Goal: Task Accomplishment & Management: Use online tool/utility

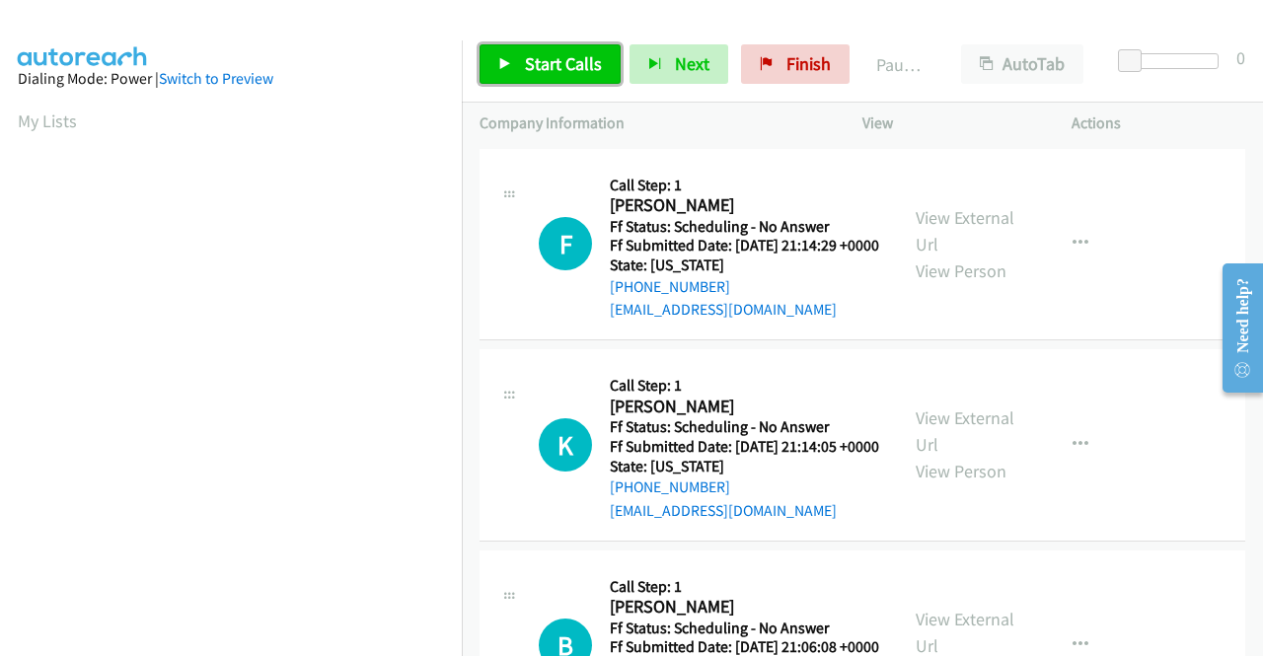
click at [535, 55] on span "Start Calls" at bounding box center [563, 63] width 77 height 23
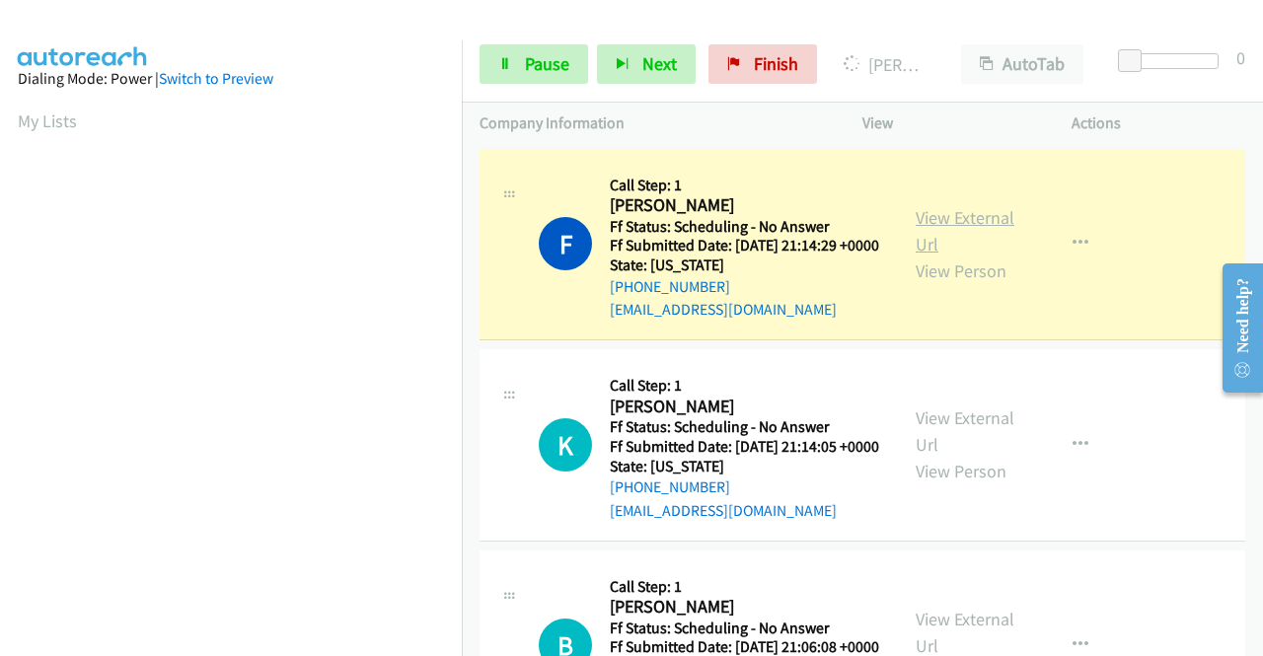
click at [920, 225] on link "View External Url" at bounding box center [965, 230] width 99 height 49
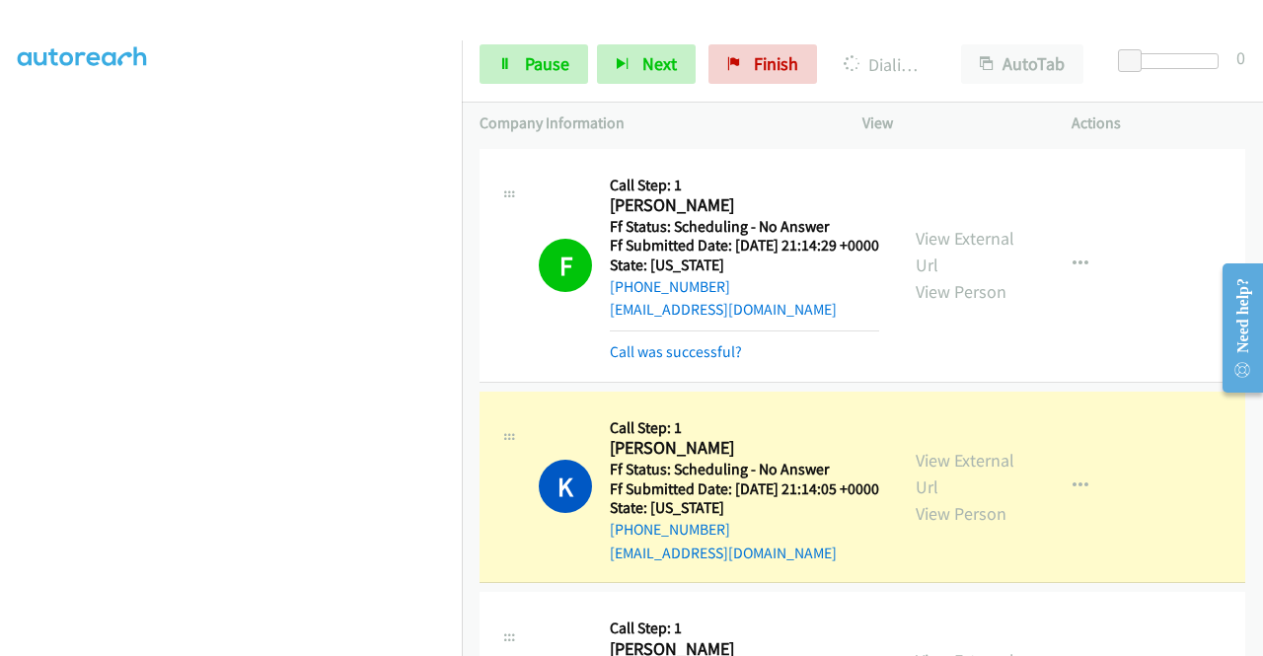
click at [933, 506] on div "View External Url View Person" at bounding box center [967, 487] width 103 height 80
click at [933, 496] on link "View External Url" at bounding box center [965, 473] width 99 height 49
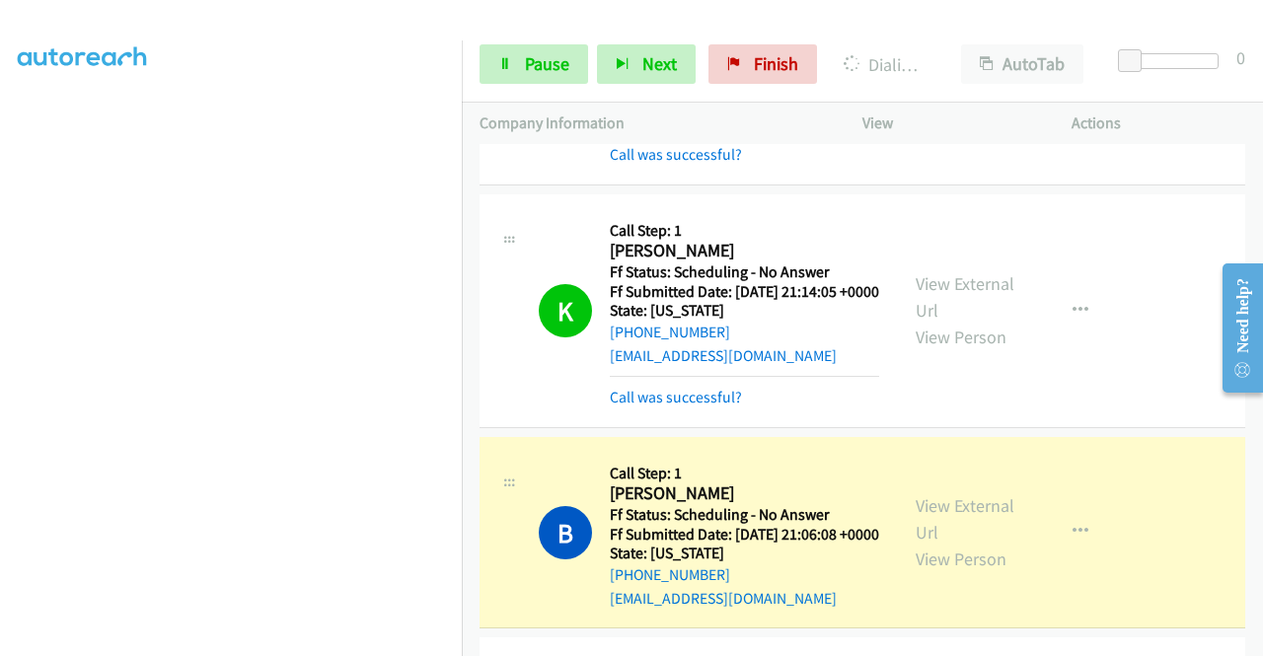
scroll to position [223, 0]
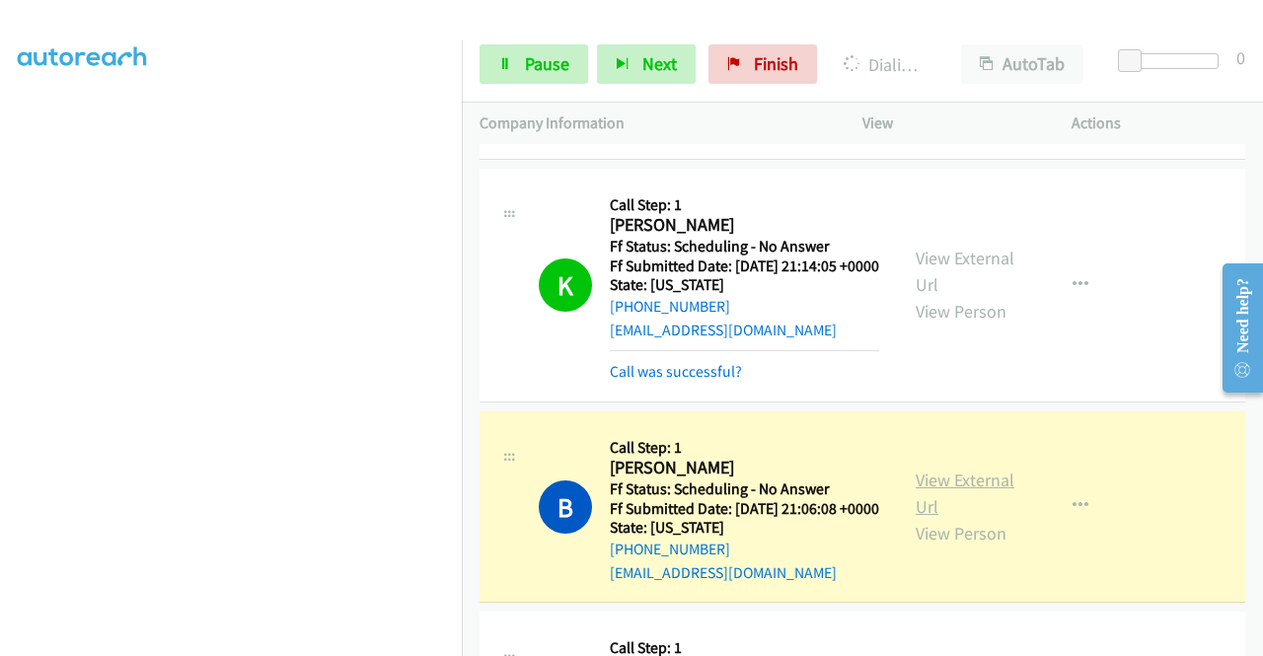
click at [980, 518] on link "View External Url" at bounding box center [965, 493] width 99 height 49
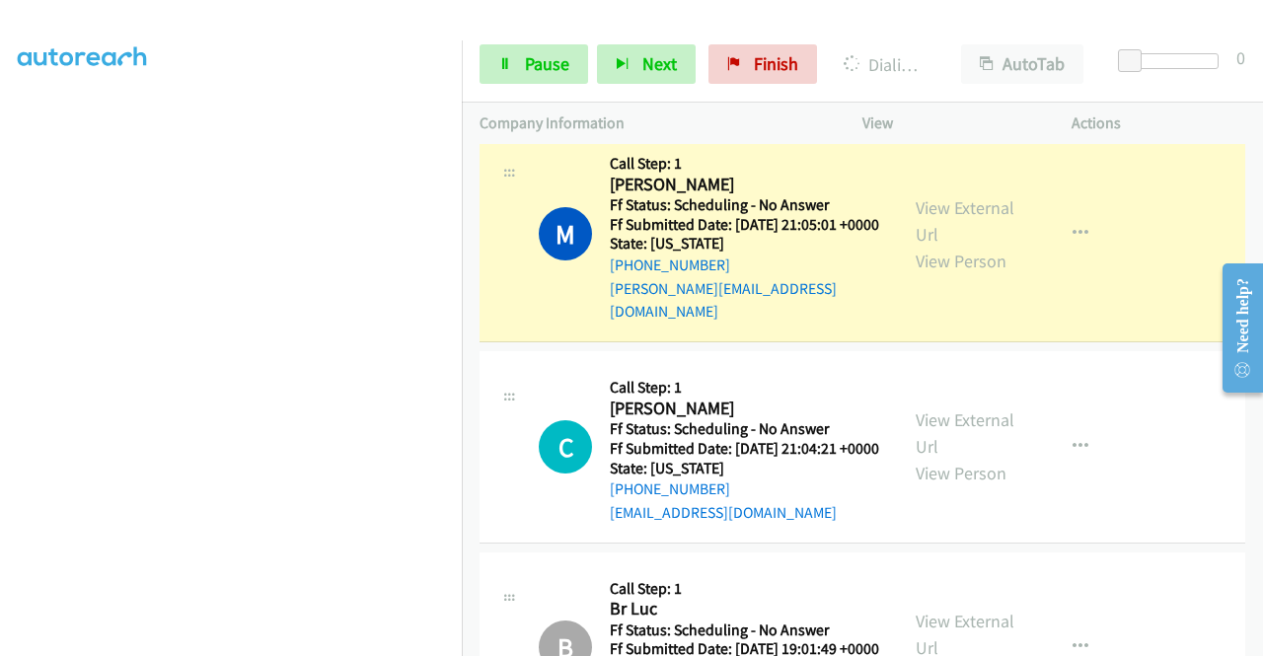
scroll to position [829, 0]
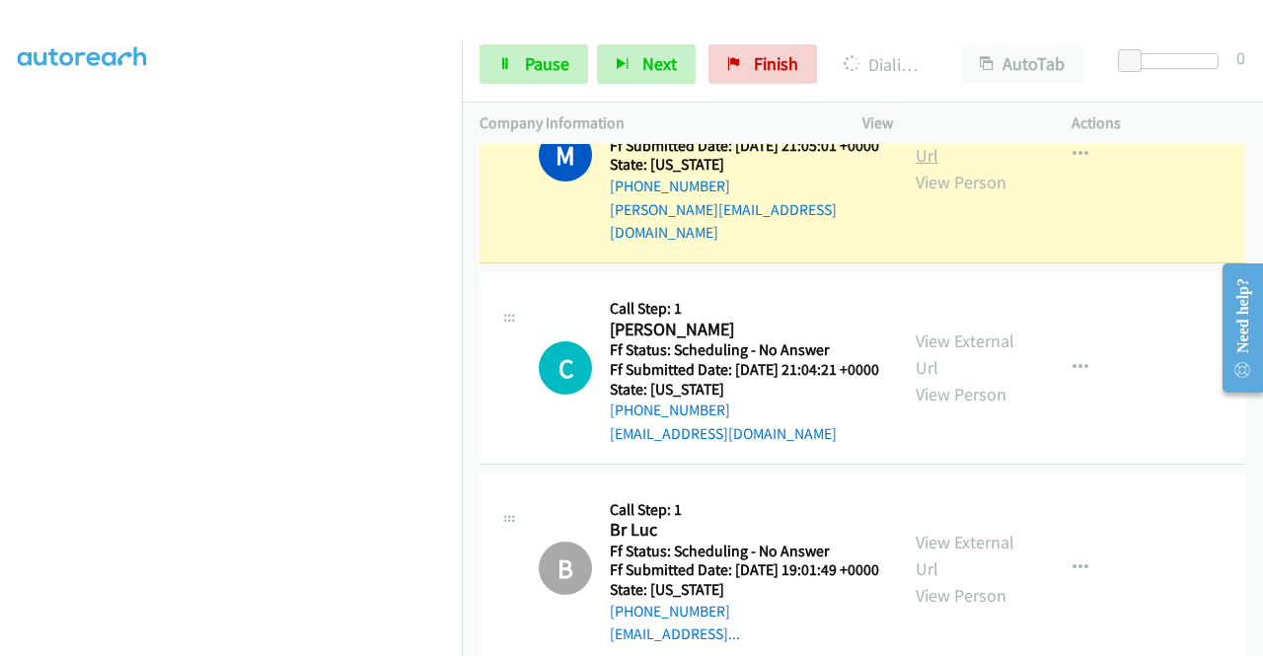
click at [958, 167] on link "View External Url" at bounding box center [965, 141] width 99 height 49
click at [519, 54] on link "Pause" at bounding box center [534, 63] width 109 height 39
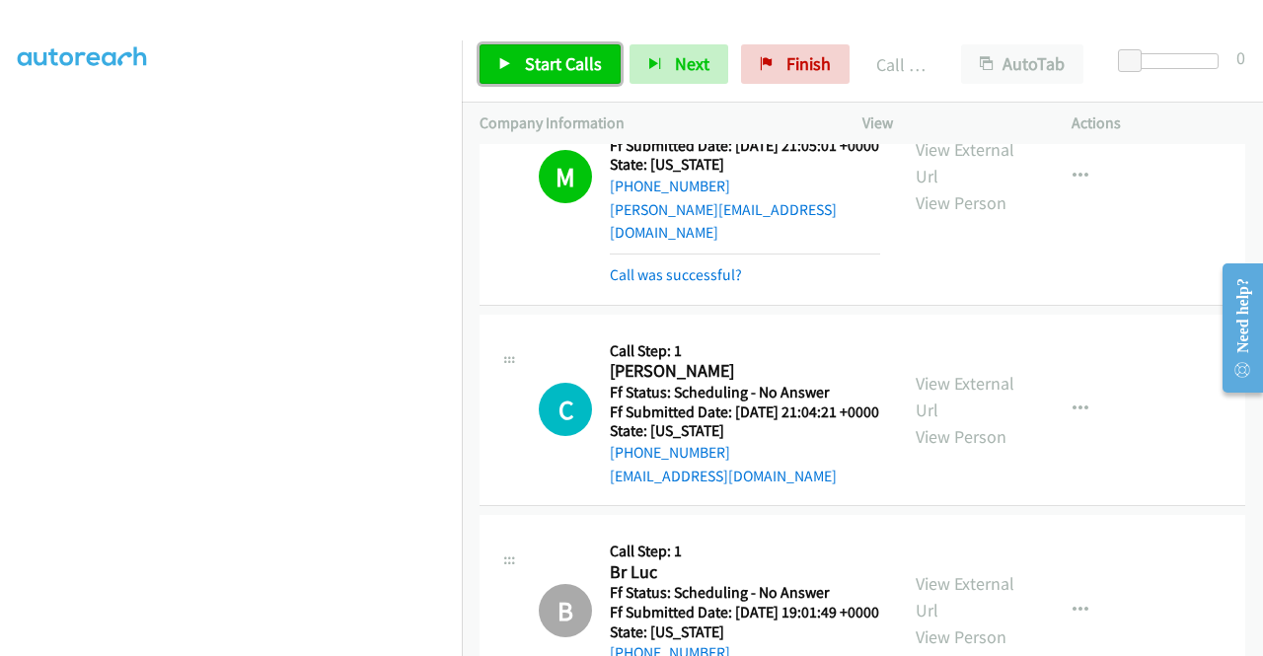
click at [517, 69] on link "Start Calls" at bounding box center [550, 63] width 141 height 39
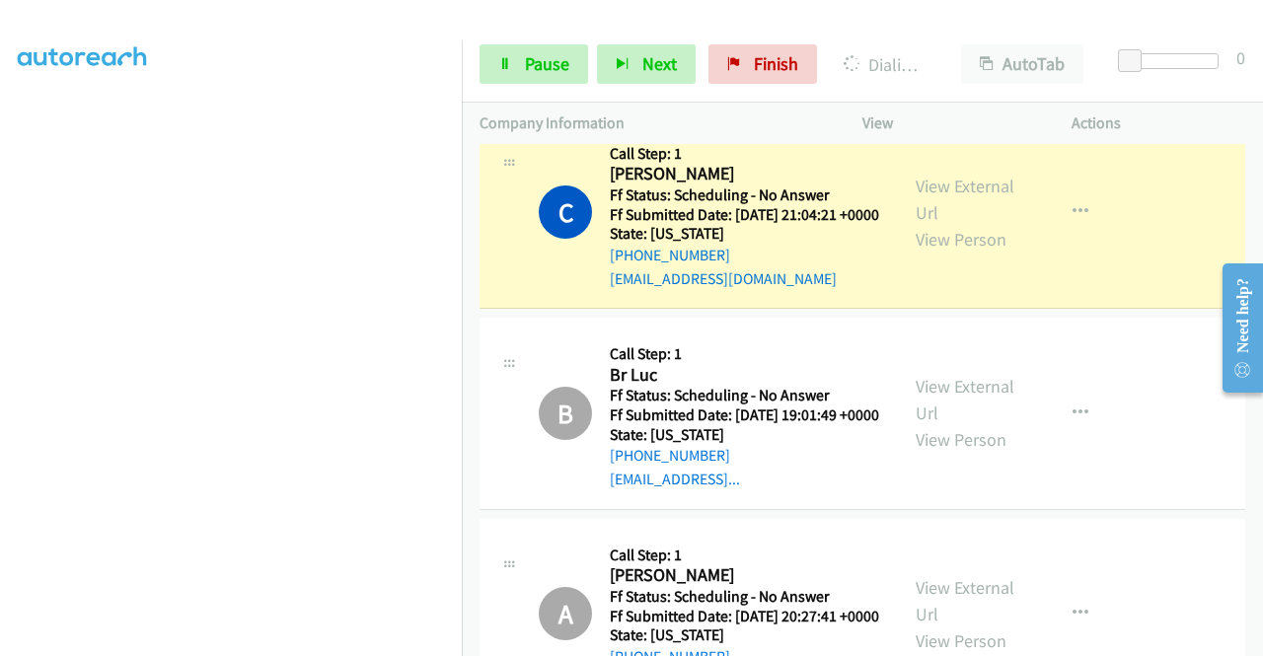
scroll to position [1052, 0]
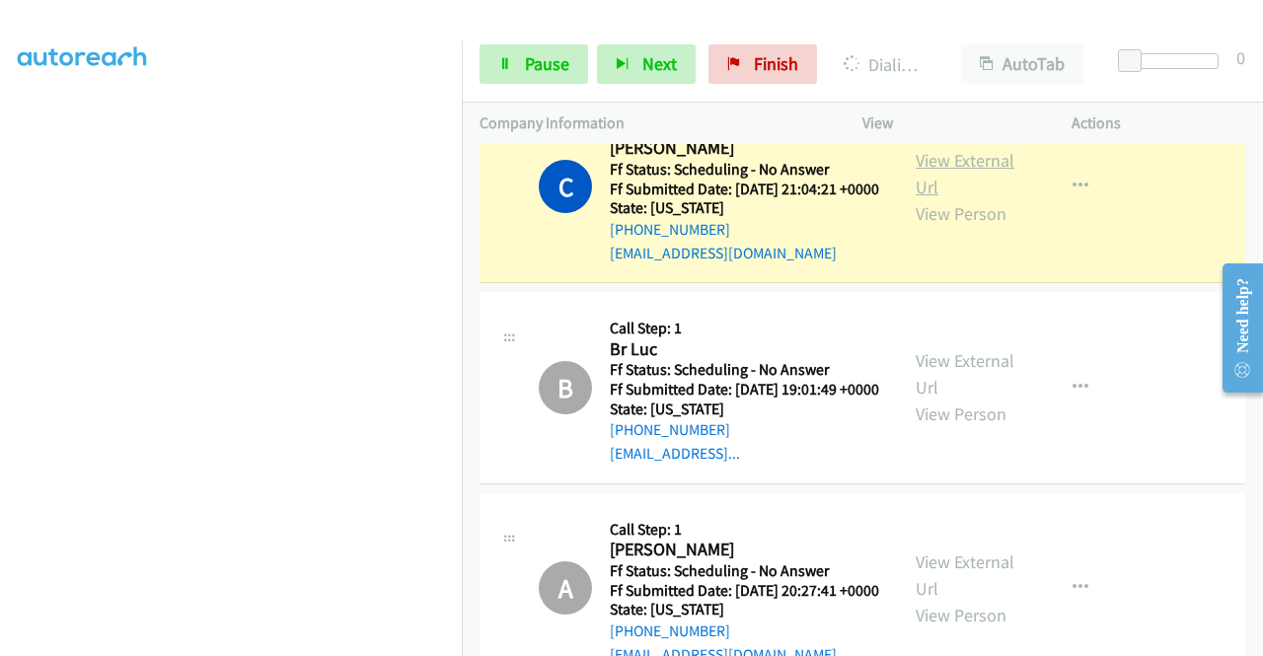
click at [940, 198] on link "View External Url" at bounding box center [965, 173] width 99 height 49
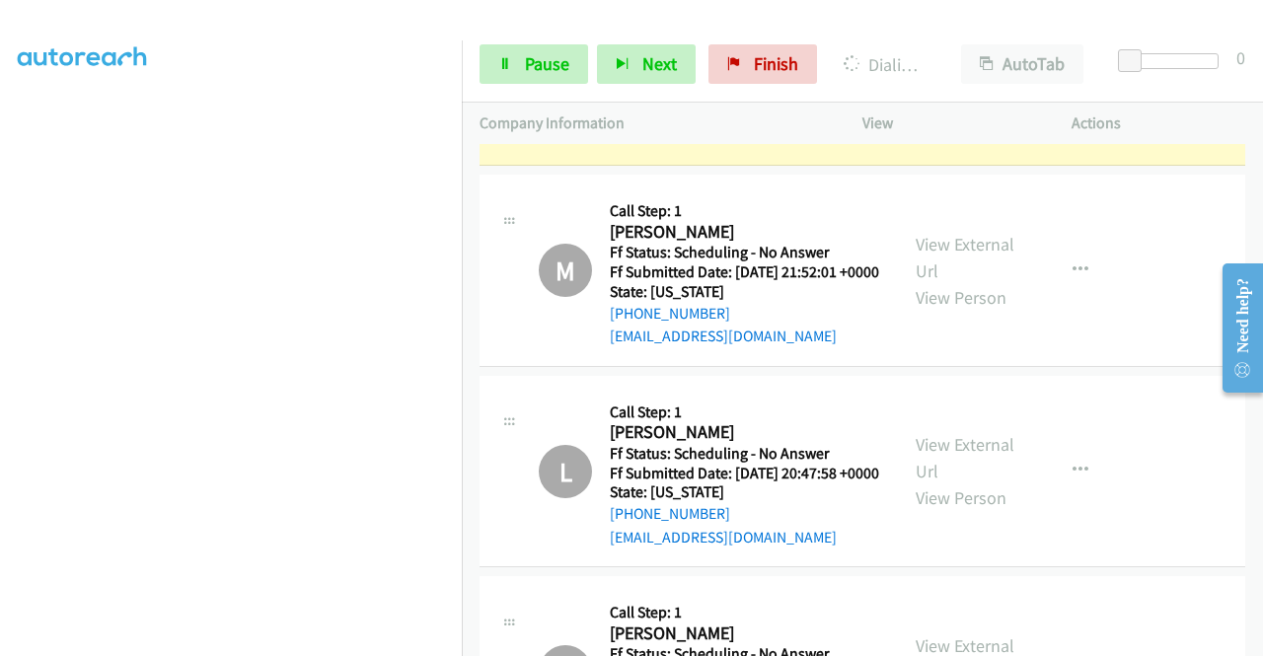
scroll to position [3485, 0]
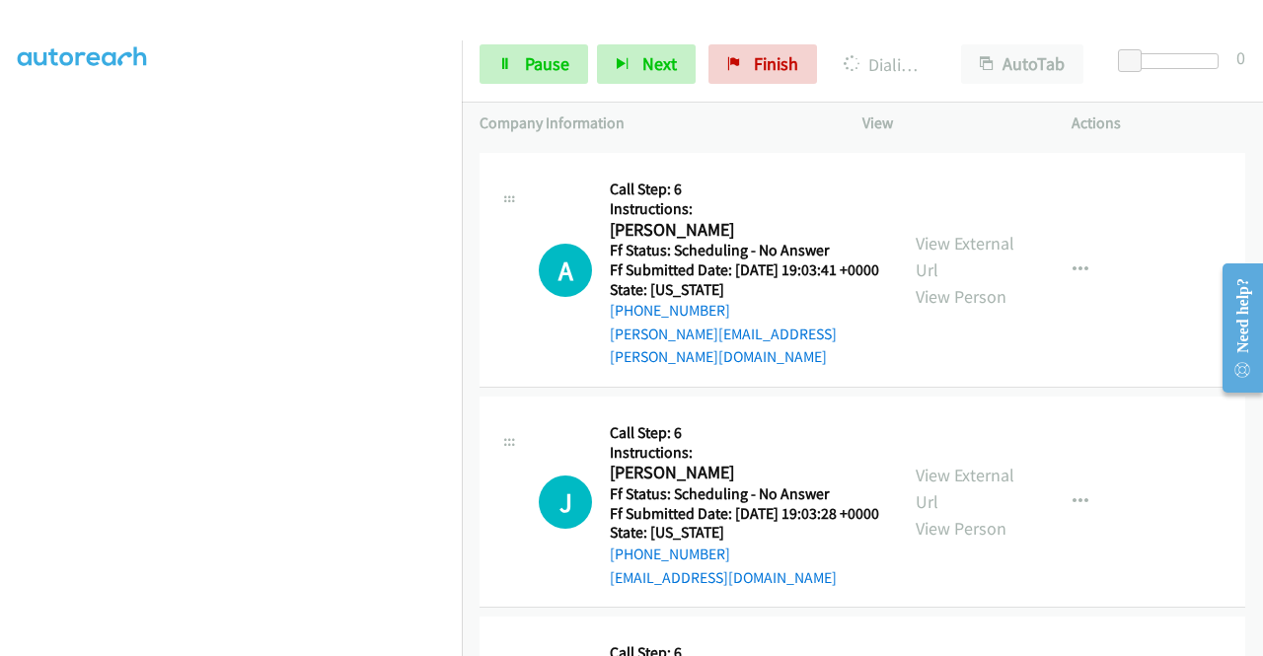
scroll to position [6827, 0]
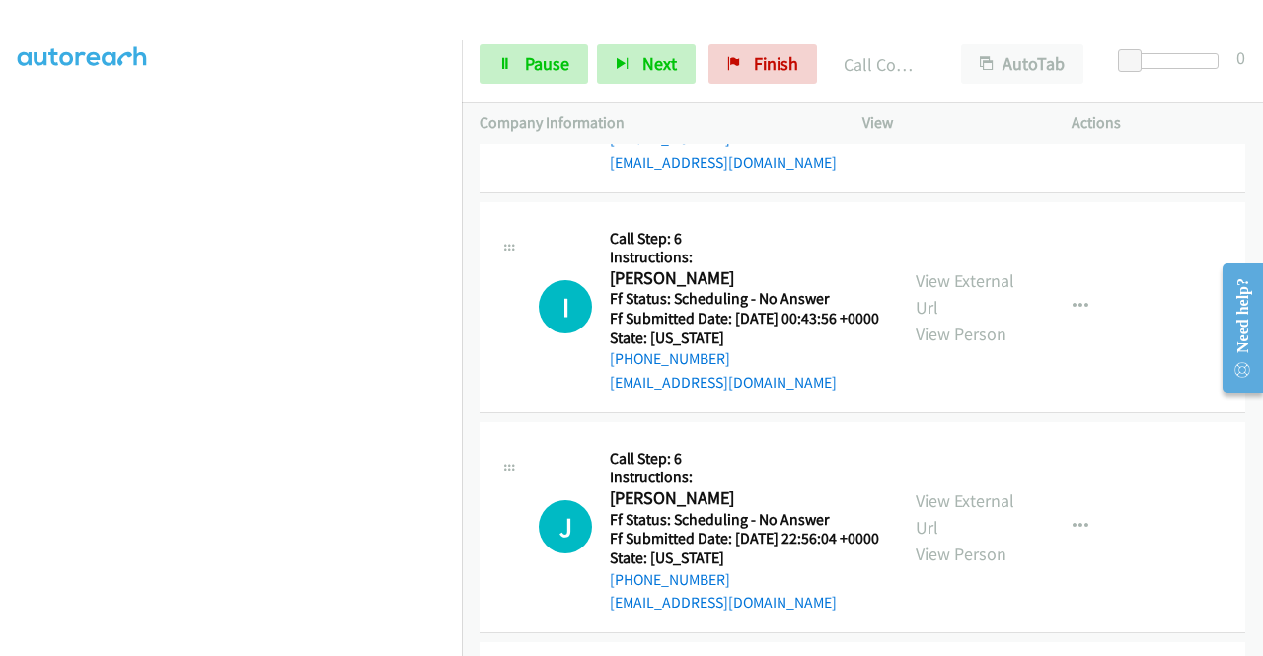
scroll to position [7366, 0]
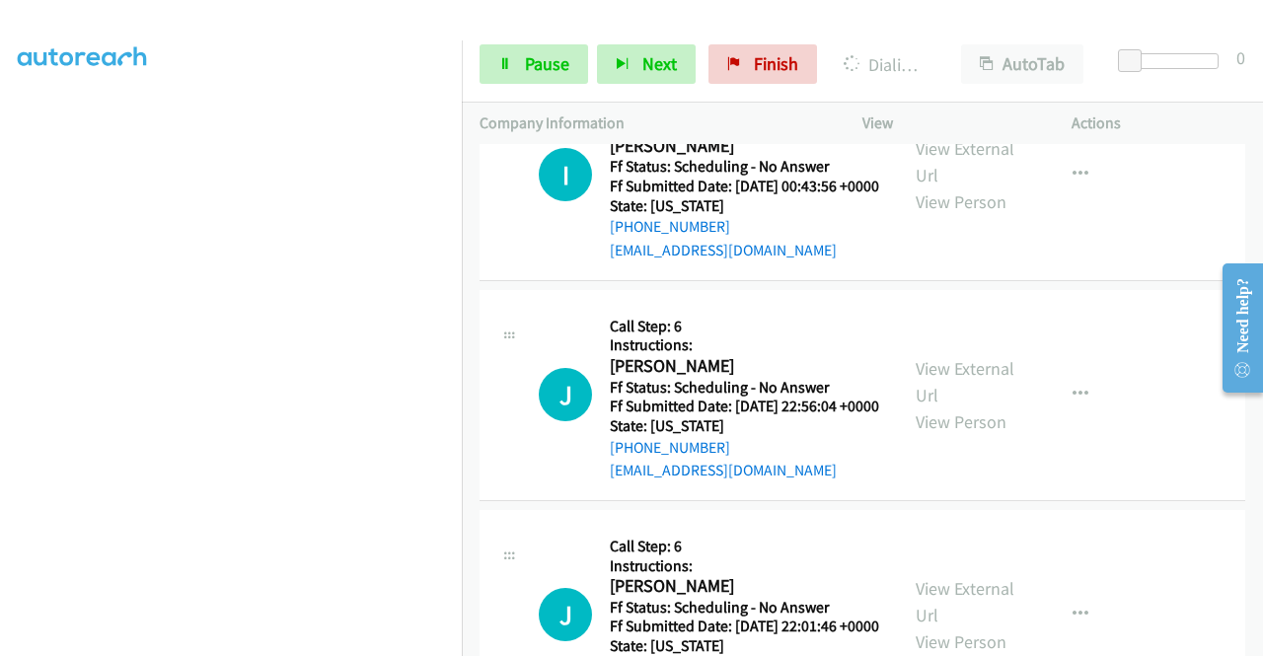
click at [518, 62] on link "Pause" at bounding box center [534, 63] width 109 height 39
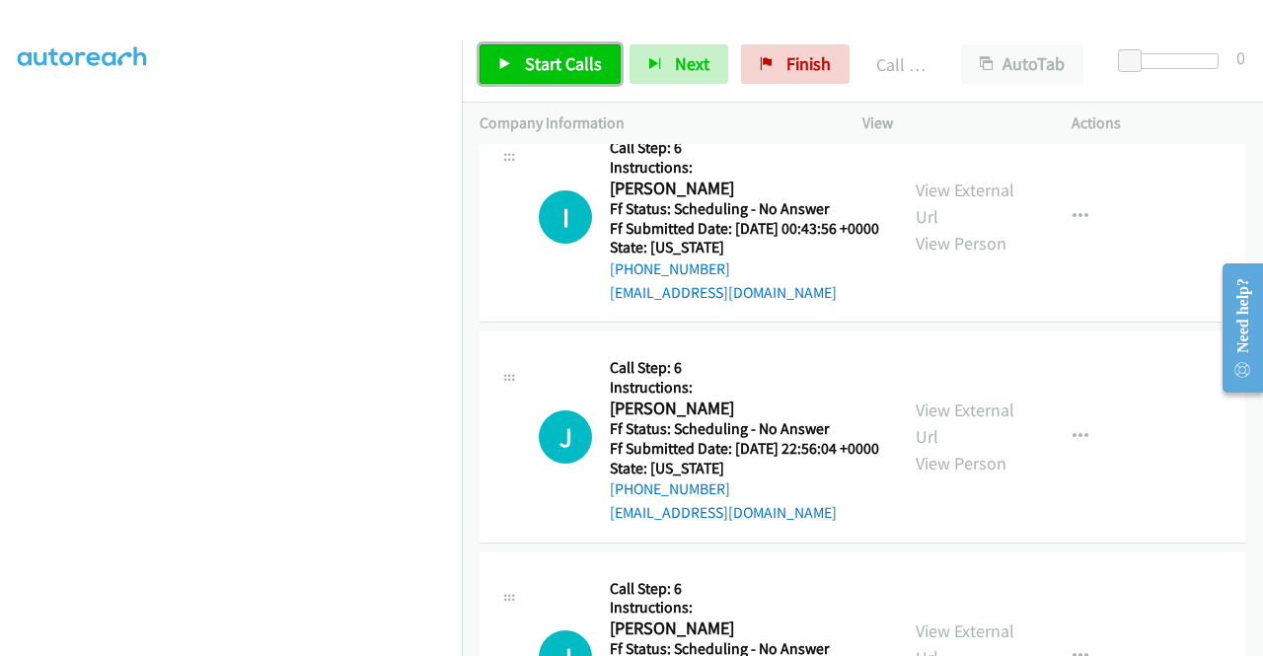
click at [545, 70] on span "Start Calls" at bounding box center [563, 63] width 77 height 23
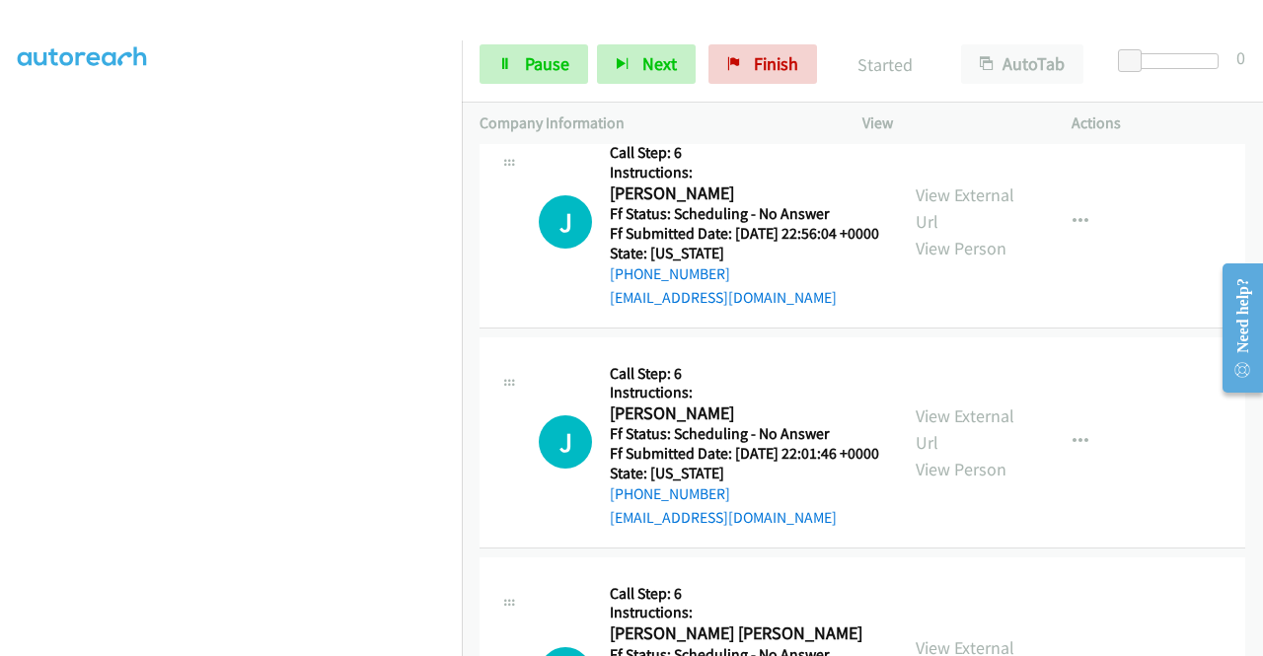
scroll to position [7616, 0]
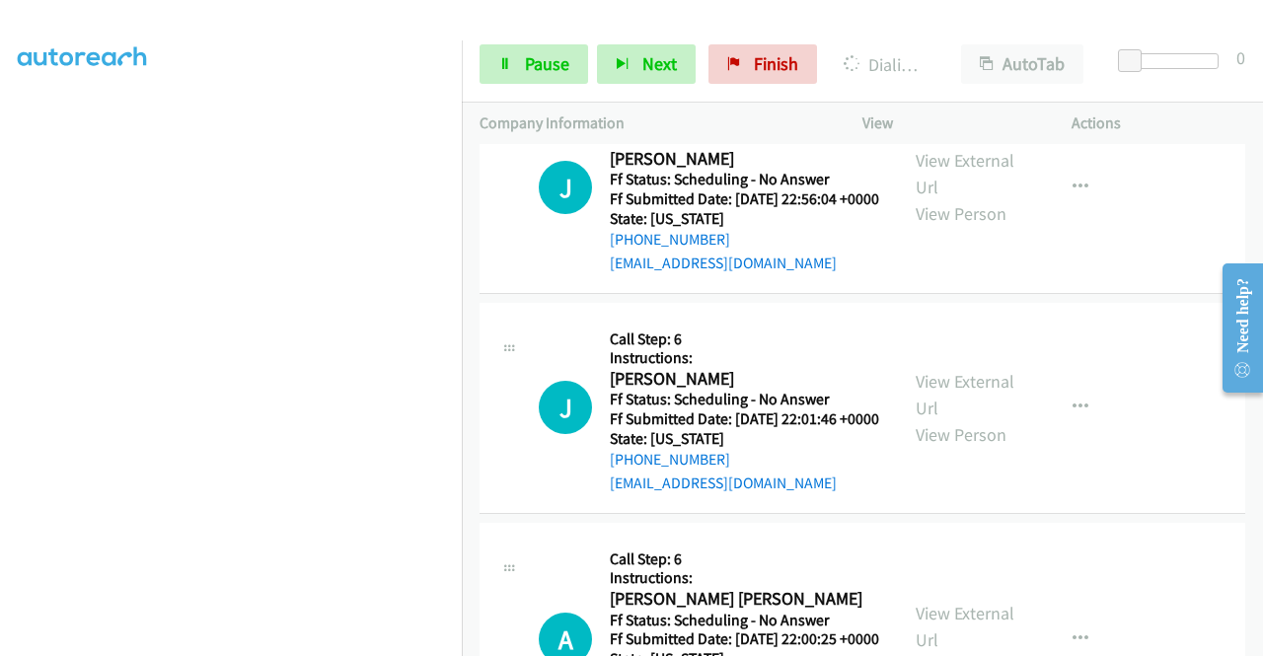
click at [516, 44] on link "Pause" at bounding box center [534, 63] width 109 height 39
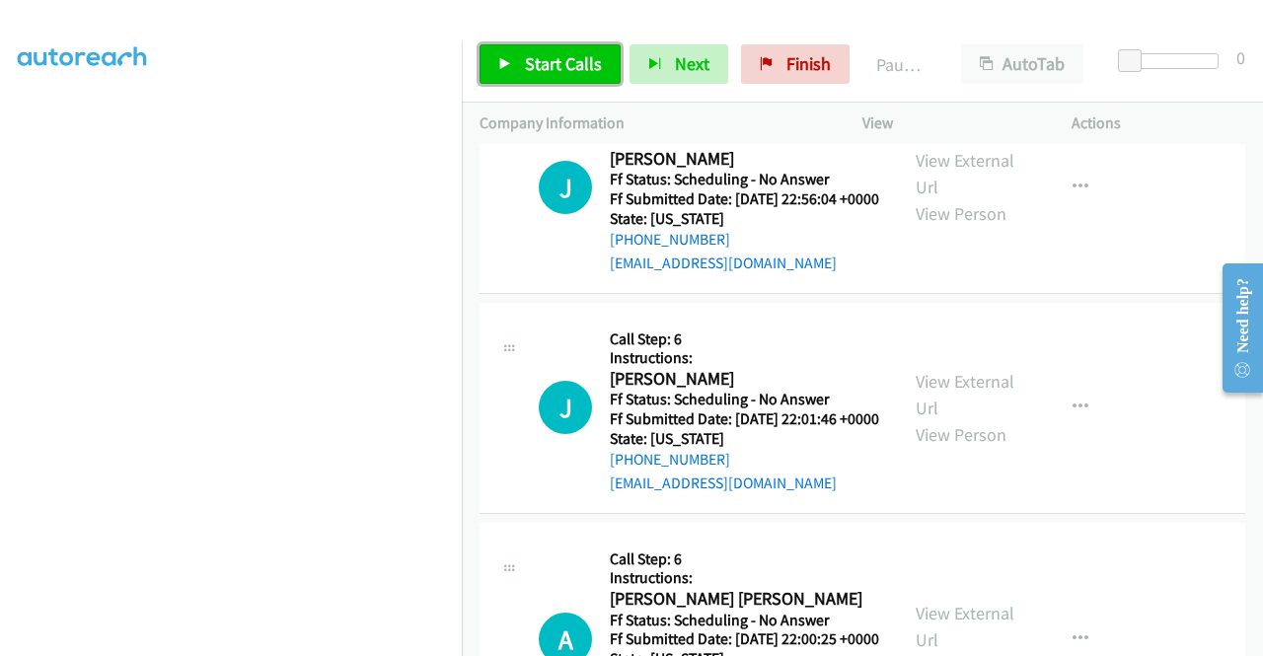
click at [537, 60] on span "Start Calls" at bounding box center [563, 63] width 77 height 23
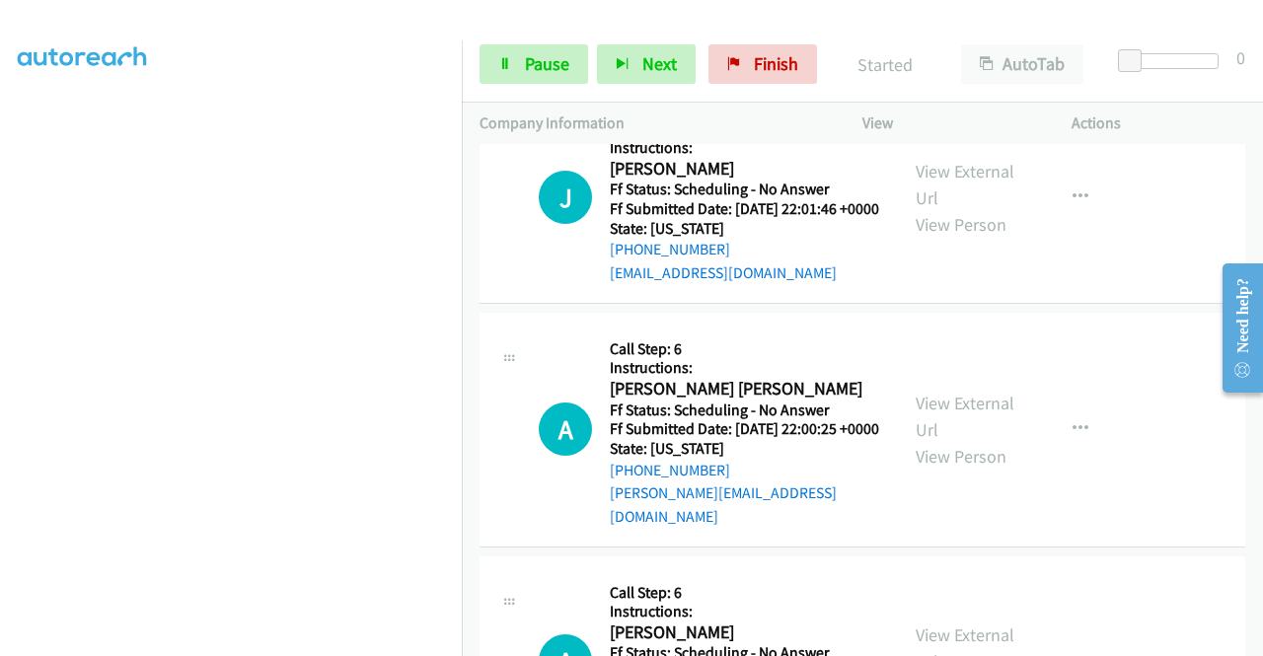
scroll to position [7866, 0]
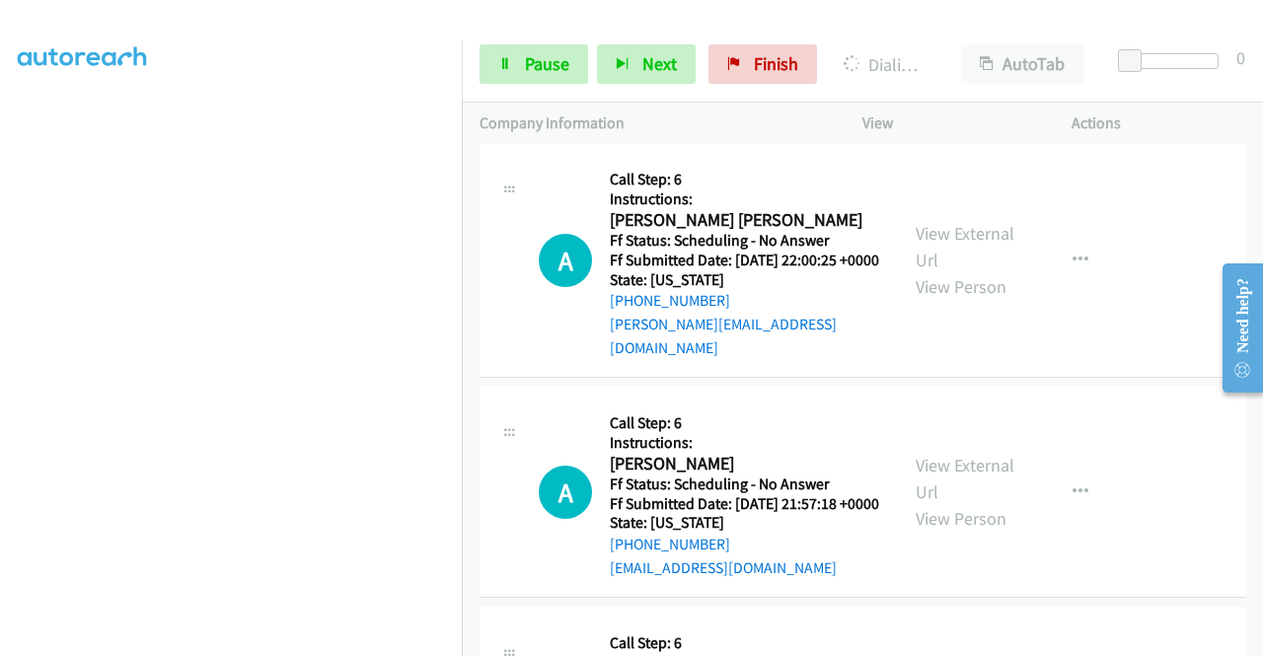
scroll to position [450, 0]
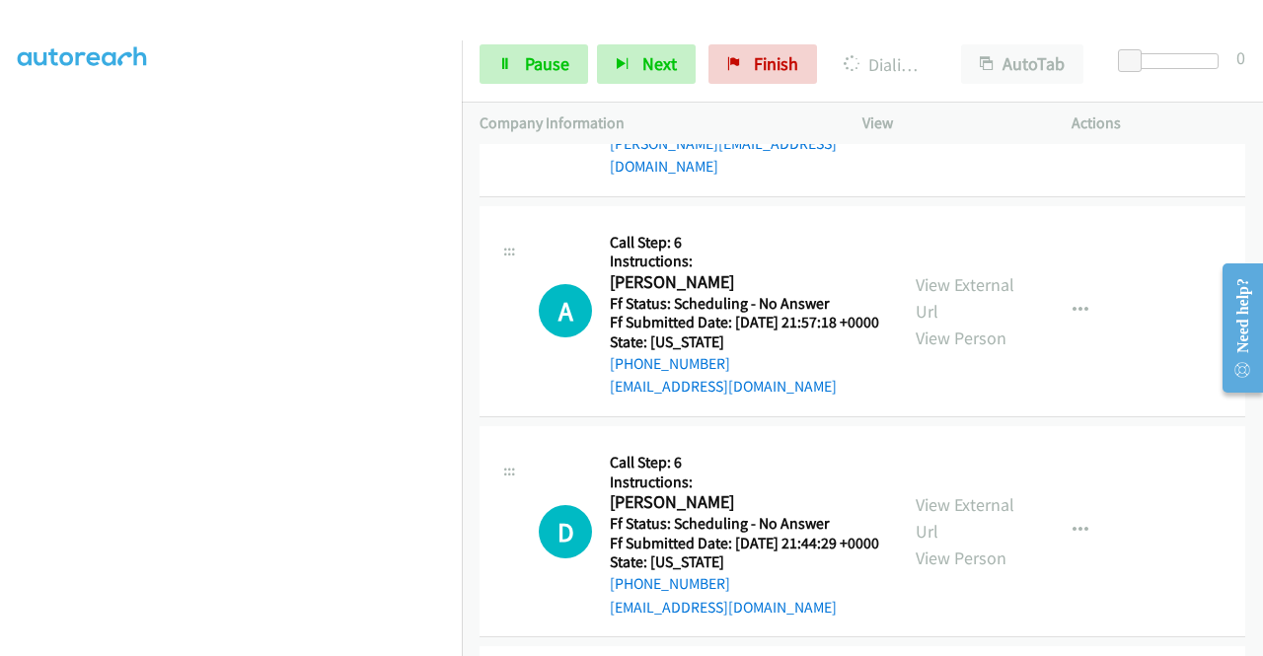
scroll to position [8300, 0]
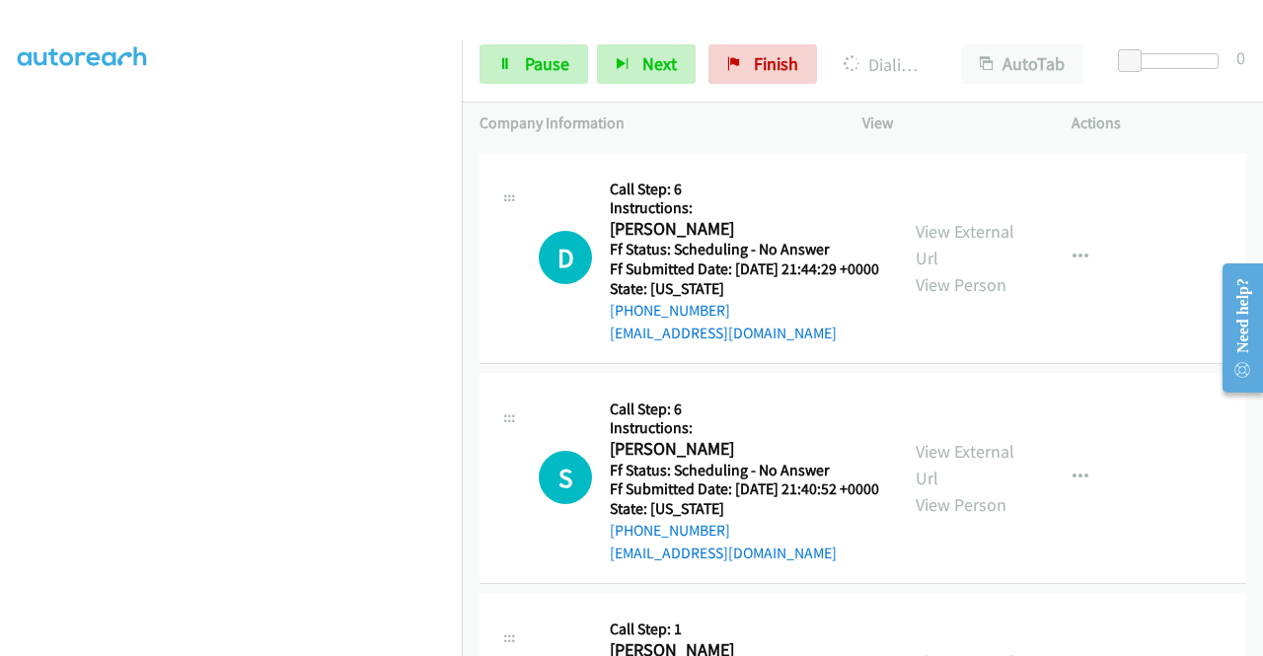
scroll to position [8603, 0]
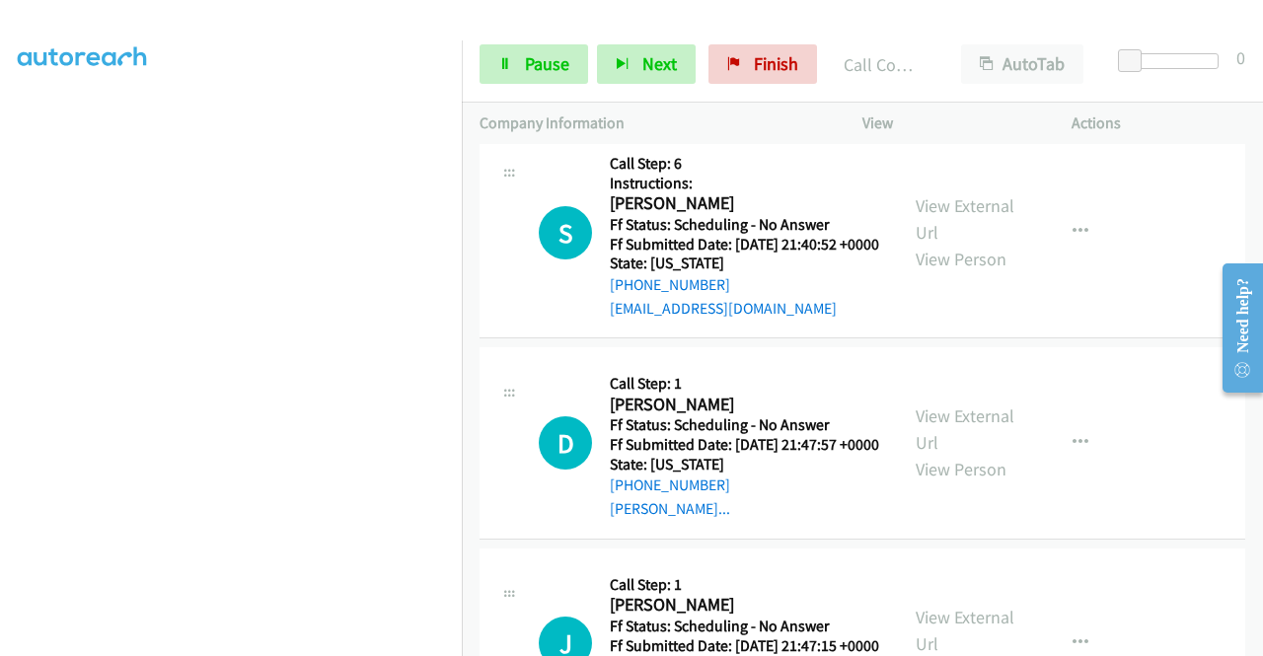
scroll to position [8925, 0]
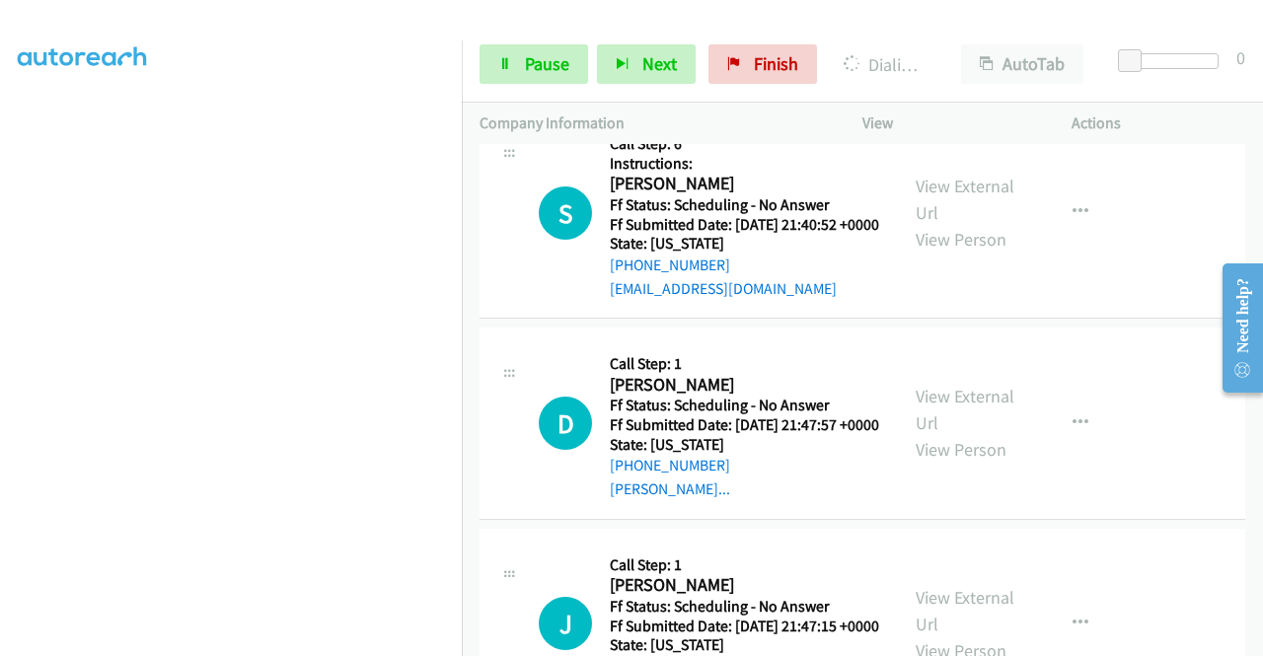
click at [521, 48] on link "Pause" at bounding box center [534, 63] width 109 height 39
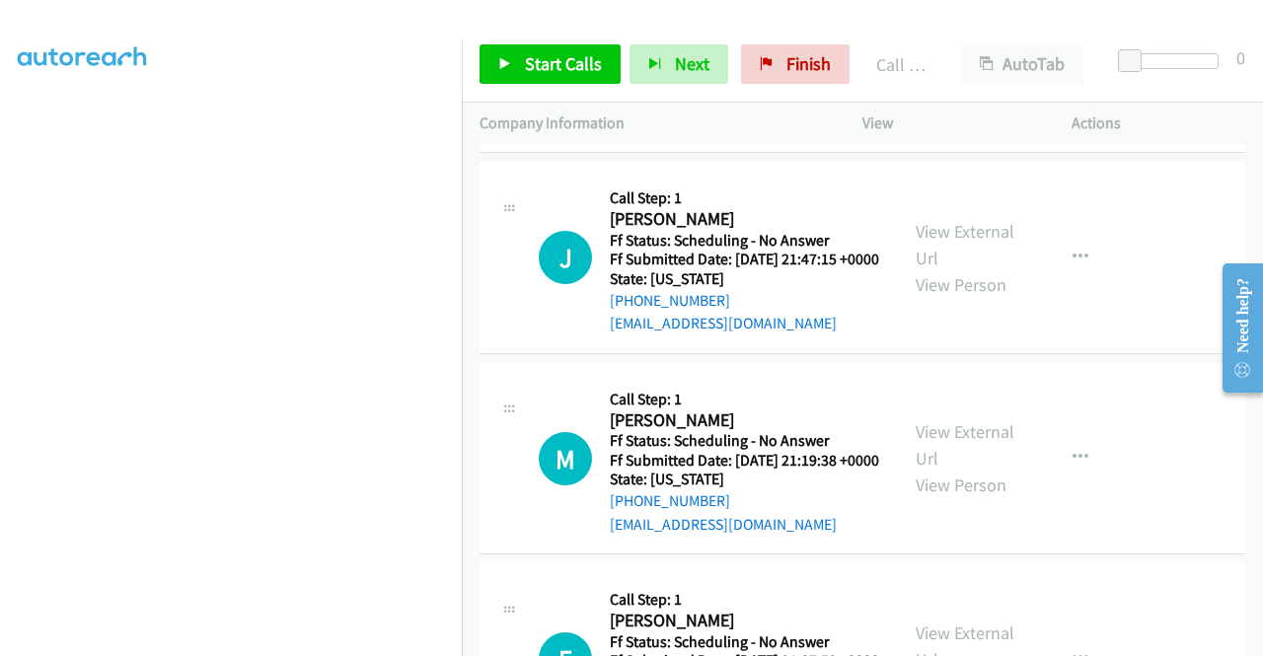
scroll to position [9386, 0]
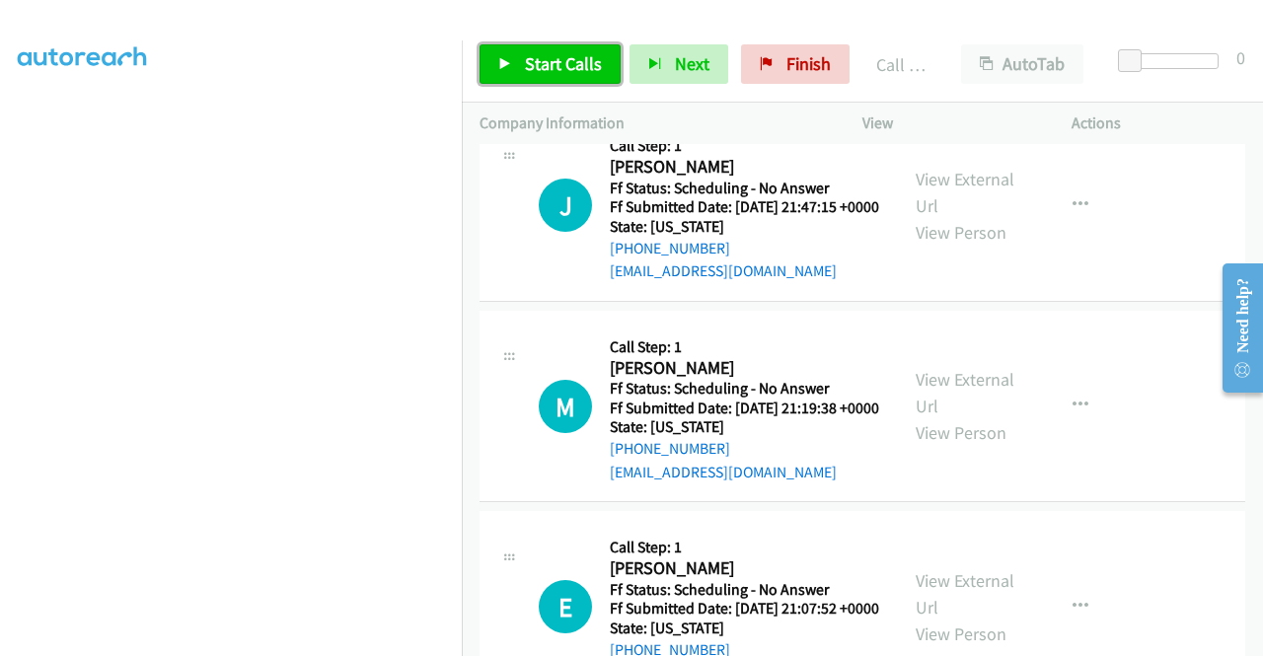
click at [568, 70] on span "Start Calls" at bounding box center [563, 63] width 77 height 23
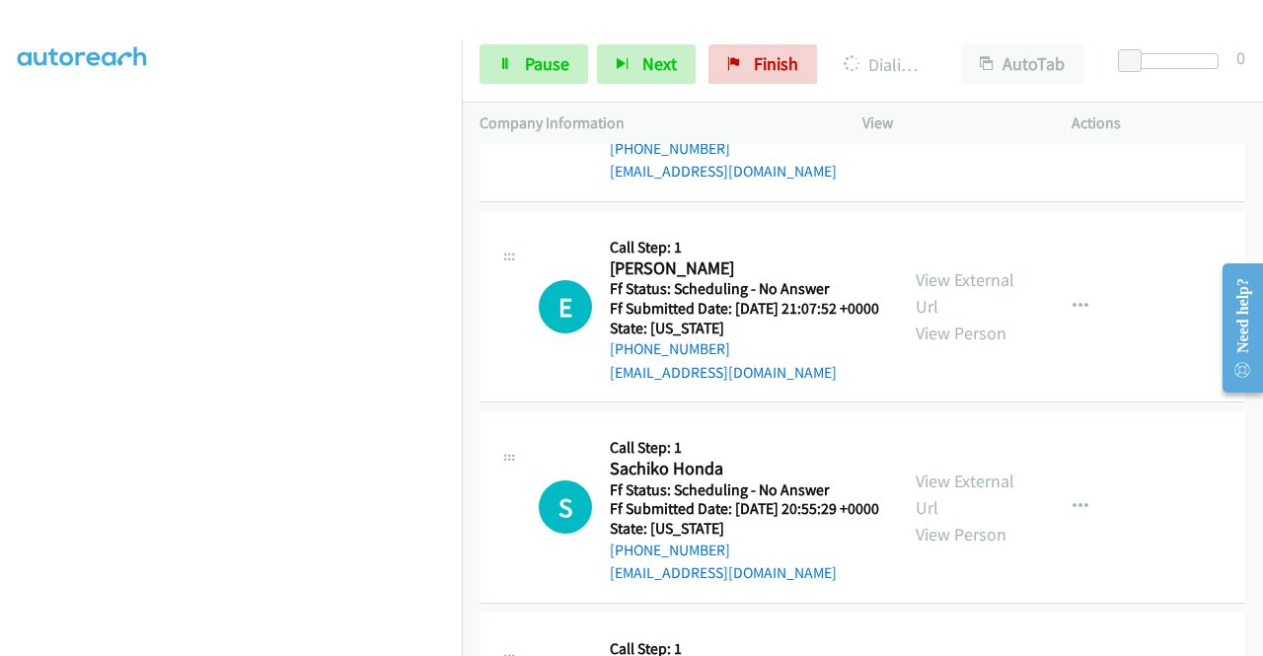
scroll to position [450, 0]
click at [521, 76] on link "Pause" at bounding box center [534, 63] width 109 height 39
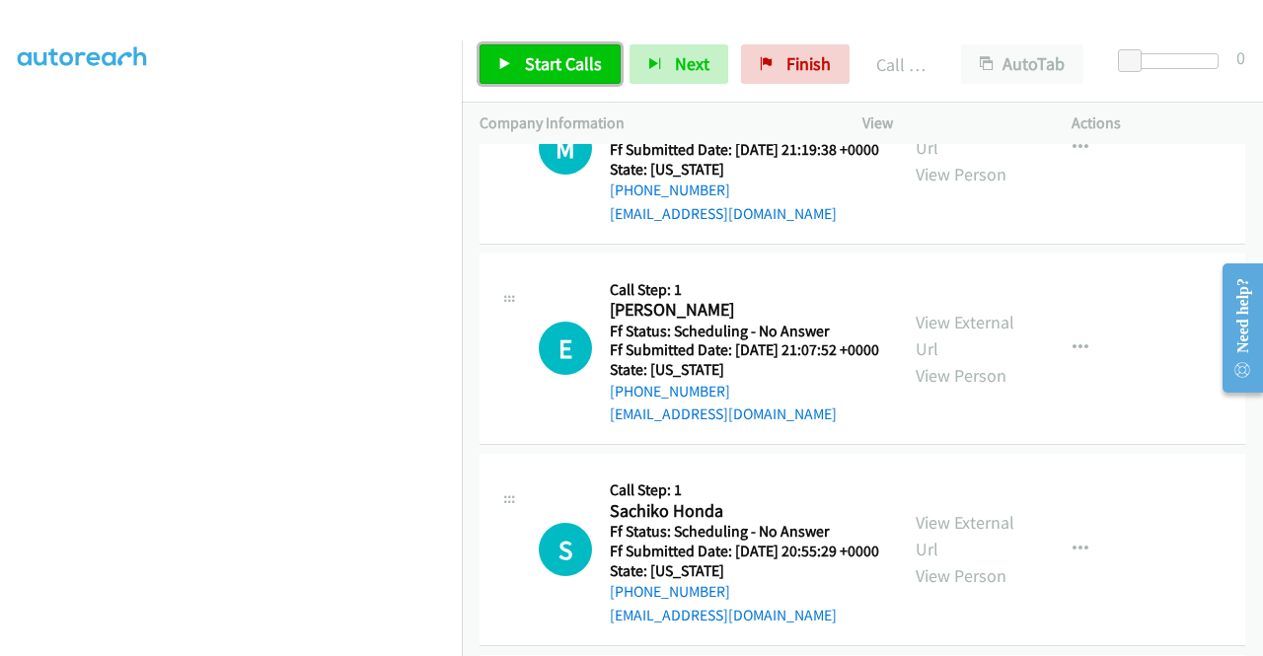
click at [559, 57] on span "Start Calls" at bounding box center [563, 63] width 77 height 23
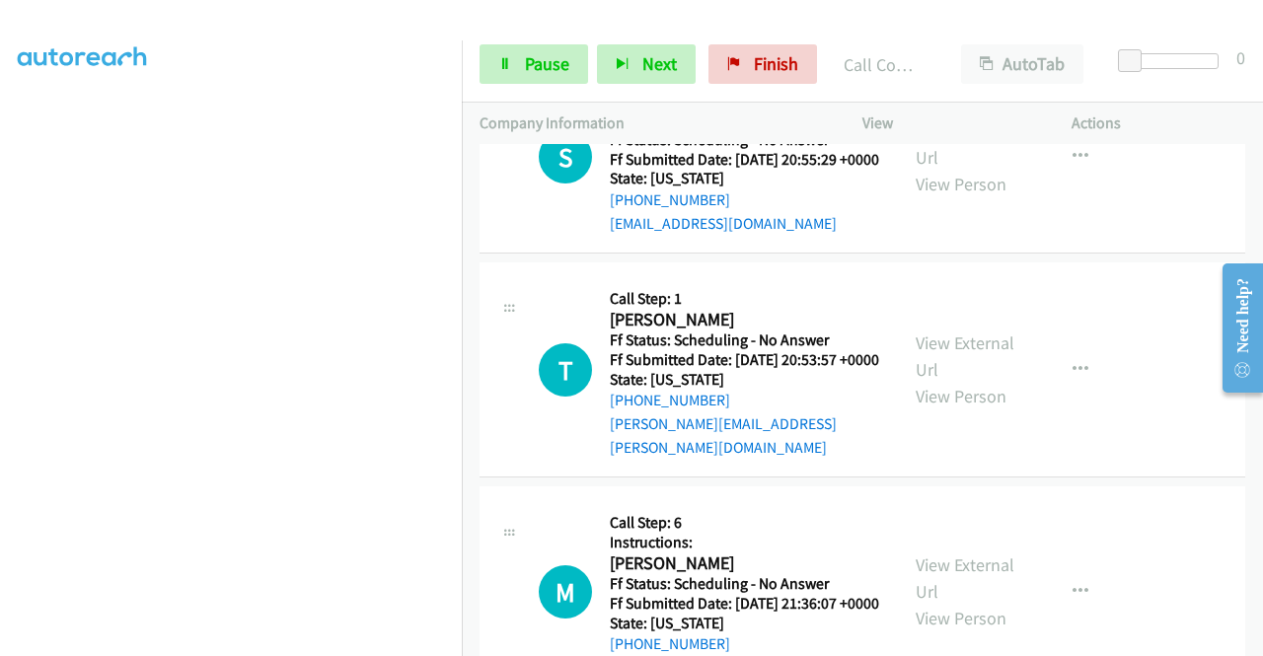
scroll to position [10202, 0]
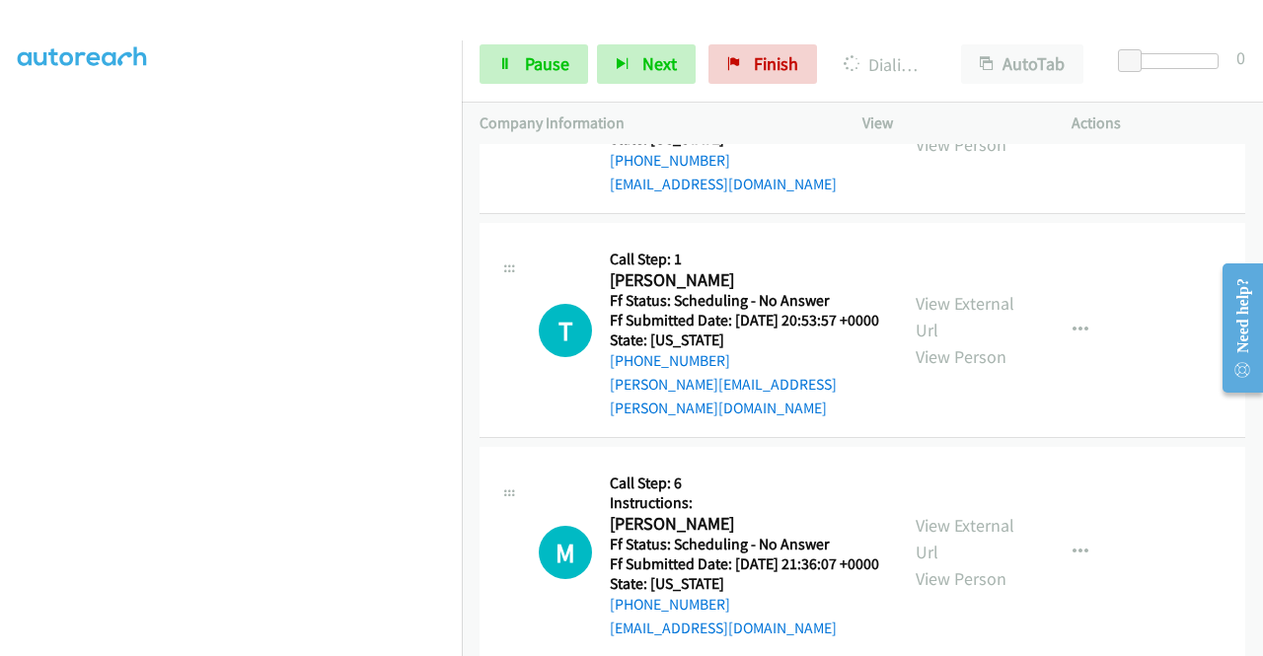
click at [536, 58] on span "Pause" at bounding box center [547, 63] width 44 height 23
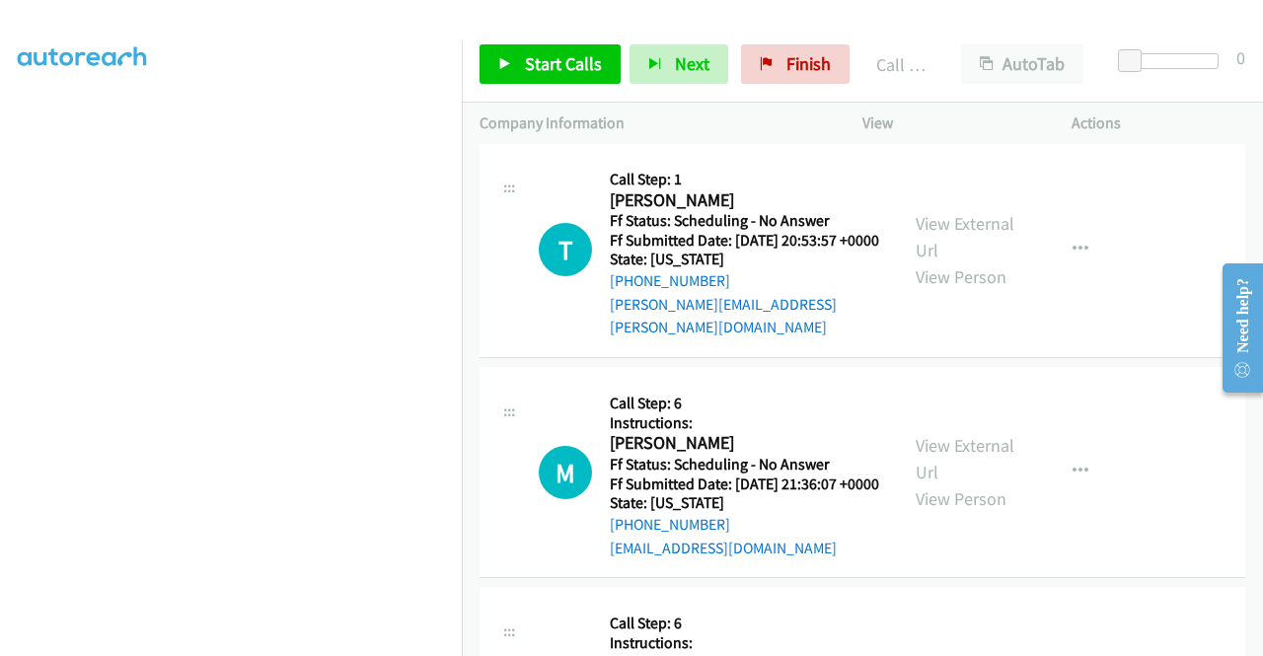
scroll to position [10347, 0]
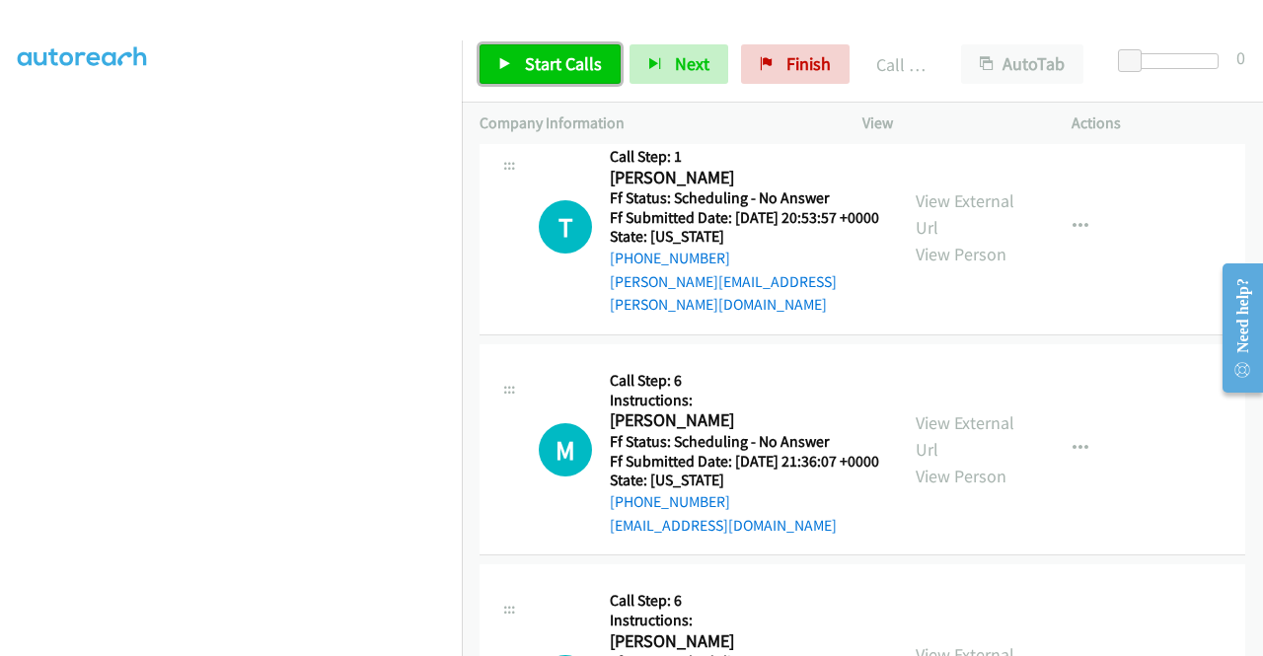
click at [564, 77] on link "Start Calls" at bounding box center [550, 63] width 141 height 39
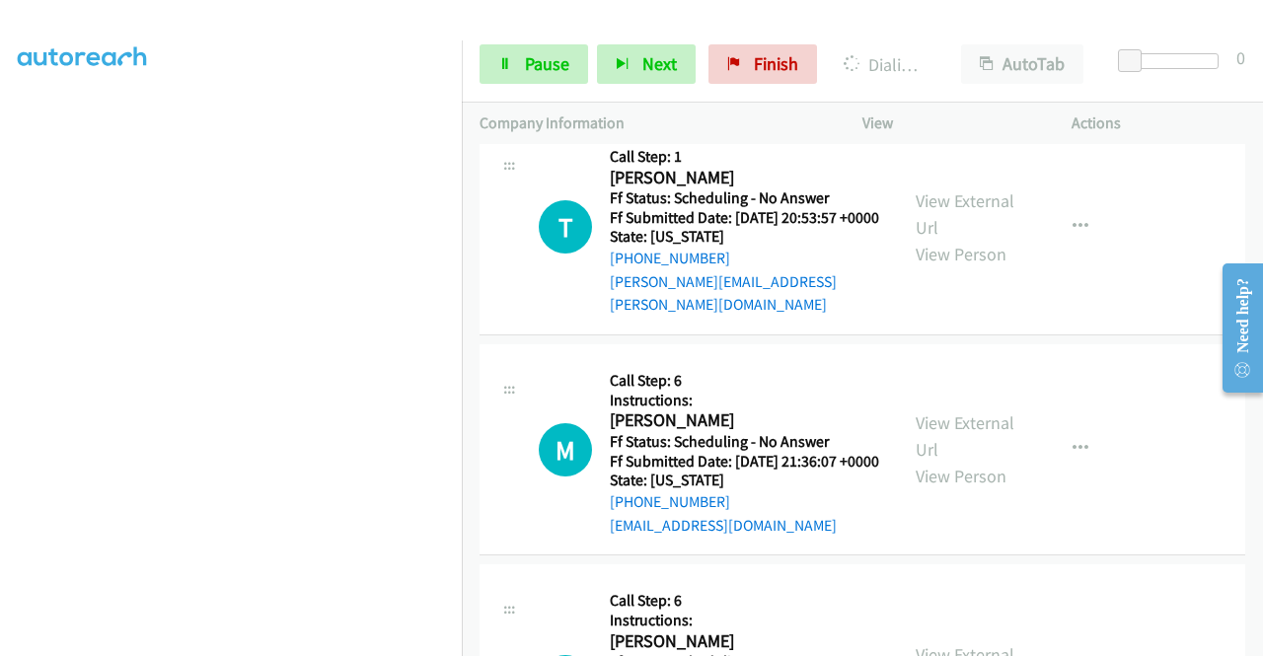
click at [517, 82] on link "Pause" at bounding box center [534, 63] width 109 height 39
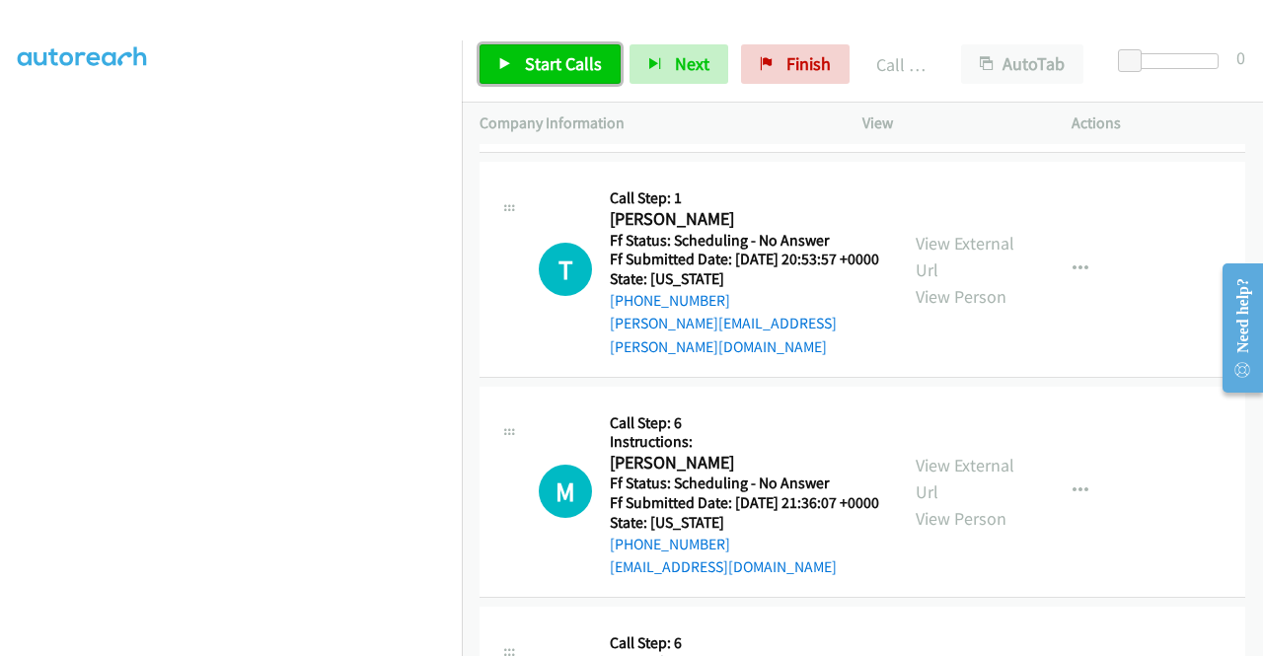
click at [541, 72] on span "Start Calls" at bounding box center [563, 63] width 77 height 23
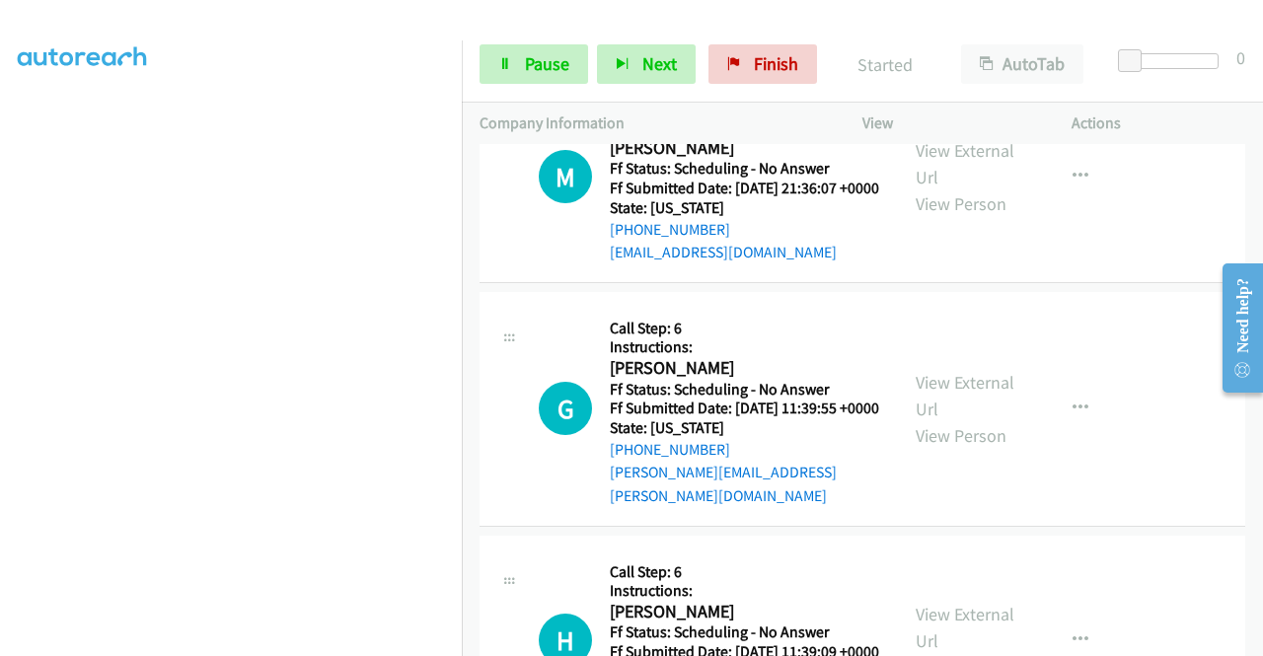
scroll to position [10663, 0]
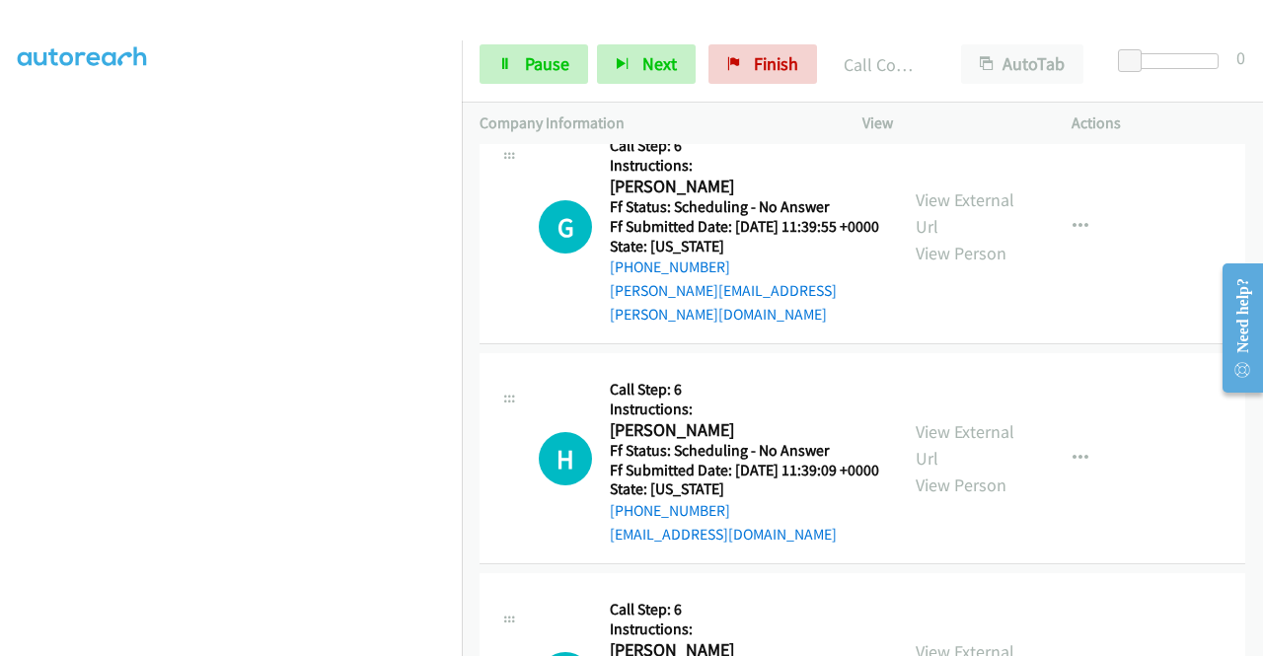
scroll to position [10938, 0]
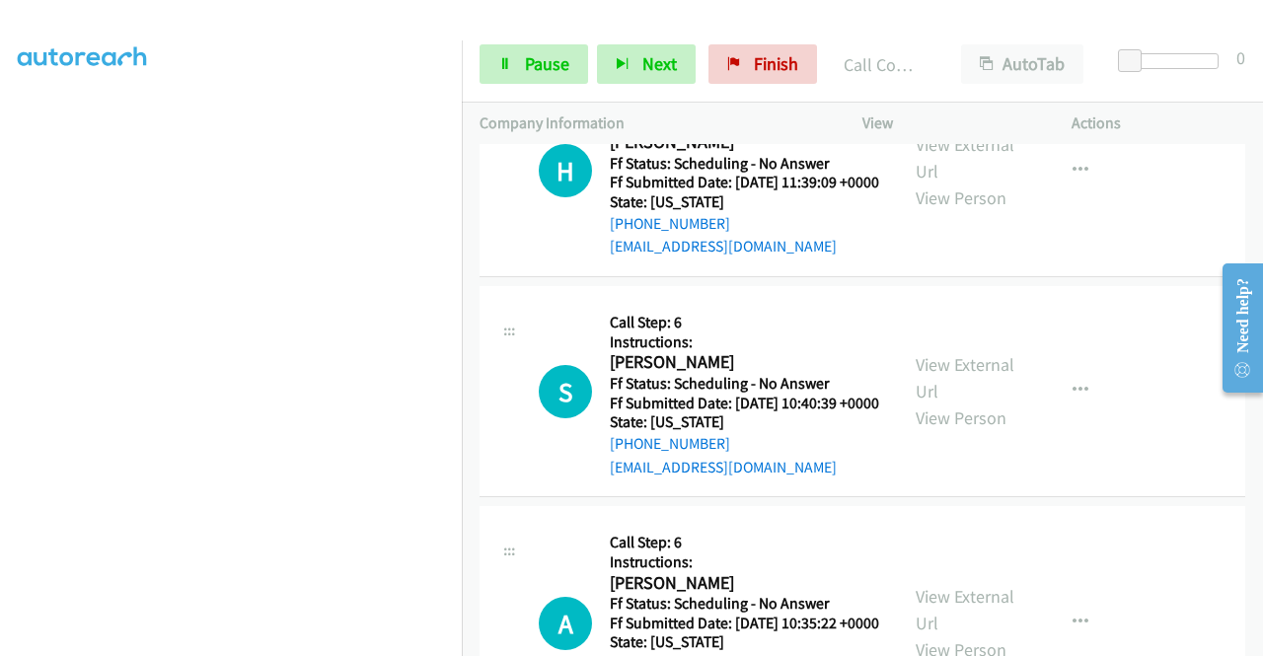
scroll to position [11255, 0]
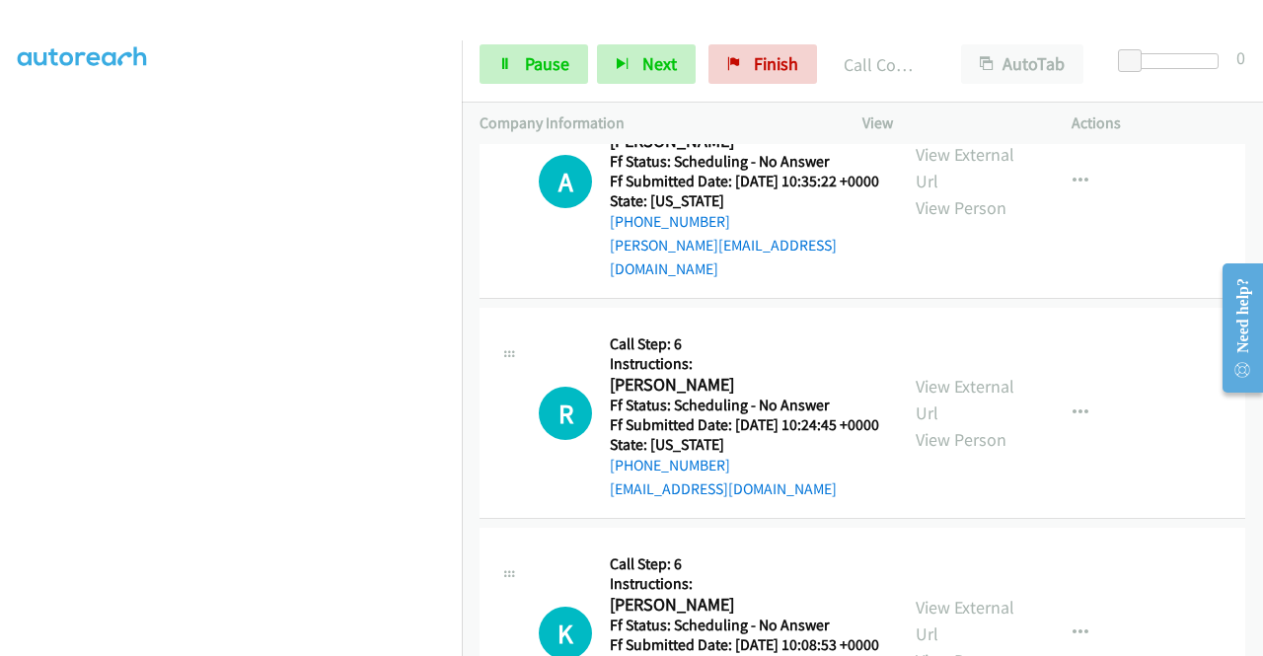
scroll to position [11781, 0]
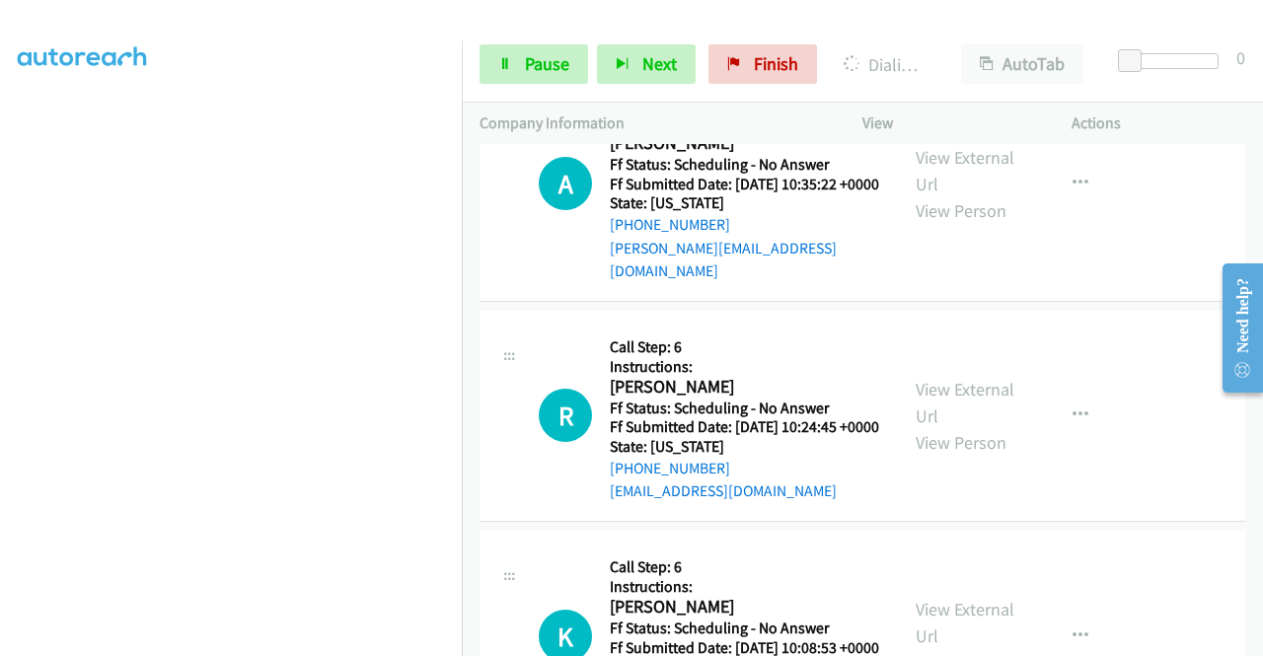
click at [518, 64] on link "Pause" at bounding box center [534, 63] width 109 height 39
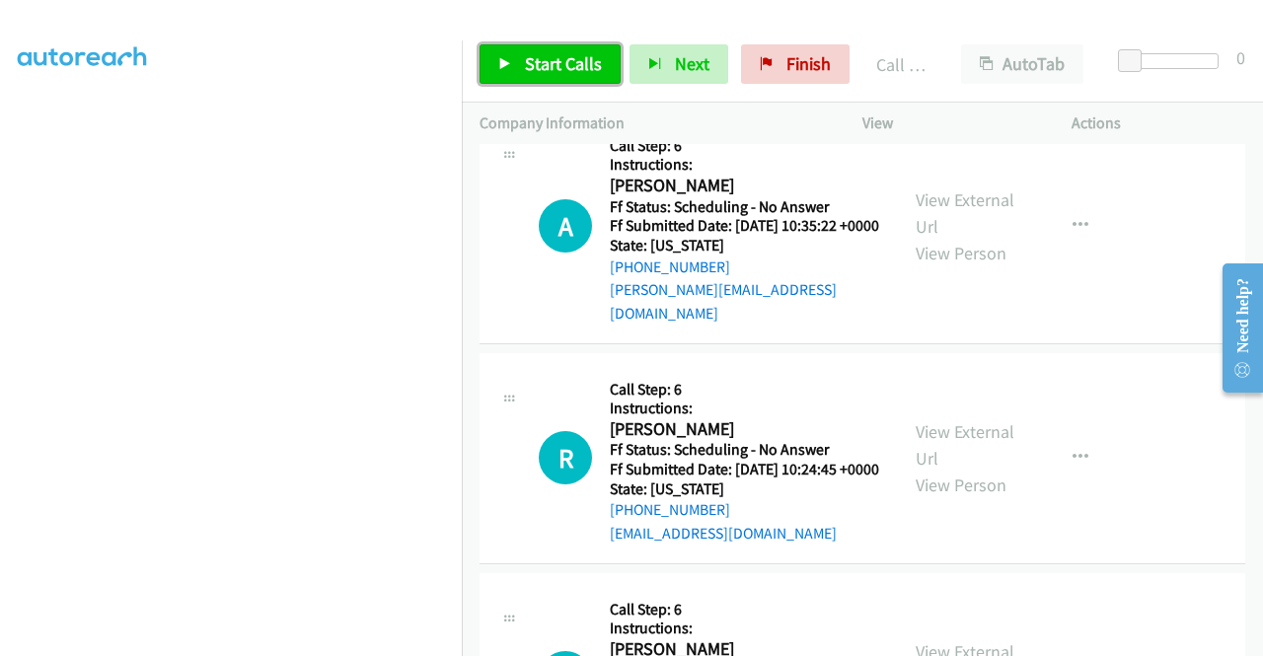
click at [525, 75] on link "Start Calls" at bounding box center [550, 63] width 141 height 39
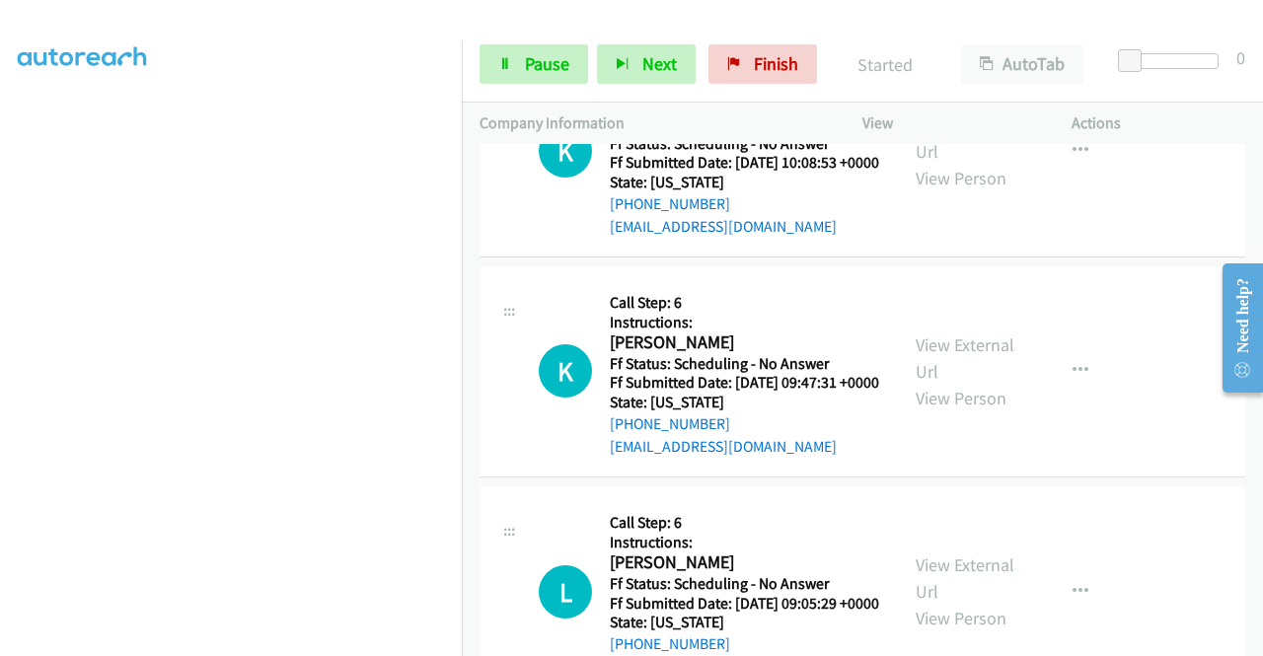
scroll to position [12347, 0]
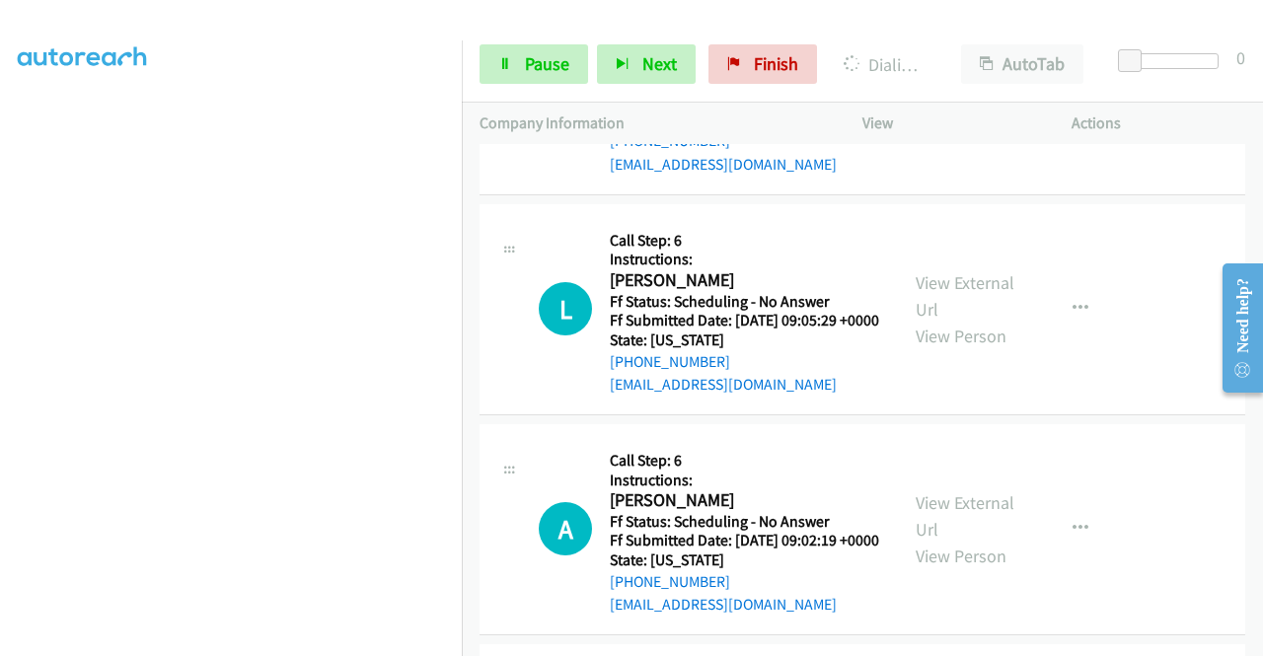
scroll to position [12649, 0]
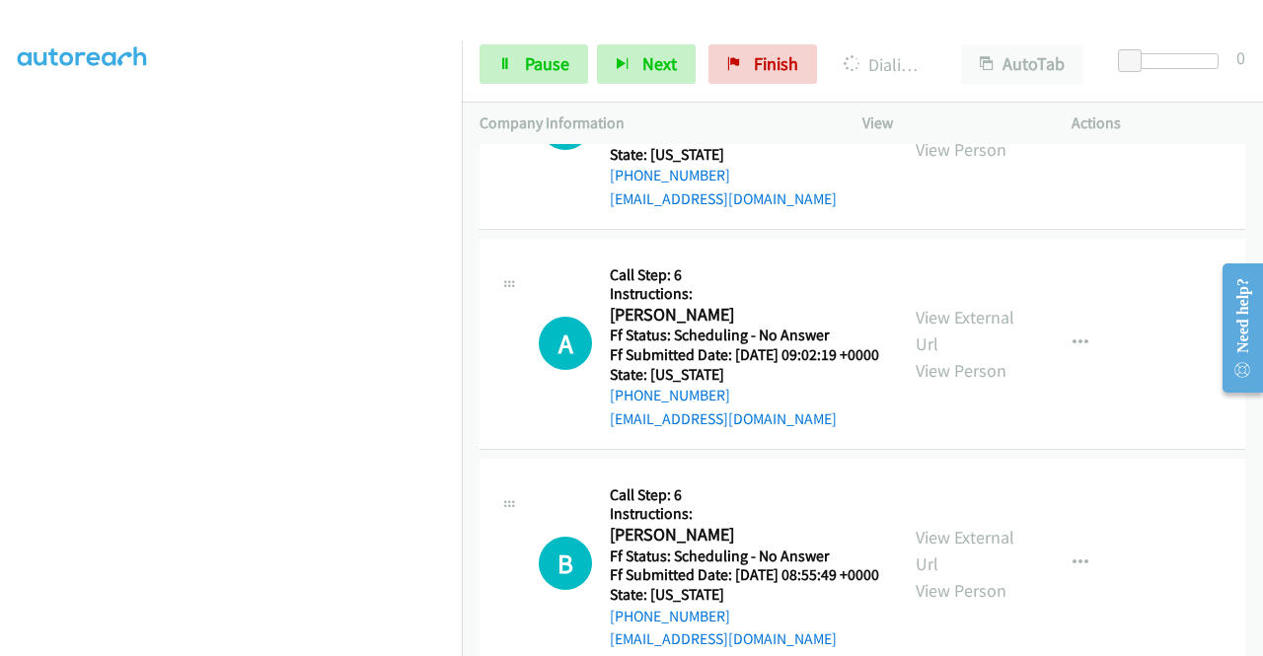
scroll to position [12965, 0]
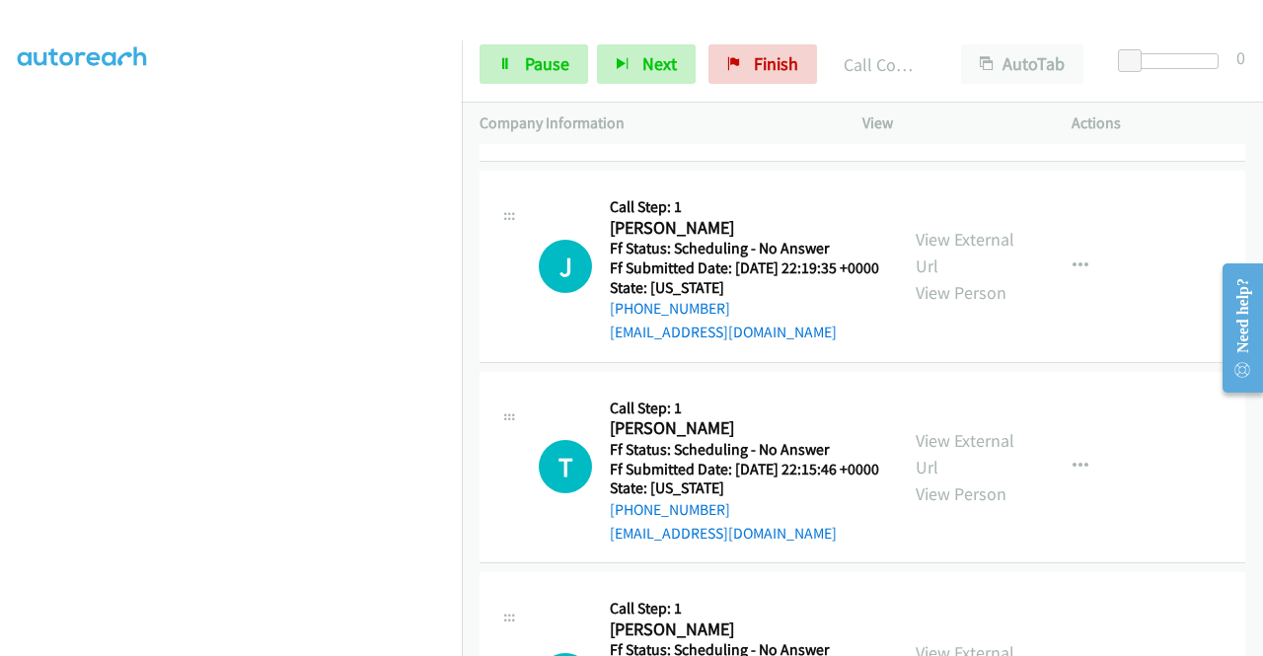
scroll to position [13492, 0]
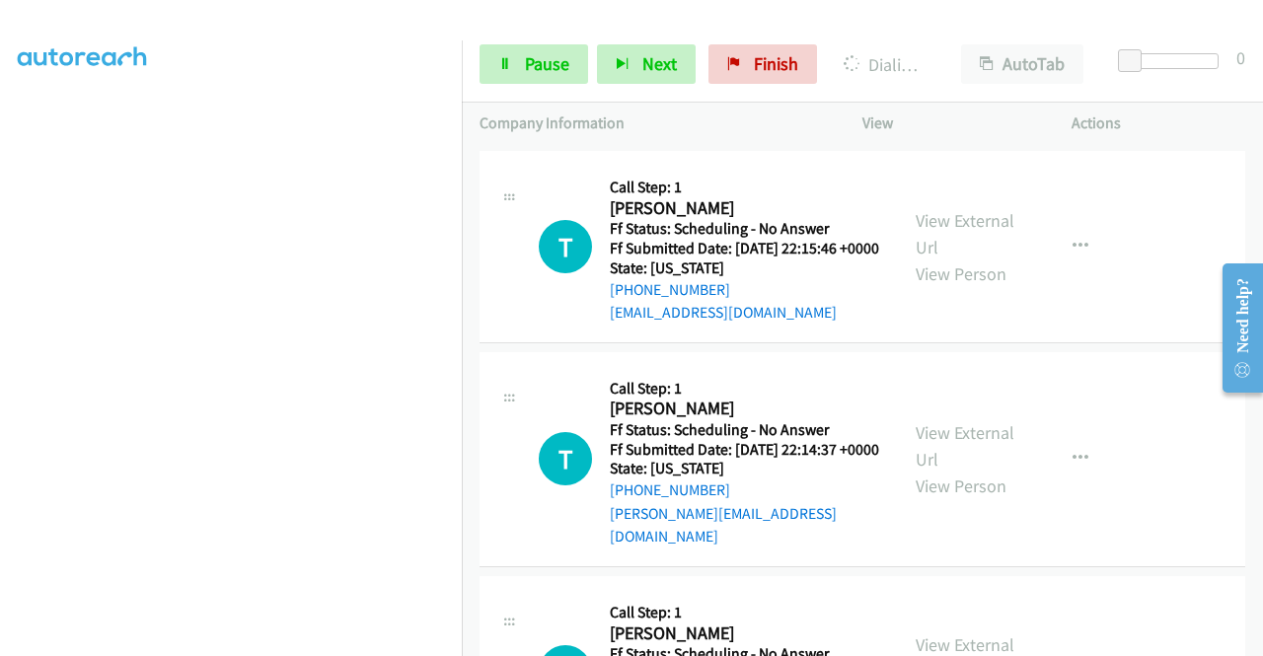
scroll to position [13781, 0]
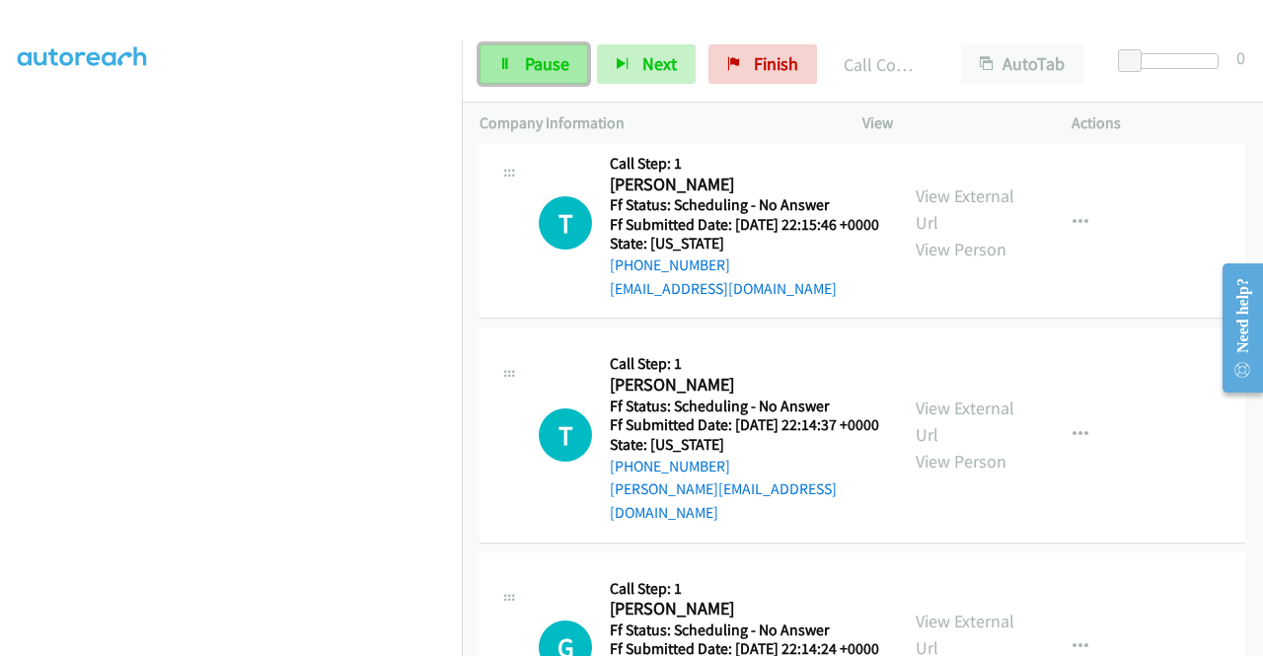
click at [503, 52] on link "Pause" at bounding box center [534, 63] width 109 height 39
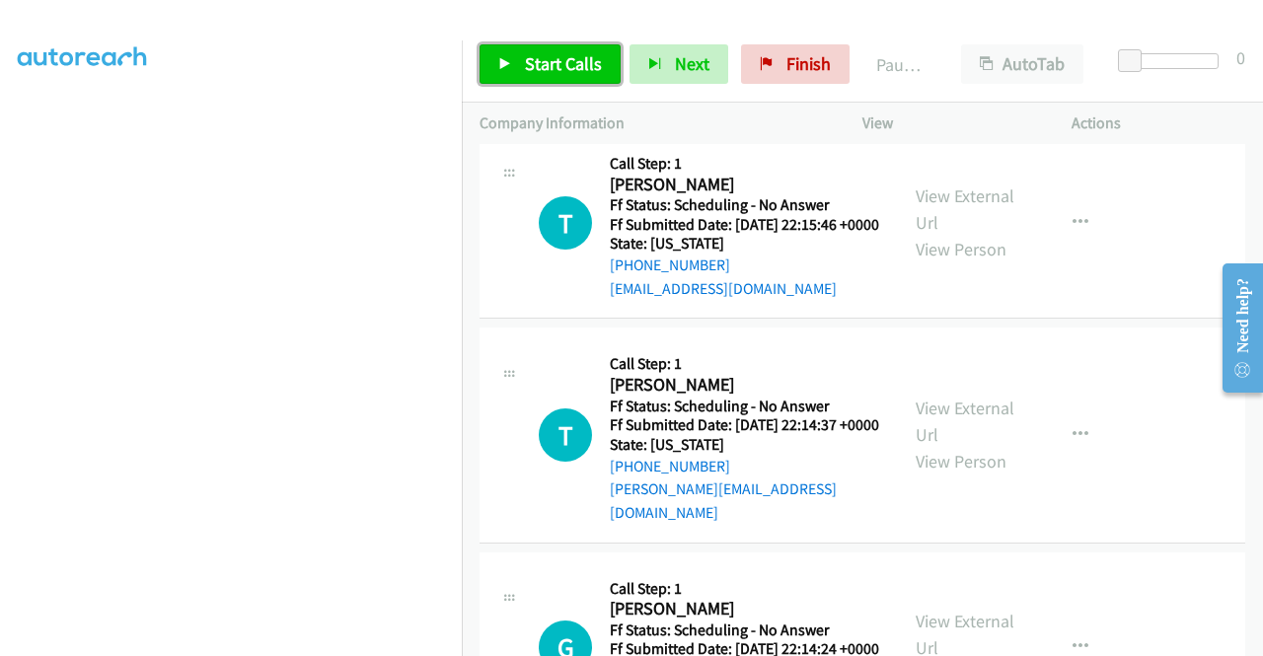
click at [564, 54] on span "Start Calls" at bounding box center [563, 63] width 77 height 23
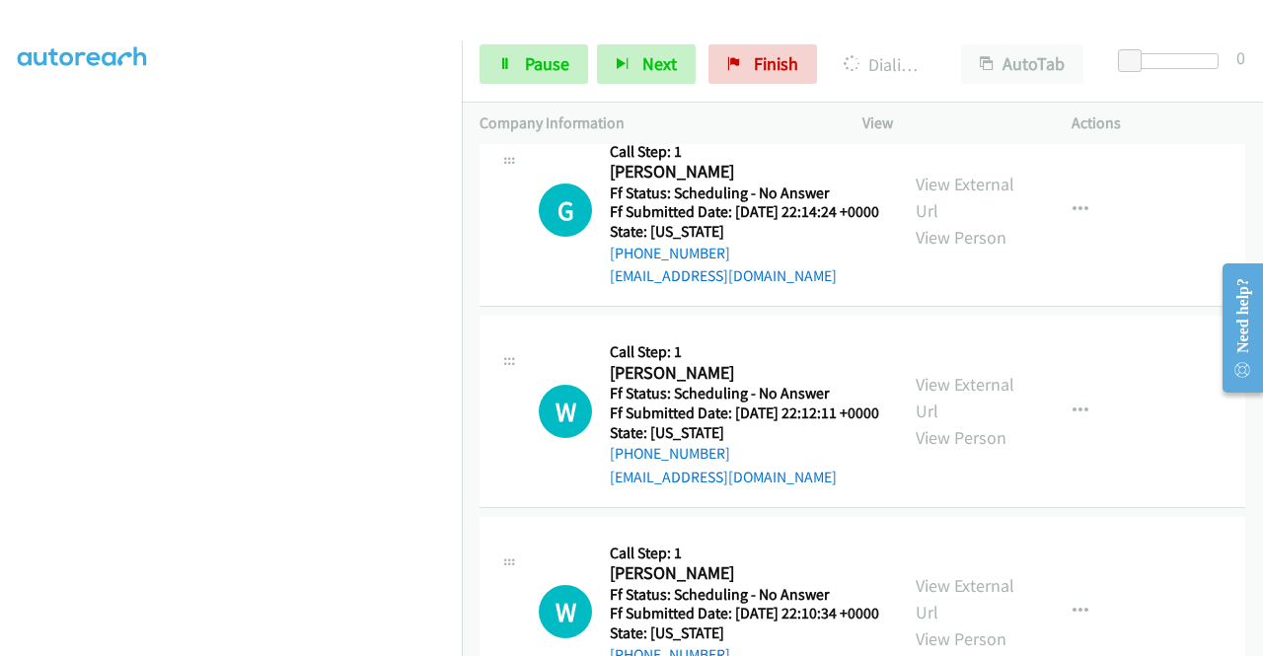
scroll to position [14242, 0]
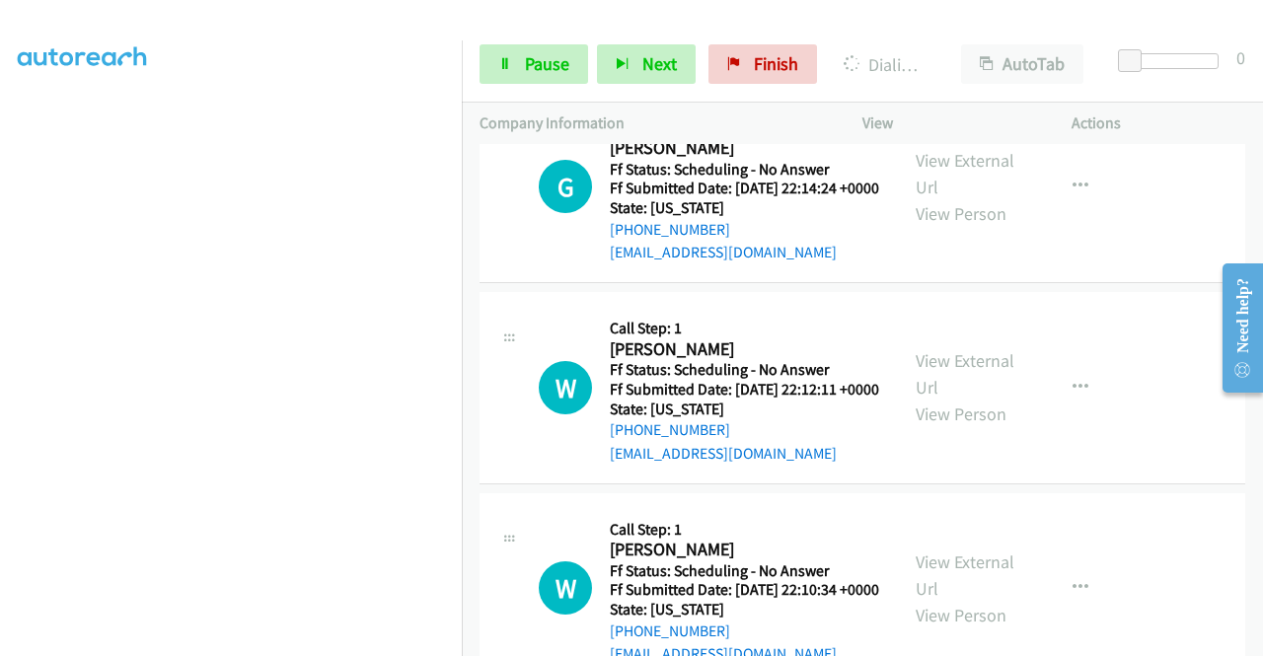
click at [505, 72] on link "Pause" at bounding box center [534, 63] width 109 height 39
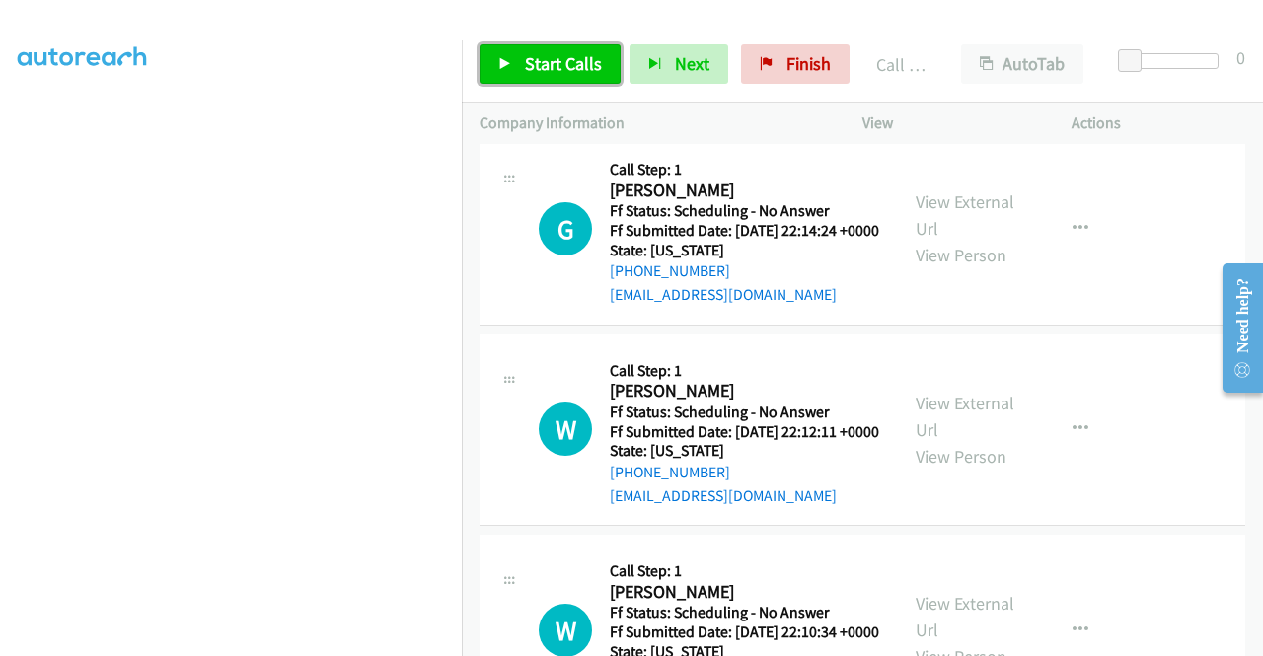
click at [553, 76] on link "Start Calls" at bounding box center [550, 63] width 141 height 39
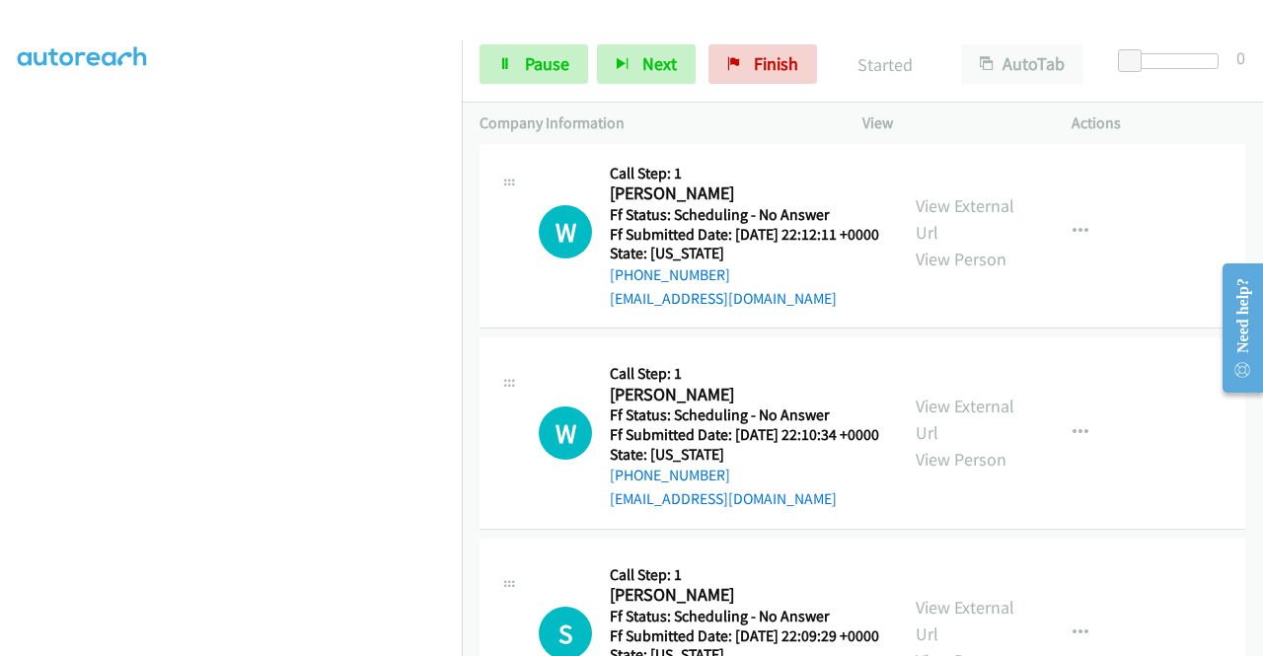
scroll to position [14532, 0]
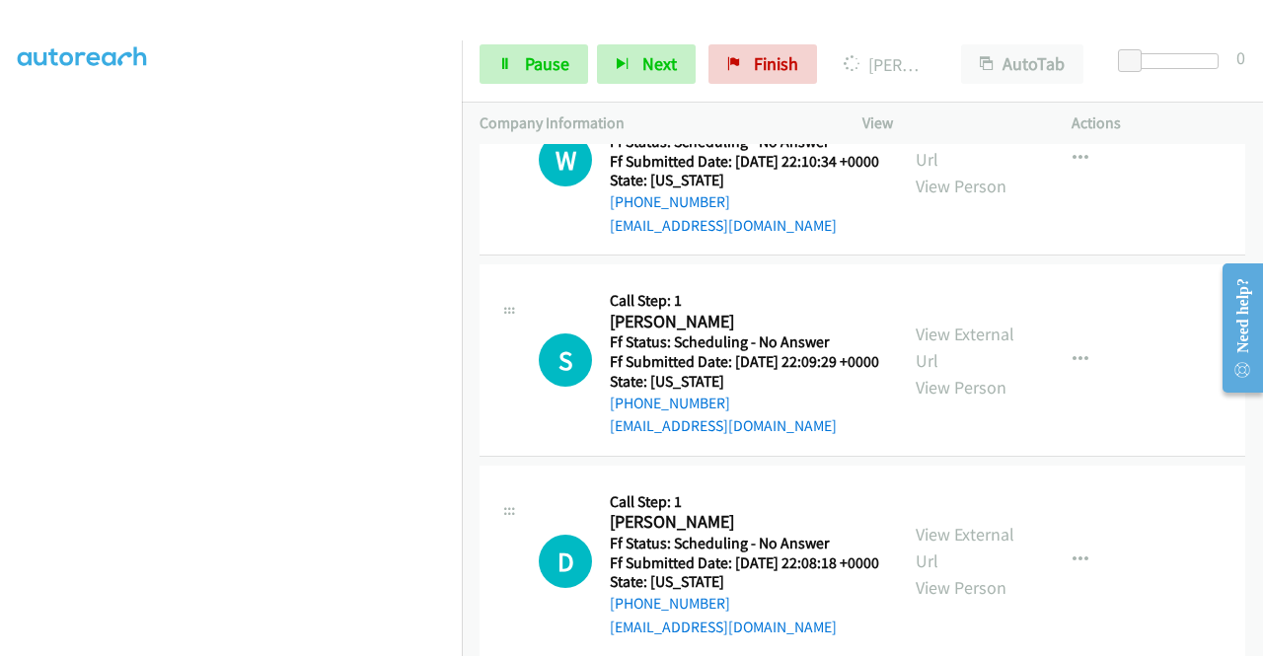
scroll to position [14794, 0]
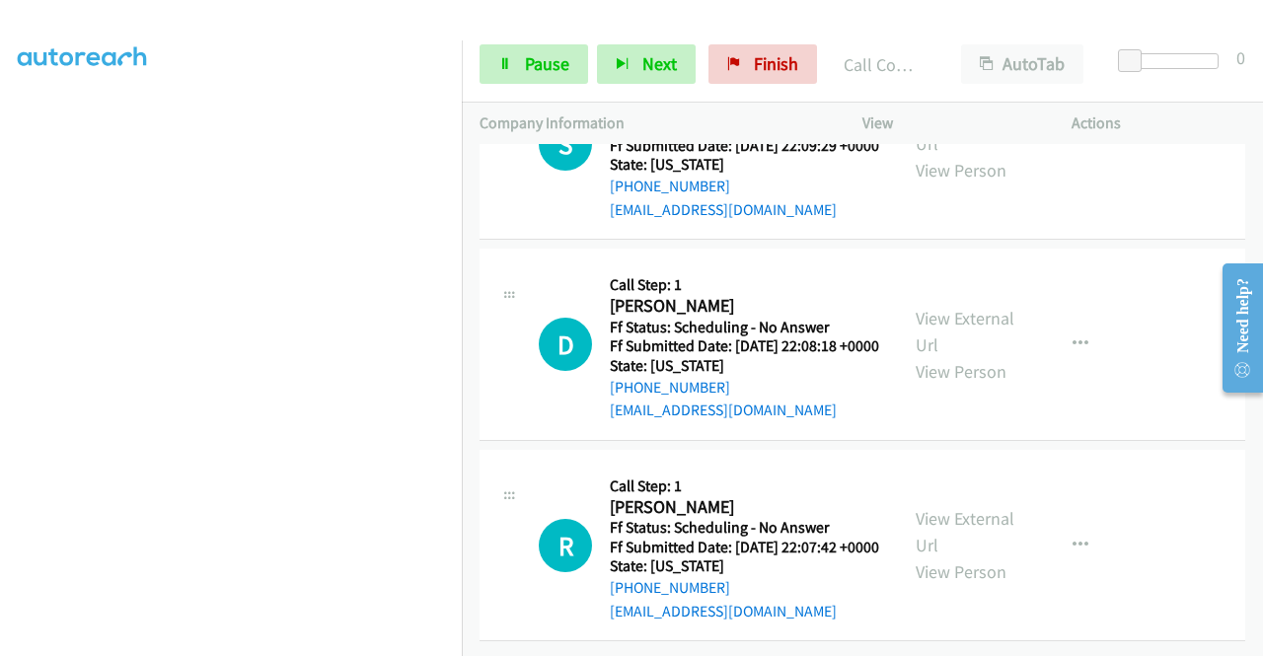
scroll to position [15083, 0]
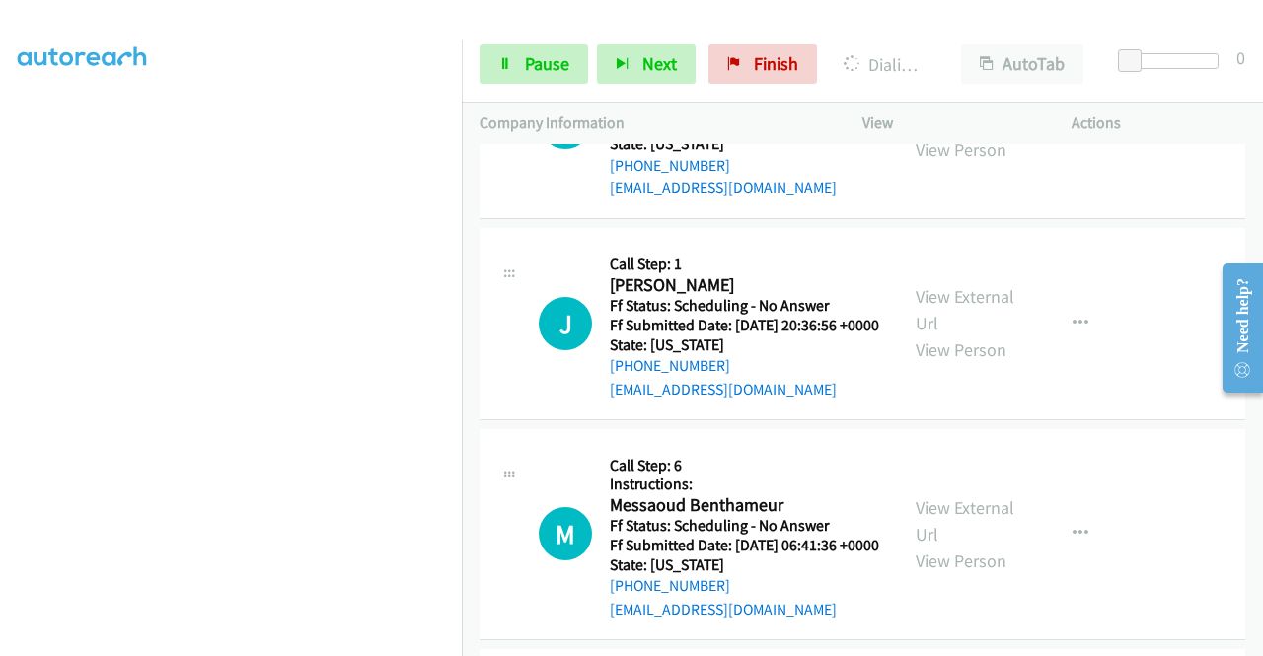
scroll to position [15499, 0]
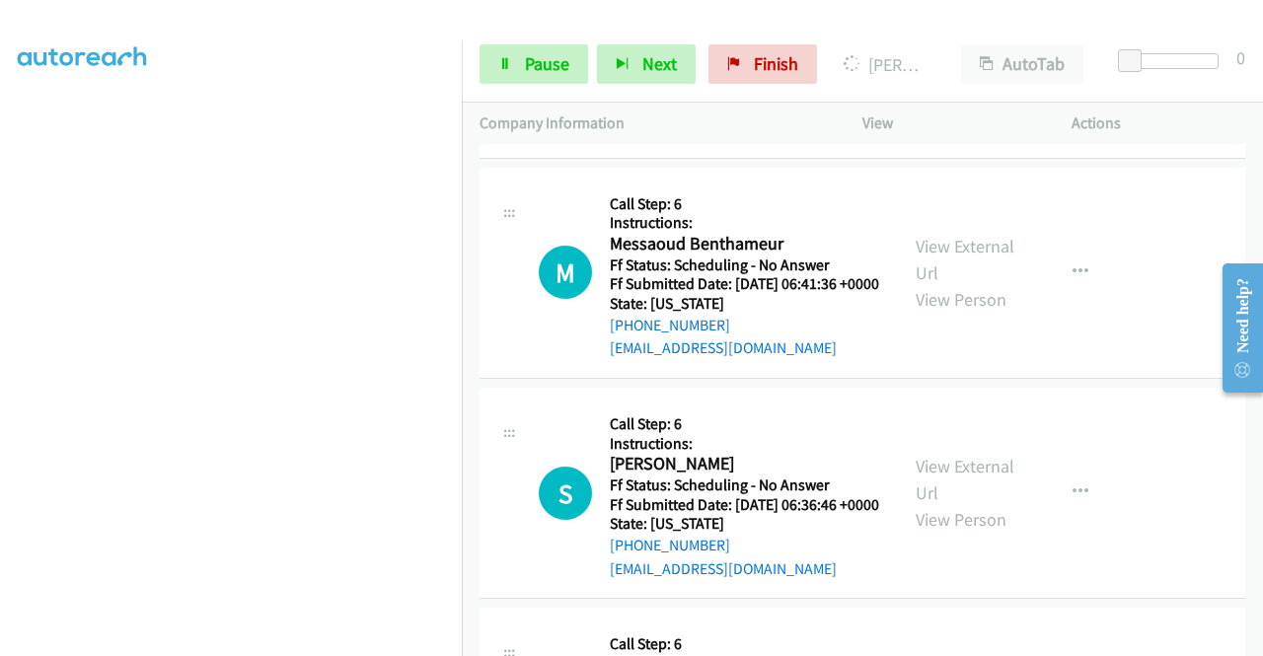
scroll to position [15827, 0]
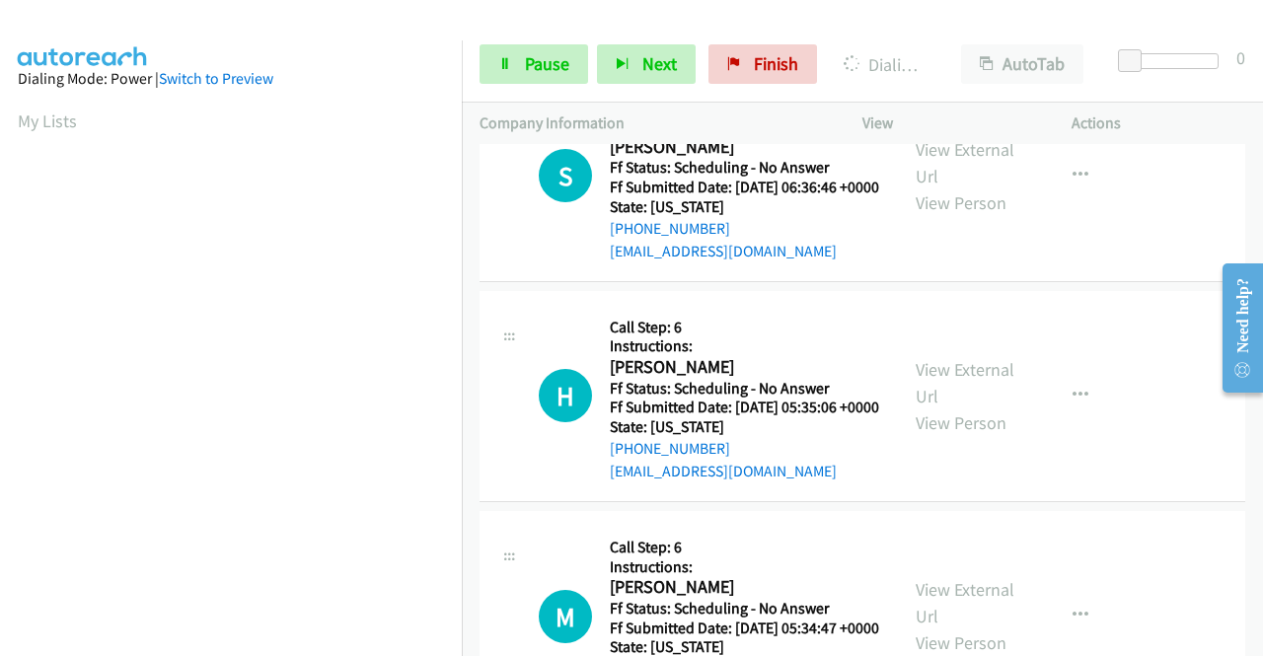
scroll to position [450, 0]
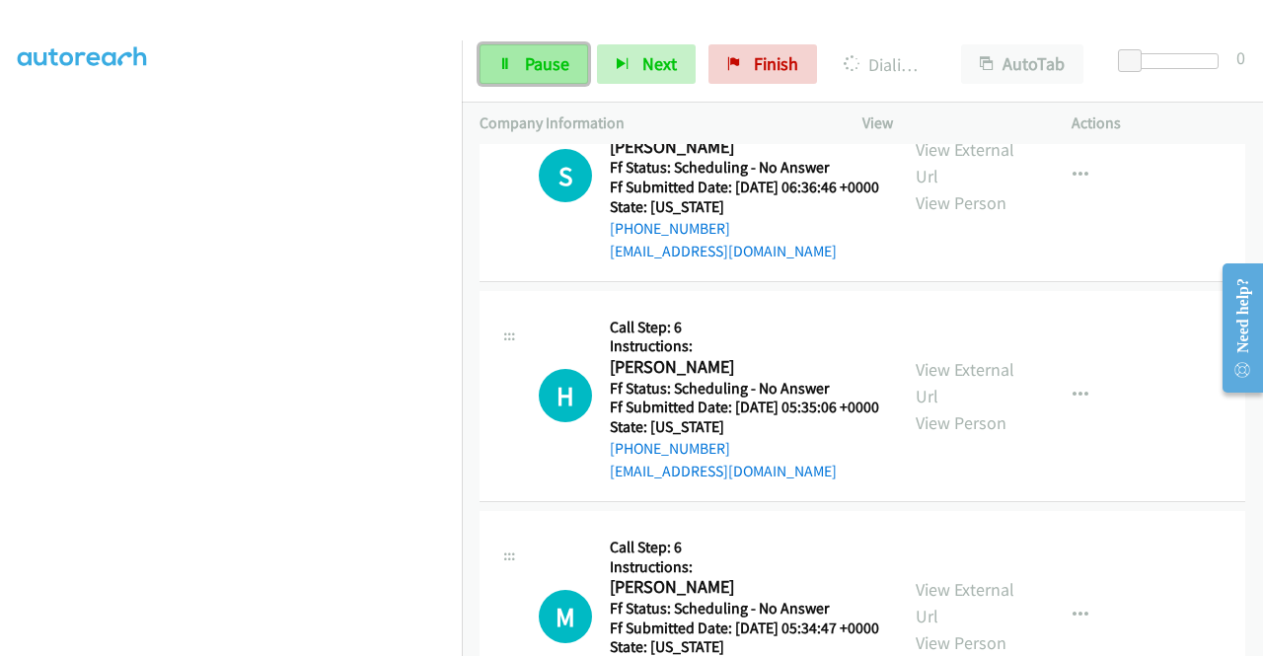
click at [521, 62] on link "Pause" at bounding box center [534, 63] width 109 height 39
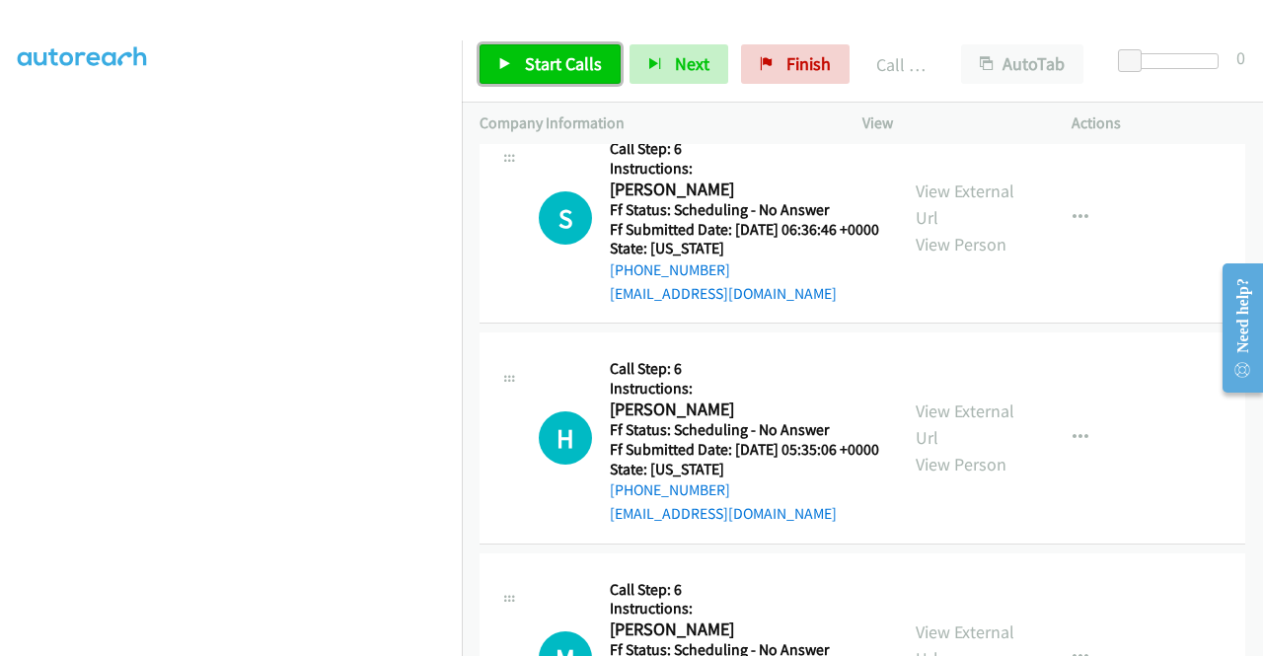
click at [511, 70] on link "Start Calls" at bounding box center [550, 63] width 141 height 39
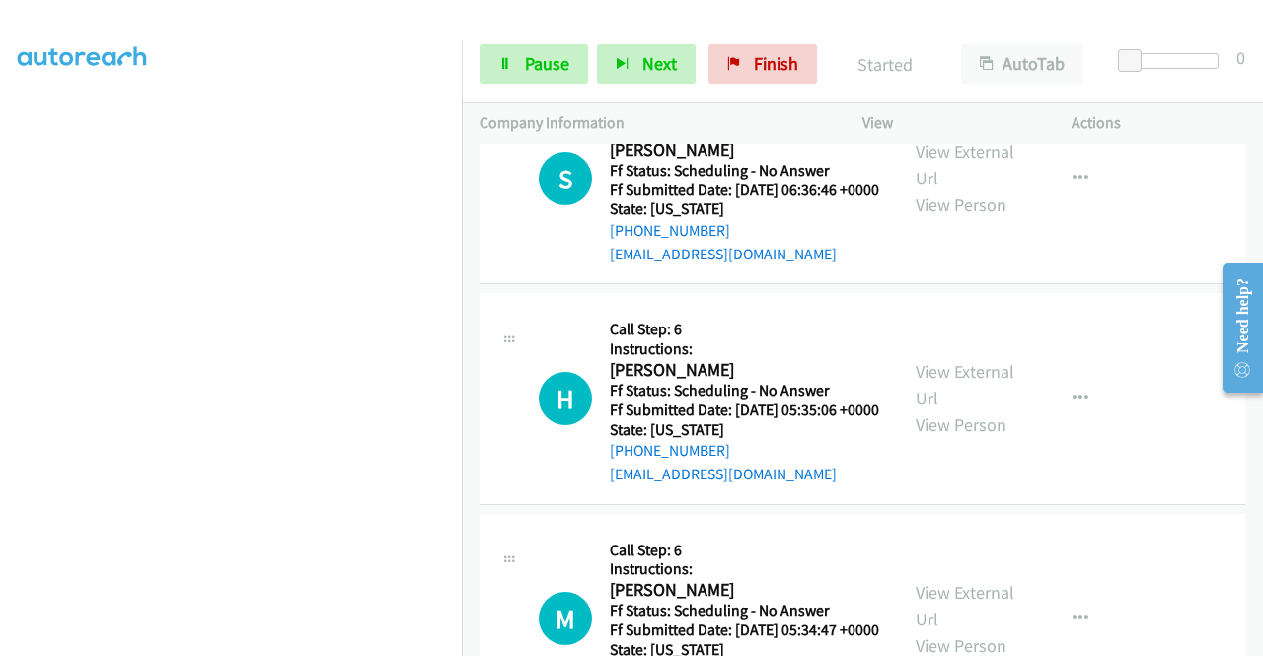
scroll to position [16367, 0]
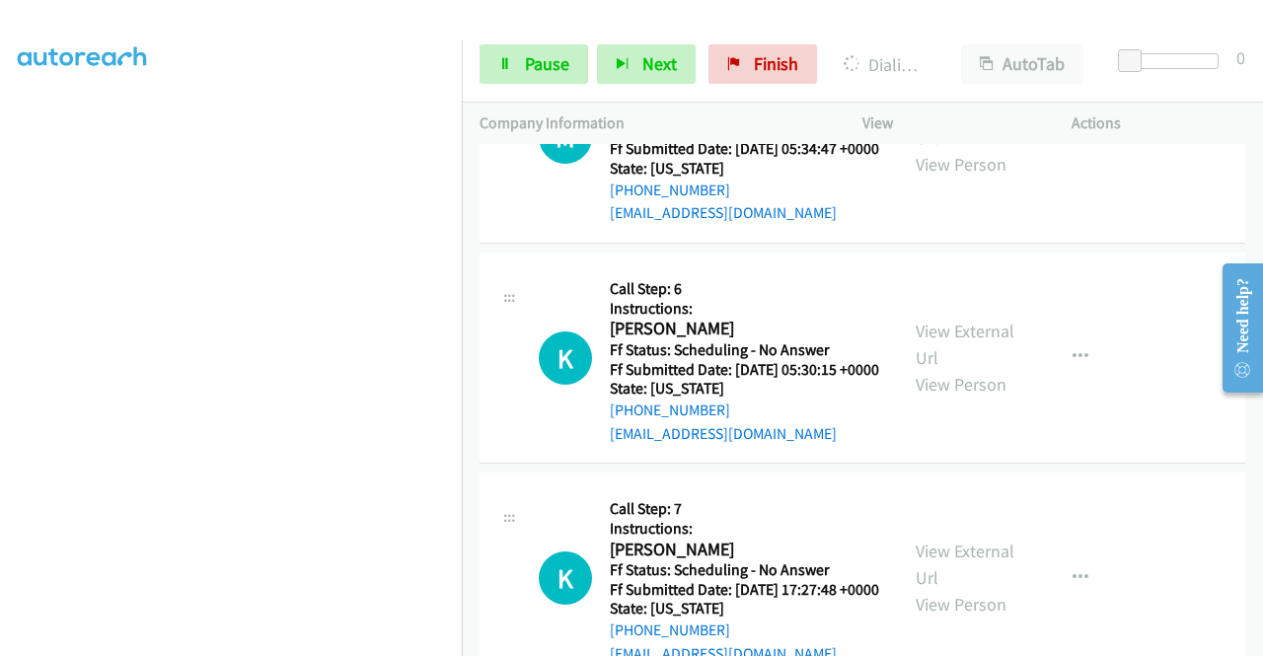
scroll to position [16892, 0]
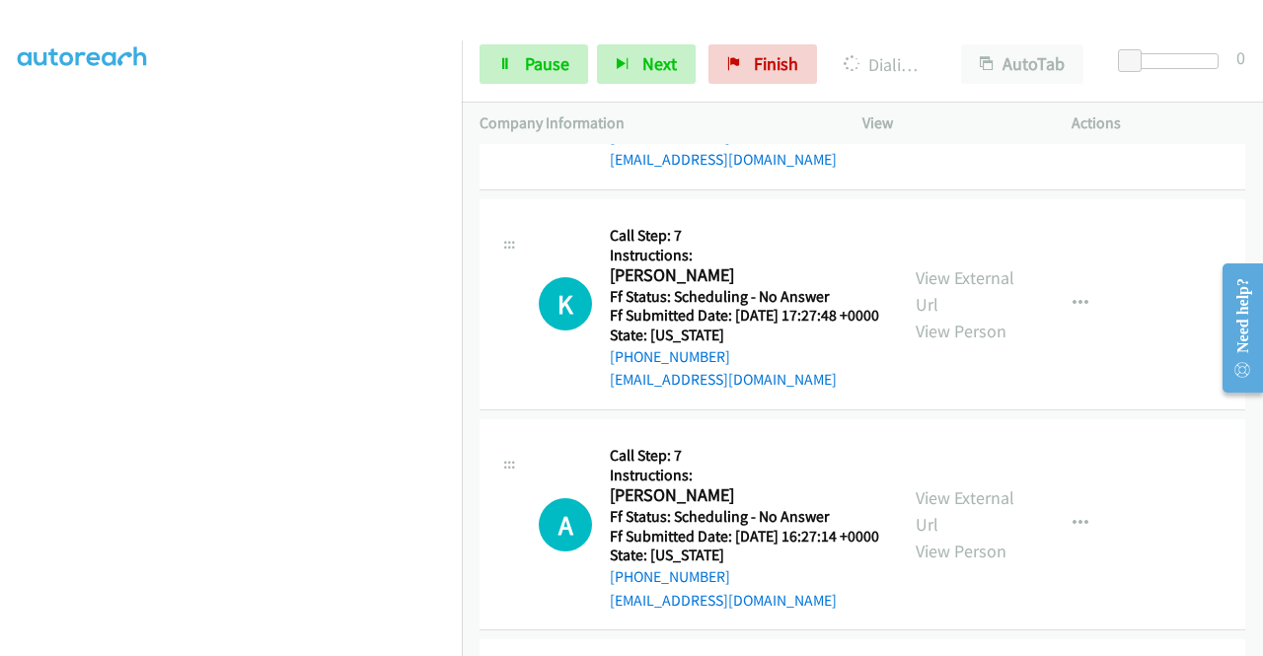
scroll to position [17168, 0]
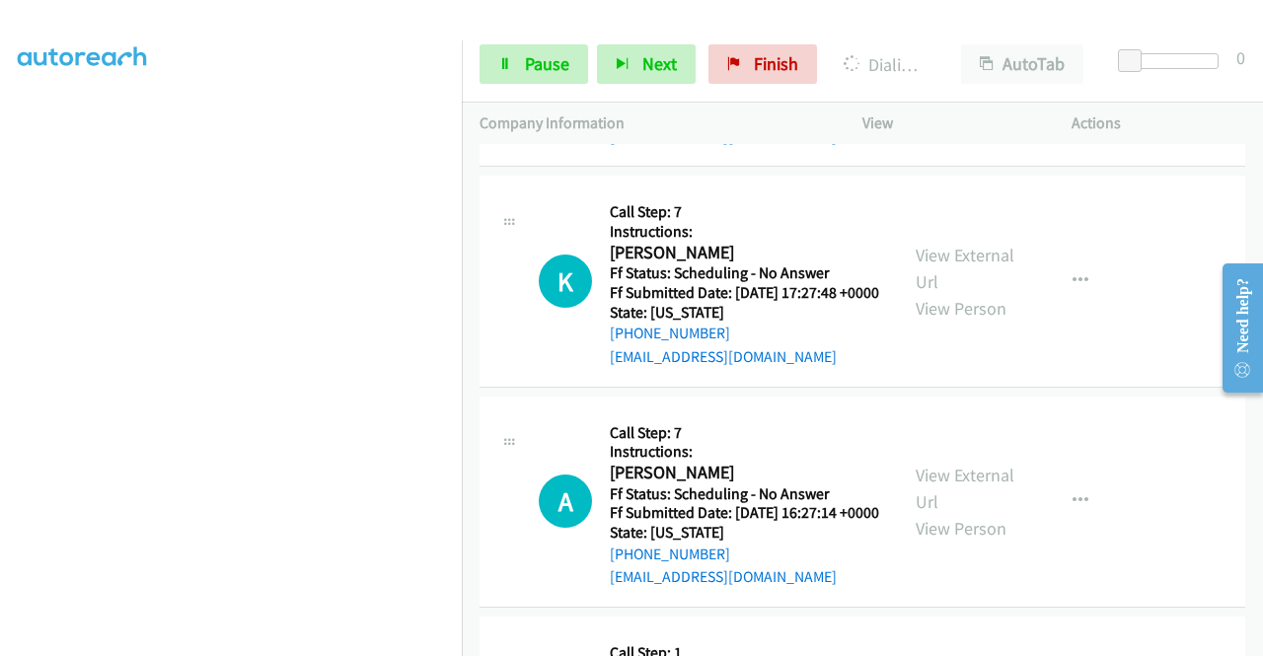
click at [526, 71] on span "Pause" at bounding box center [547, 63] width 44 height 23
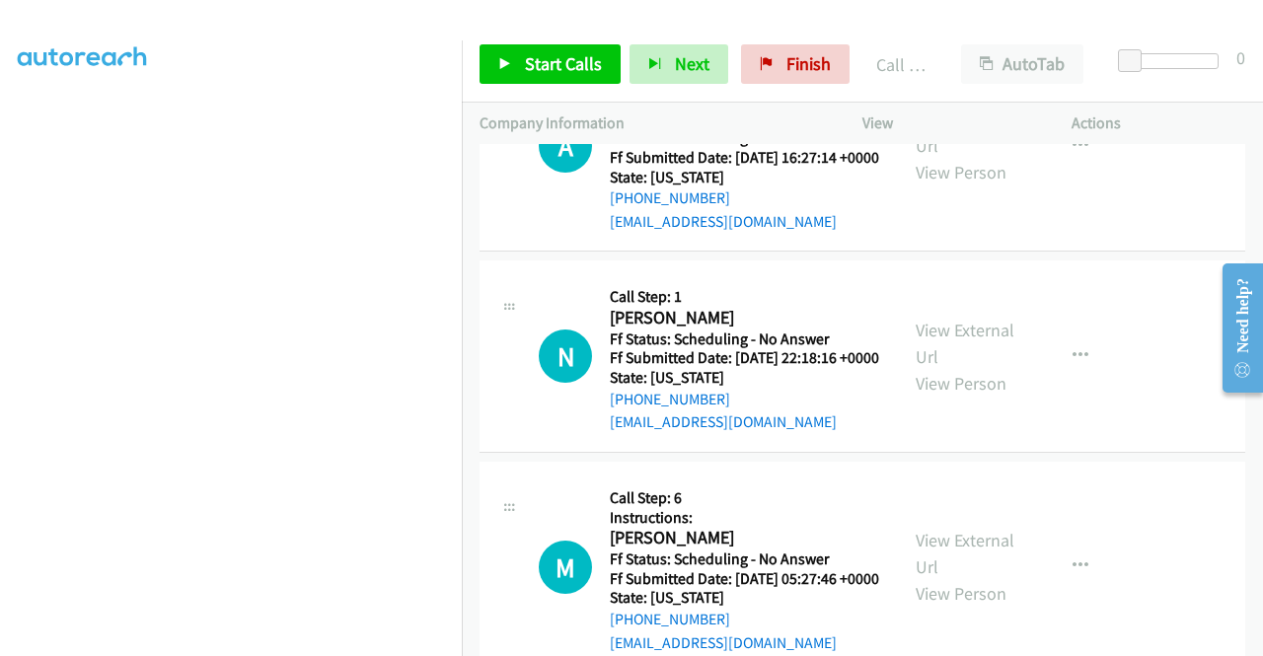
scroll to position [17657, 0]
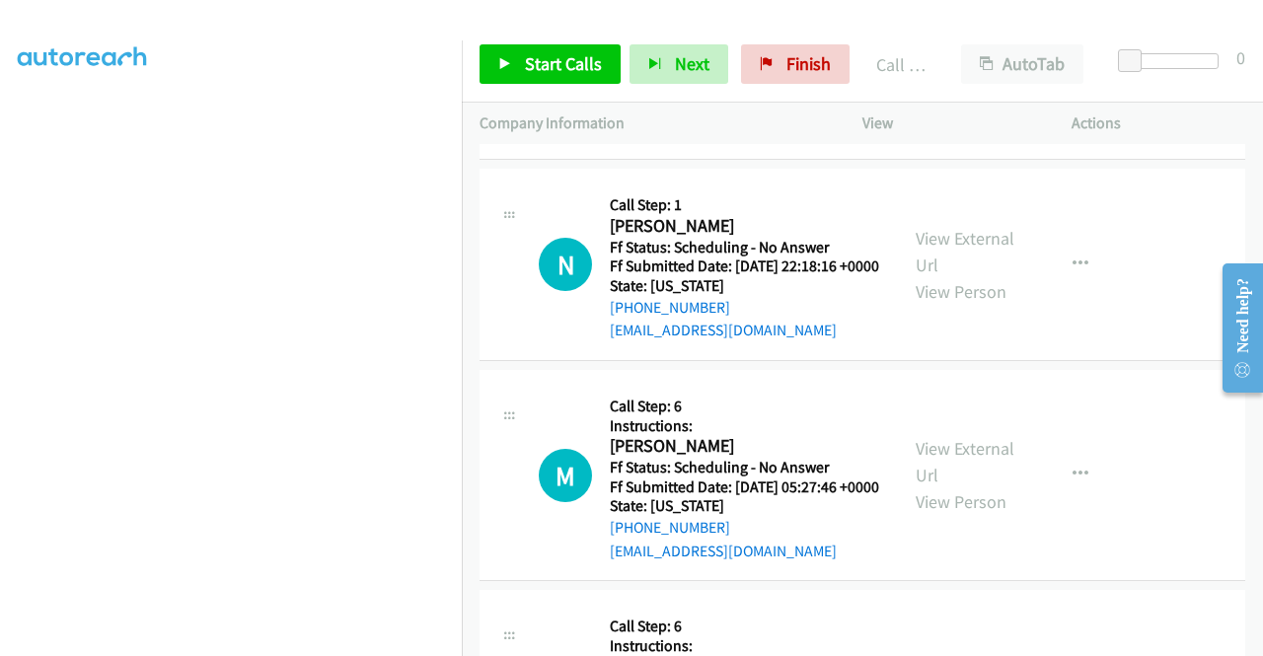
click at [541, 55] on span "Start Calls" at bounding box center [563, 63] width 77 height 23
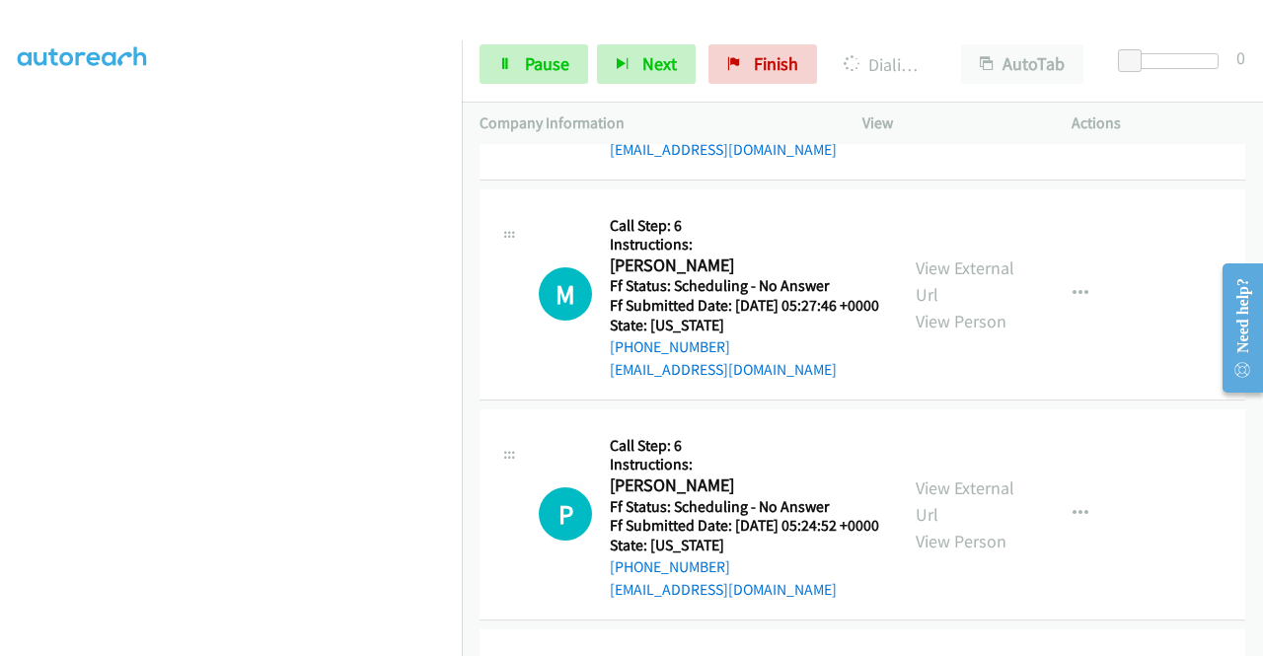
scroll to position [17959, 0]
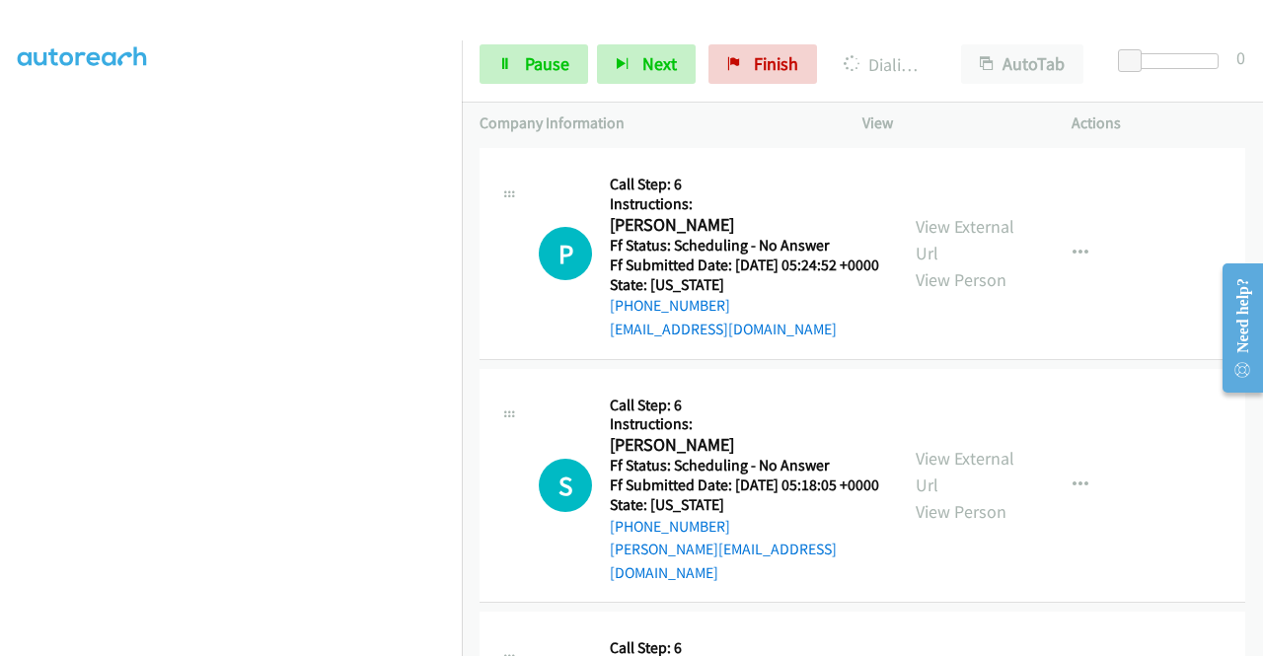
scroll to position [18275, 0]
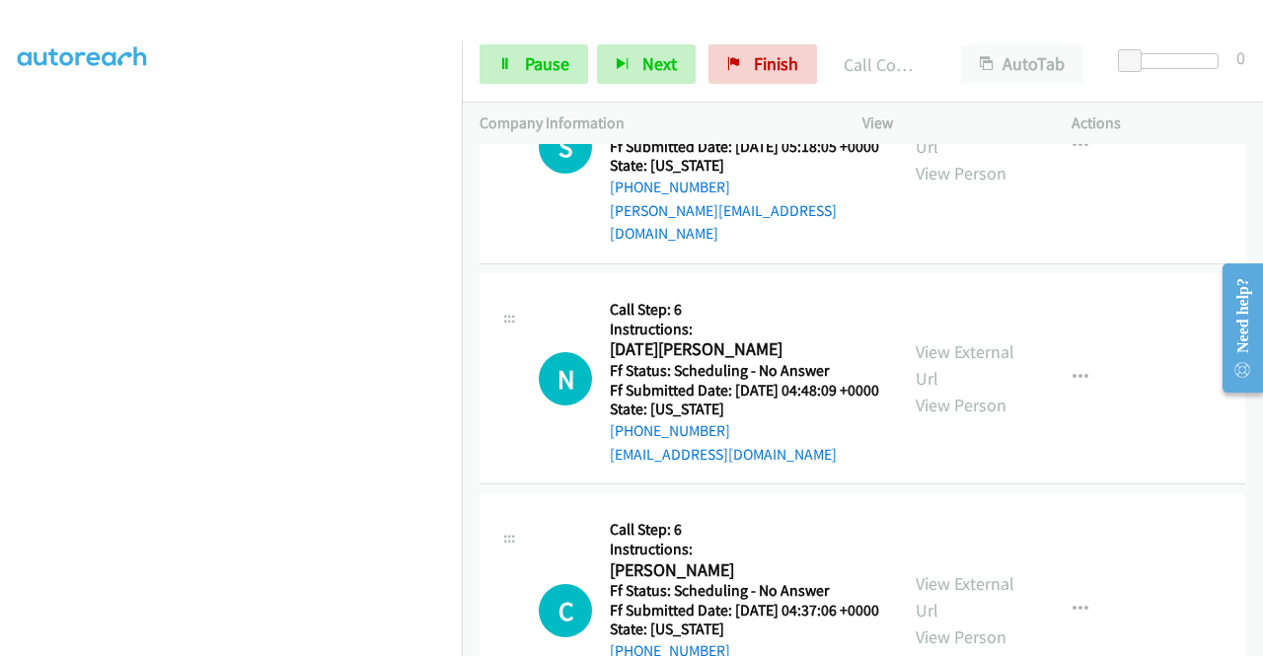
scroll to position [18604, 0]
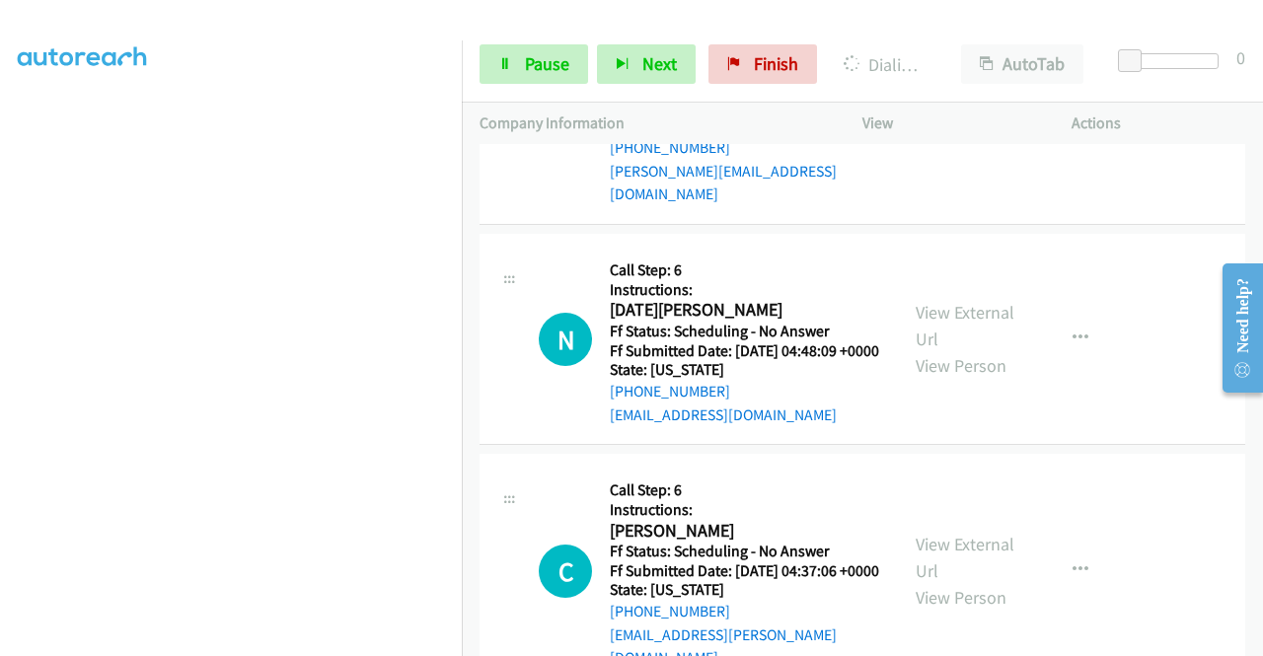
click at [527, 103] on div "Company Information" at bounding box center [653, 123] width 383 height 41
click at [518, 82] on link "Pause" at bounding box center [534, 63] width 109 height 39
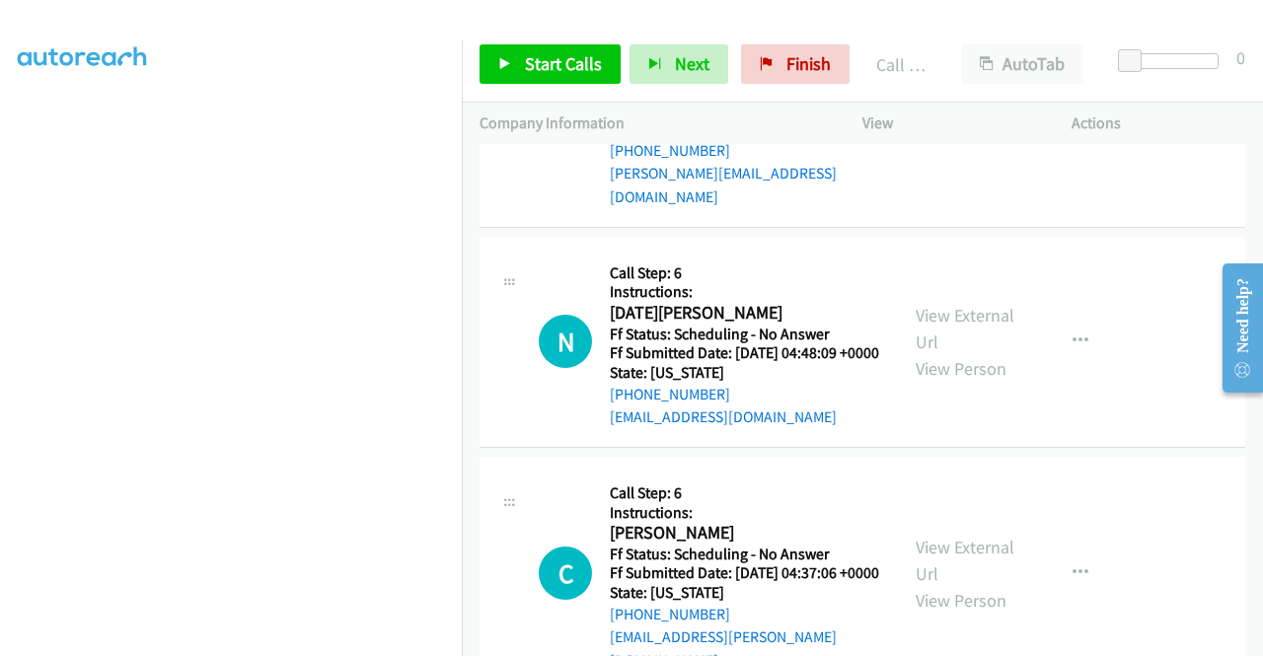
scroll to position [18840, 0]
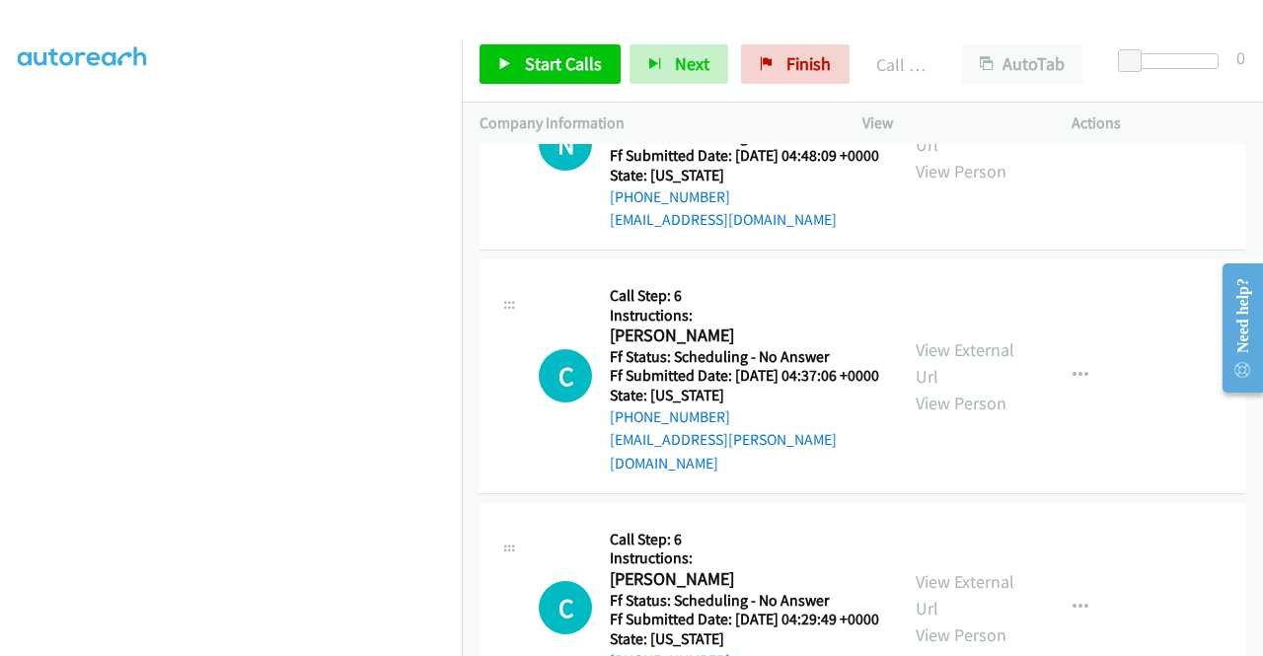
click at [584, 103] on div "Company Information" at bounding box center [653, 123] width 383 height 41
click at [587, 88] on div "Start Calls Pause Next Finish Call Completed AutoTab AutoTab 0" at bounding box center [862, 65] width 801 height 76
click at [580, 71] on span "Start Calls" at bounding box center [563, 63] width 77 height 23
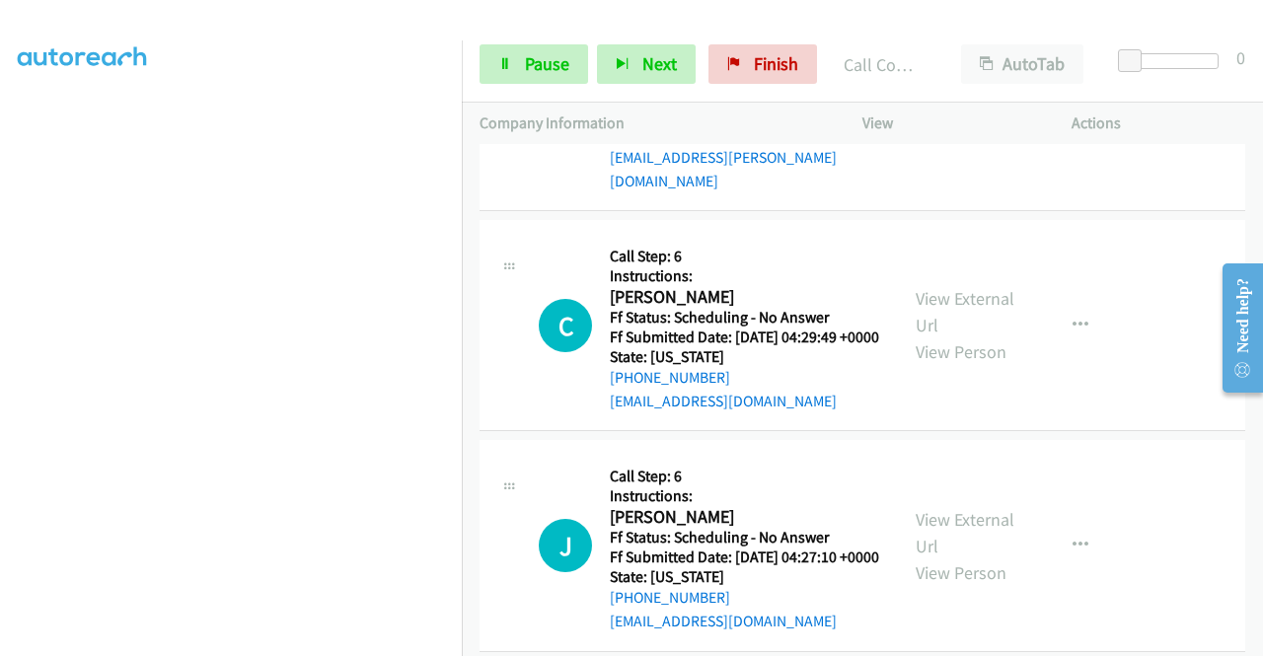
scroll to position [19183, 0]
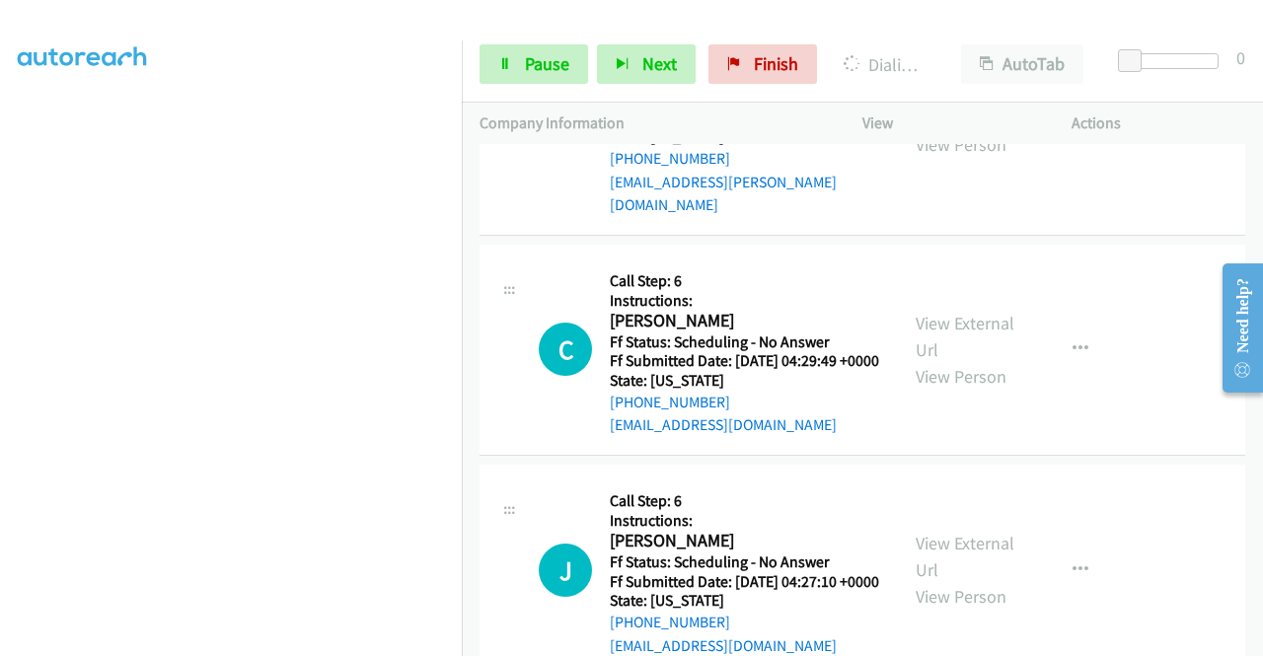
click at [514, 77] on link "Pause" at bounding box center [534, 63] width 109 height 39
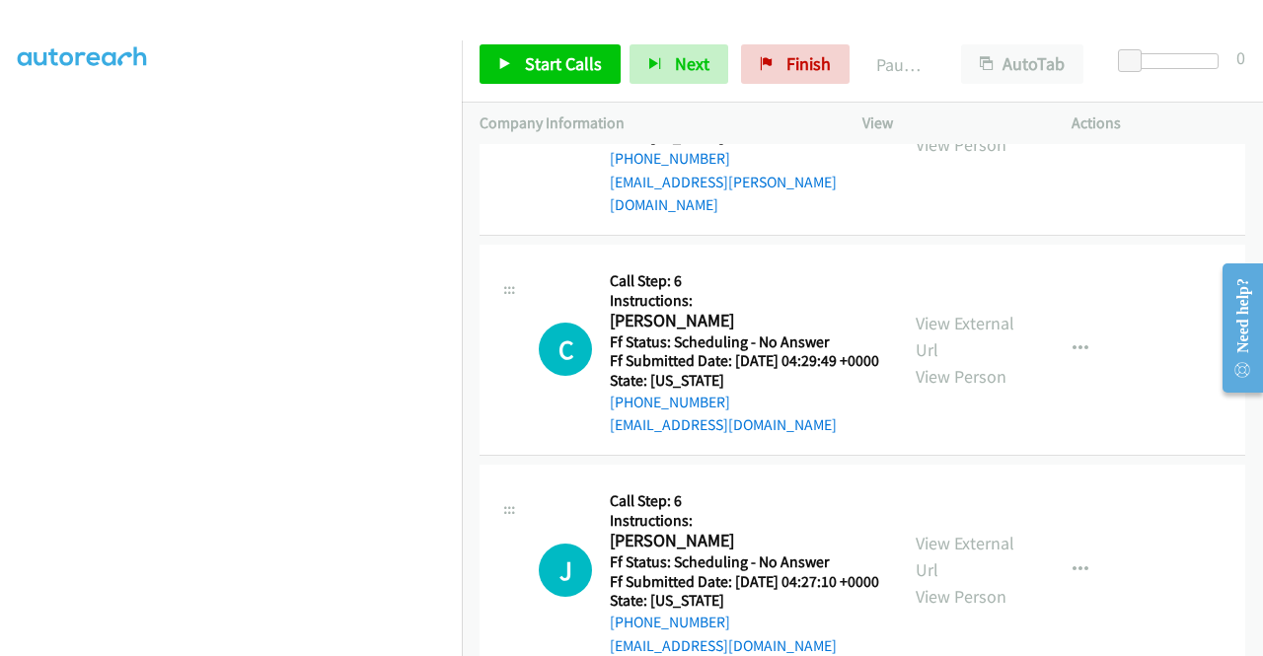
click at [0, 384] on aside "Dialing Mode: Power | Switch to Preview My Lists" at bounding box center [231, 150] width 462 height 1092
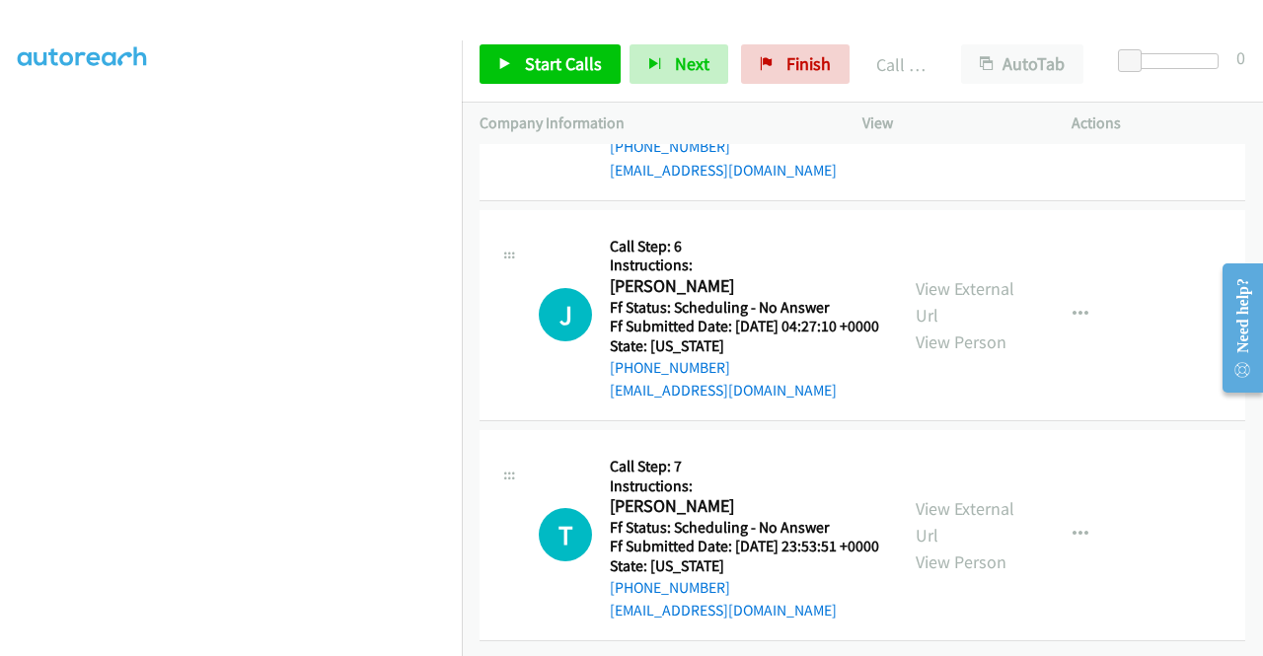
scroll to position [19617, 0]
click at [553, 78] on link "Start Calls" at bounding box center [550, 63] width 141 height 39
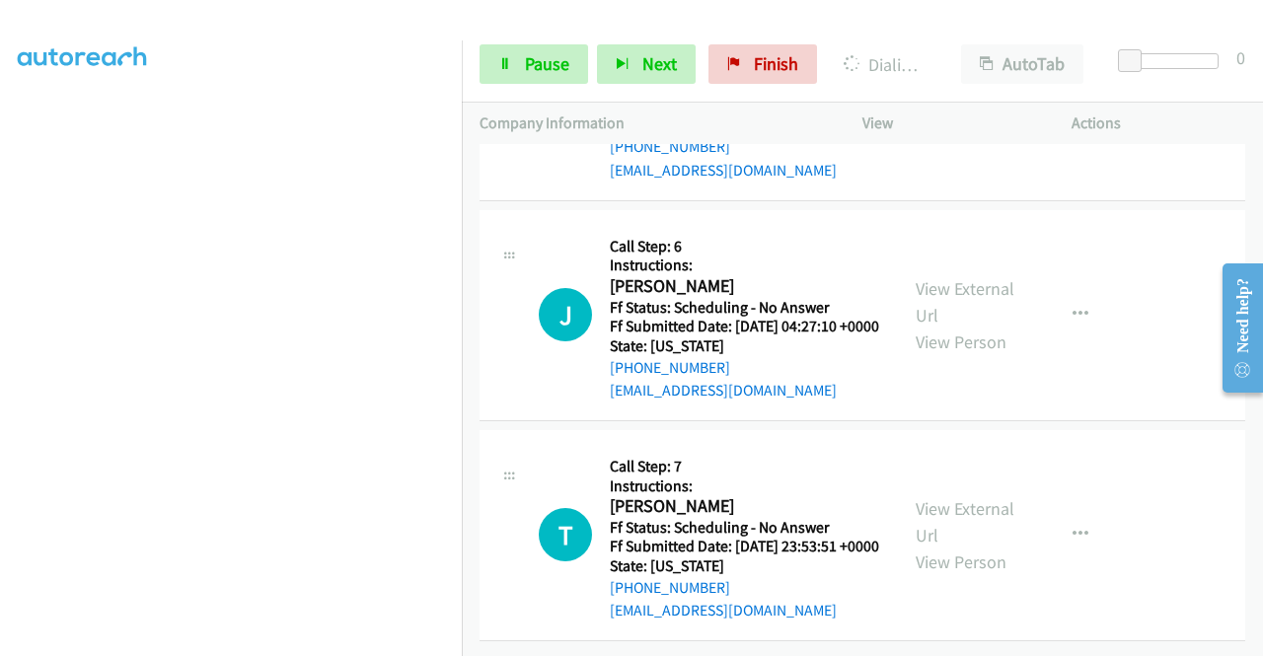
click at [0, 226] on aside "Dialing Mode: Power | Switch to Preview My Lists" at bounding box center [231, 150] width 462 height 1092
click at [493, 41] on div "Start Calls Pause Next Finish Dialing Pablo Sarabia AutoTab AutoTab 0" at bounding box center [862, 65] width 801 height 76
click at [509, 70] on icon at bounding box center [505, 65] width 14 height 14
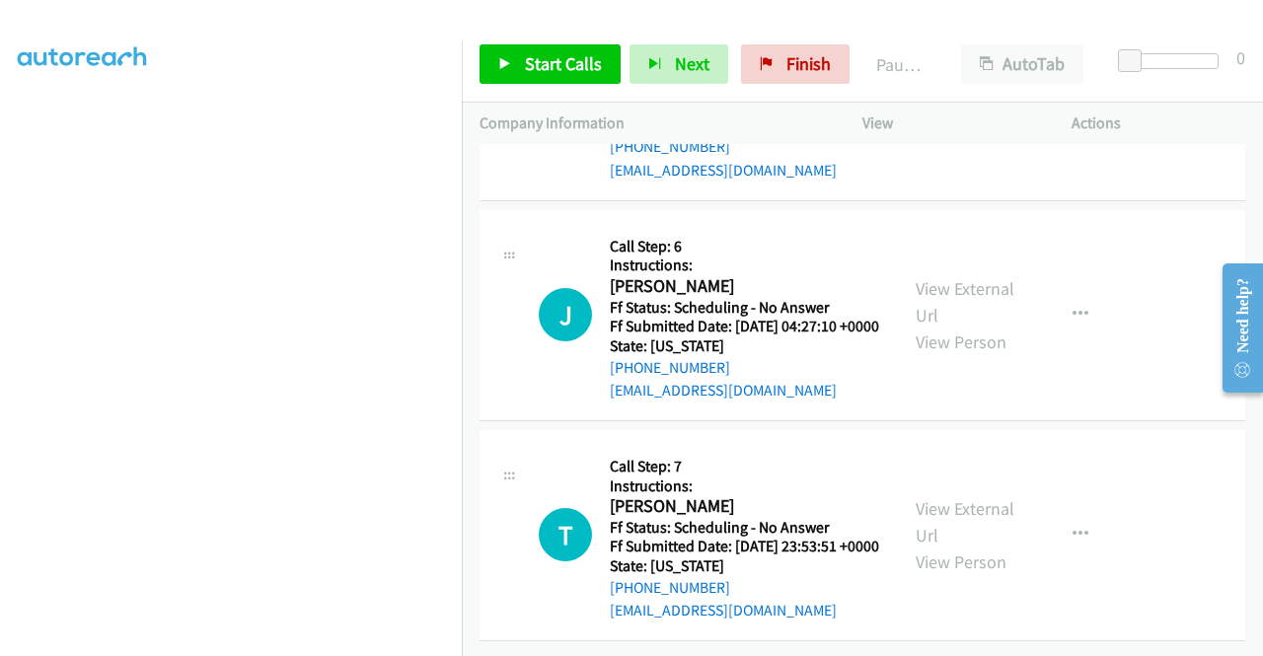
click at [0, 302] on aside "Dialing Mode: Power | Switch to Preview My Lists" at bounding box center [231, 150] width 462 height 1092
click at [0, 260] on aside "Dialing Mode: Power | Switch to Preview My Lists" at bounding box center [231, 150] width 462 height 1092
click at [0, 226] on aside "Dialing Mode: Power | Switch to Preview My Lists" at bounding box center [231, 150] width 462 height 1092
click at [0, 185] on aside "Dialing Mode: Power | Switch to Preview My Lists" at bounding box center [231, 150] width 462 height 1092
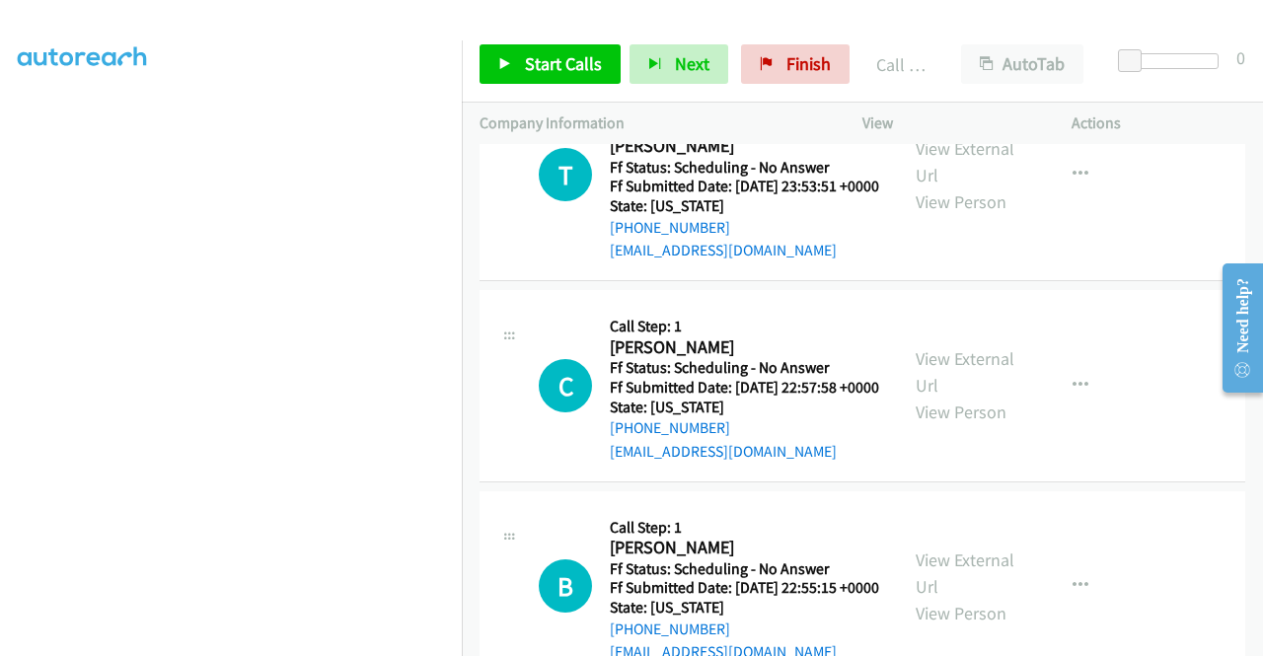
scroll to position [19945, 0]
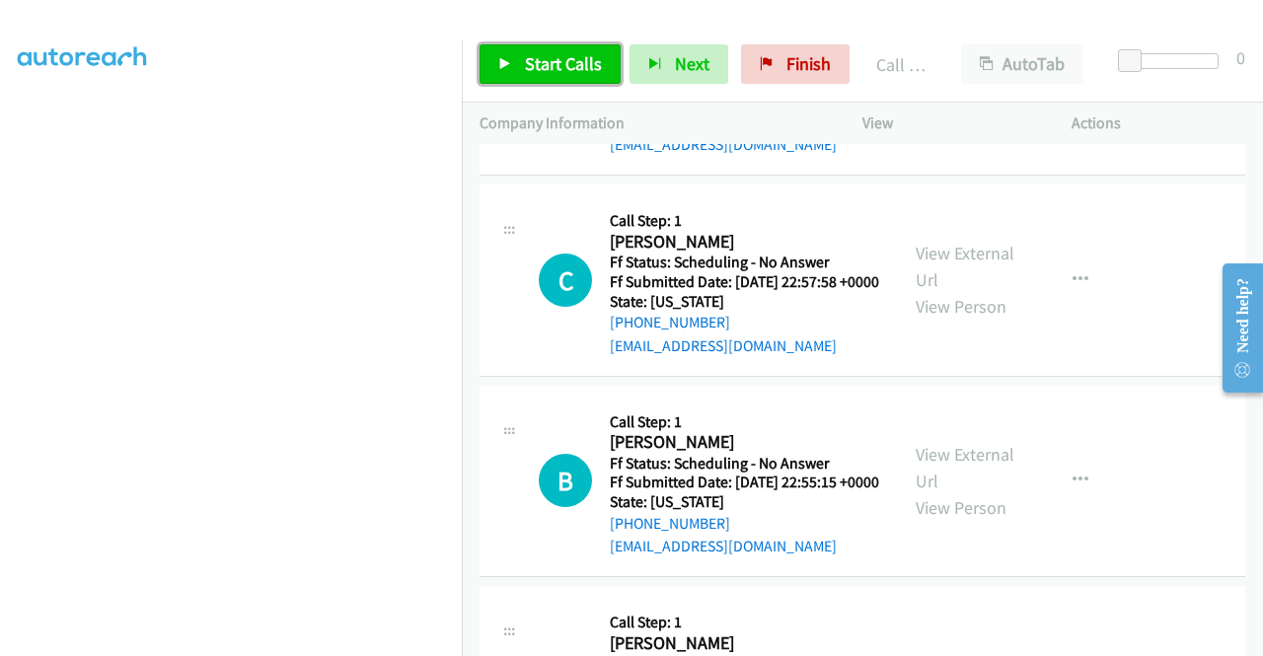
click at [568, 70] on span "Start Calls" at bounding box center [563, 63] width 77 height 23
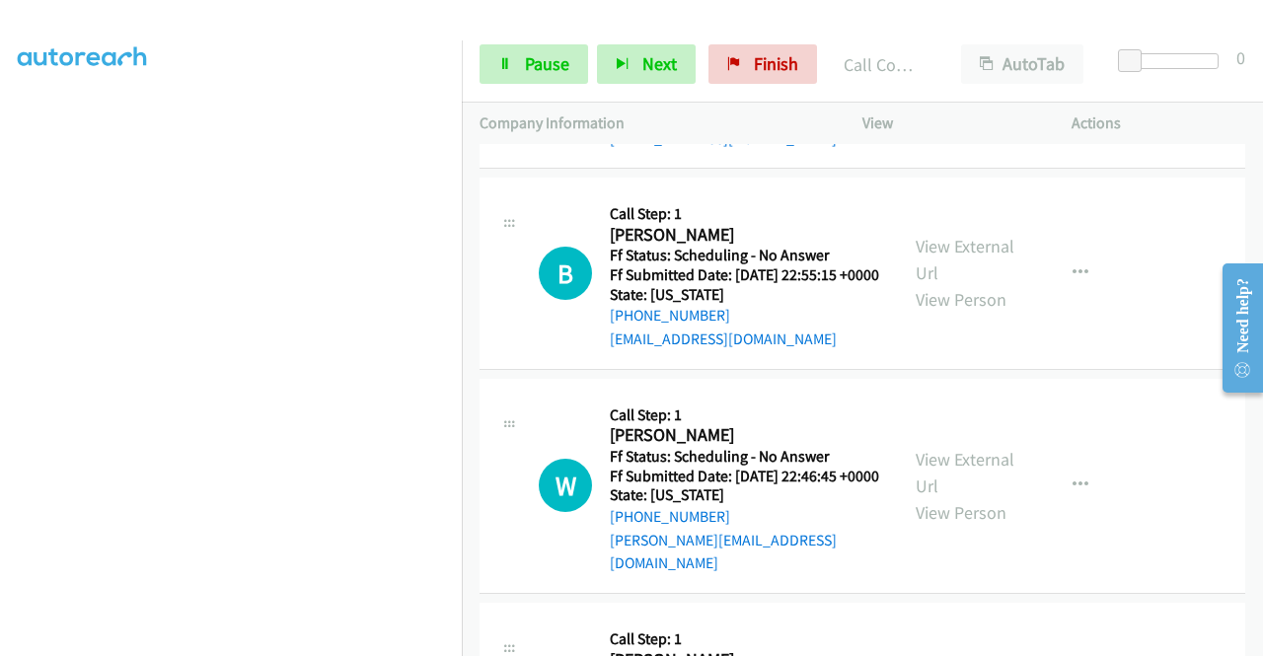
scroll to position [20203, 0]
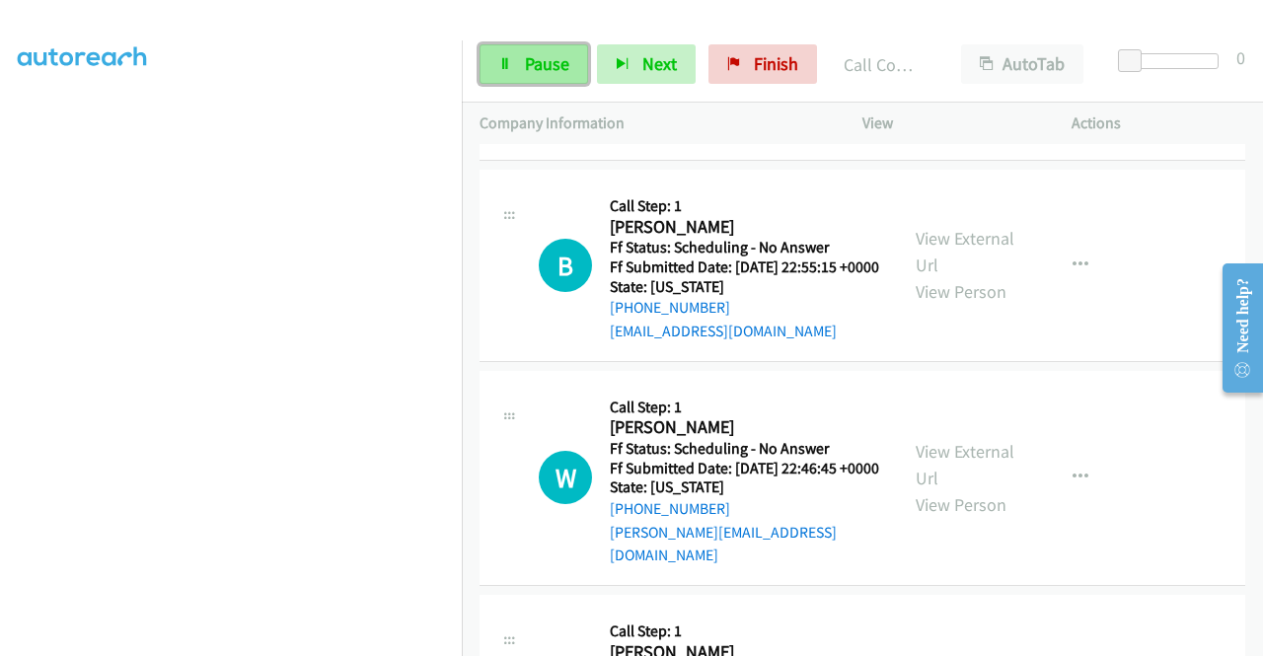
click at [535, 50] on link "Pause" at bounding box center [534, 63] width 109 height 39
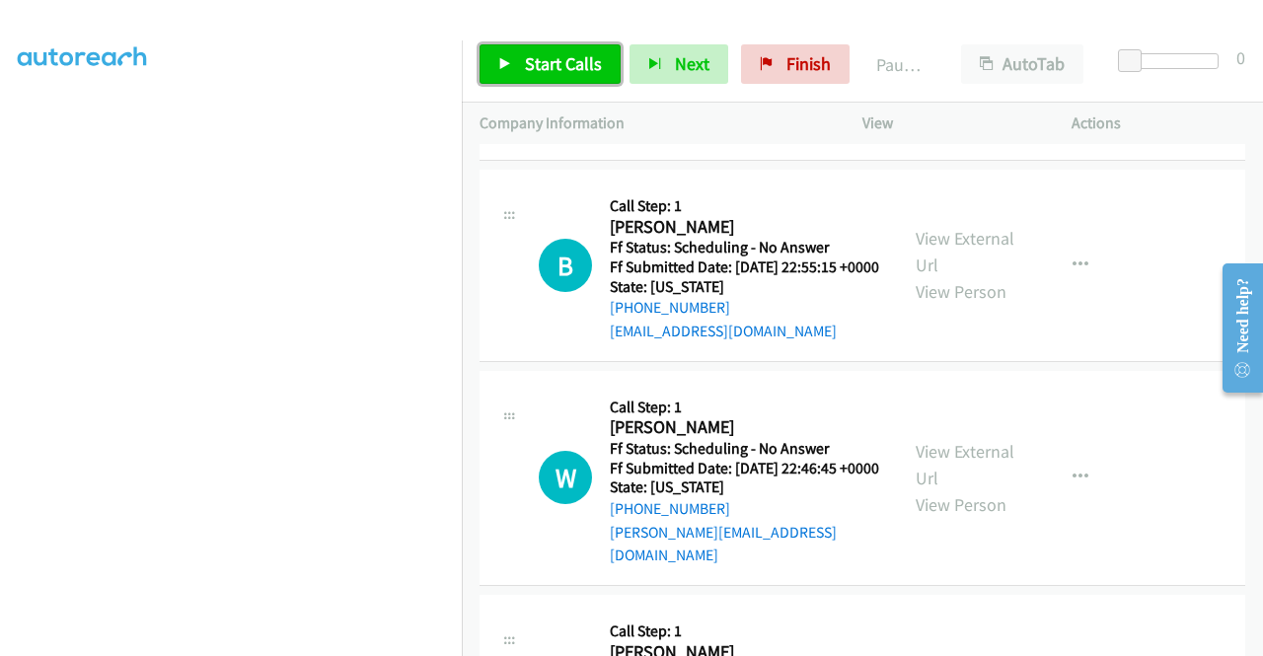
click at [506, 63] on icon at bounding box center [505, 65] width 14 height 14
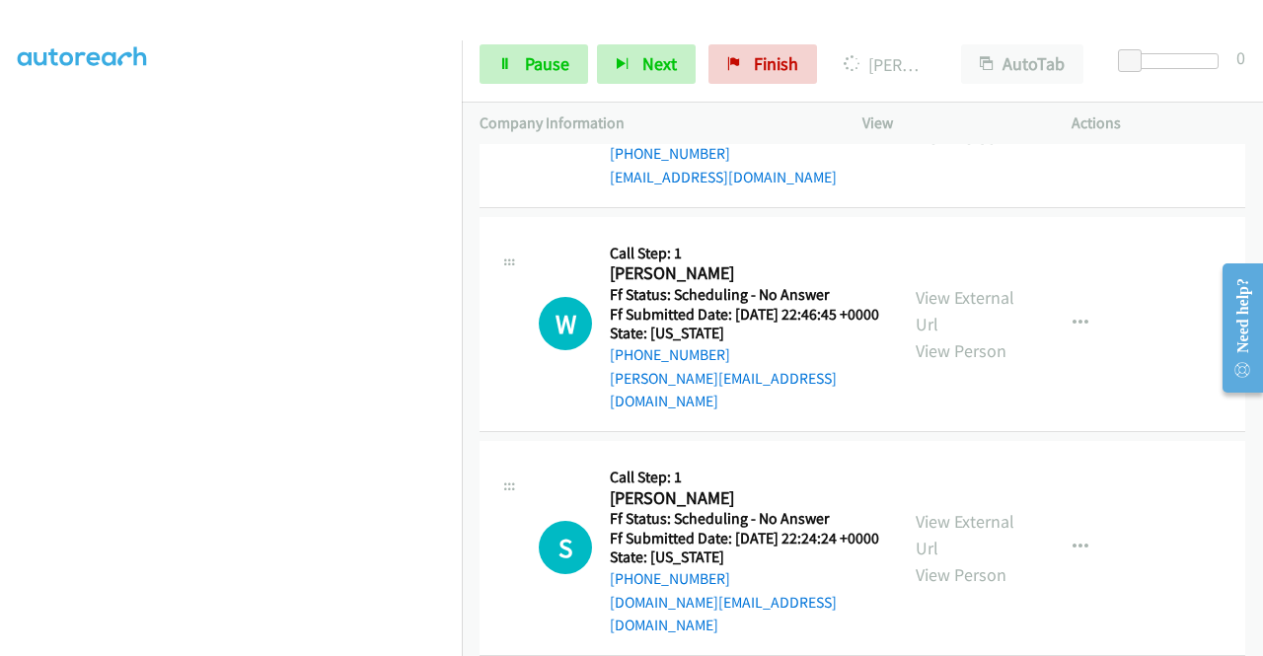
scroll to position [20390, 0]
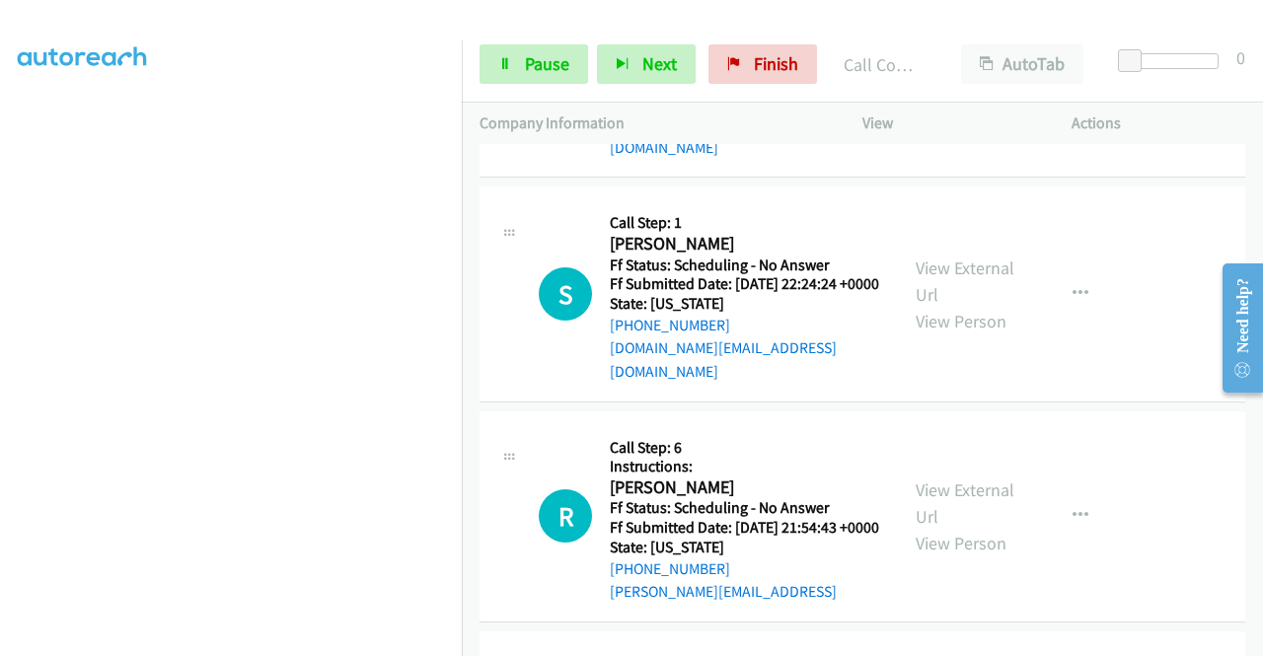
scroll to position [20667, 0]
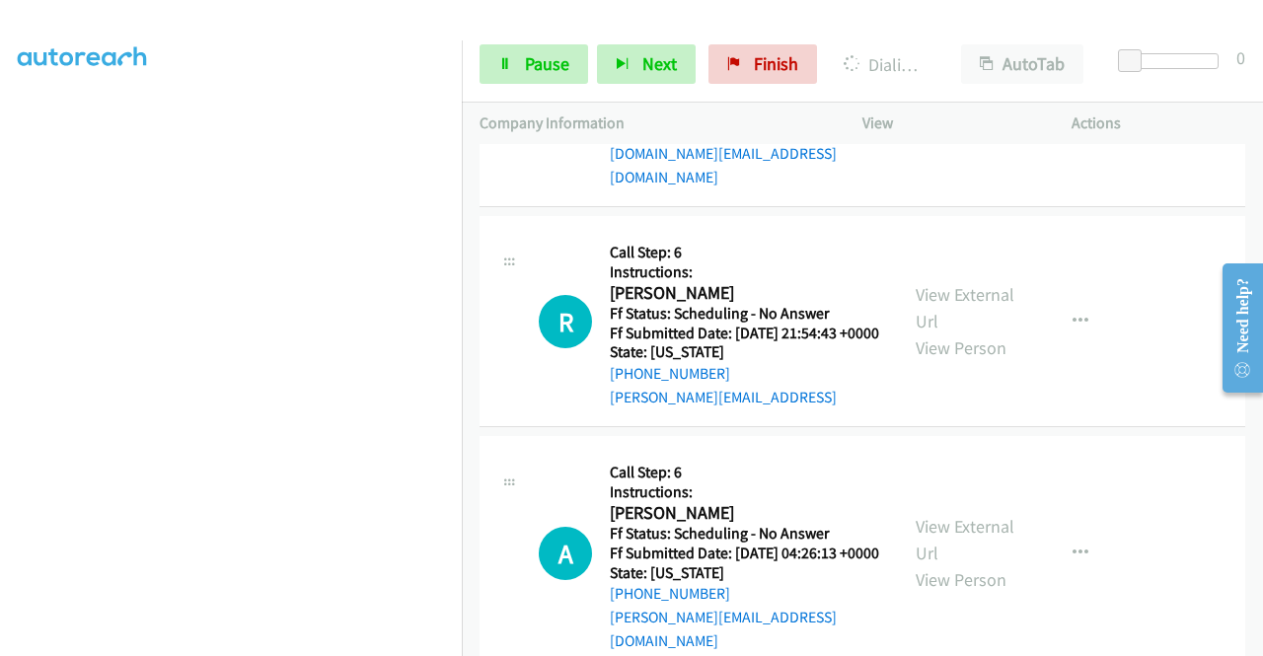
scroll to position [21008, 0]
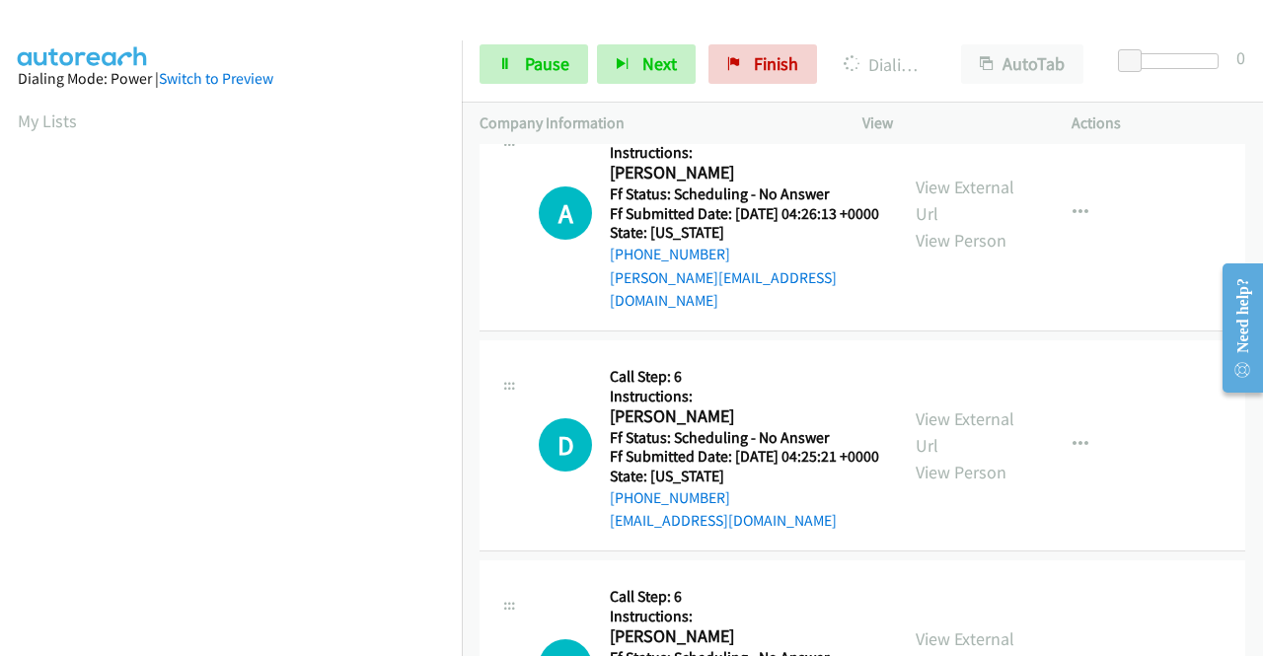
scroll to position [450, 0]
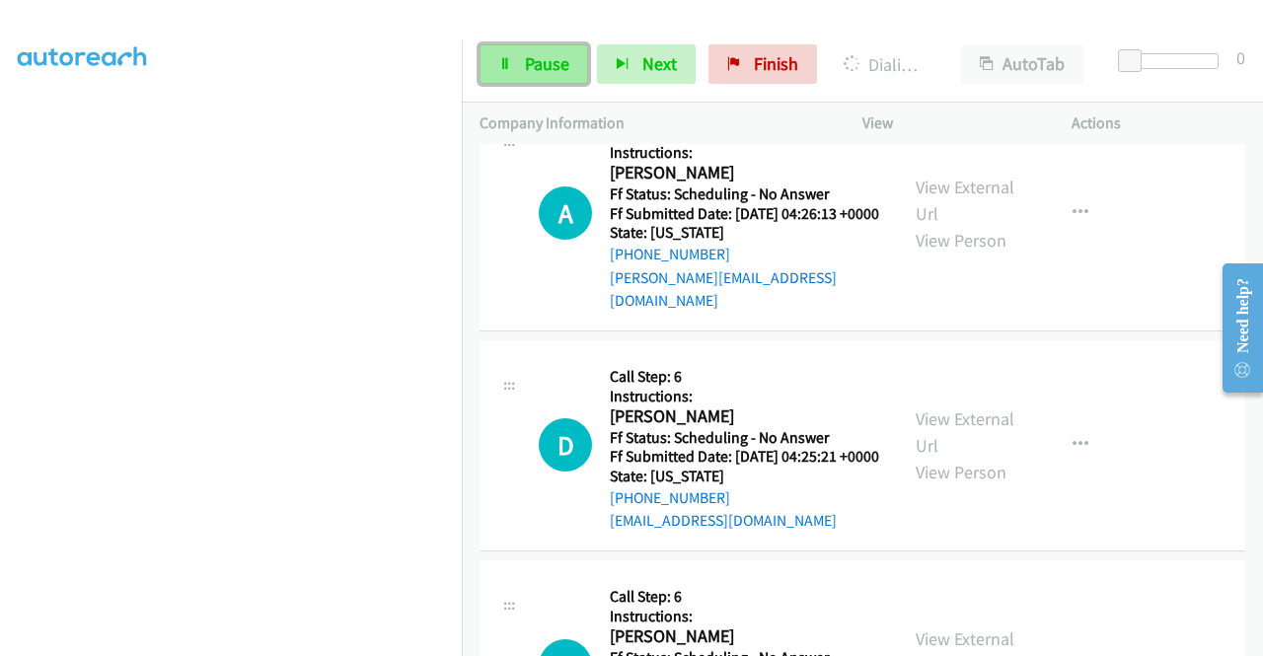
click at [511, 74] on link "Pause" at bounding box center [534, 63] width 109 height 39
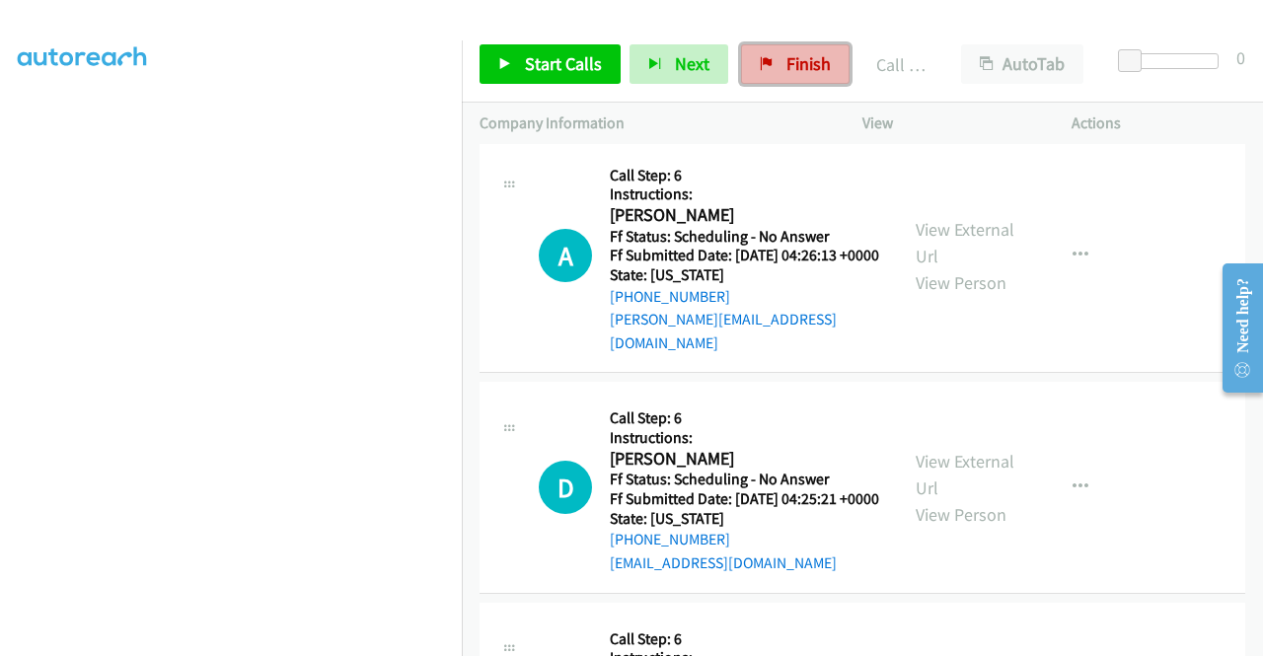
click at [807, 74] on span "Finish" at bounding box center [808, 63] width 44 height 23
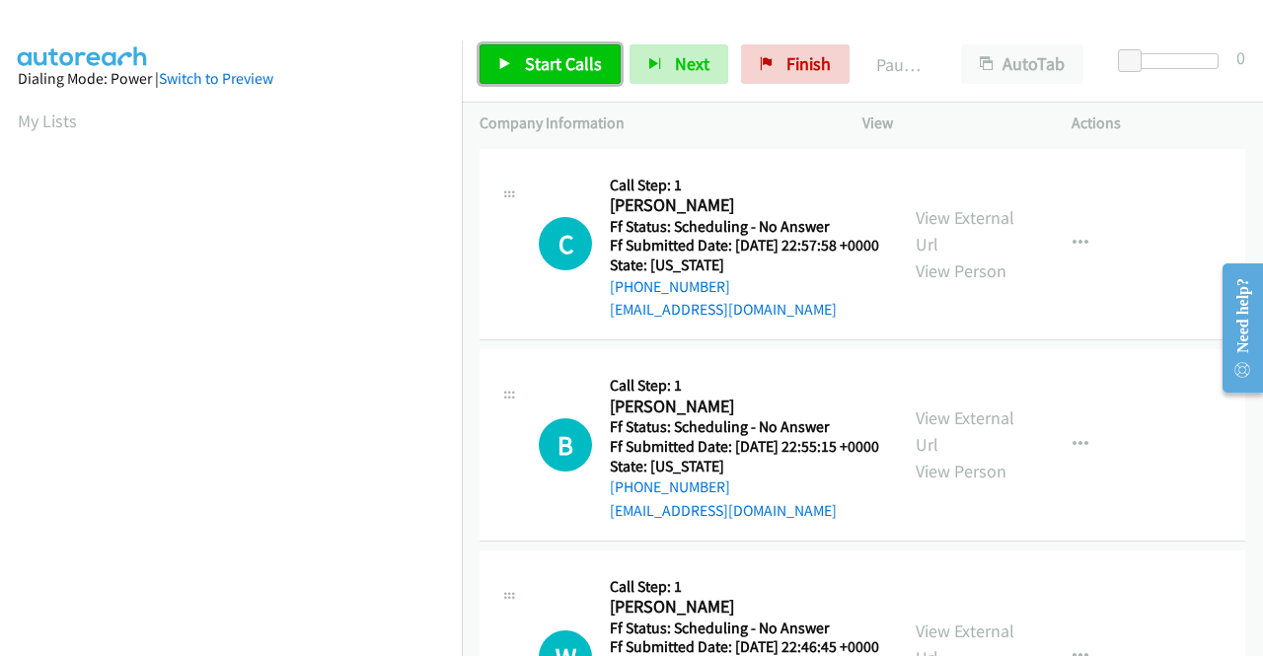
click at [510, 72] on link "Start Calls" at bounding box center [550, 63] width 141 height 39
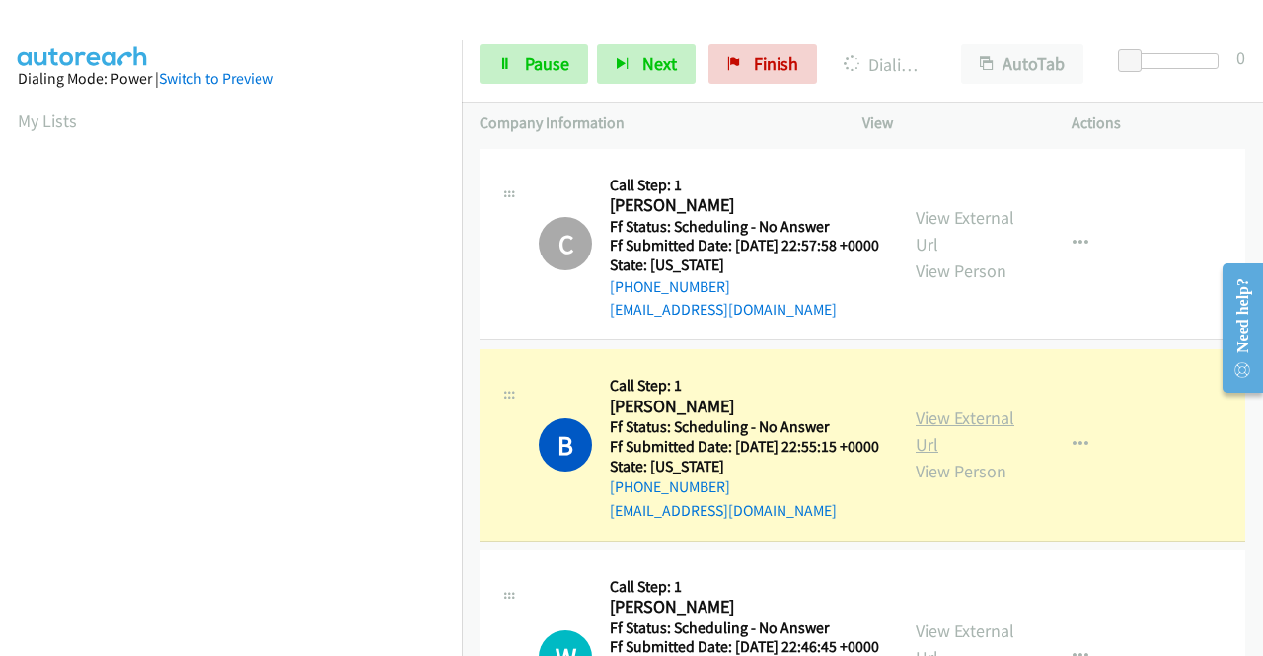
click at [916, 445] on link "View External Url" at bounding box center [965, 431] width 99 height 49
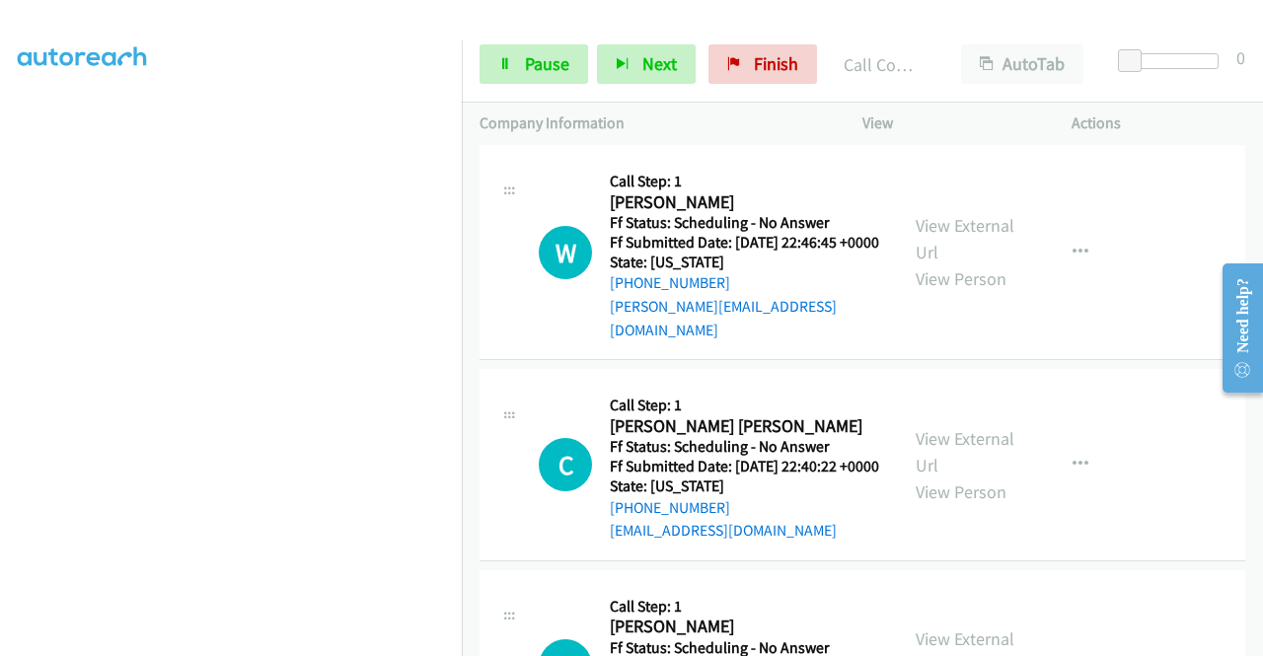
scroll to position [486, 0]
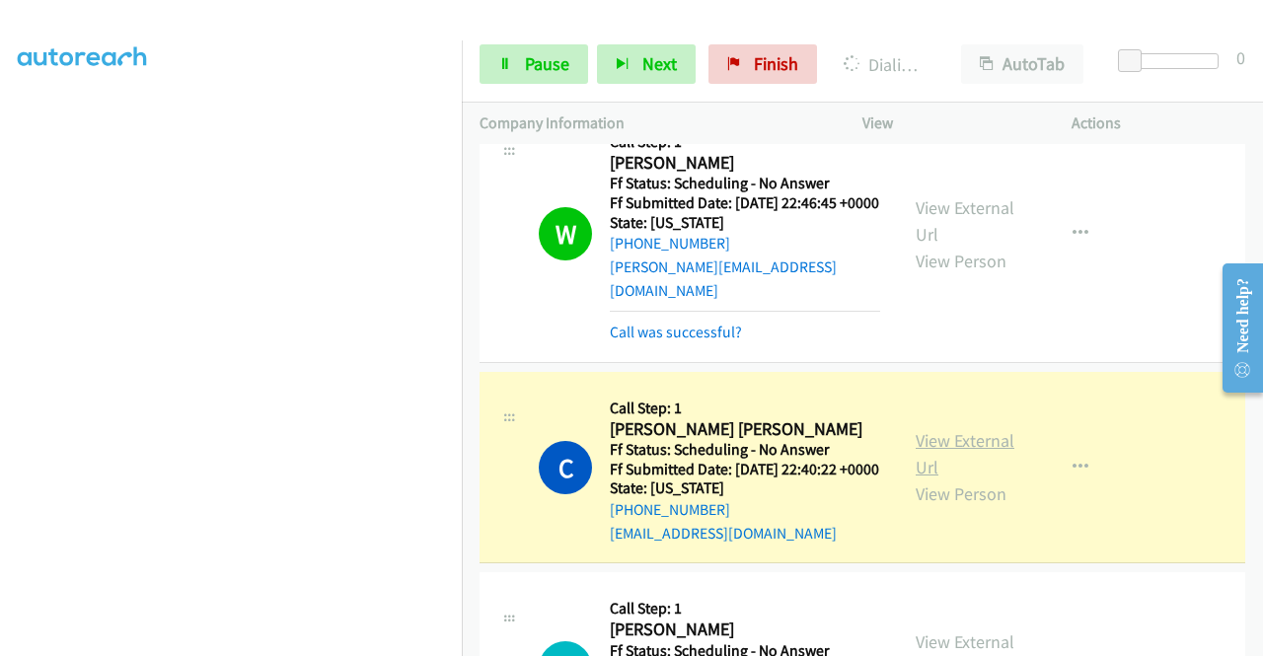
click at [926, 479] on link "View External Url" at bounding box center [965, 453] width 99 height 49
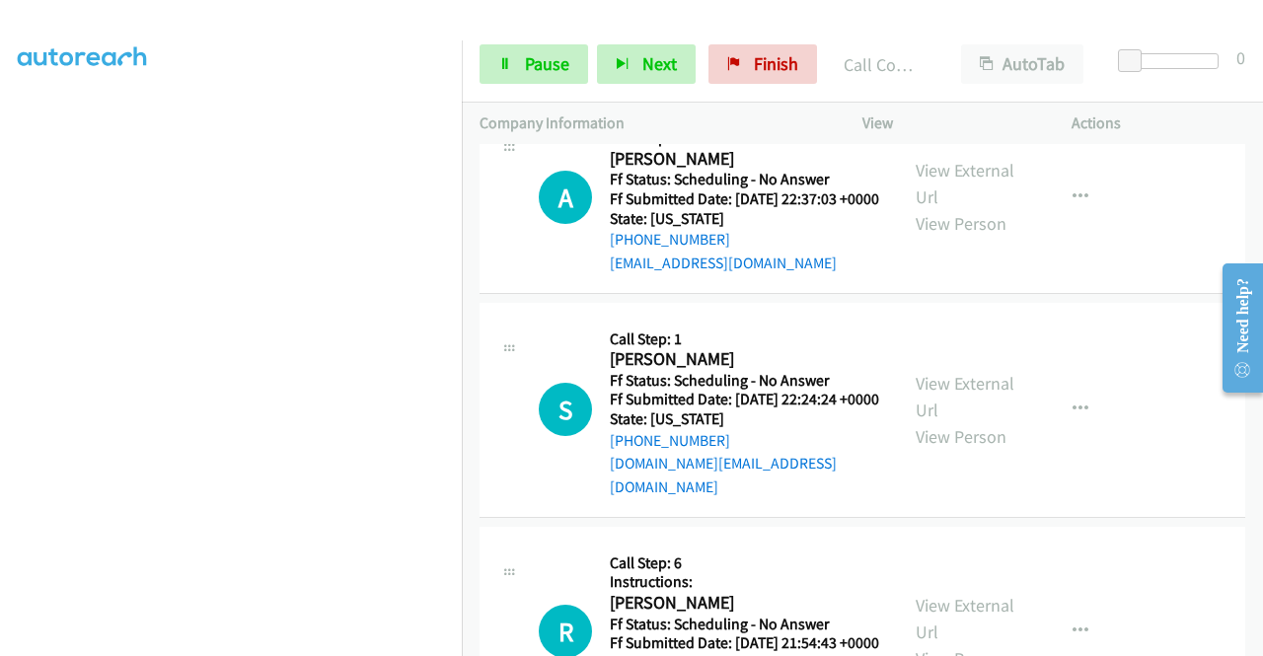
scroll to position [1052, 0]
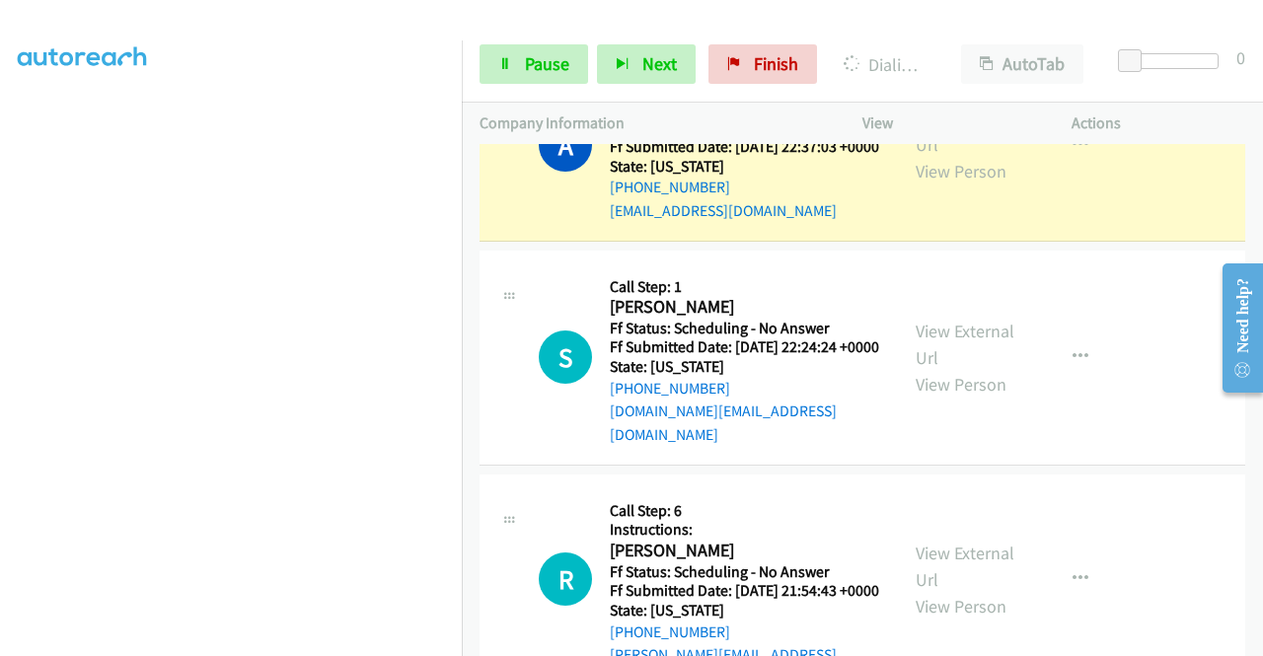
drag, startPoint x: 963, startPoint y: 186, endPoint x: 894, endPoint y: 160, distance: 74.0
click at [898, 160] on div "View External Url View Person View External Url Email Schedule/Manage Callback …" at bounding box center [1011, 145] width 227 height 156
click at [937, 156] on link "View External Url" at bounding box center [965, 131] width 99 height 49
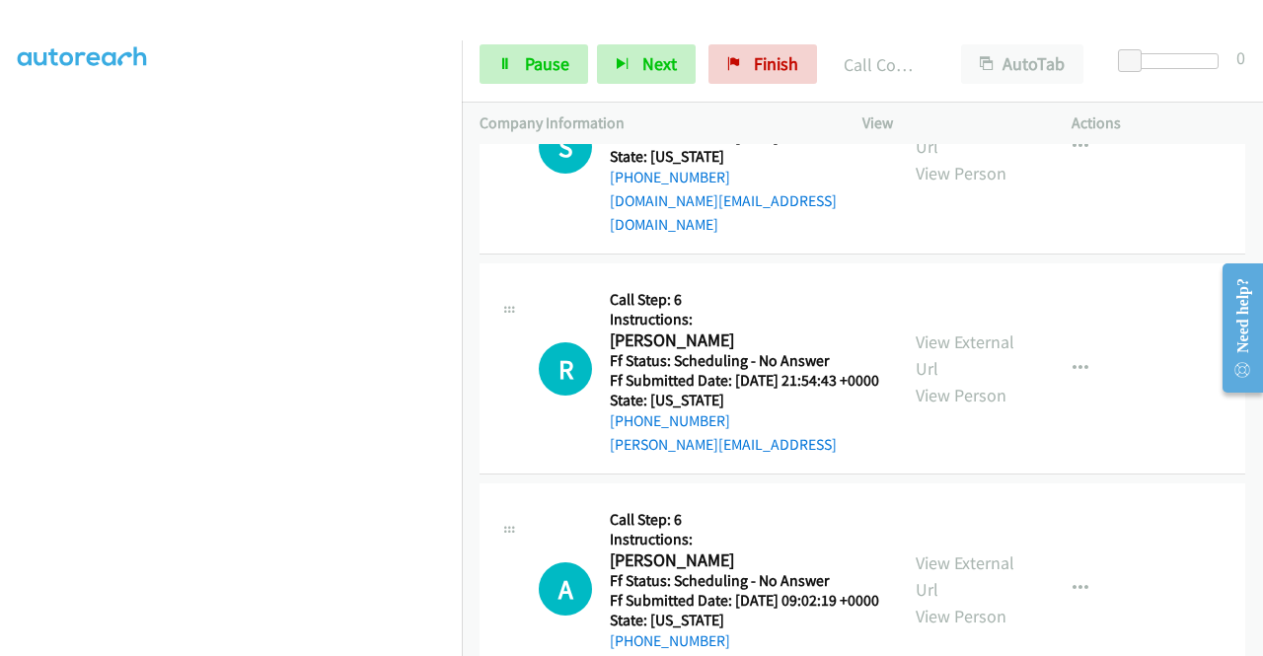
scroll to position [1265, 0]
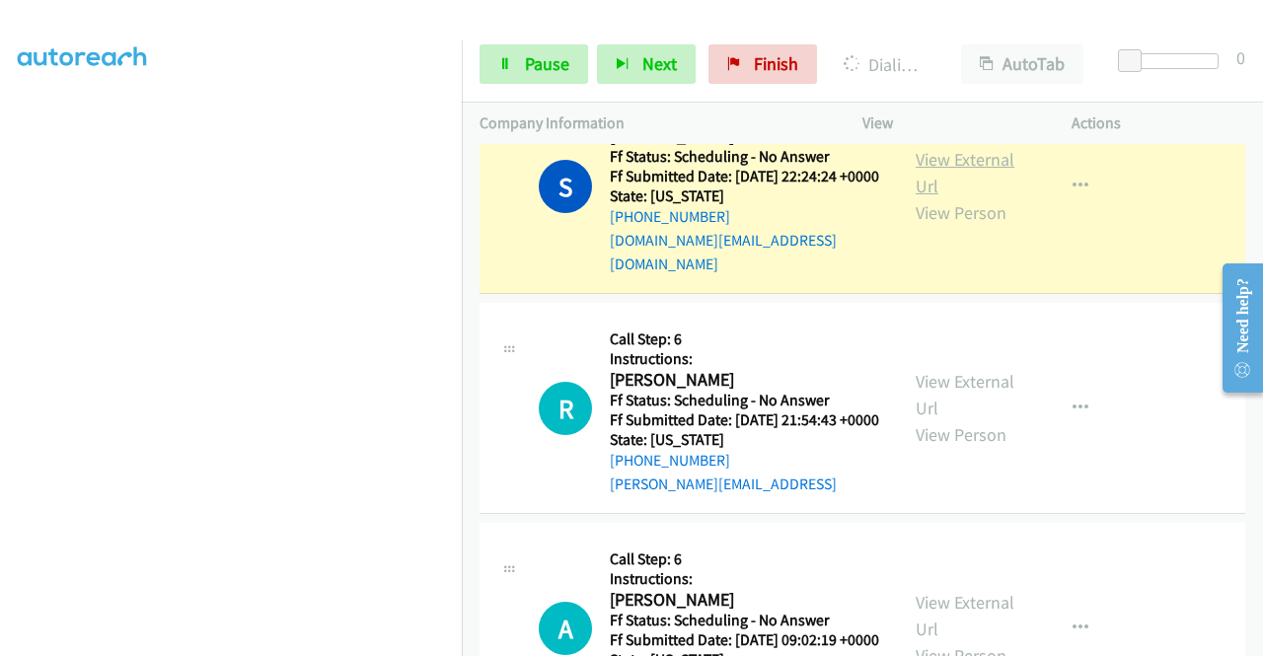
click at [943, 197] on link "View External Url" at bounding box center [965, 172] width 99 height 49
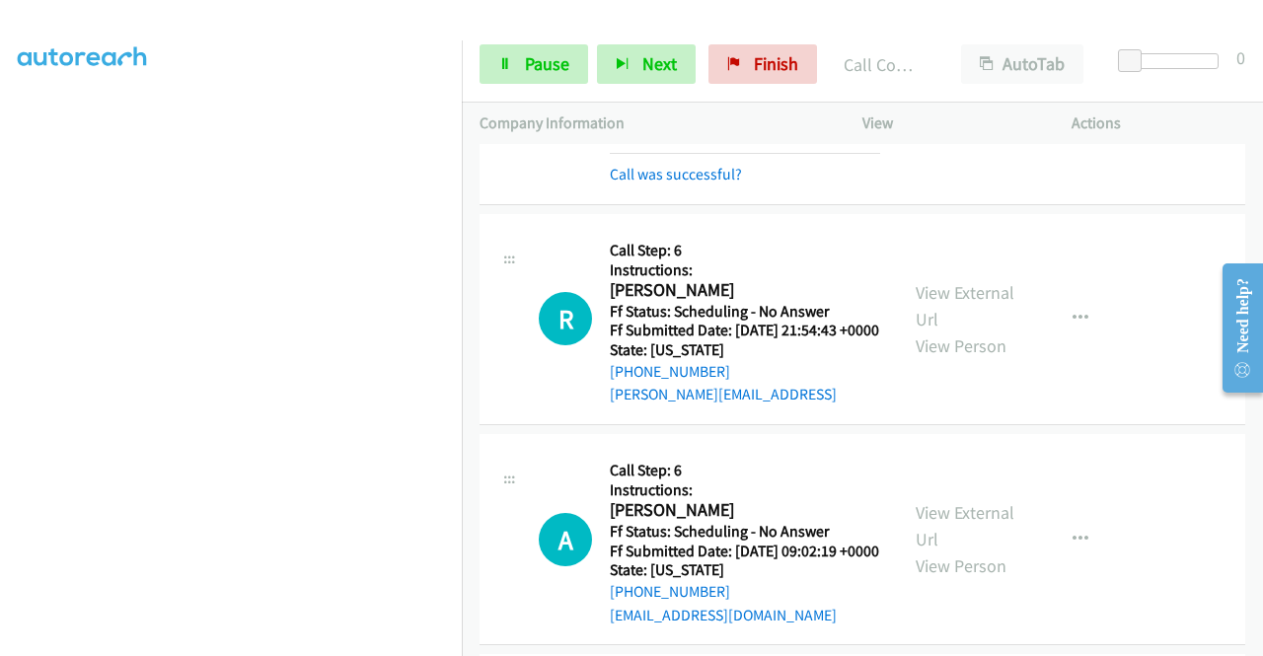
scroll to position [1475, 0]
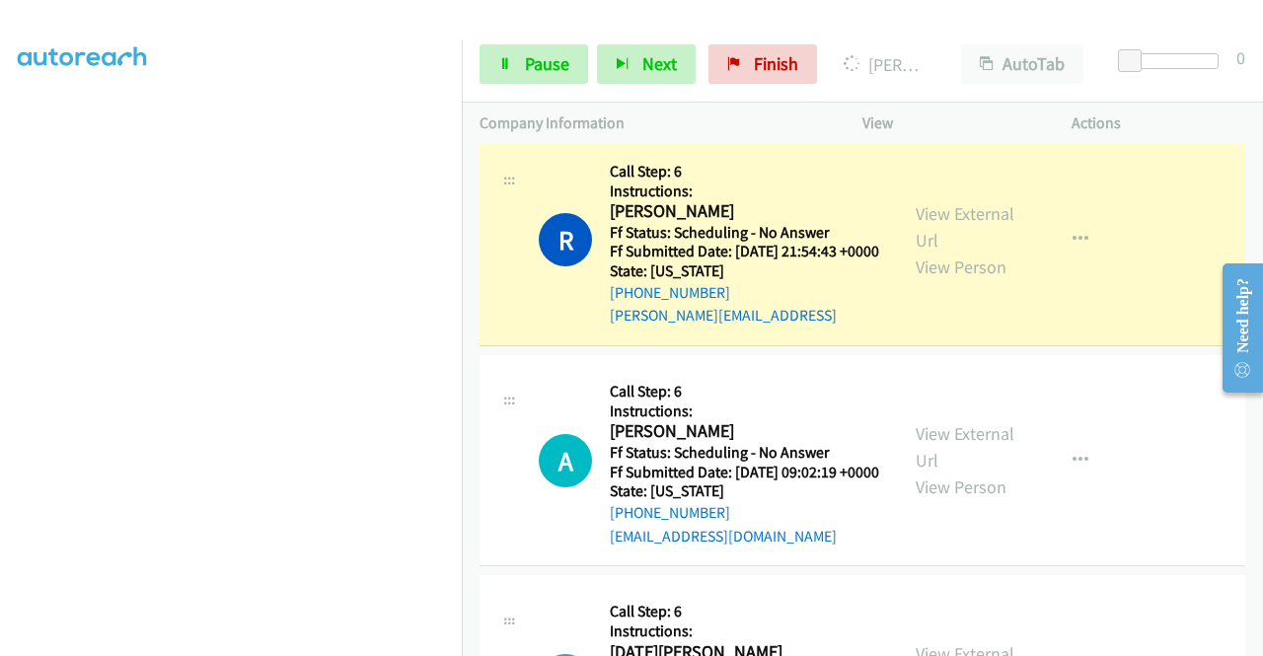
click at [946, 280] on div "View External Url View Person" at bounding box center [967, 240] width 103 height 80
click at [937, 252] on link "View External Url" at bounding box center [965, 226] width 99 height 49
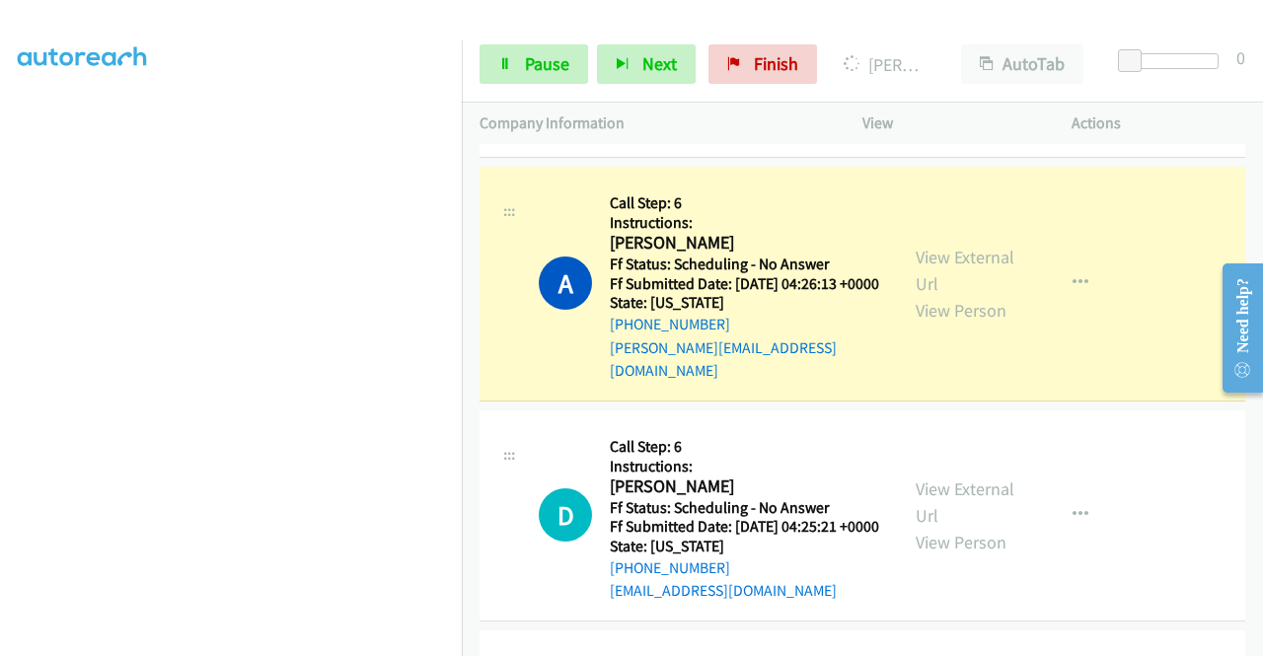
scroll to position [2264, 0]
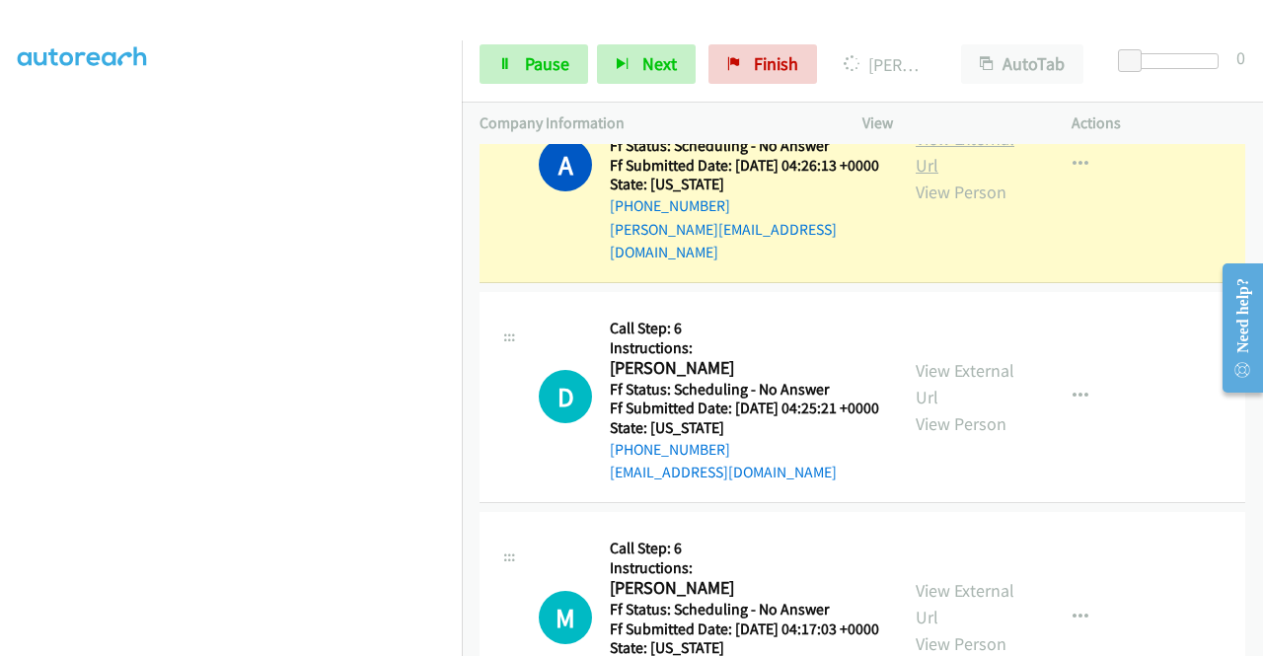
click at [978, 177] on link "View External Url" at bounding box center [965, 151] width 99 height 49
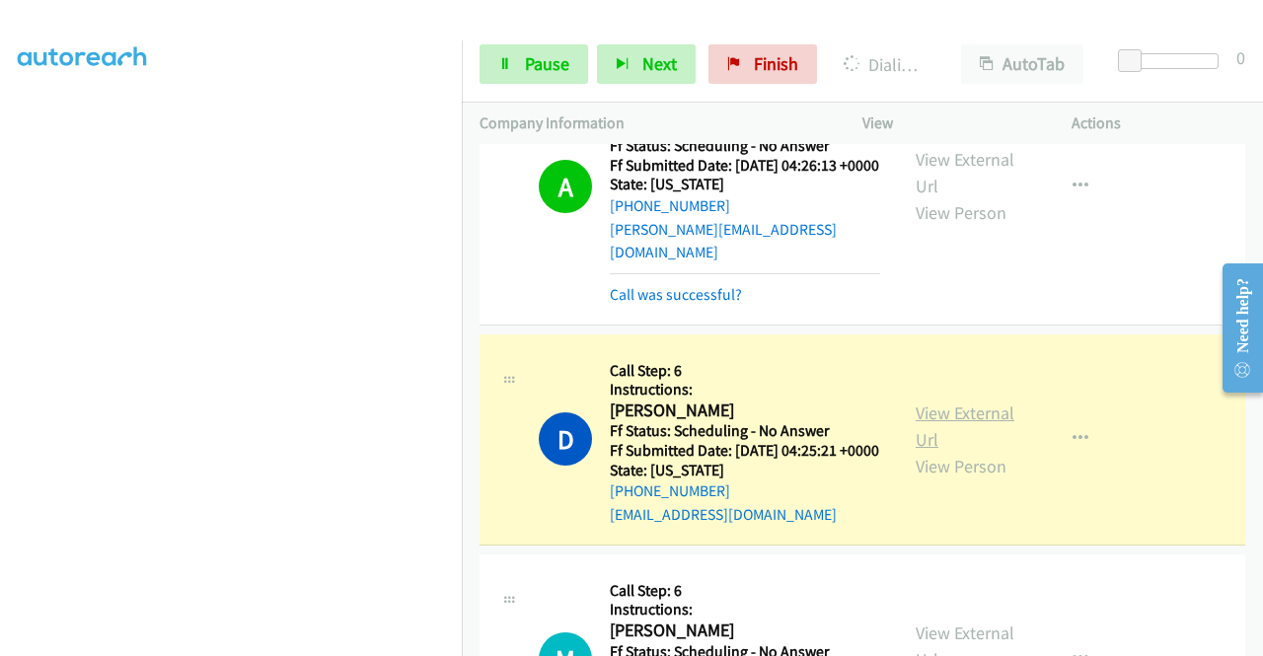
click at [959, 451] on link "View External Url" at bounding box center [965, 426] width 99 height 49
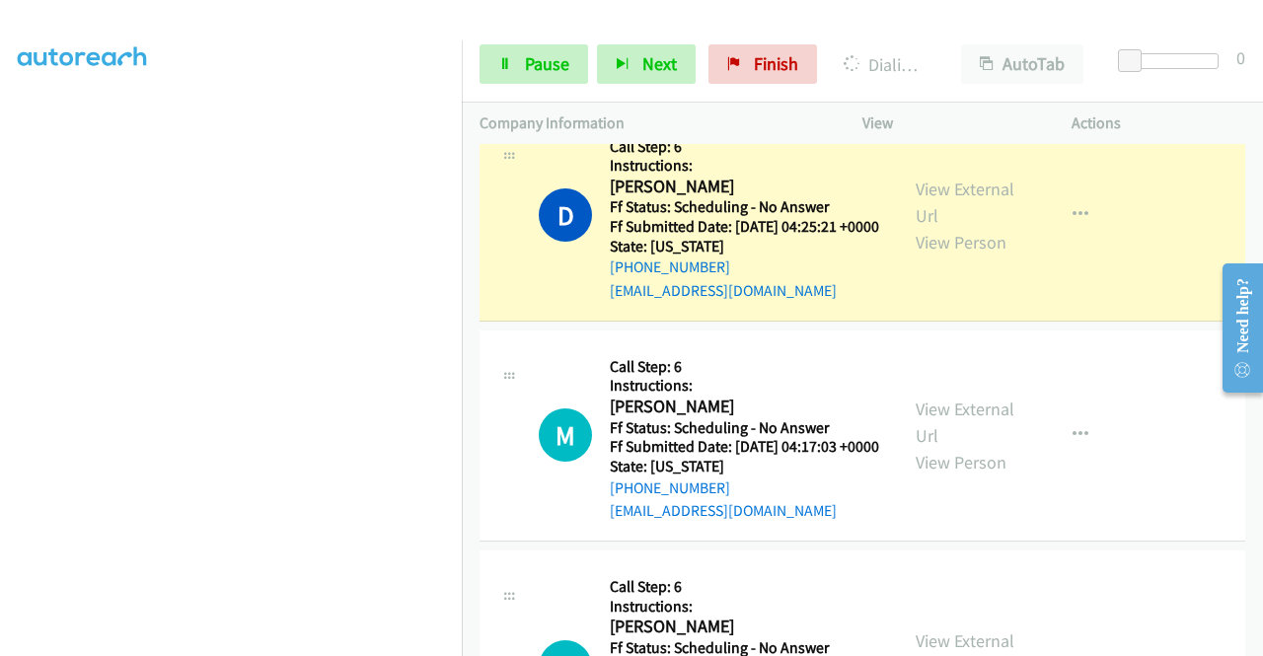
scroll to position [2632, 0]
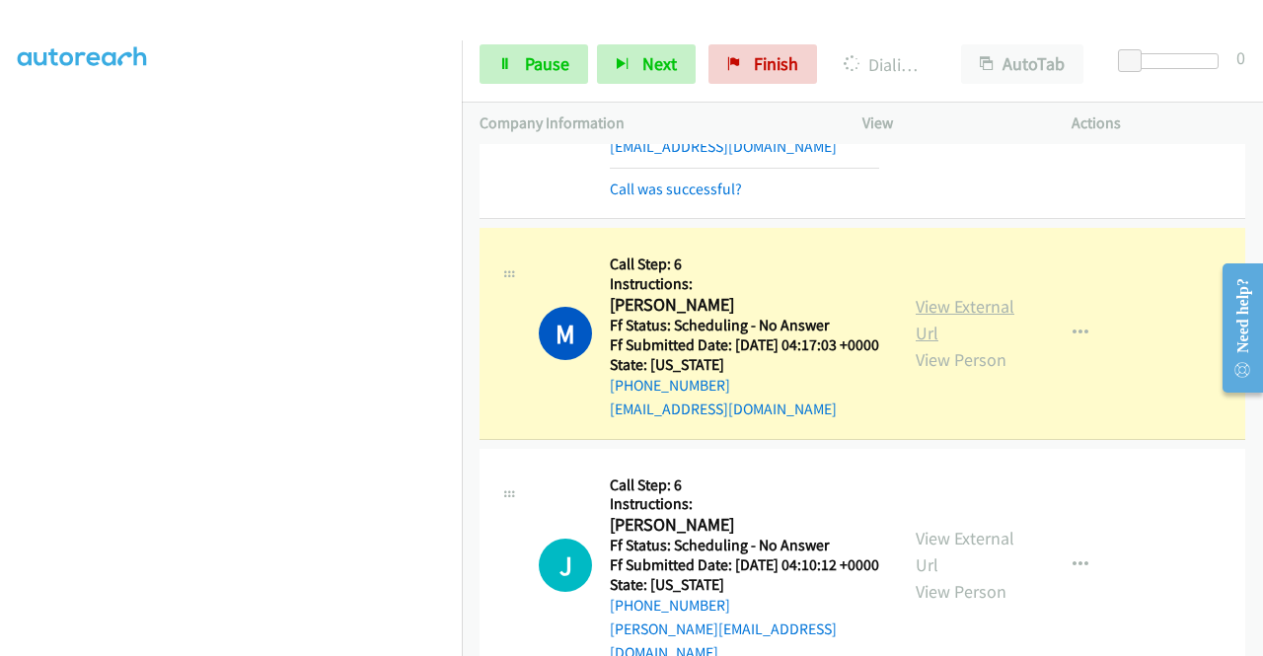
click at [951, 344] on link "View External Url" at bounding box center [965, 319] width 99 height 49
click at [505, 78] on link "Pause" at bounding box center [534, 63] width 109 height 39
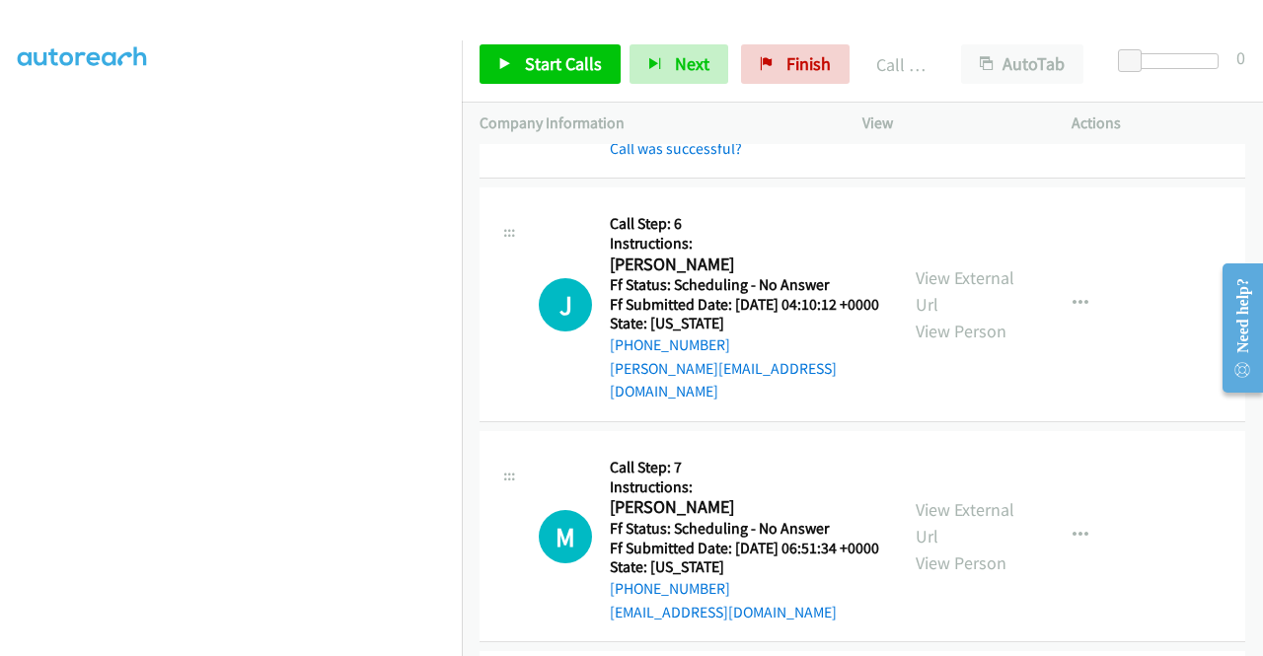
scroll to position [2962, 0]
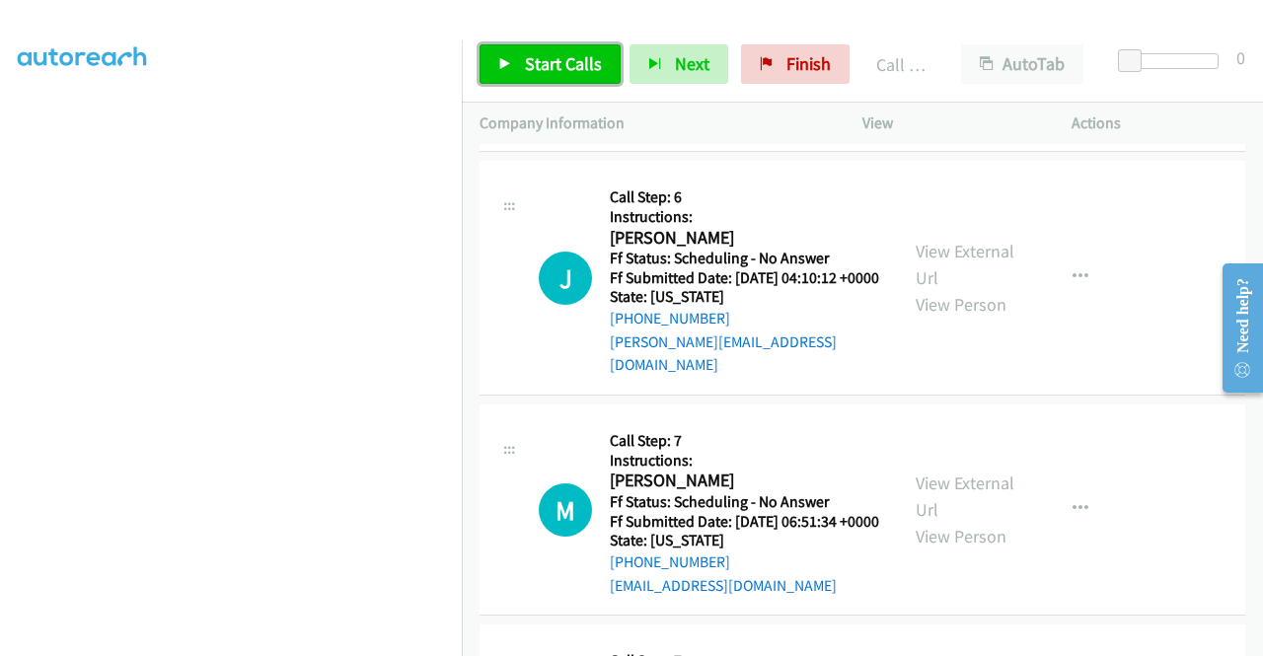
click at [530, 52] on span "Start Calls" at bounding box center [563, 63] width 77 height 23
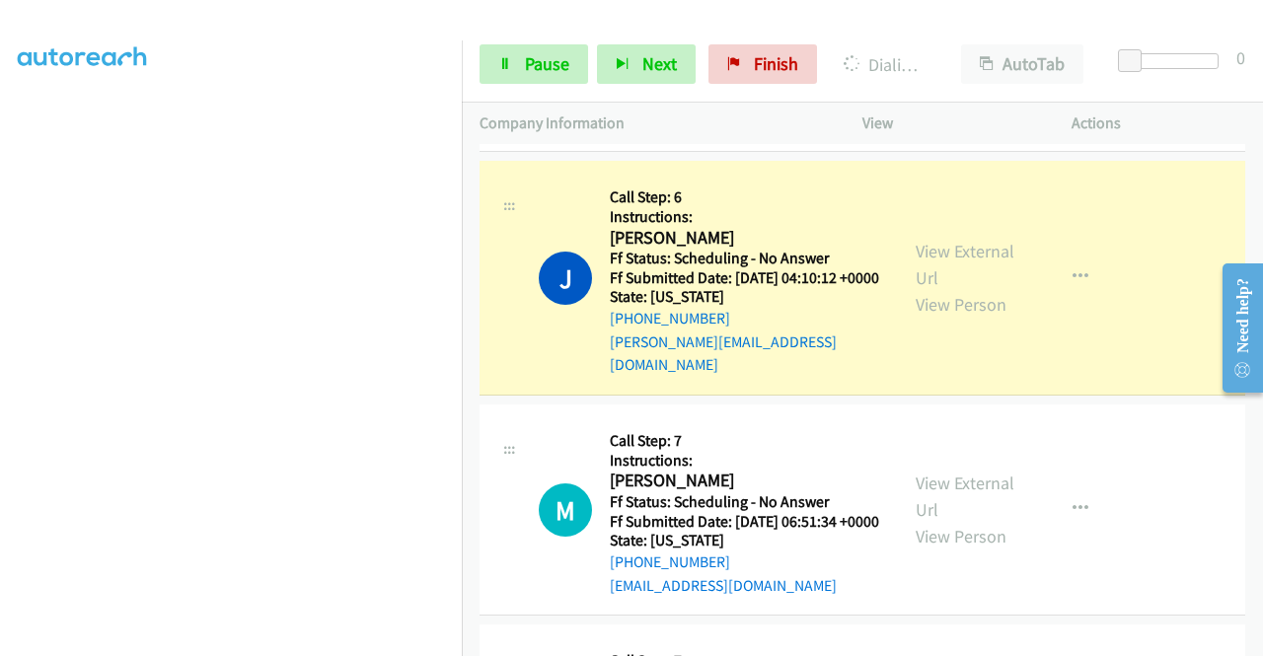
drag, startPoint x: 929, startPoint y: 404, endPoint x: 837, endPoint y: 309, distance: 132.6
click at [837, 157] on td "M Callback Scheduled Call Step: 6 Instructions: Marco Granger Rivera America/De…" at bounding box center [862, 25] width 801 height 262
click at [977, 289] on link "View External Url" at bounding box center [965, 264] width 99 height 49
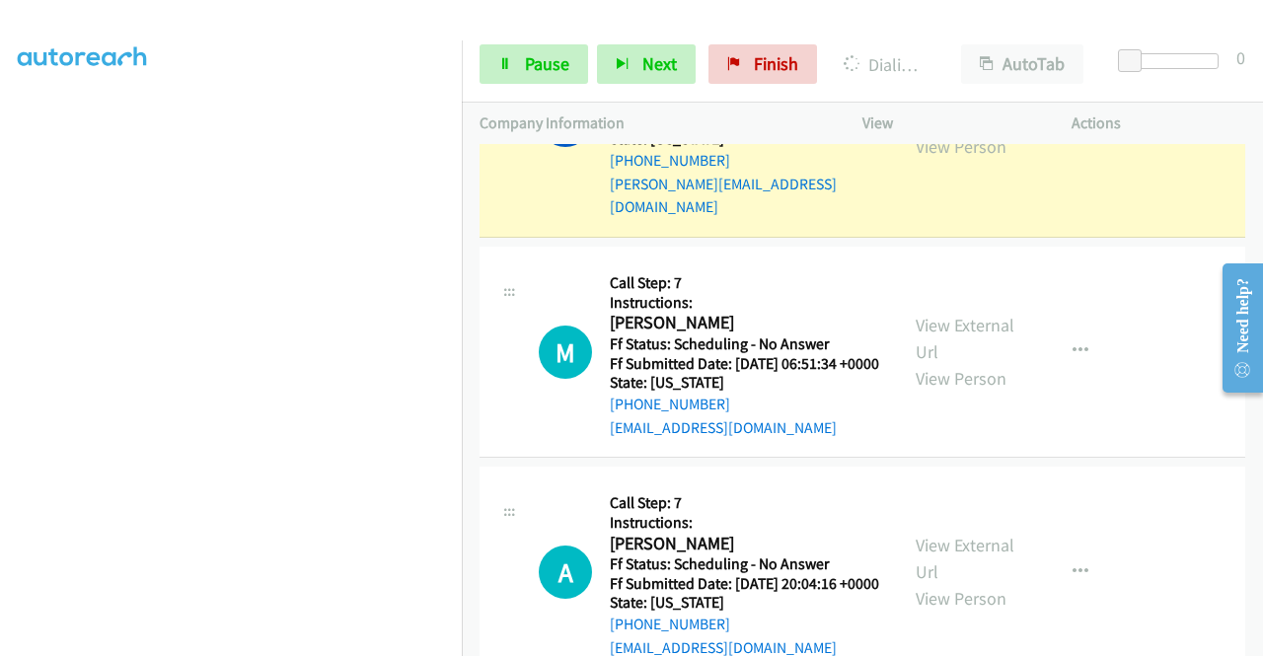
scroll to position [3159, 0]
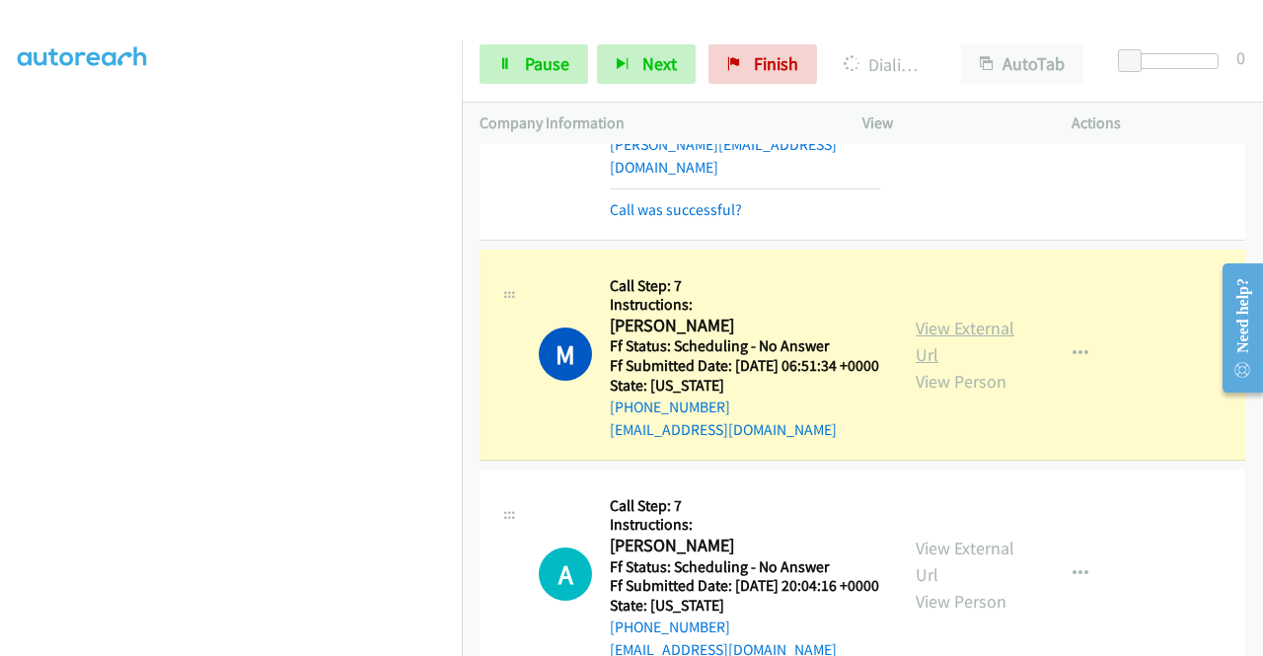
click at [925, 366] on link "View External Url" at bounding box center [965, 341] width 99 height 49
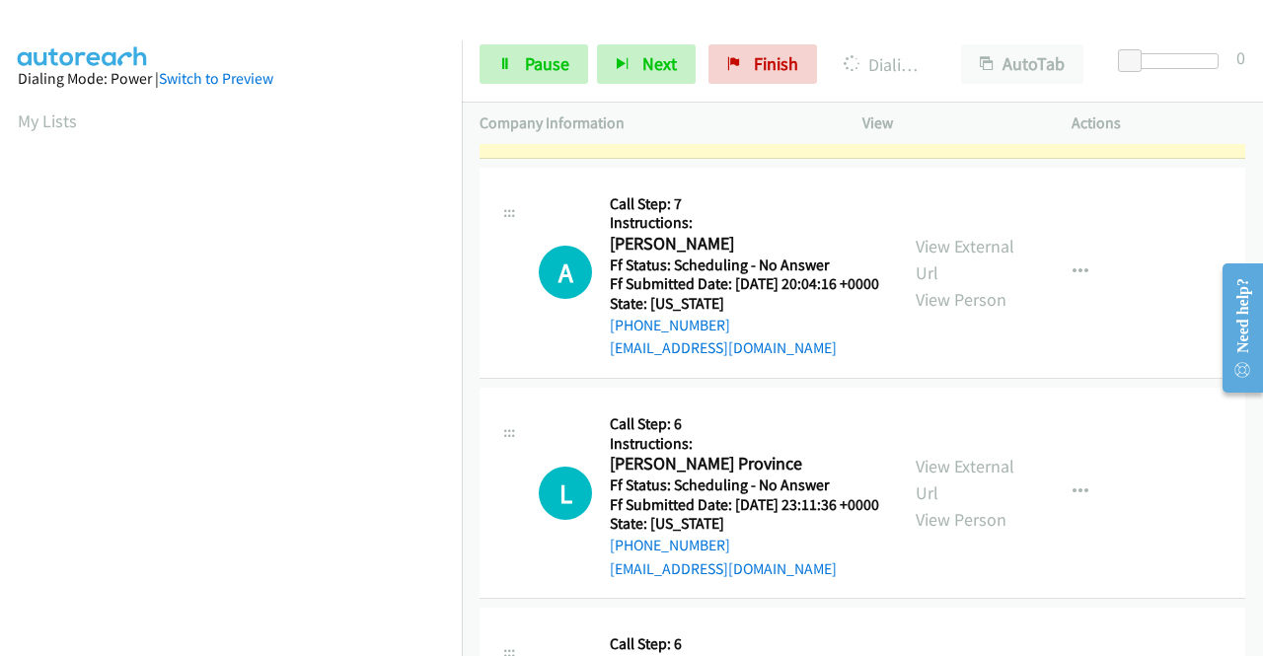
scroll to position [450, 0]
click at [8, 293] on aside "Dialing Mode: Power | Switch to Preview My Lists" at bounding box center [231, 150] width 462 height 1092
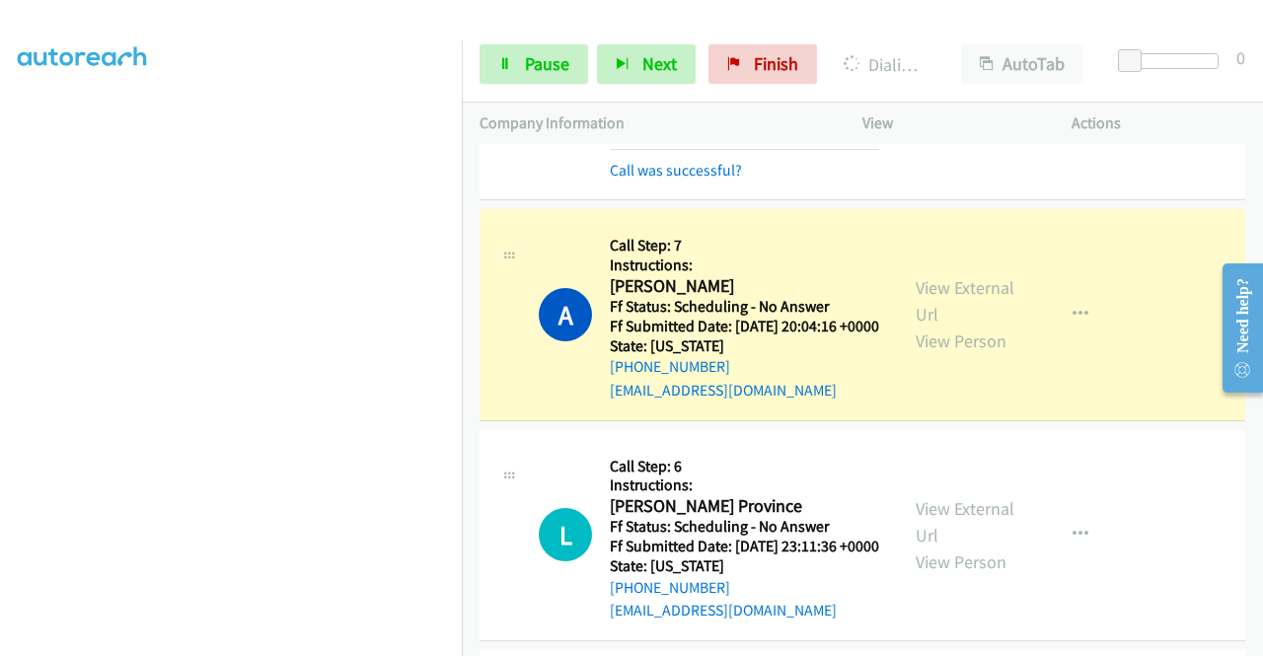
click at [925, 402] on div "View External Url View Person View External Url Email Schedule/Manage Callback …" at bounding box center [1011, 314] width 227 height 175
click at [941, 326] on link "View External Url" at bounding box center [965, 300] width 99 height 49
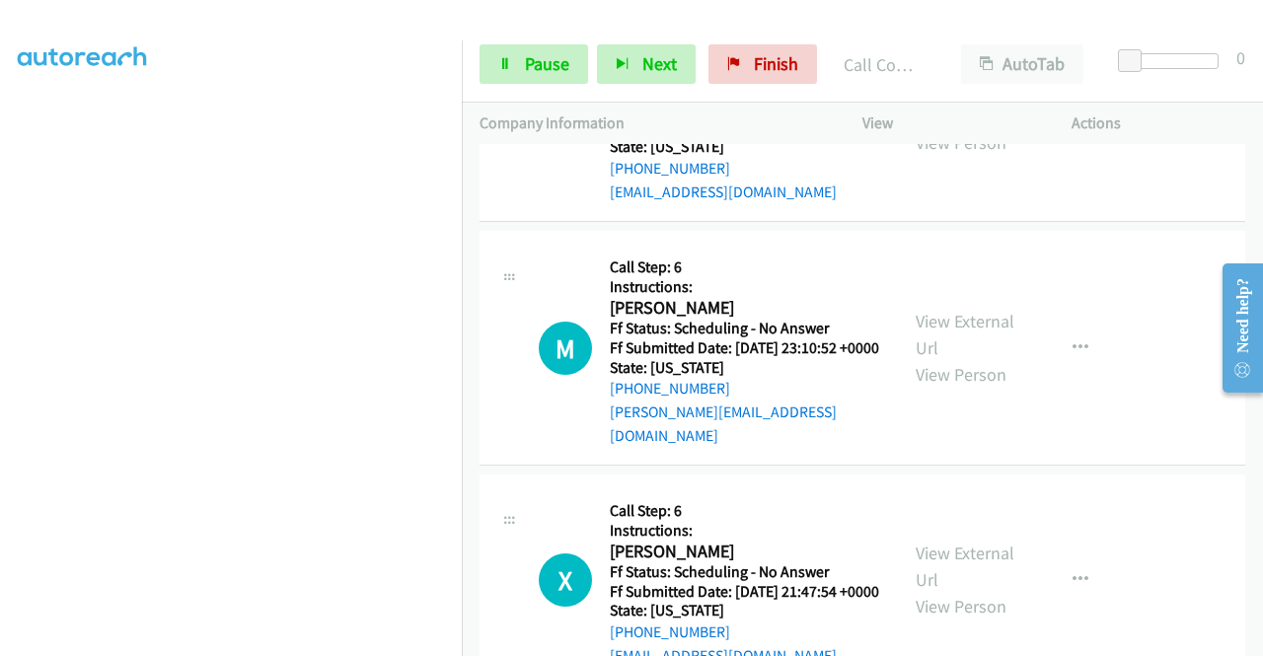
scroll to position [3935, 0]
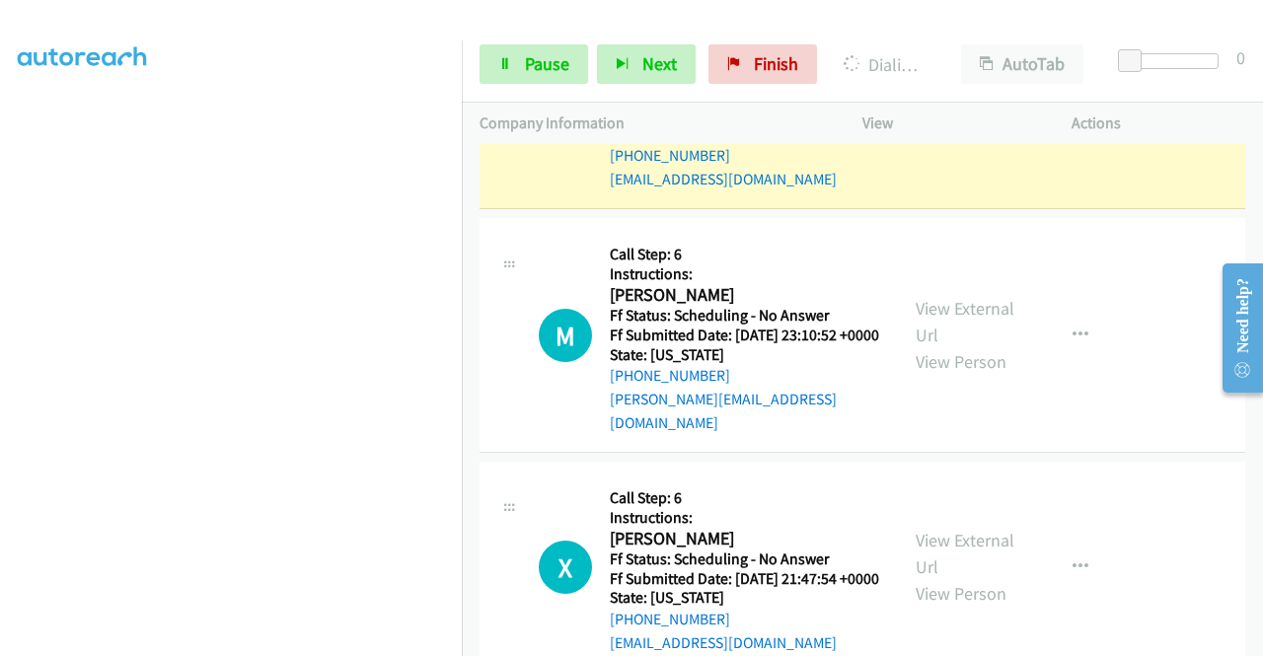
click at [898, 190] on div "View External Url View Person View External Url Email Schedule/Manage Callback …" at bounding box center [1011, 103] width 227 height 175
click at [920, 114] on link "View External Url" at bounding box center [965, 89] width 99 height 49
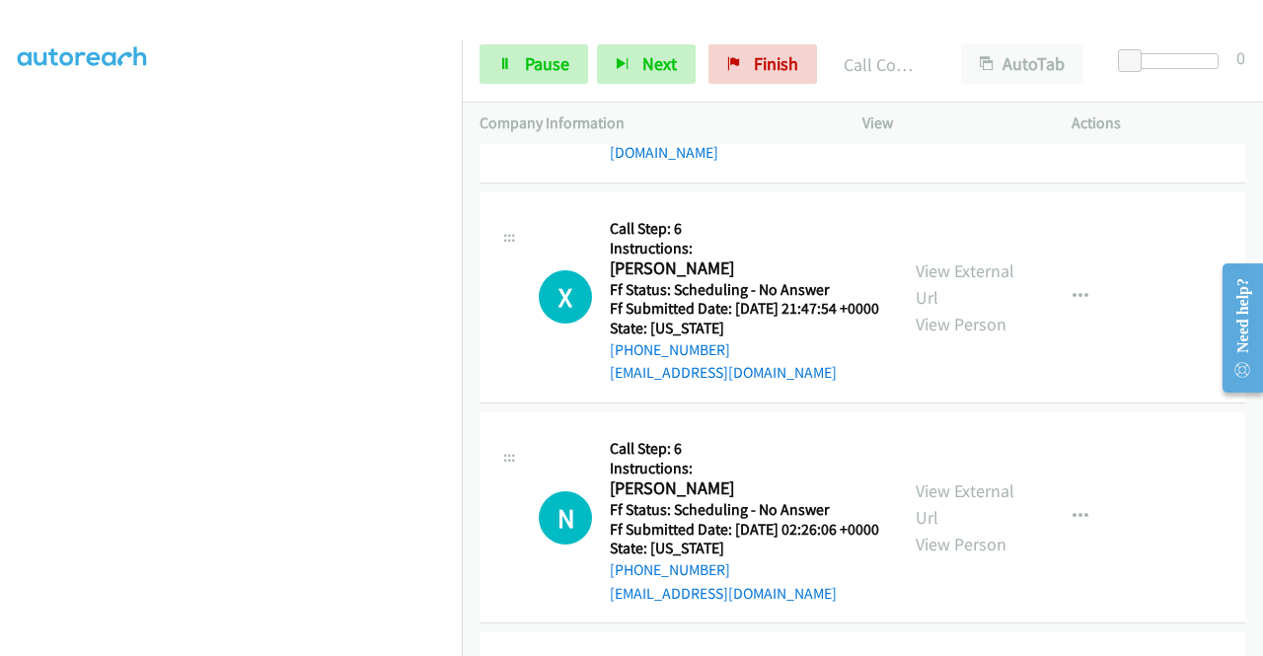
scroll to position [4264, 0]
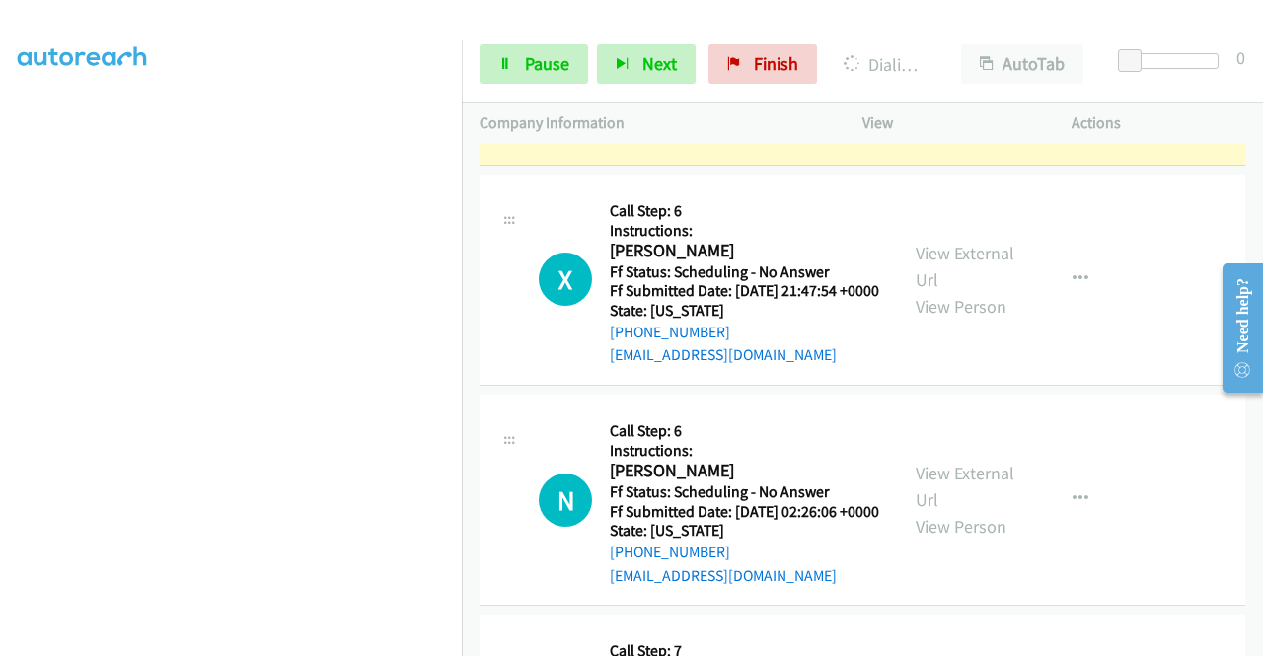
click at [957, 59] on link "View External Url" at bounding box center [965, 34] width 99 height 49
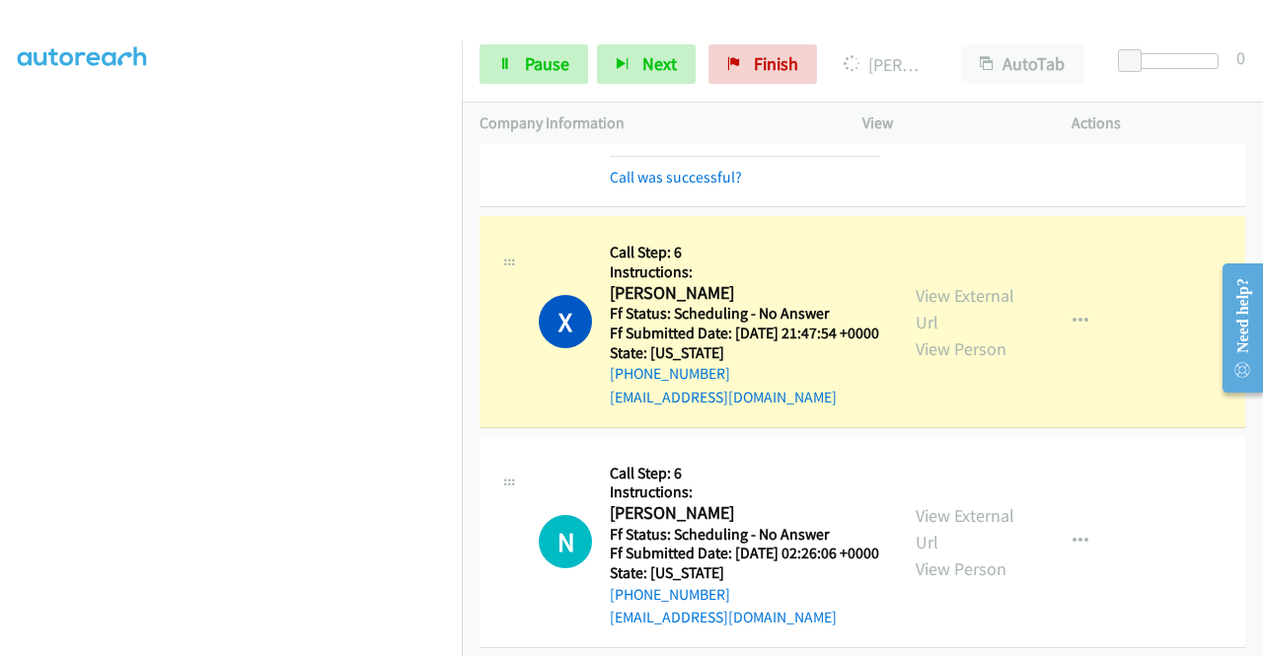
drag, startPoint x: 344, startPoint y: 52, endPoint x: 817, endPoint y: 470, distance: 630.5
click at [817, 282] on h5 "Instructions:" at bounding box center [744, 272] width 269 height 20
click at [916, 333] on link "View External Url" at bounding box center [965, 308] width 99 height 49
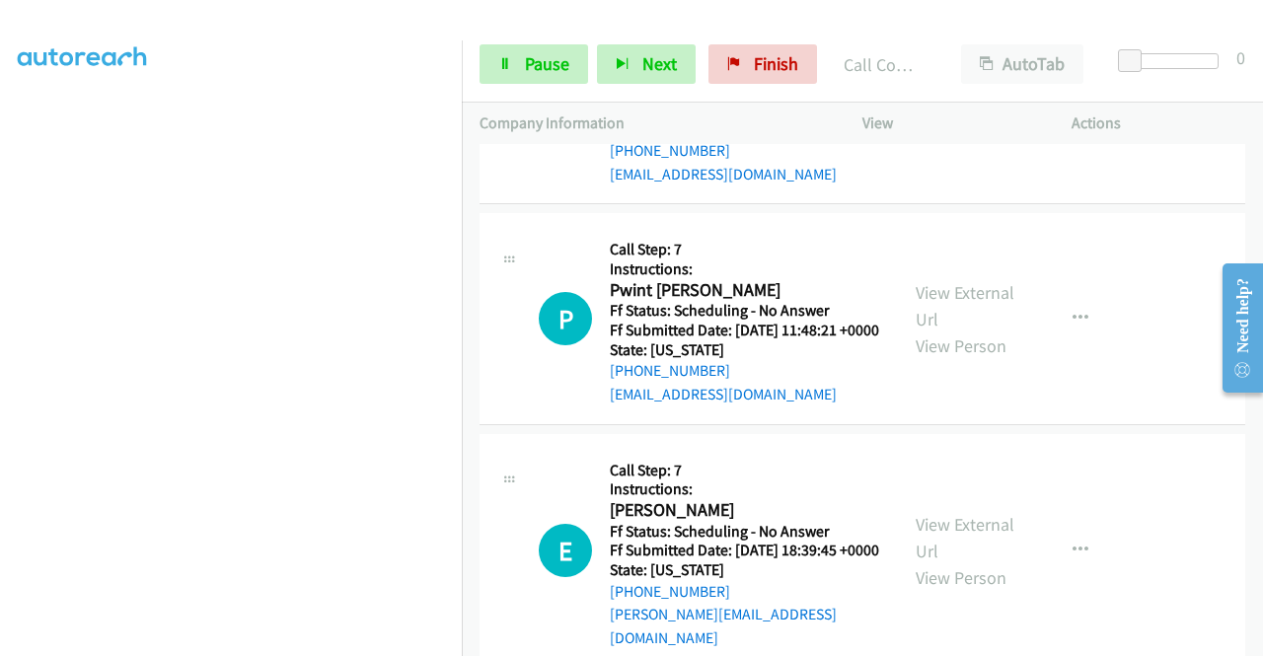
scroll to position [4751, 0]
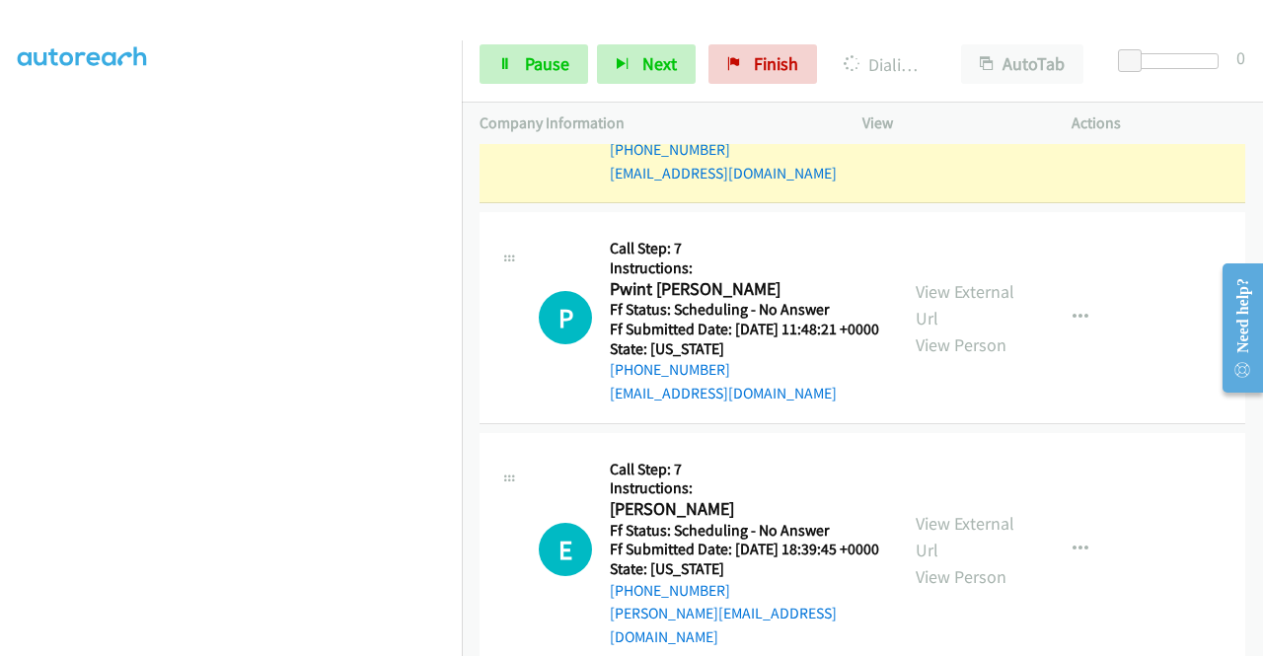
click at [962, 109] on link "View External Url" at bounding box center [965, 83] width 99 height 49
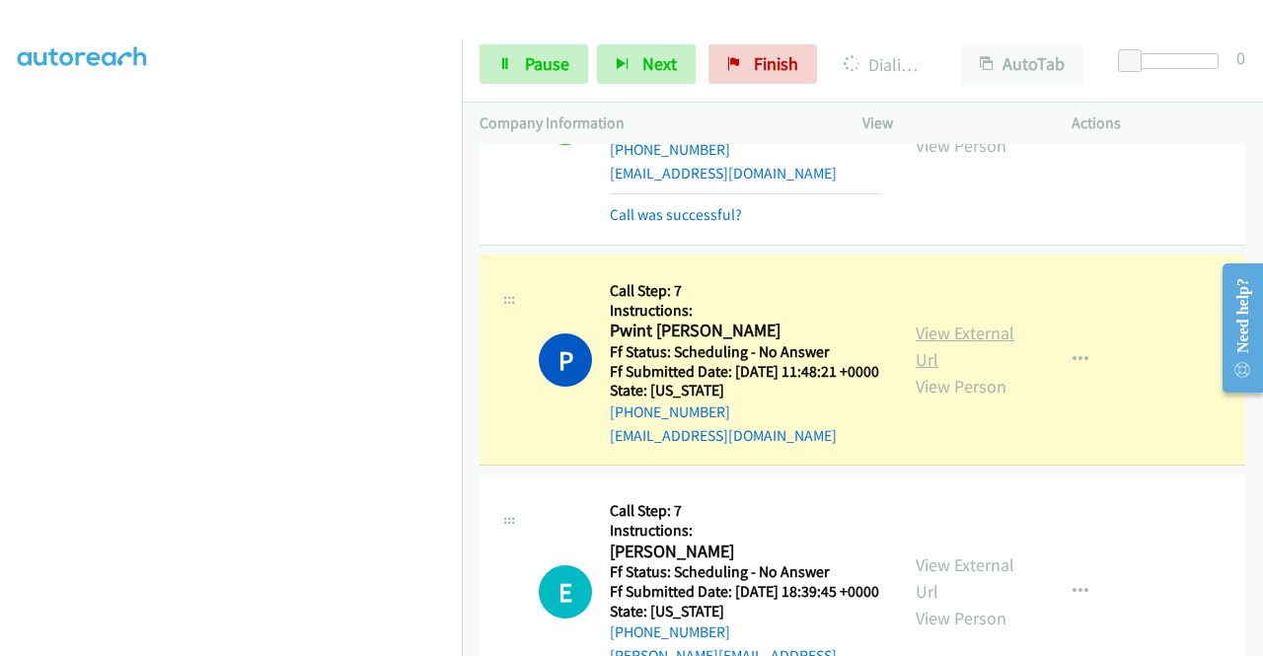
click at [922, 371] on link "View External Url" at bounding box center [965, 346] width 99 height 49
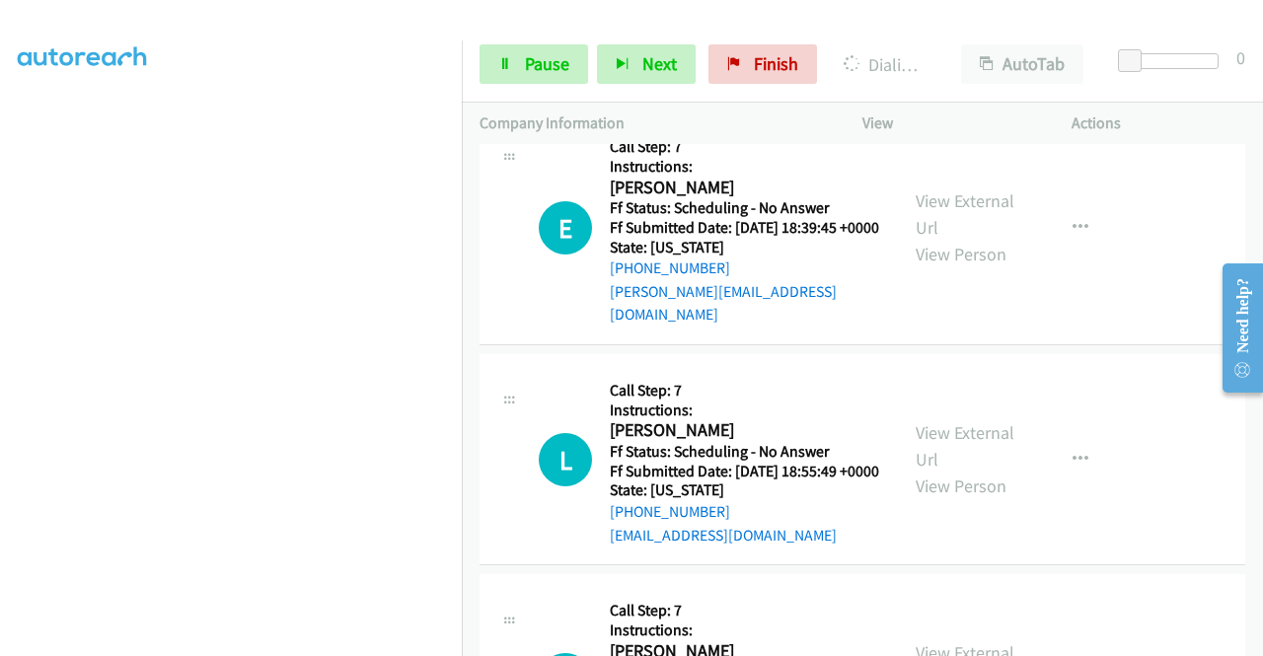
scroll to position [5133, 0]
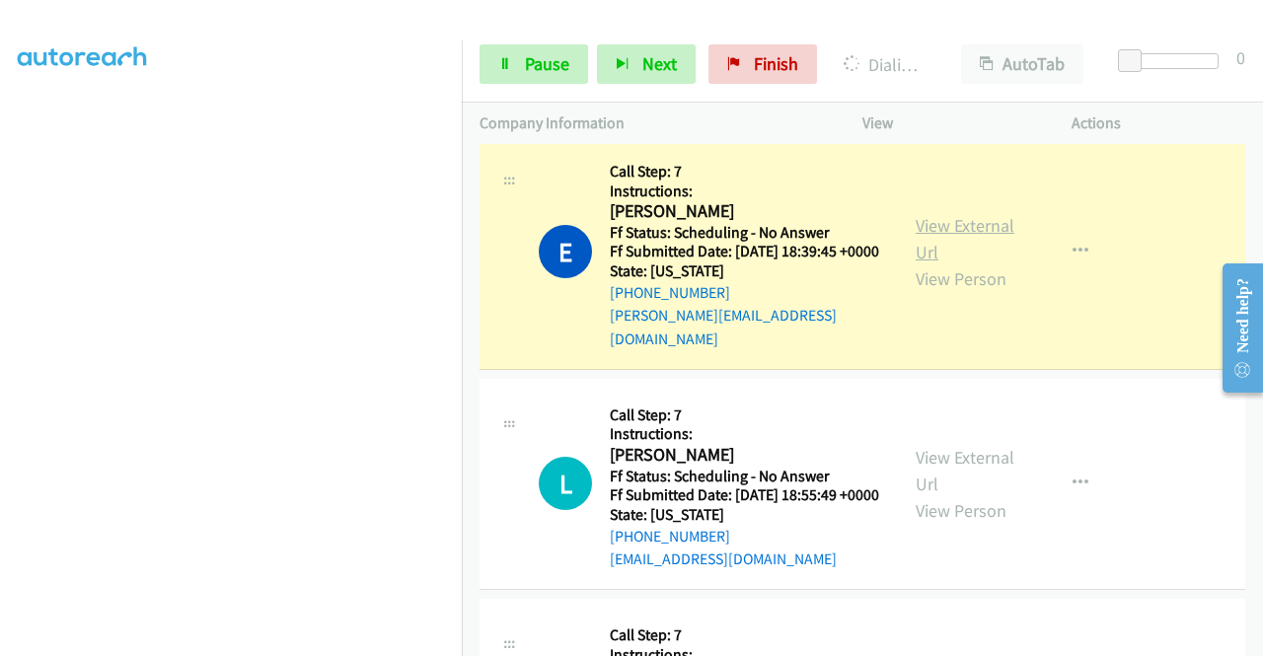
click at [971, 263] on link "View External Url" at bounding box center [965, 238] width 99 height 49
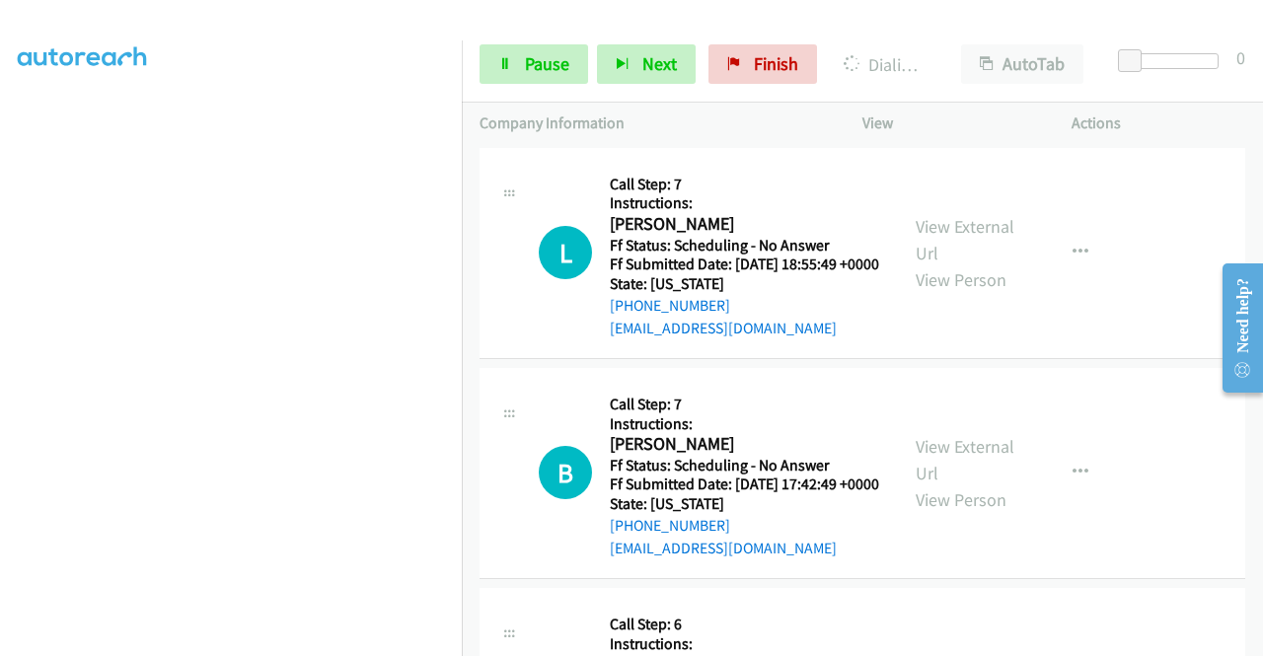
scroll to position [5382, 0]
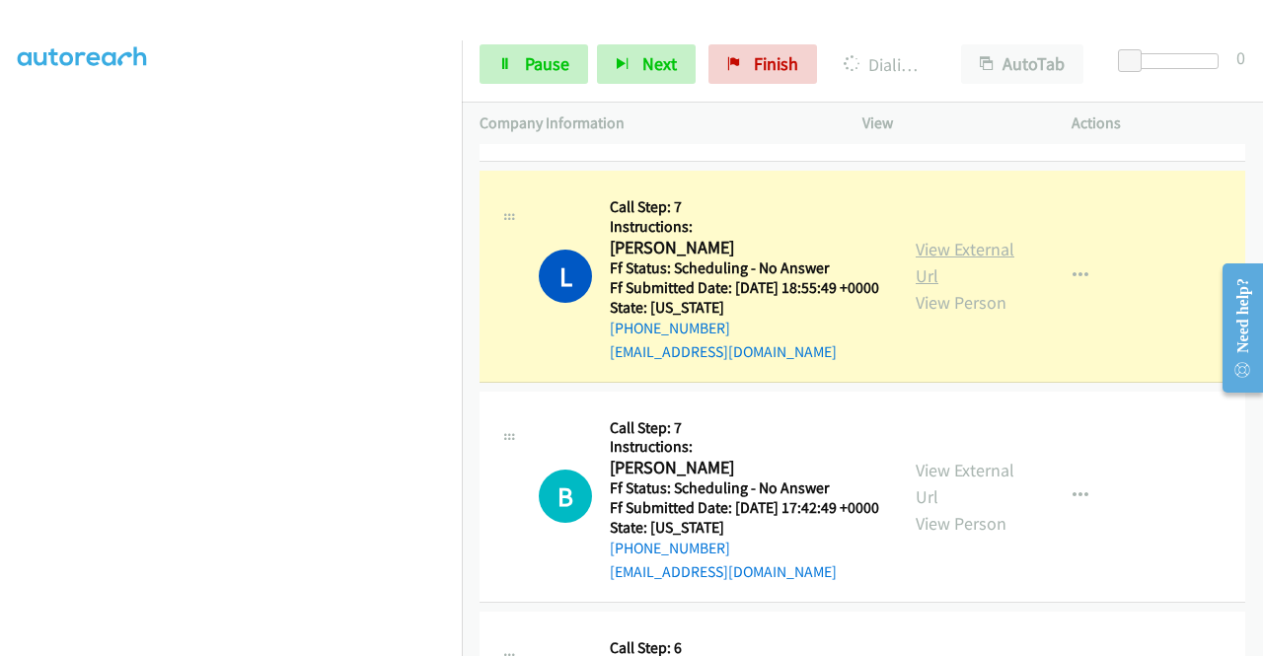
click at [981, 287] on link "View External Url" at bounding box center [965, 262] width 99 height 49
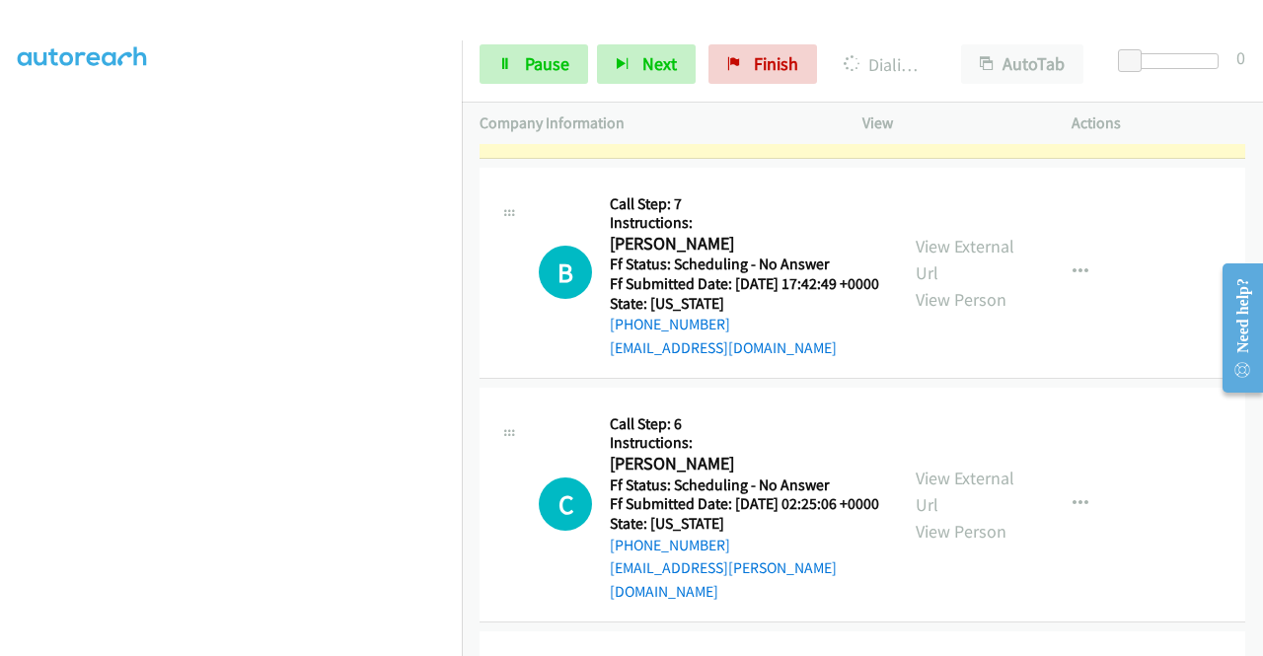
scroll to position [5698, 0]
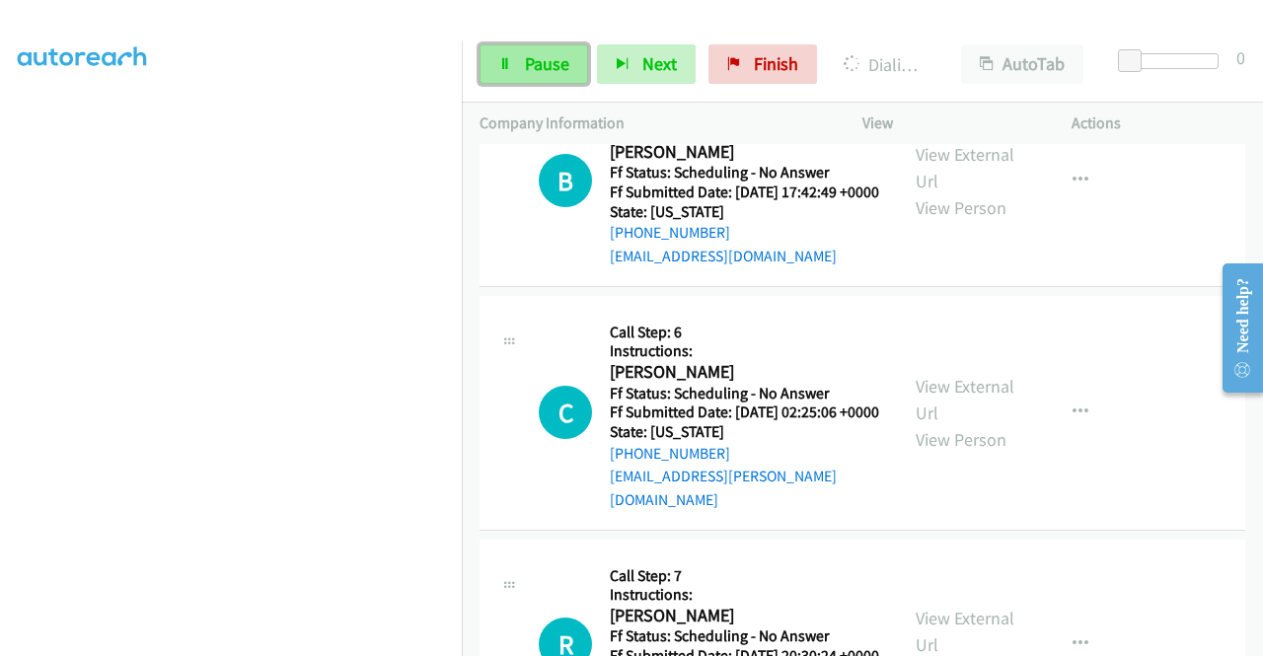
click at [511, 54] on link "Pause" at bounding box center [534, 63] width 109 height 39
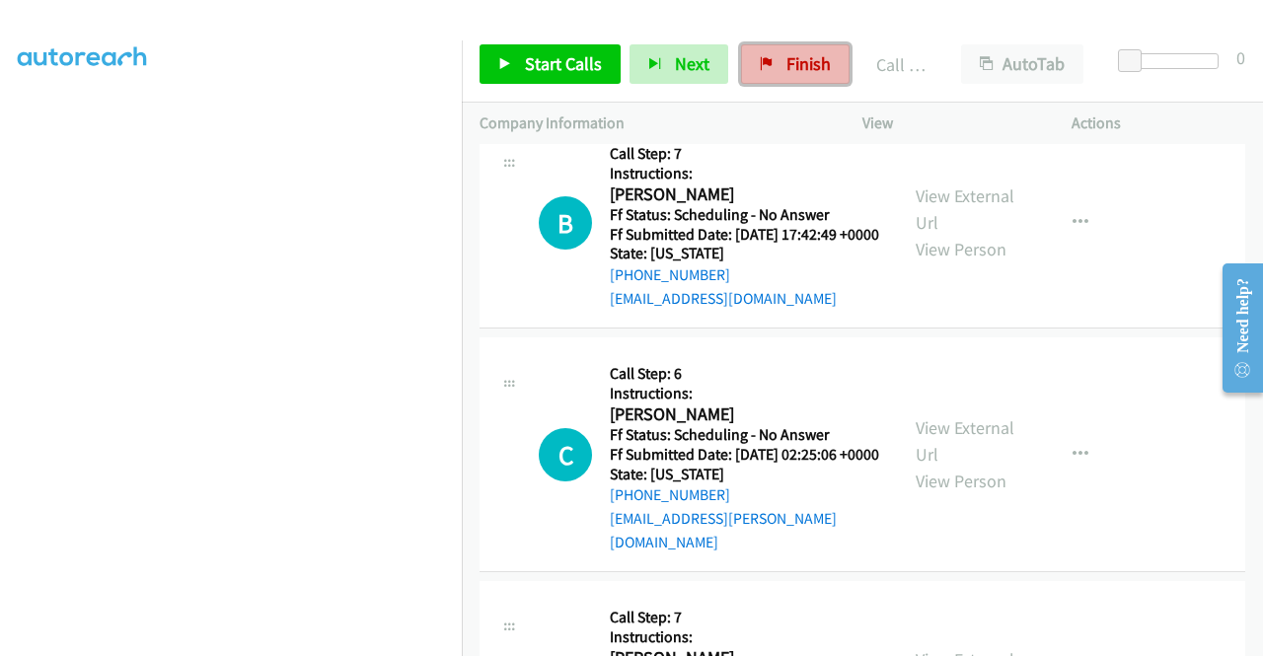
click at [789, 63] on span "Finish" at bounding box center [808, 63] width 44 height 23
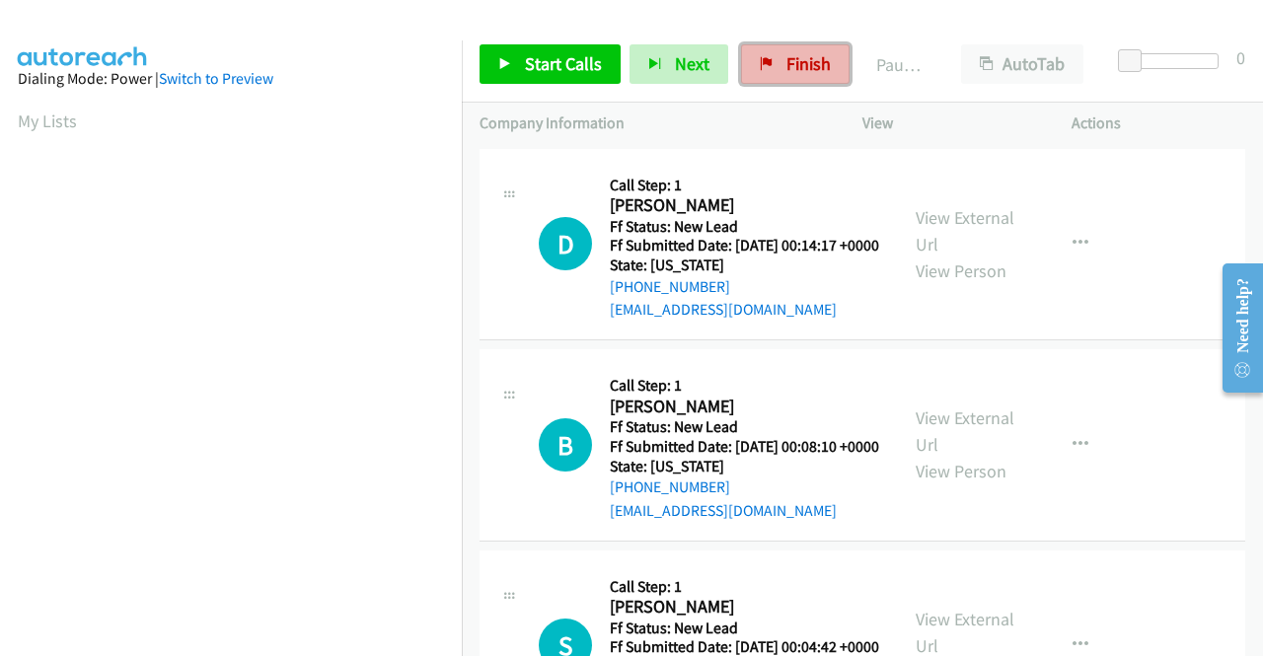
click at [819, 72] on span "Finish" at bounding box center [808, 63] width 44 height 23
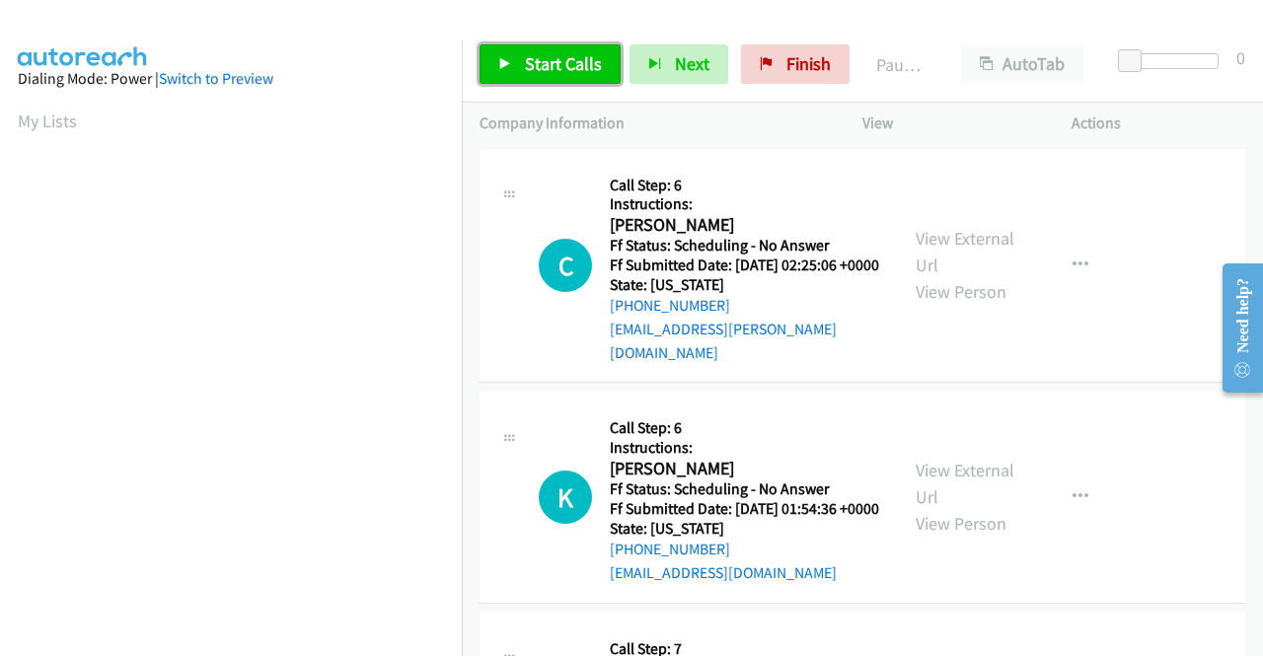
click at [527, 54] on span "Start Calls" at bounding box center [563, 63] width 77 height 23
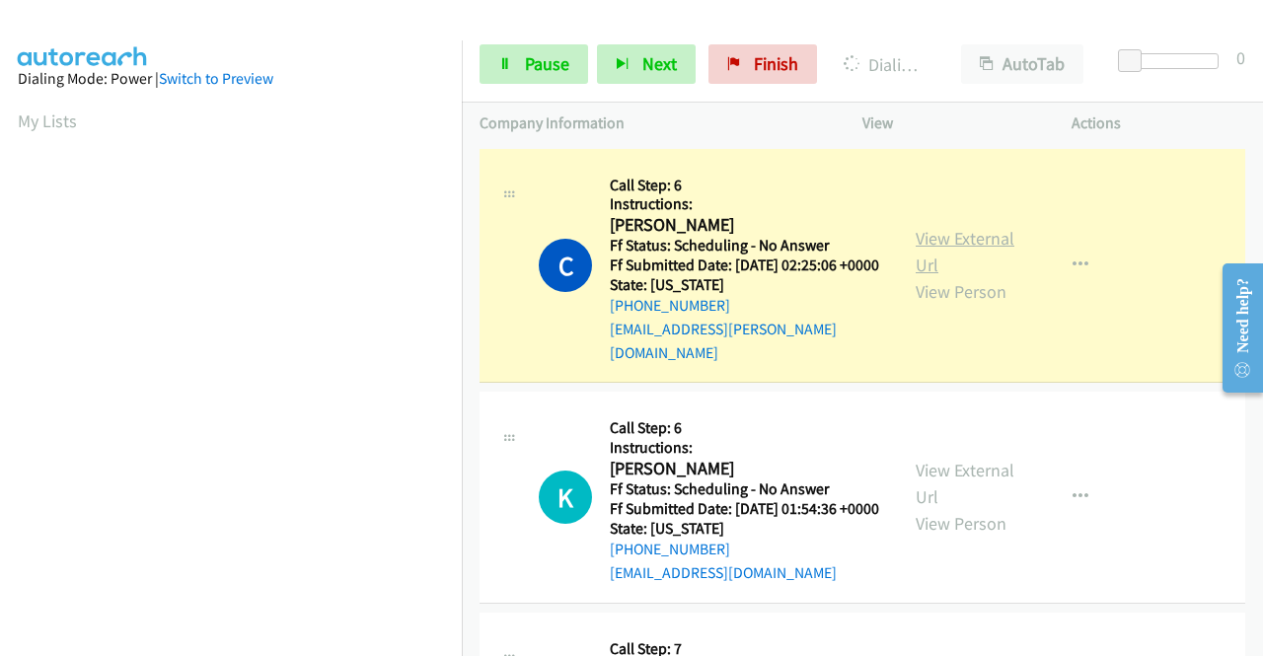
click at [937, 240] on link "View External Url" at bounding box center [965, 251] width 99 height 49
click at [991, 234] on link "View External Url" at bounding box center [965, 251] width 99 height 49
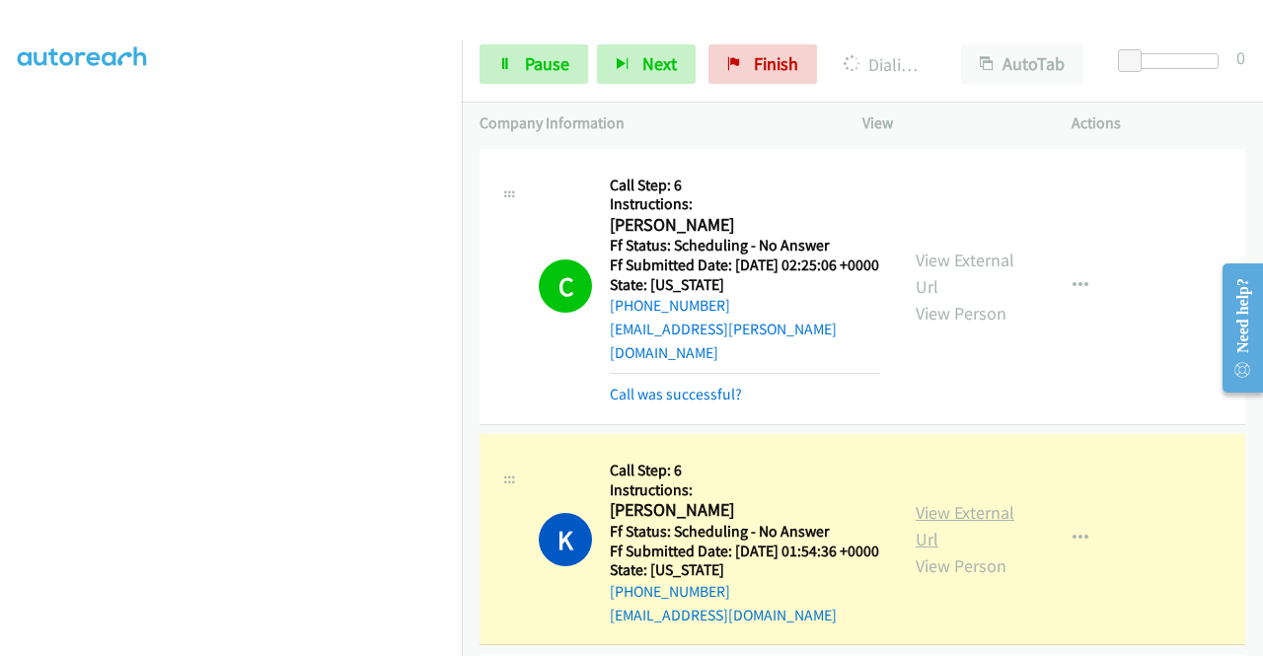
click at [962, 513] on link "View External Url" at bounding box center [965, 525] width 99 height 49
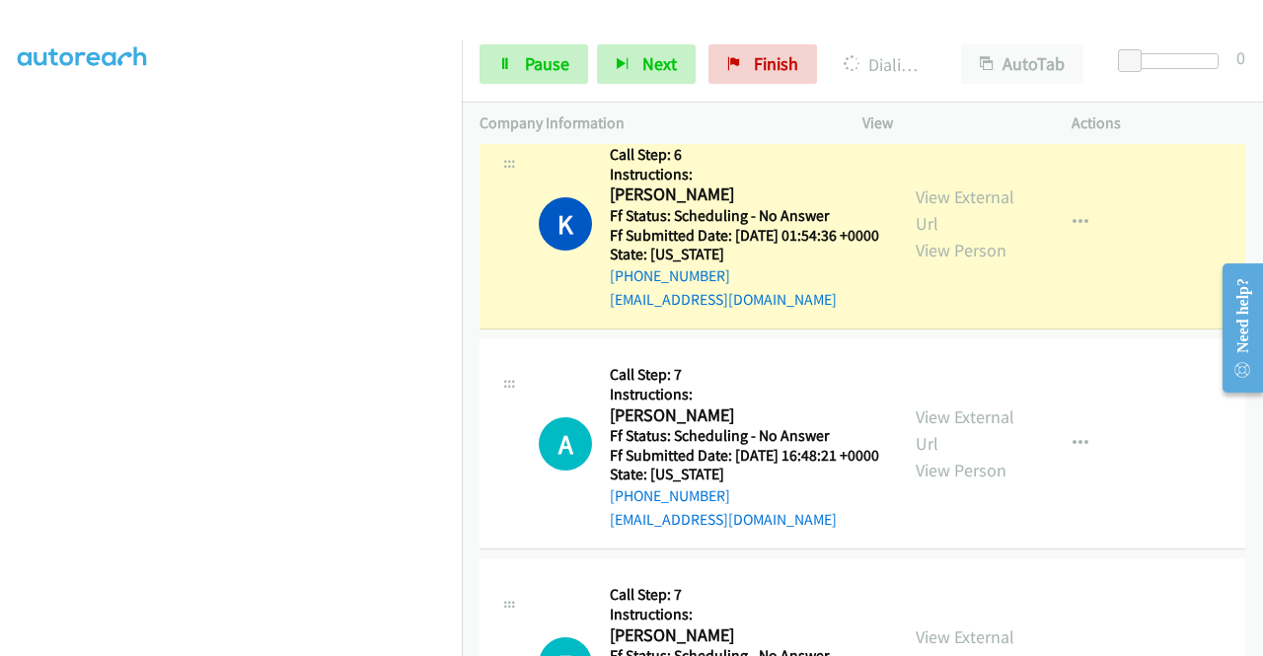
scroll to position [355, 0]
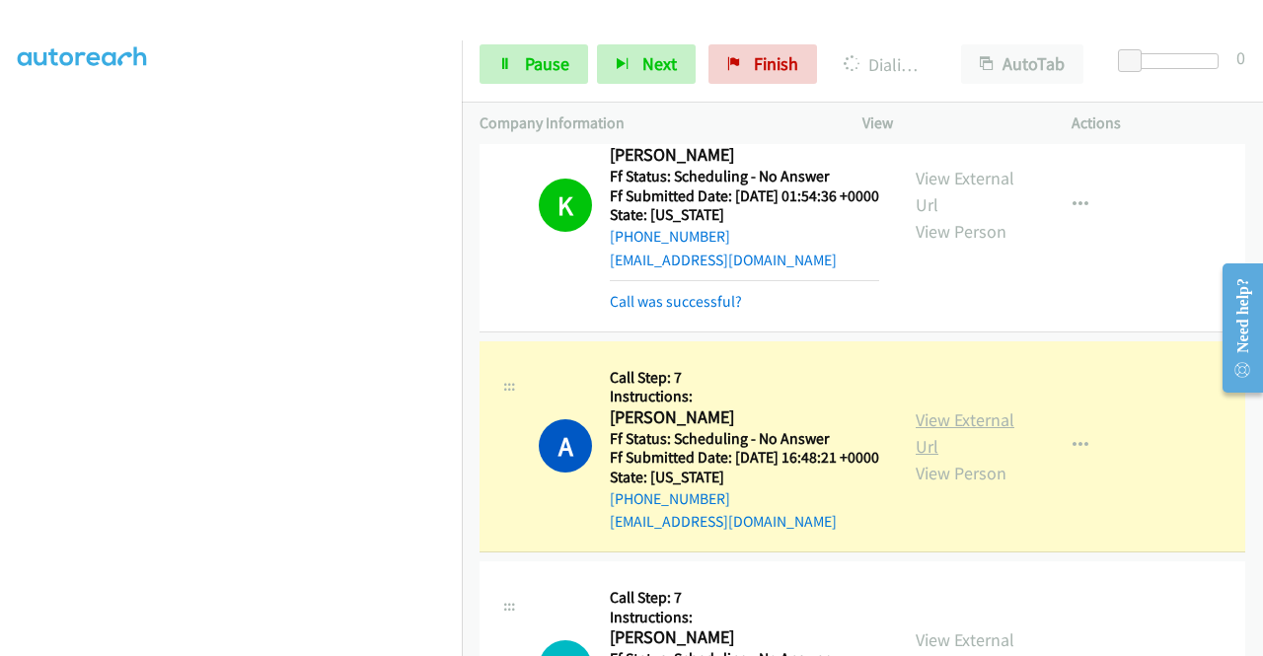
click at [967, 431] on link "View External Url" at bounding box center [965, 432] width 99 height 49
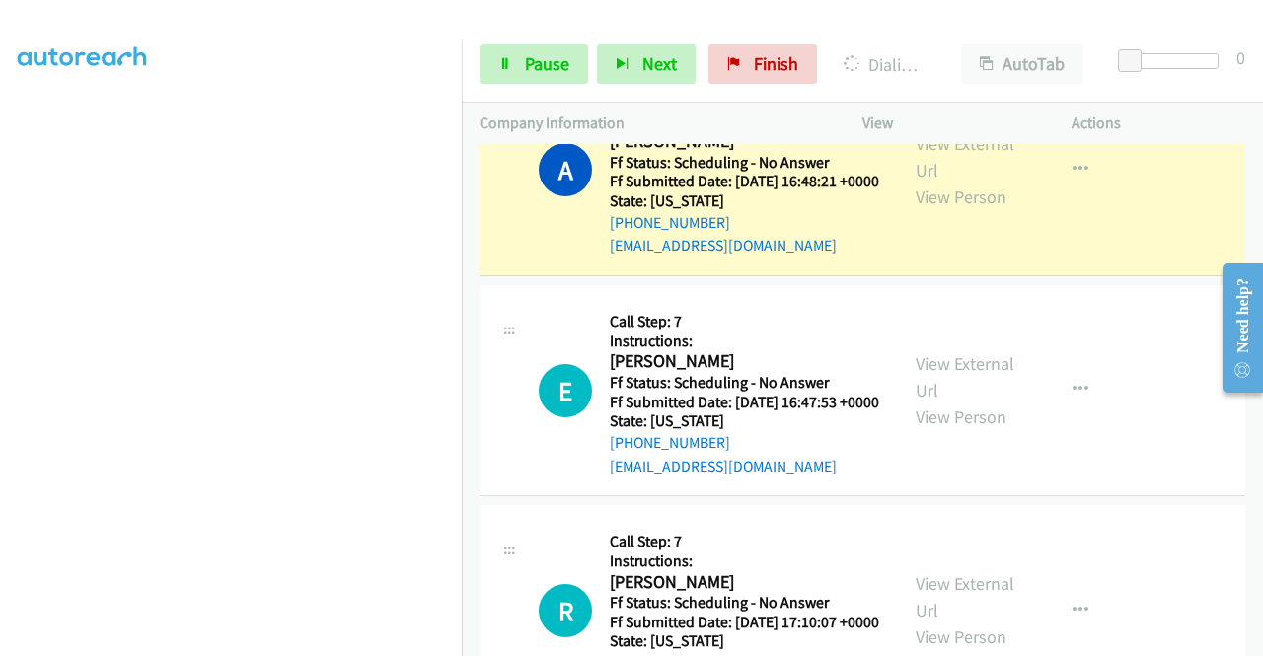
scroll to position [450, 0]
click at [556, 58] on span "Pause" at bounding box center [547, 63] width 44 height 23
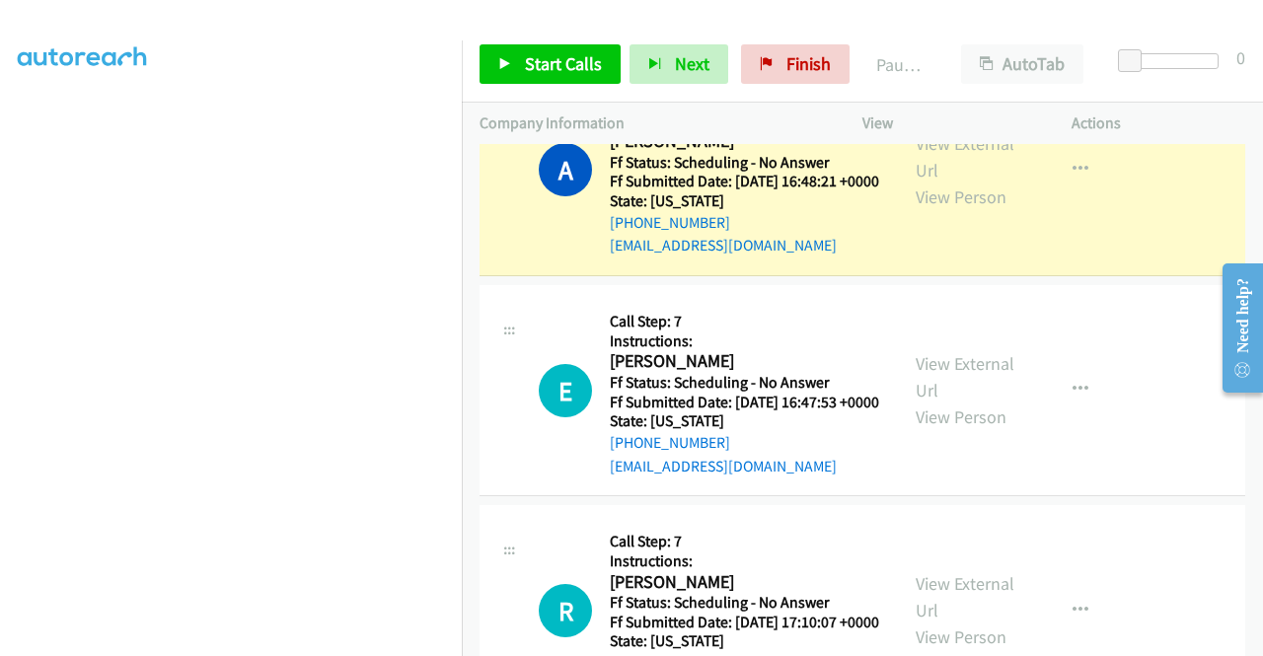
scroll to position [435, 0]
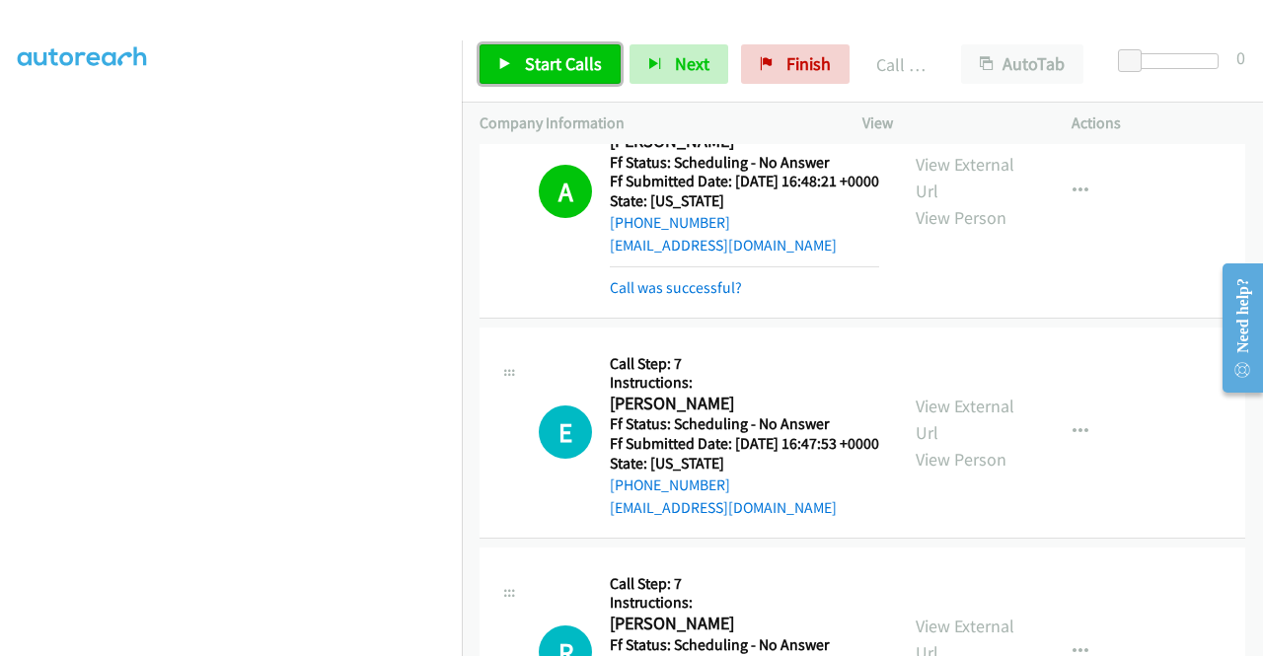
click at [551, 66] on span "Start Calls" at bounding box center [563, 63] width 77 height 23
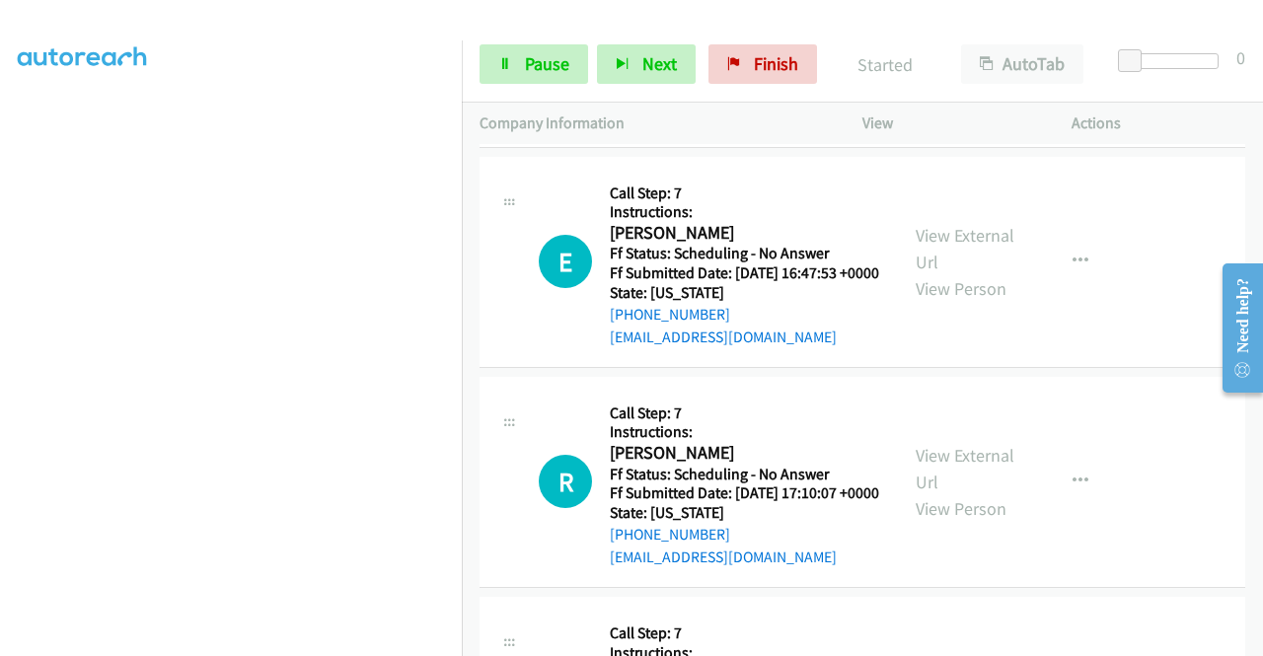
scroll to position [842, 0]
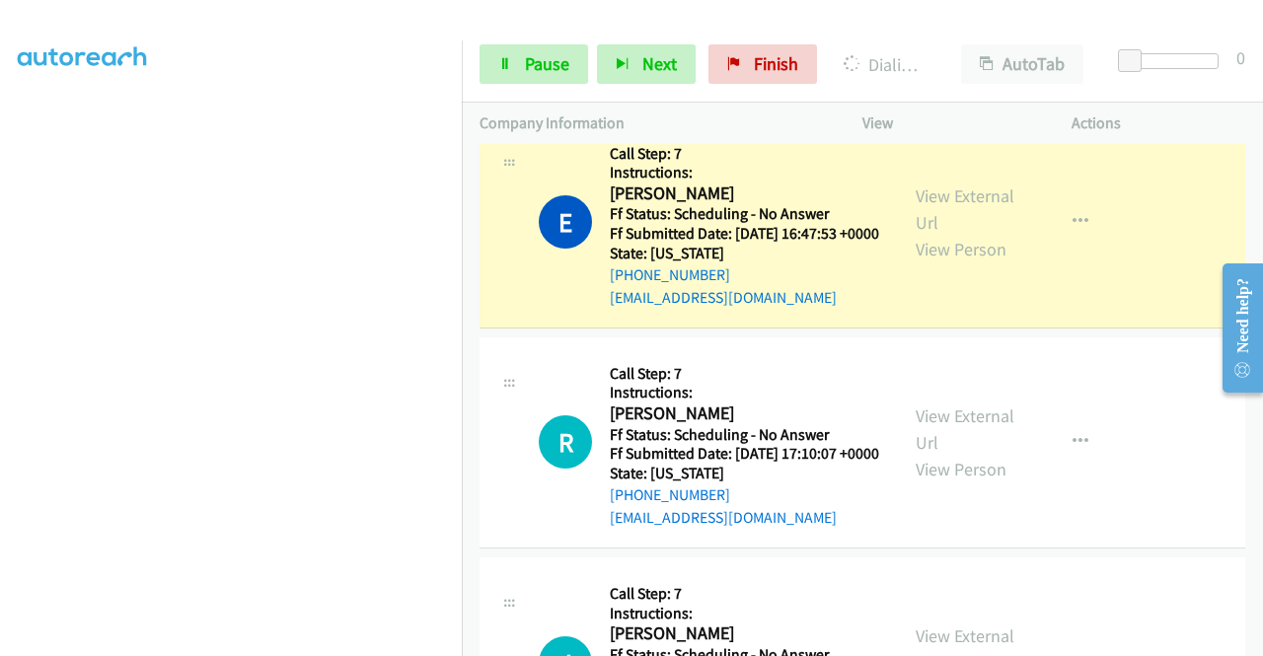
click at [970, 262] on div "View External Url View Person" at bounding box center [967, 223] width 103 height 80
click at [941, 234] on link "View External Url" at bounding box center [965, 209] width 99 height 49
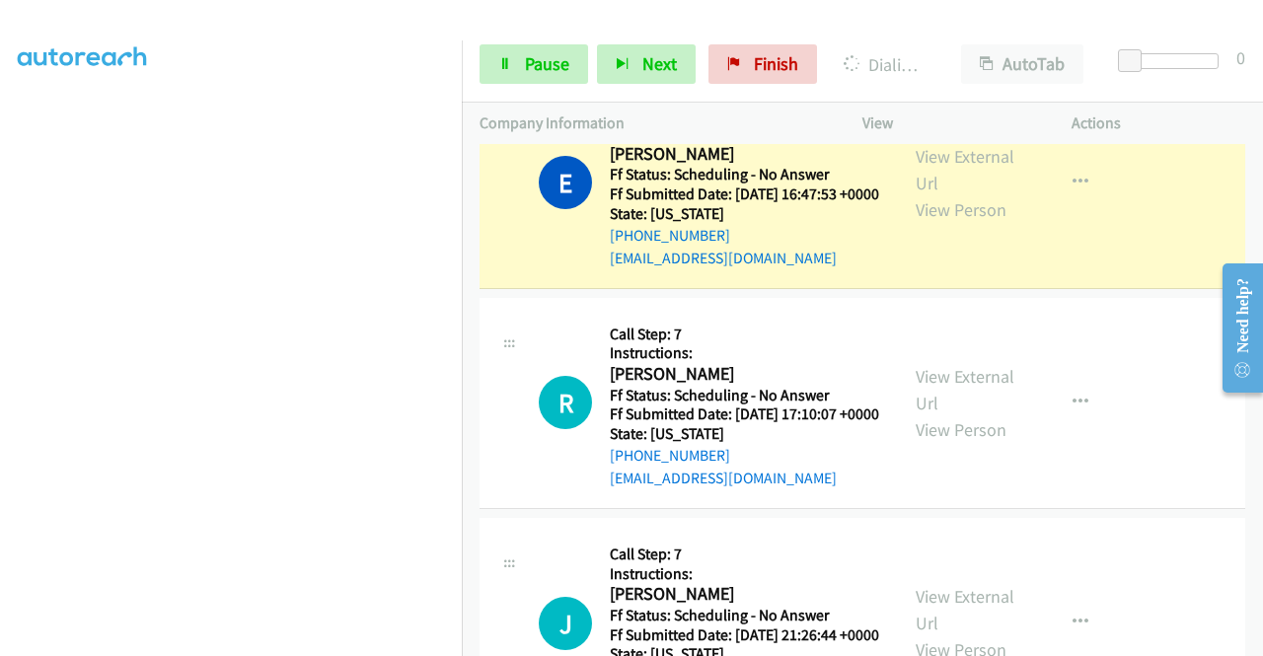
scroll to position [961, 0]
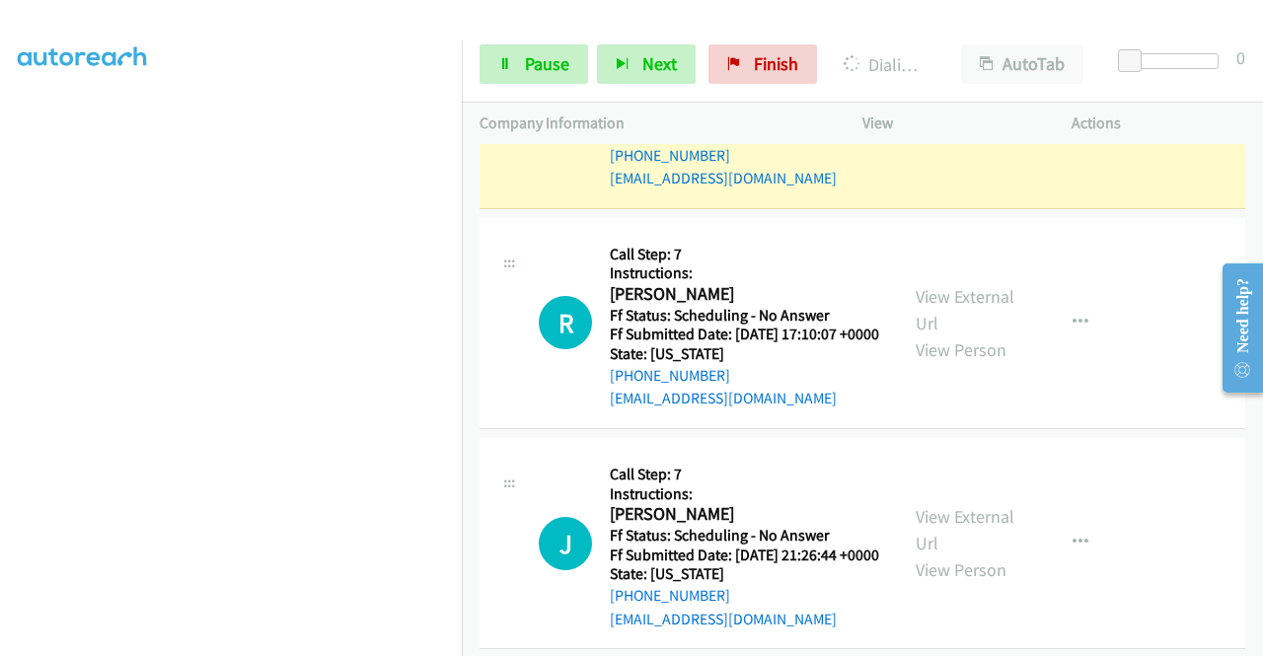
click at [1243, 629] on td "J Callback Scheduled Call Step: 7 Instructions: [PERSON_NAME] America/[GEOGRAPH…" at bounding box center [862, 543] width 801 height 220
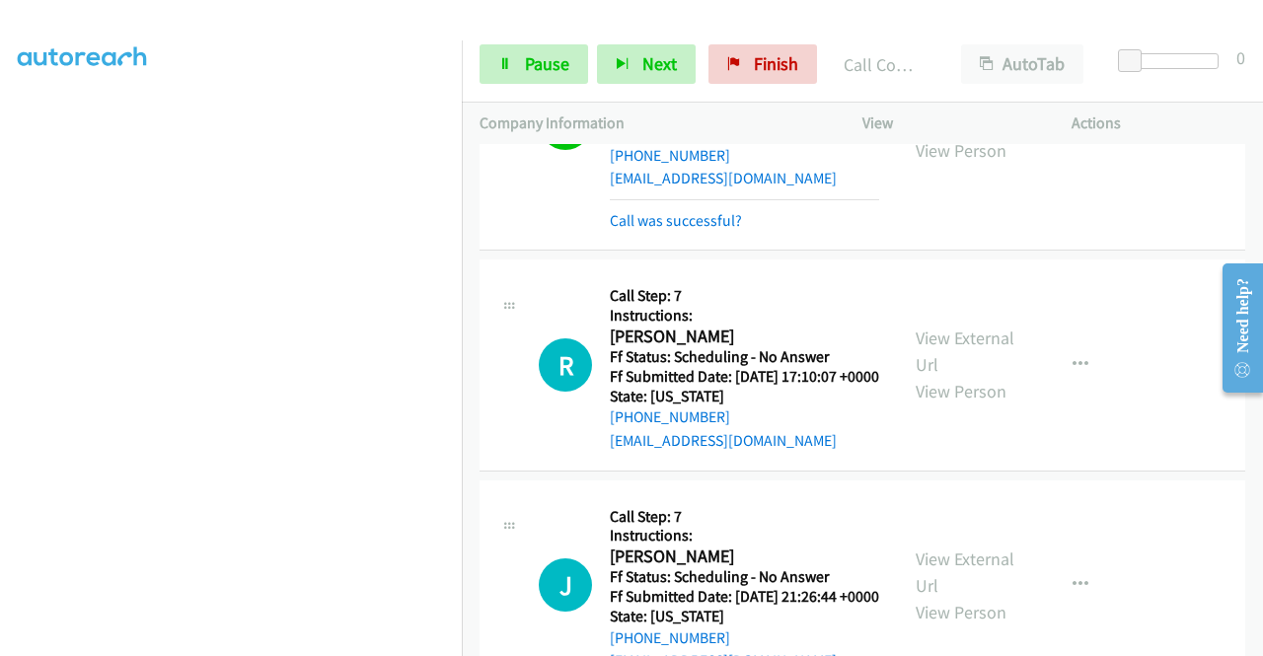
scroll to position [981, 0]
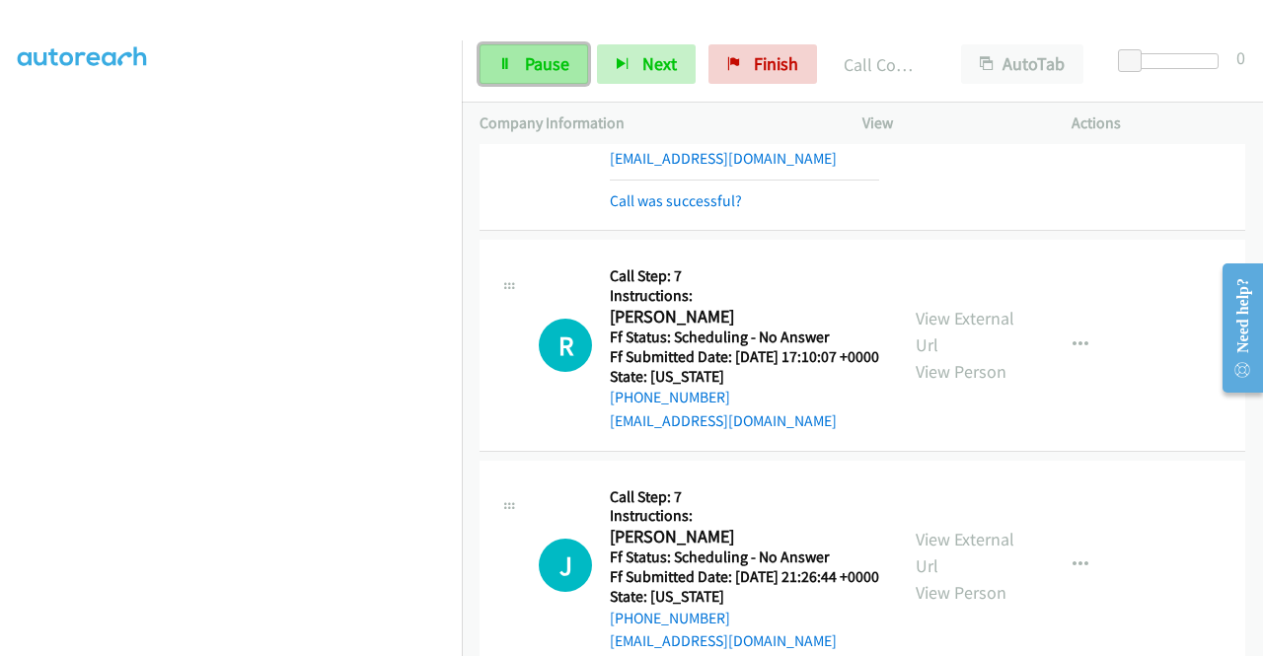
click at [517, 50] on link "Pause" at bounding box center [534, 63] width 109 height 39
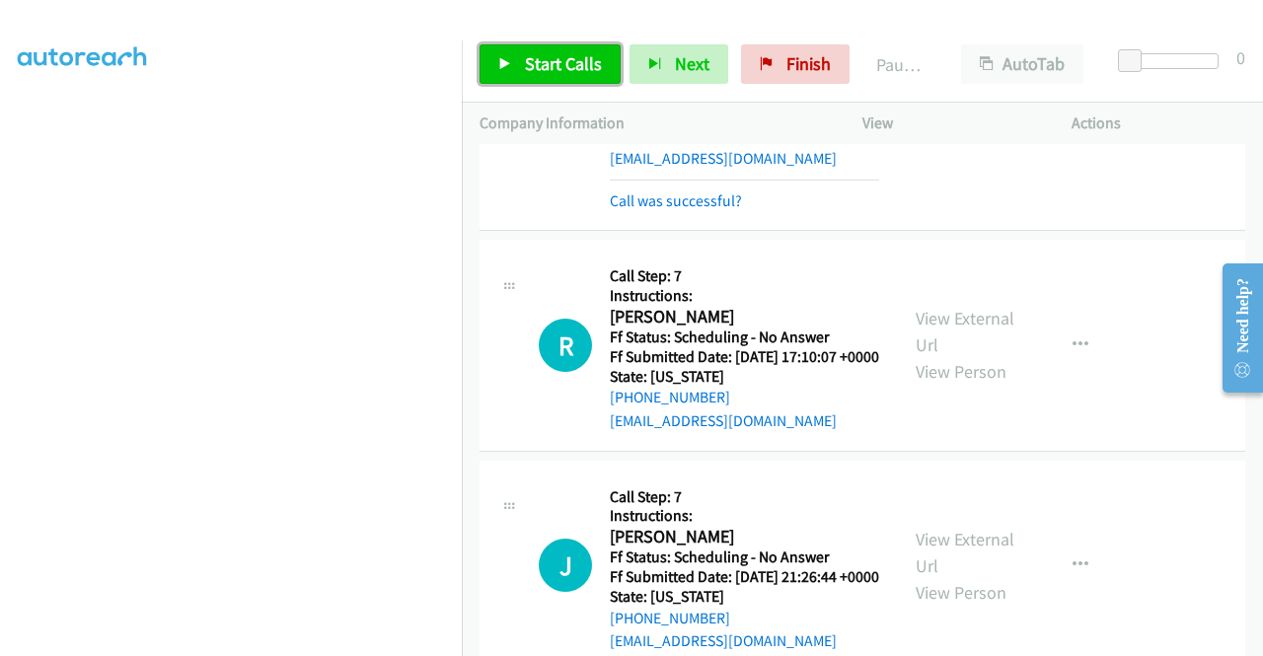
click at [517, 50] on link "Start Calls" at bounding box center [550, 63] width 141 height 39
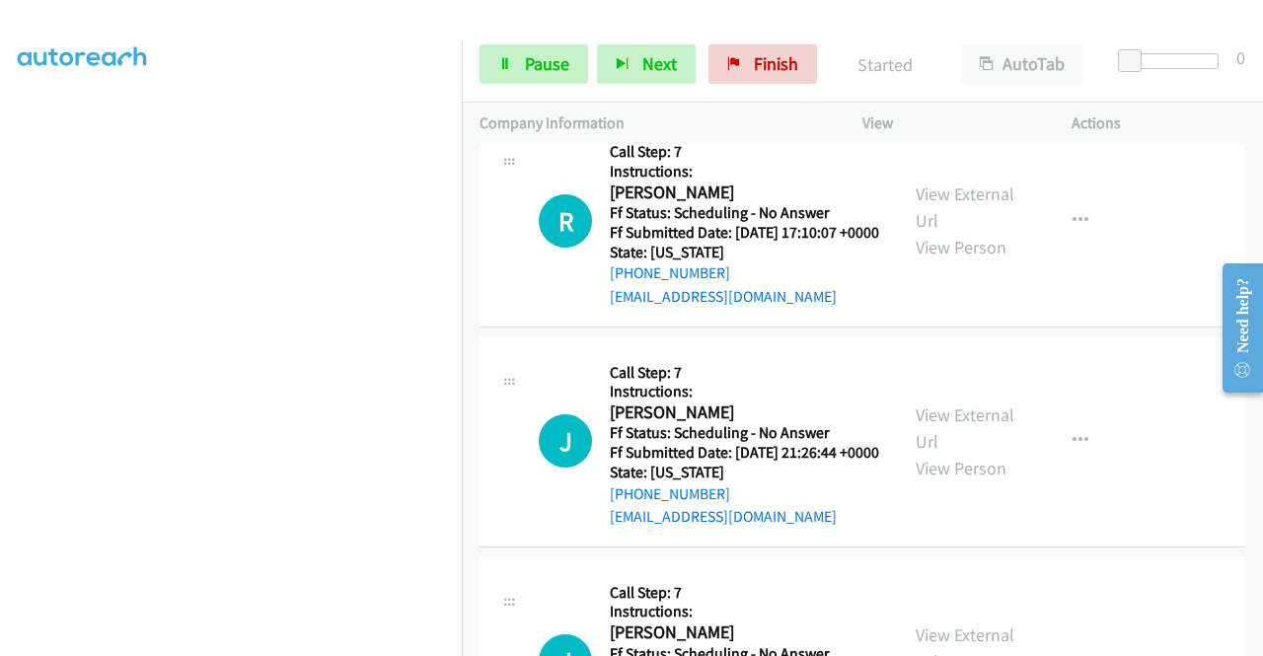
scroll to position [1114, 0]
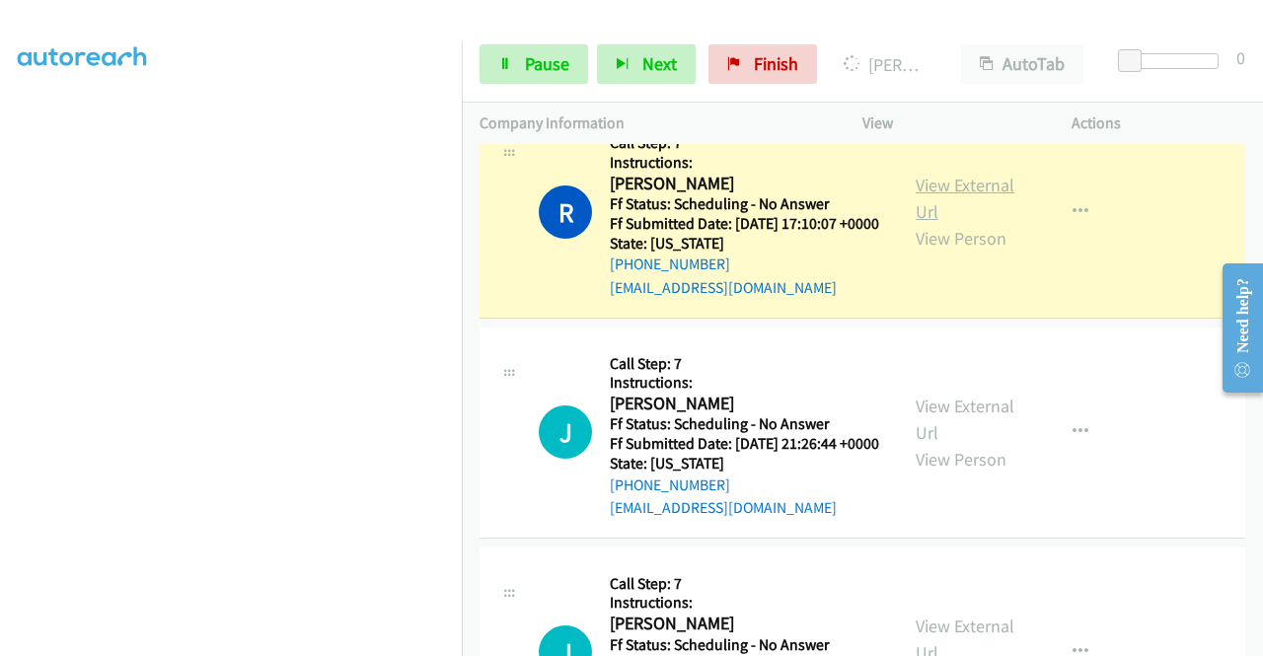
click at [951, 223] on link "View External Url" at bounding box center [965, 198] width 99 height 49
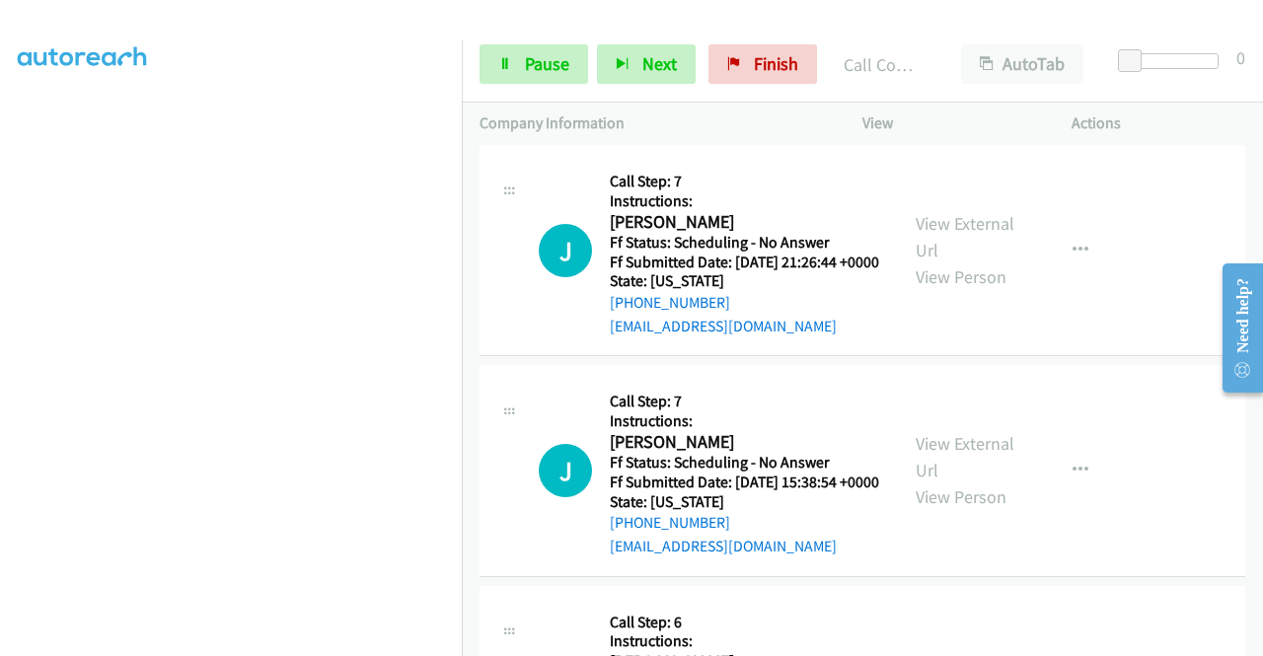
scroll to position [1430, 0]
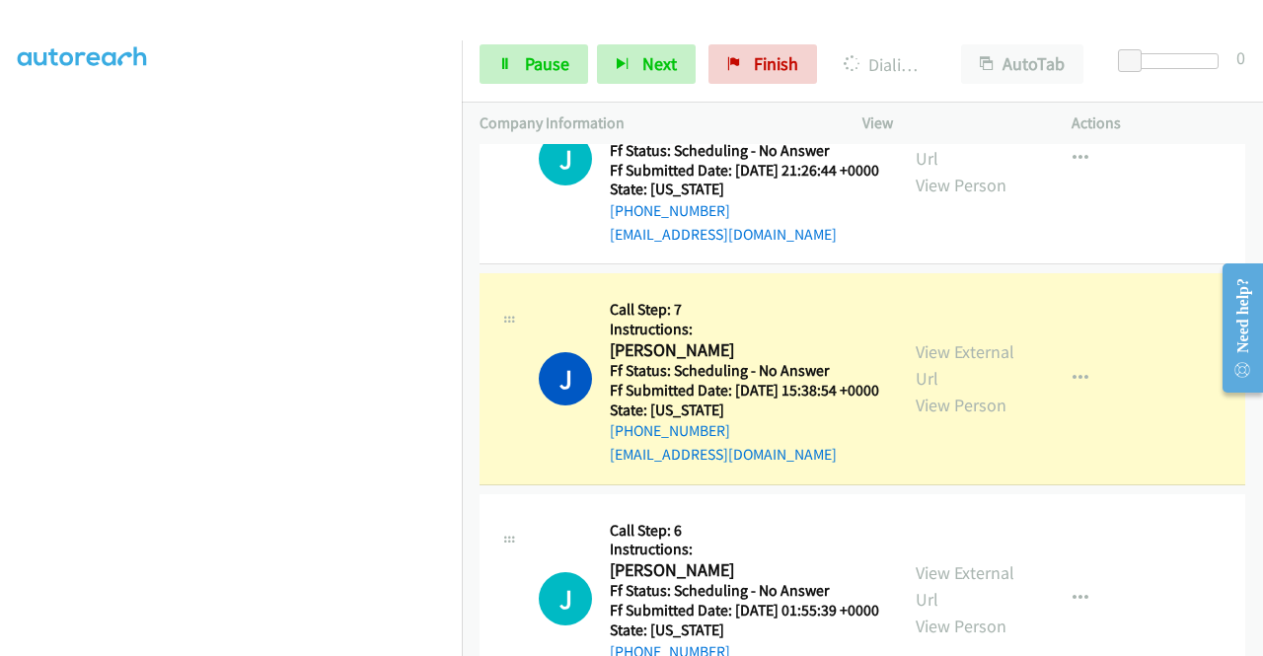
click at [947, 437] on div "View External Url View Person View External Url Email Schedule/Manage Callback …" at bounding box center [1011, 378] width 227 height 175
click at [930, 418] on div "View External Url View Person" at bounding box center [967, 378] width 103 height 80
click at [938, 390] on link "View External Url" at bounding box center [965, 364] width 99 height 49
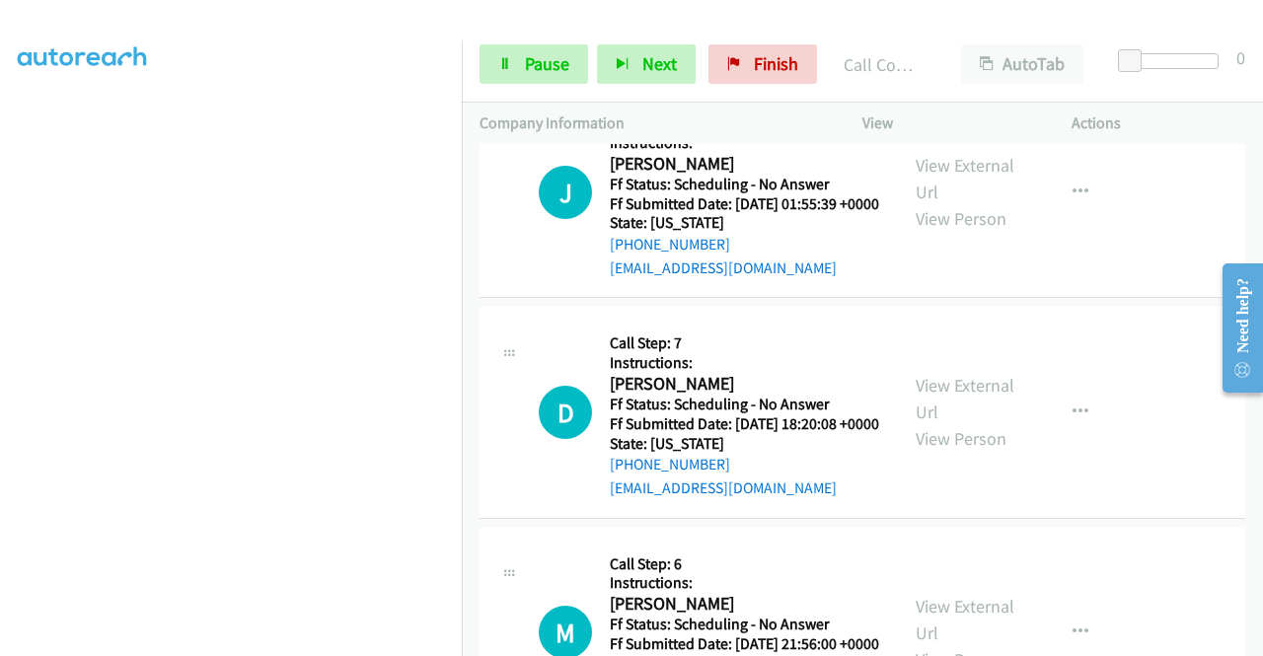
scroll to position [1859, 0]
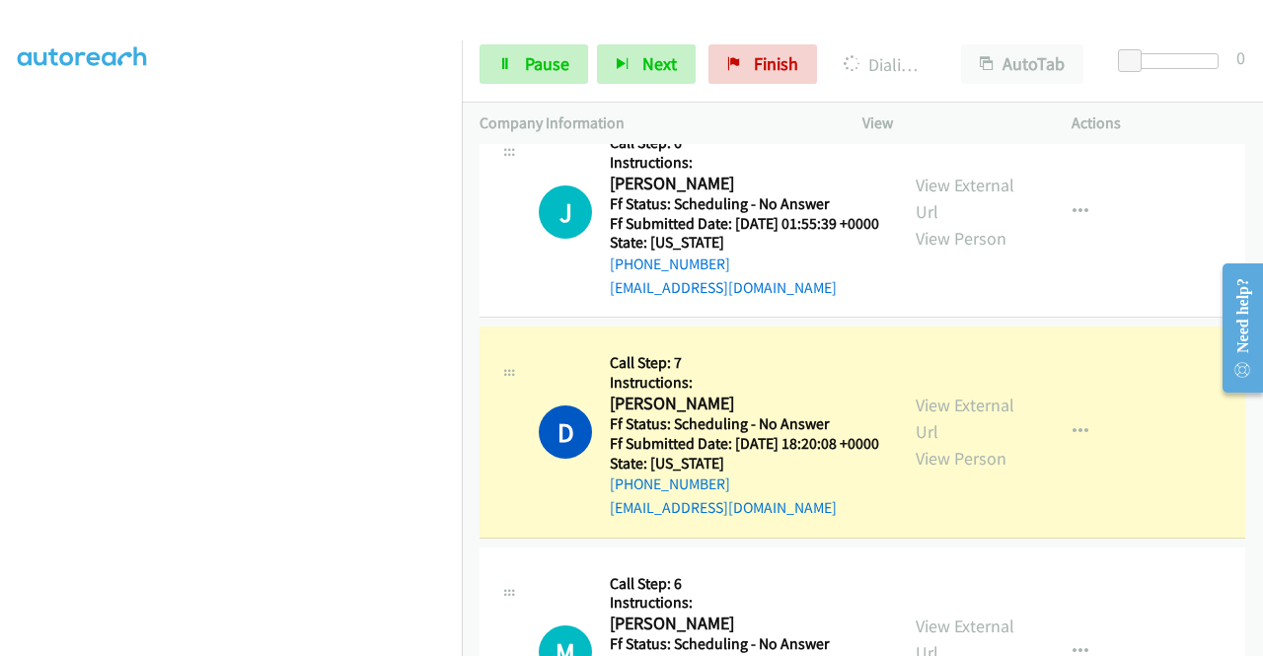
click at [966, 519] on div "View External Url View Person View External Url Email Schedule/Manage Callback …" at bounding box center [1011, 431] width 227 height 175
click at [937, 443] on link "View External Url" at bounding box center [965, 418] width 99 height 49
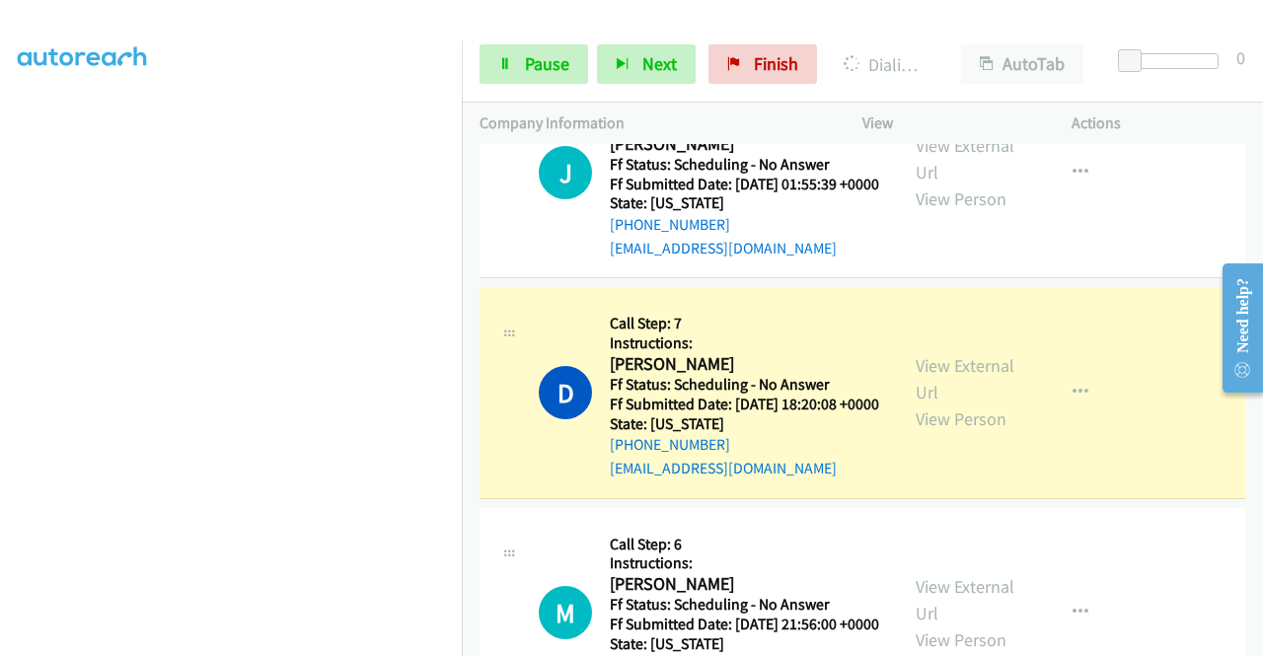
scroll to position [2083, 0]
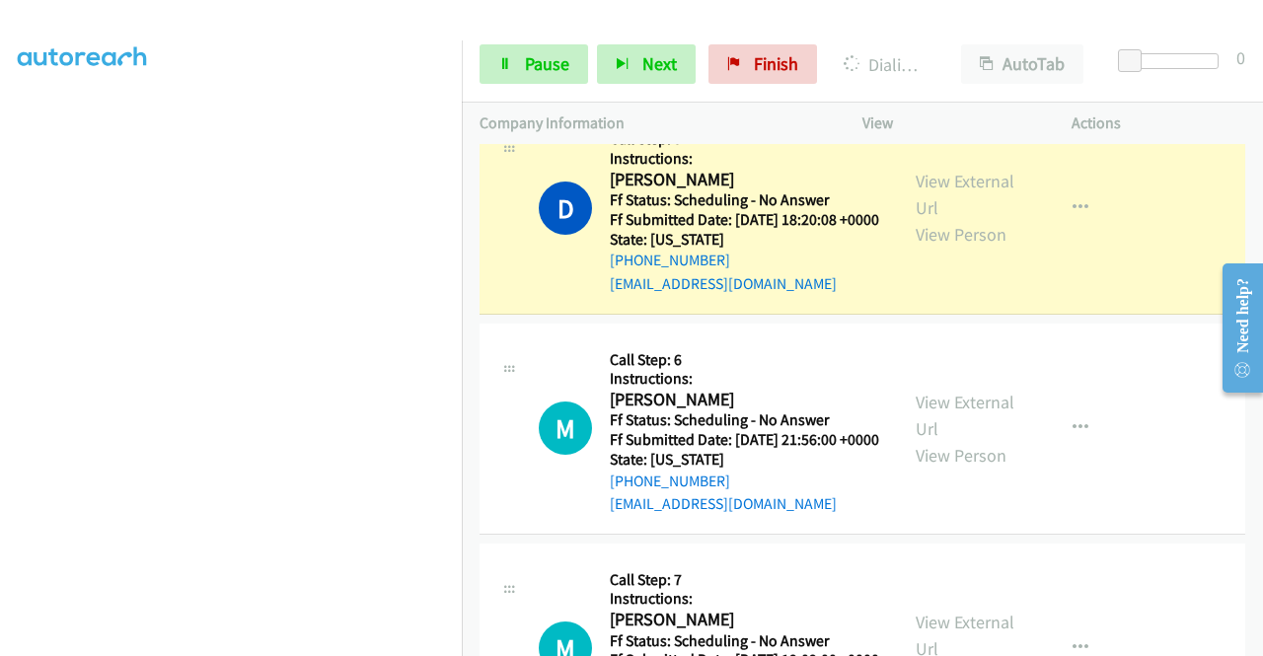
click at [463, 286] on td "D Callback Scheduled Call Step: 7 Instructions: [PERSON_NAME] America/[GEOGRAPH…" at bounding box center [862, 209] width 801 height 220
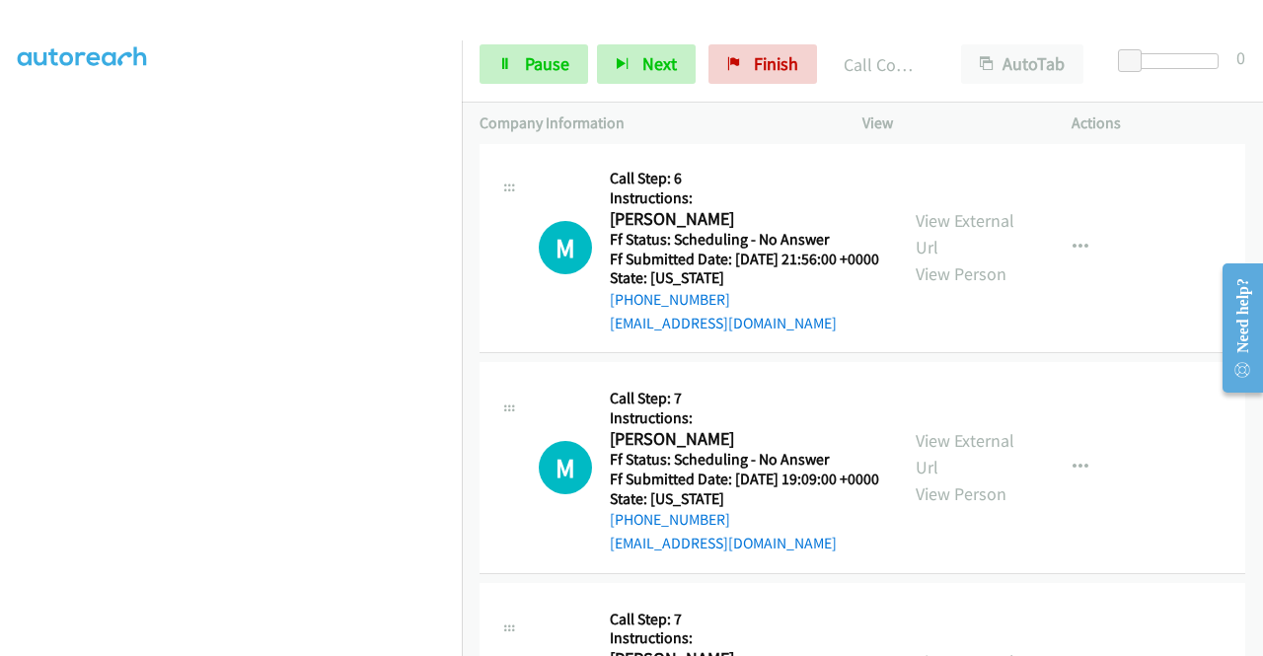
scroll to position [2346, 0]
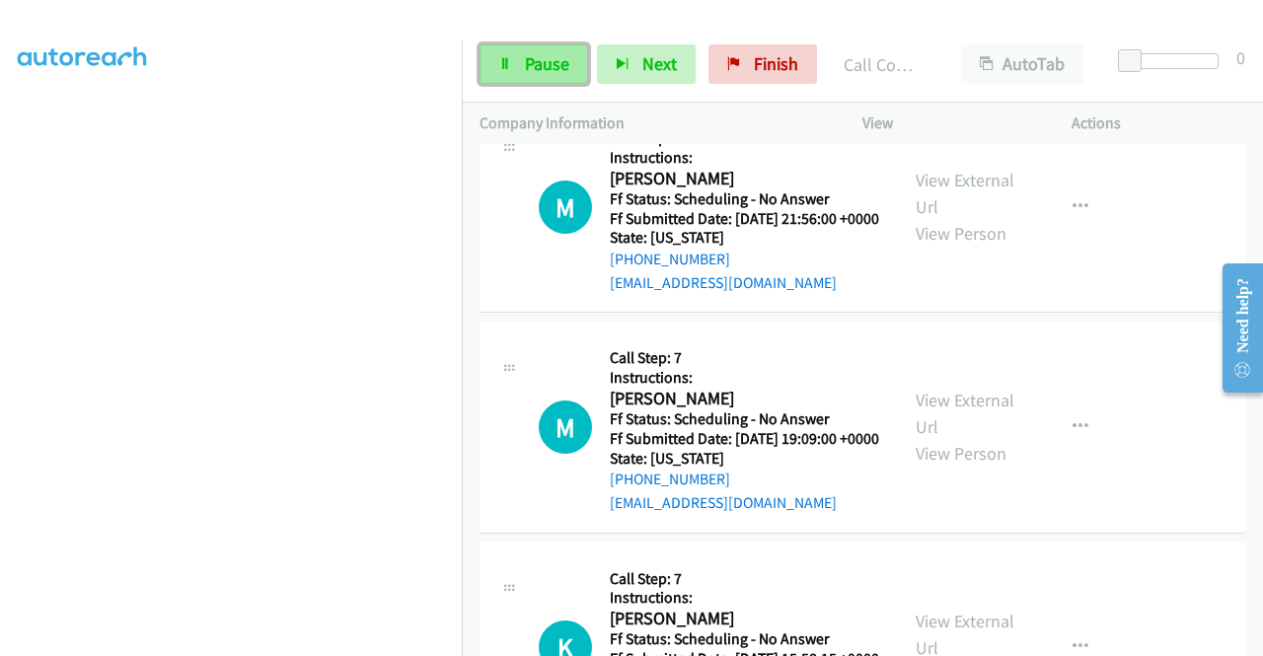
click at [553, 78] on link "Pause" at bounding box center [534, 63] width 109 height 39
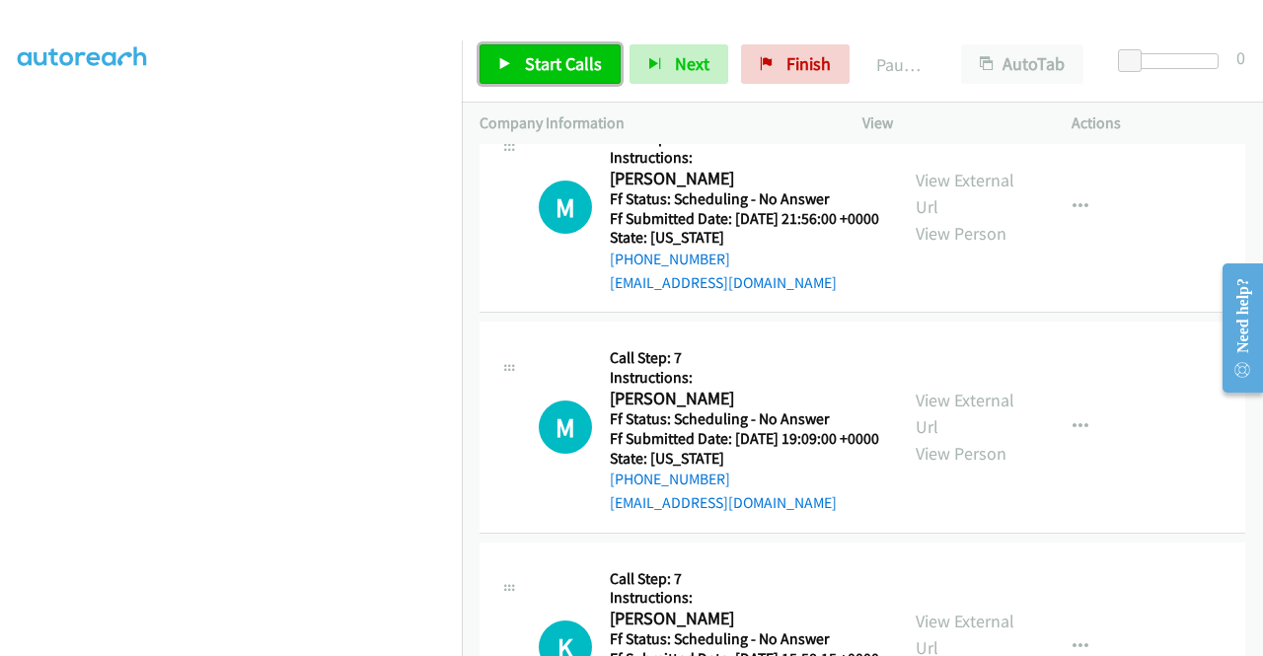
click at [553, 78] on link "Start Calls" at bounding box center [550, 63] width 141 height 39
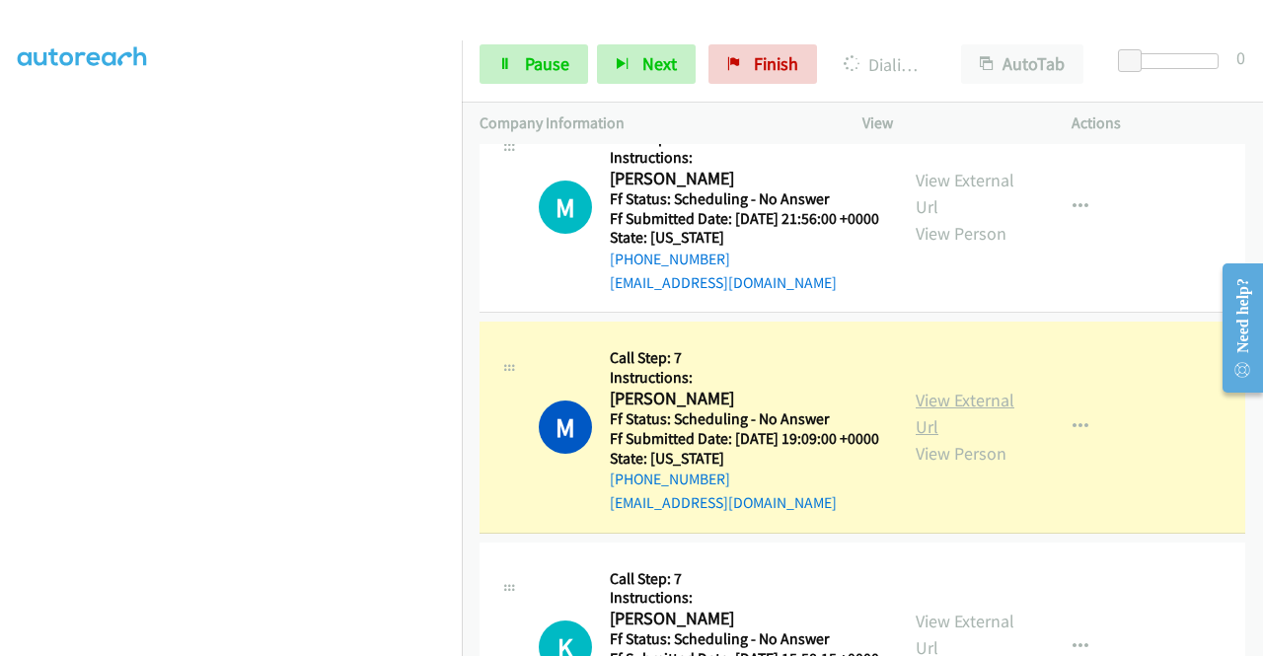
click at [953, 438] on link "View External Url" at bounding box center [965, 413] width 99 height 49
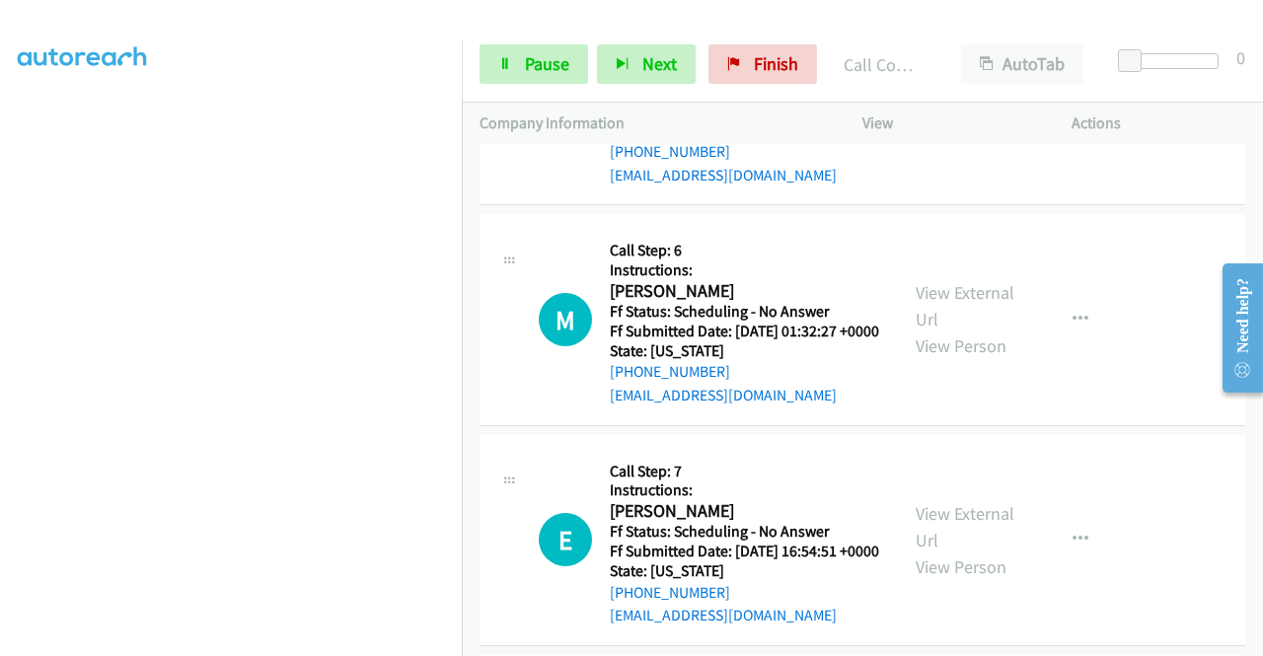
scroll to position [2951, 0]
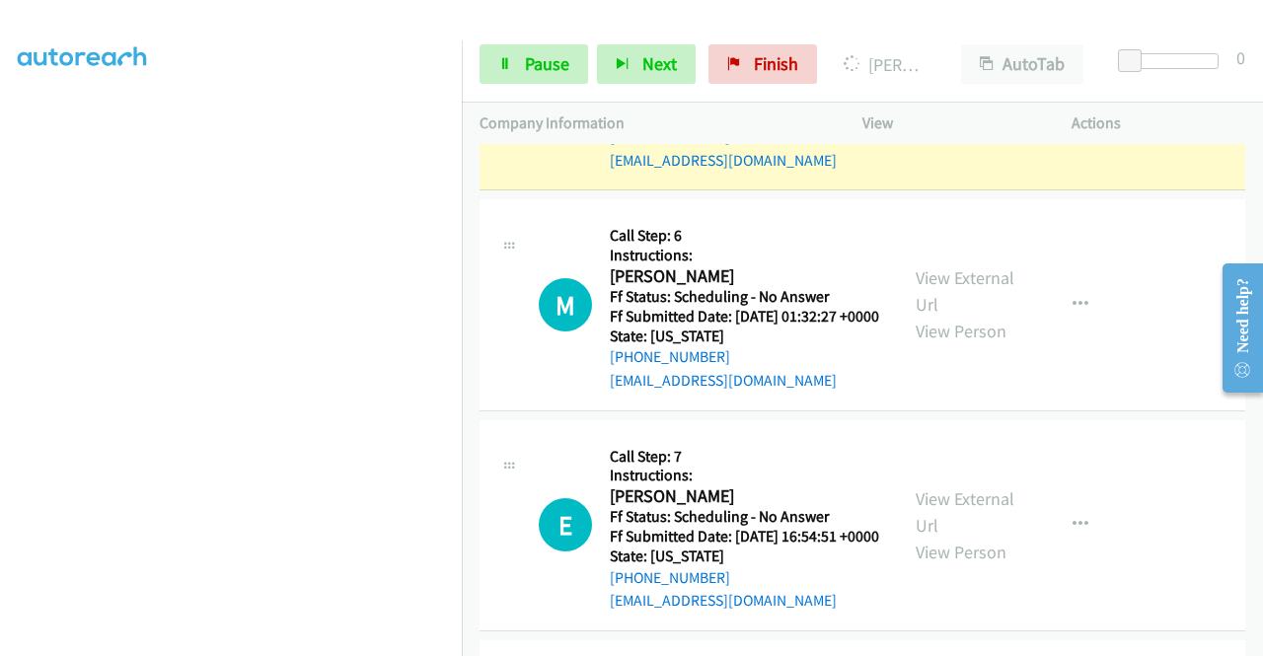
click at [969, 96] on link "View External Url" at bounding box center [965, 70] width 99 height 49
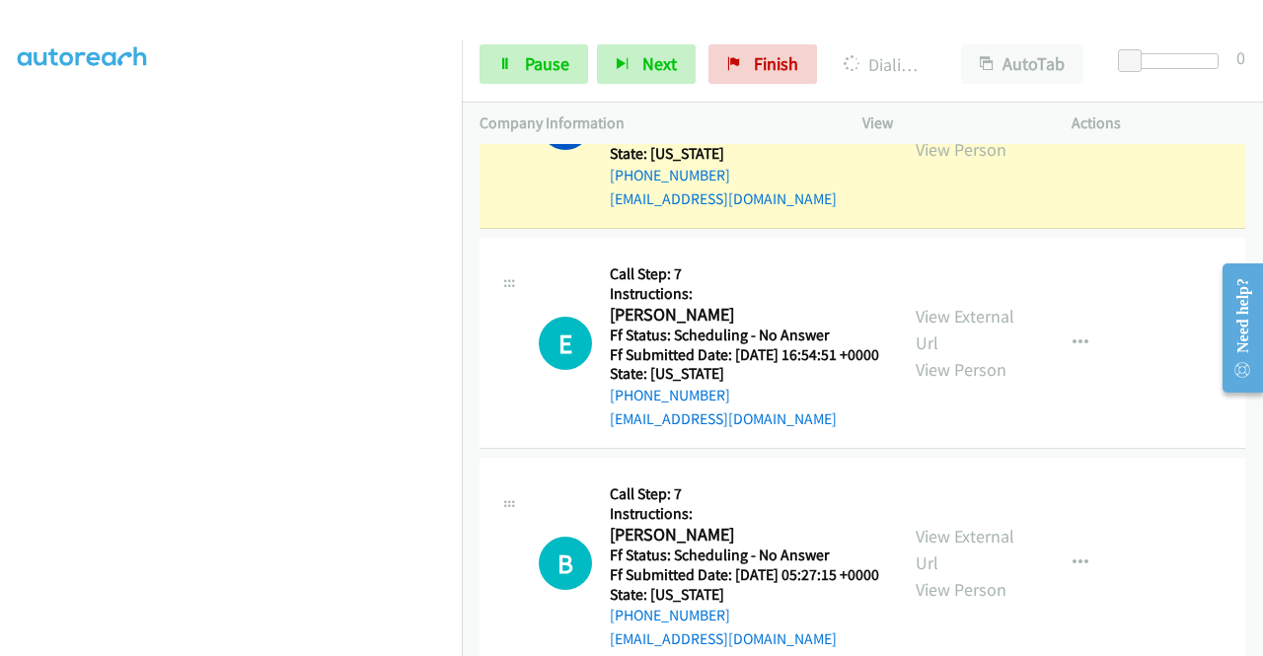
scroll to position [3215, 0]
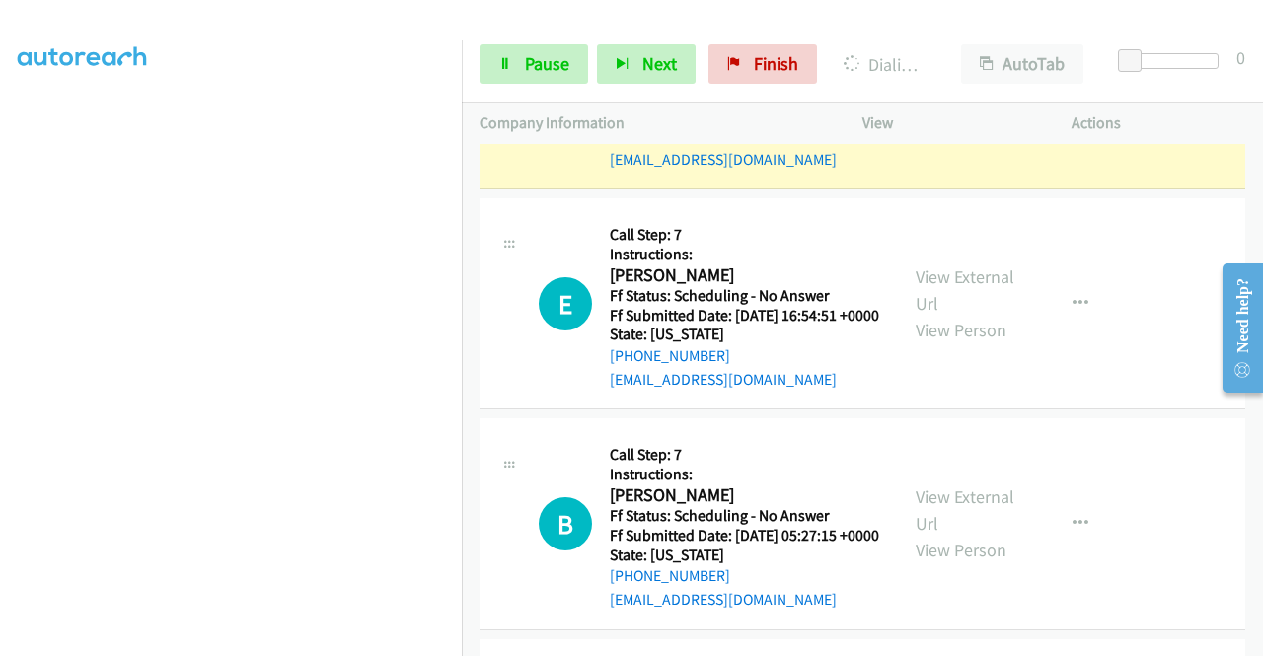
click at [925, 171] on div "View External Url View Person View External Url Email Schedule/Manage Callback …" at bounding box center [1011, 83] width 227 height 175
click at [934, 95] on link "View External Url" at bounding box center [965, 69] width 99 height 49
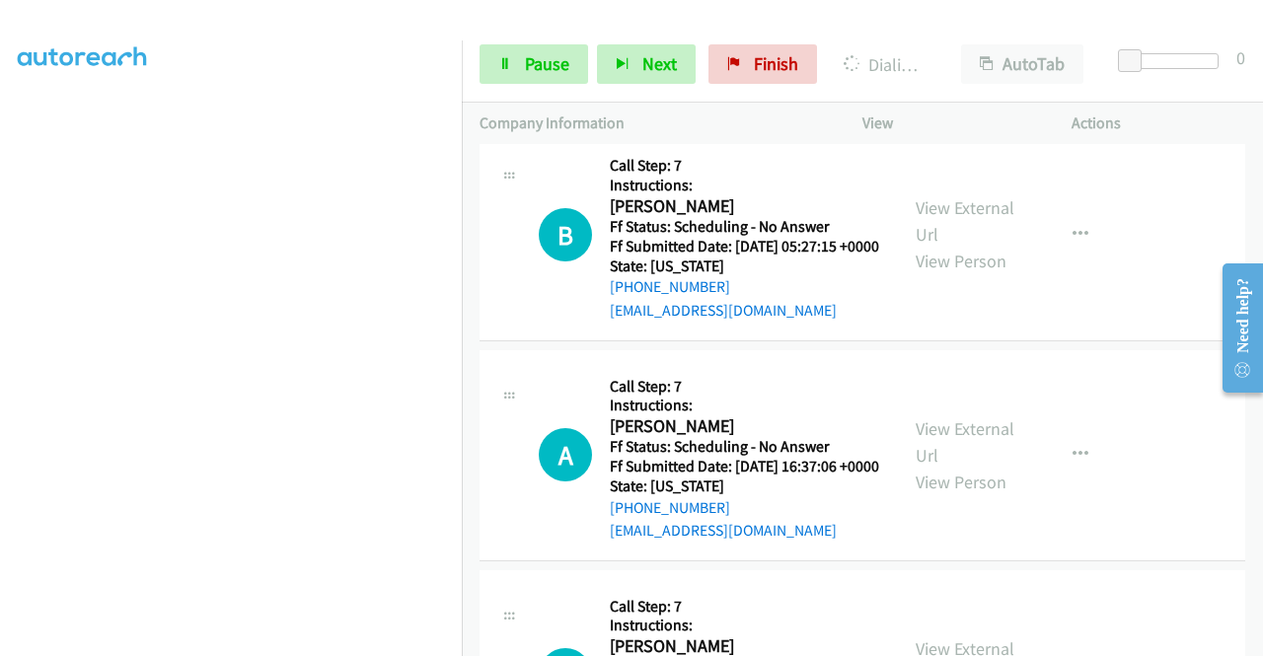
scroll to position [3546, 0]
click at [943, 26] on link "View External Url" at bounding box center [965, 0] width 99 height 49
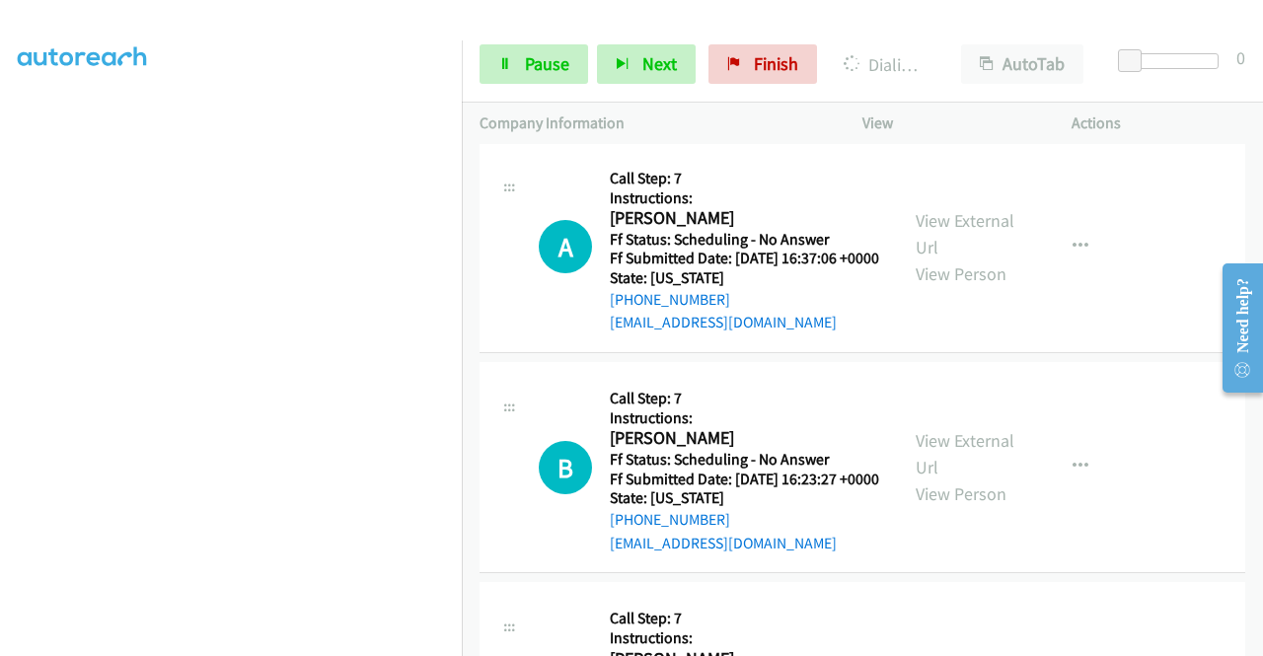
scroll to position [408, 0]
click at [509, 66] on icon at bounding box center [505, 65] width 14 height 14
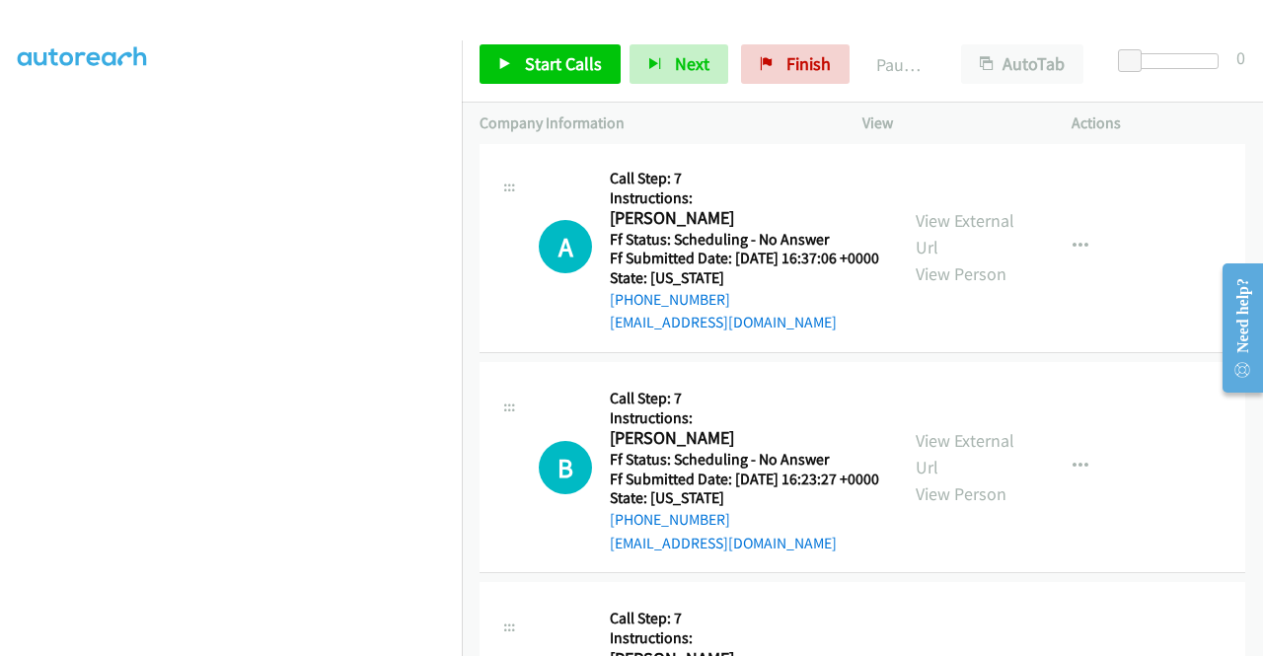
click at [916, 38] on link "View External Url" at bounding box center [965, 13] width 99 height 49
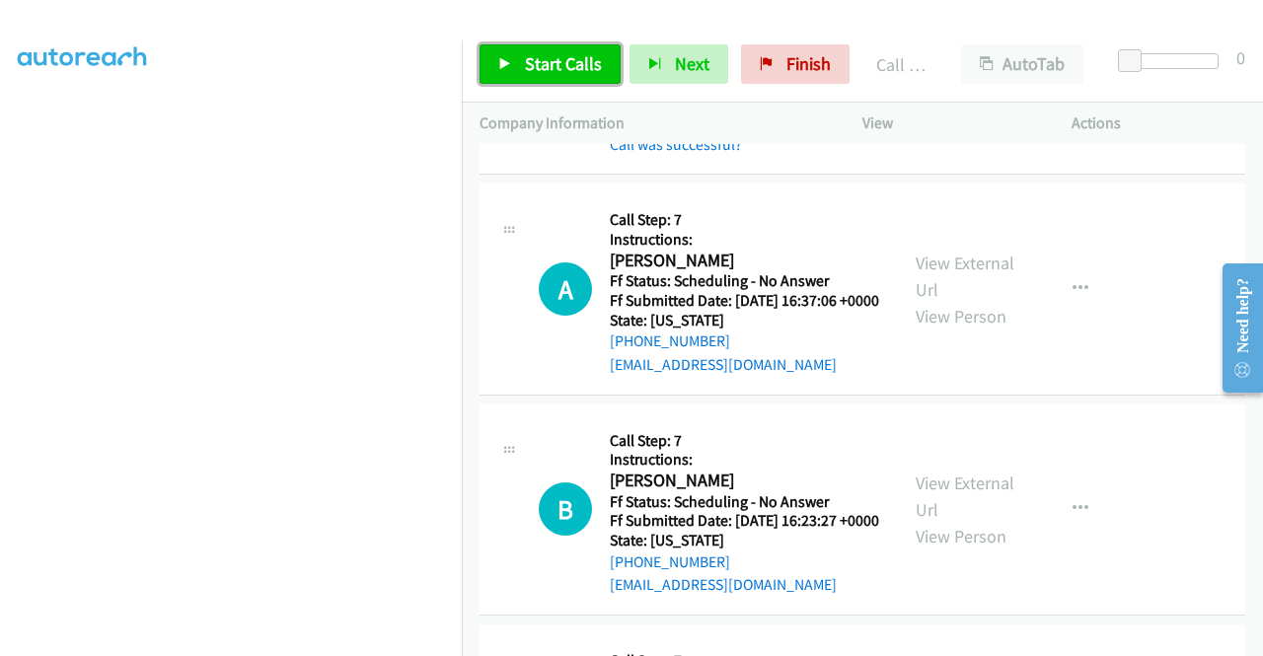
click at [562, 68] on span "Start Calls" at bounding box center [563, 63] width 77 height 23
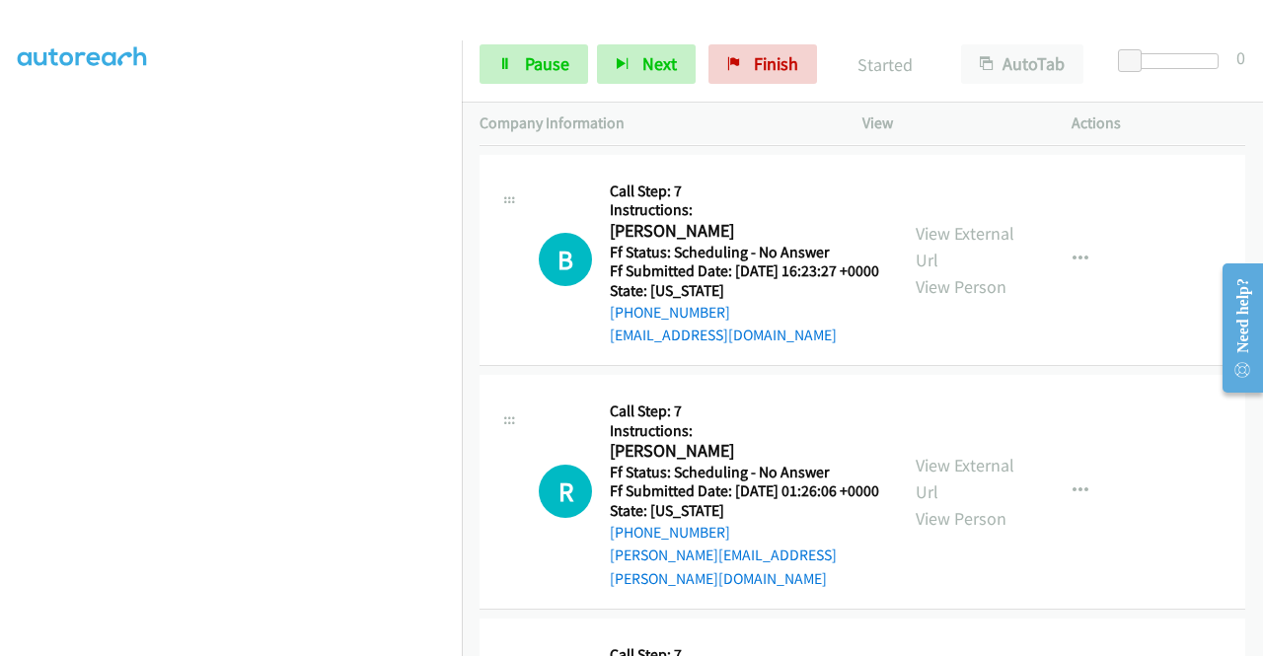
scroll to position [4086, 0]
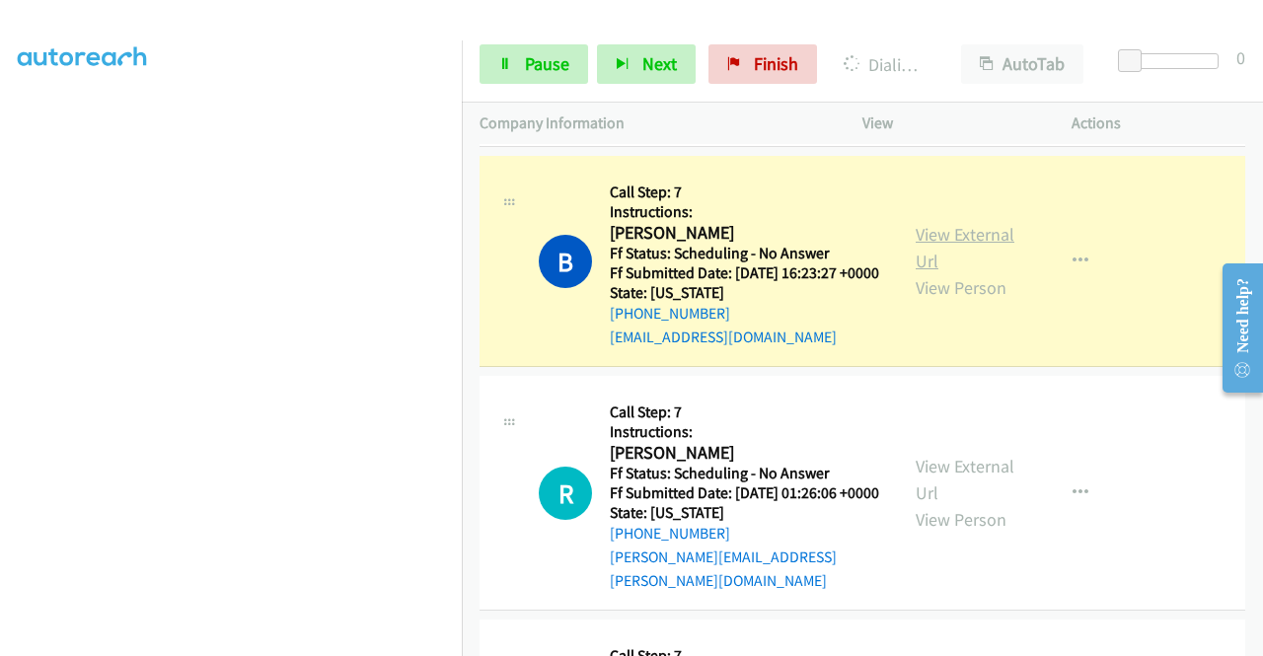
click at [949, 272] on link "View External Url" at bounding box center [965, 247] width 99 height 49
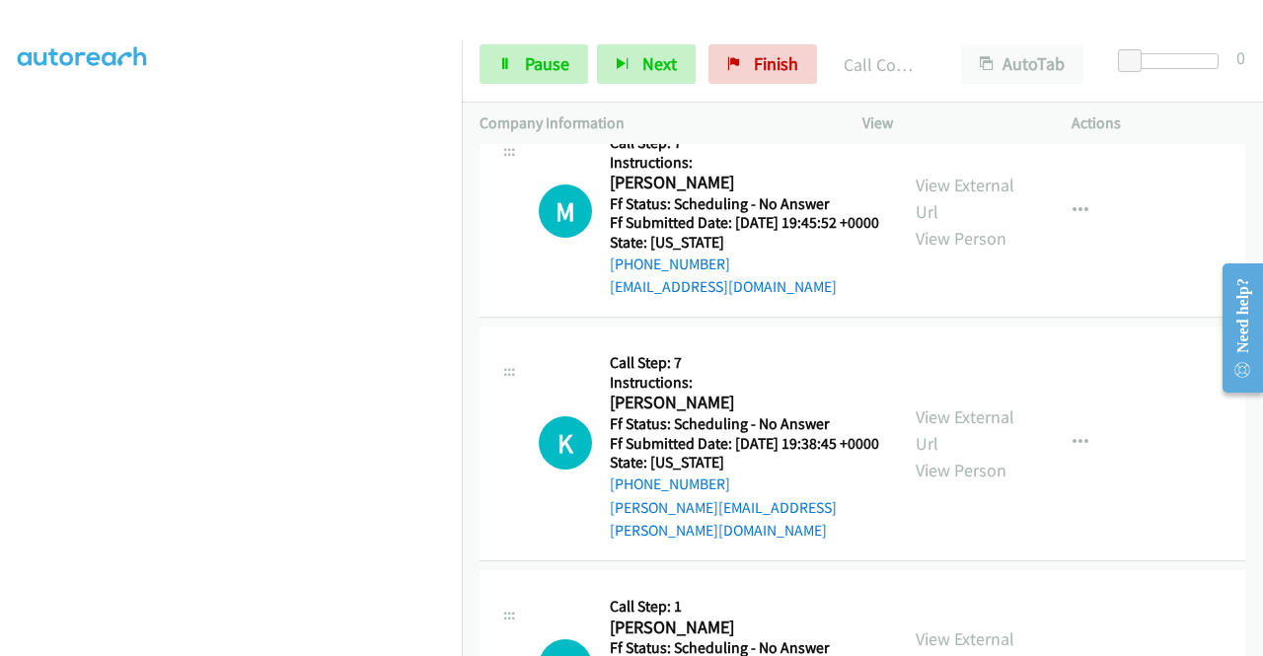
scroll to position [4655, 0]
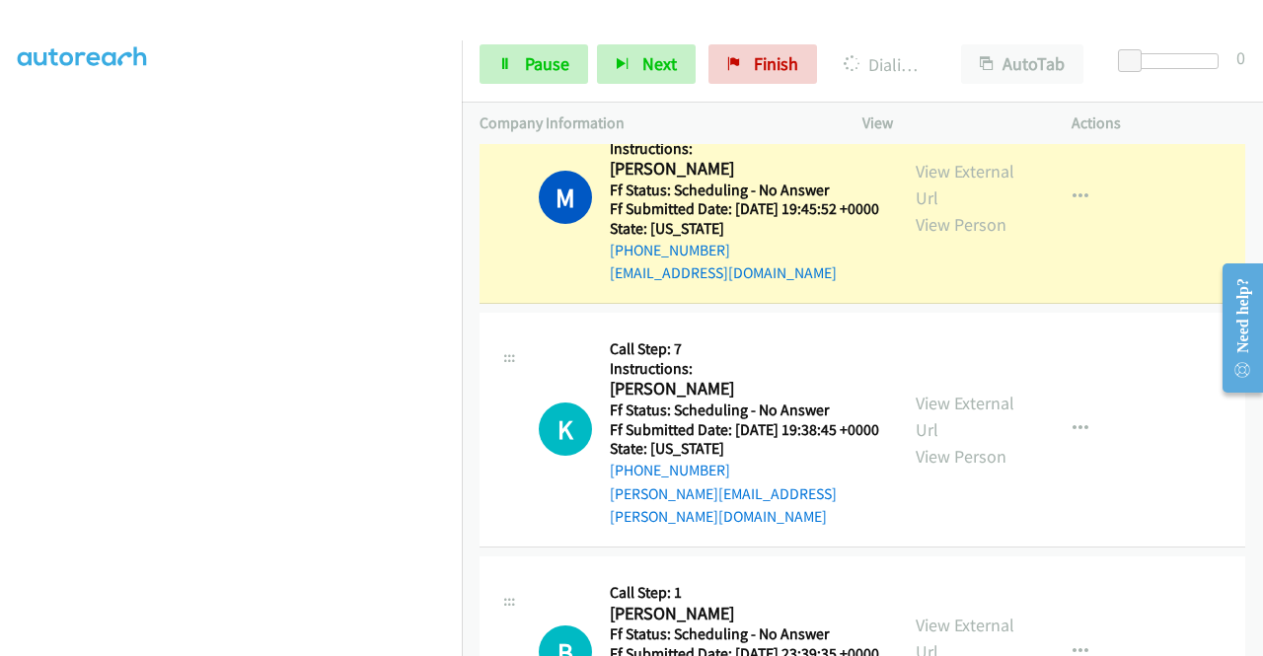
click at [916, 285] on div "View External Url View Person View External Url Email Schedule/Manage Callback …" at bounding box center [1011, 198] width 227 height 175
click at [922, 209] on link "View External Url" at bounding box center [965, 184] width 99 height 49
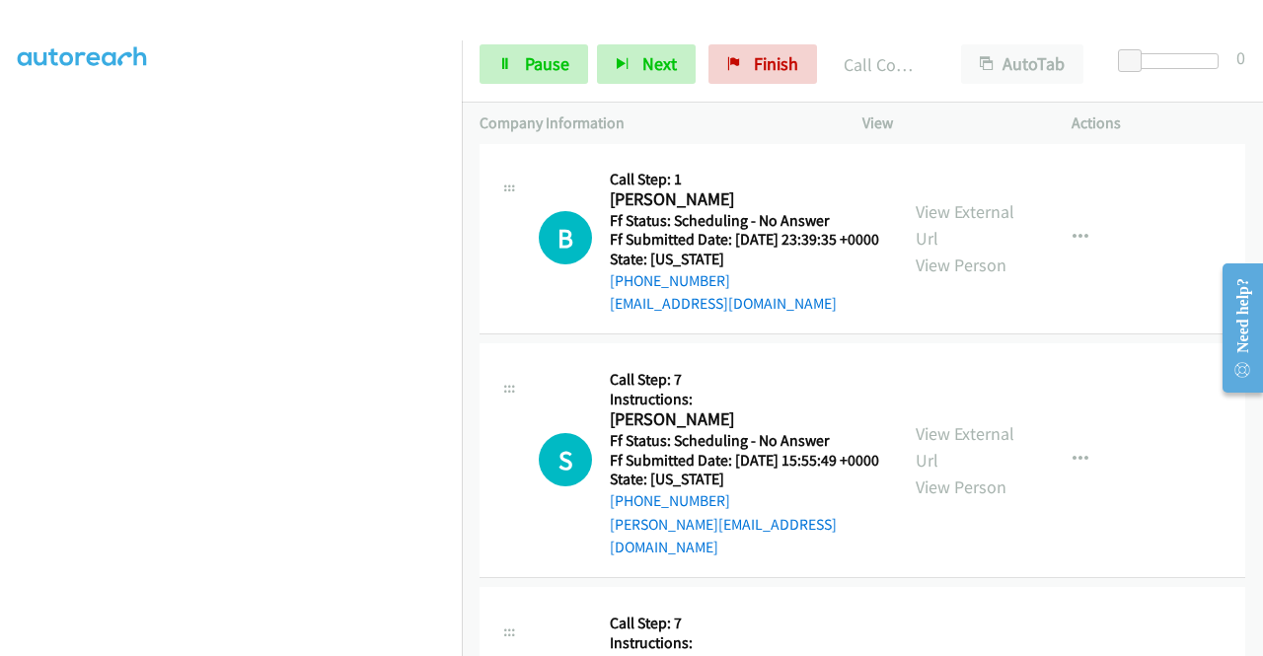
scroll to position [5129, 0]
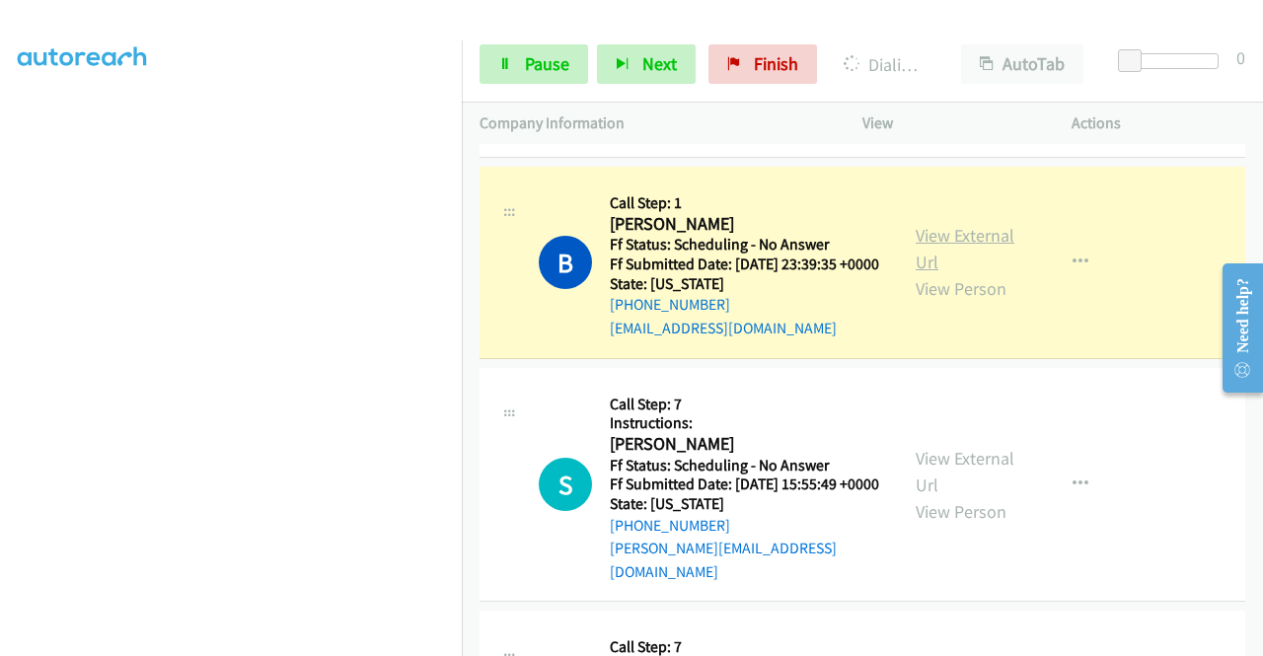
click at [962, 273] on link "View External Url" at bounding box center [965, 248] width 99 height 49
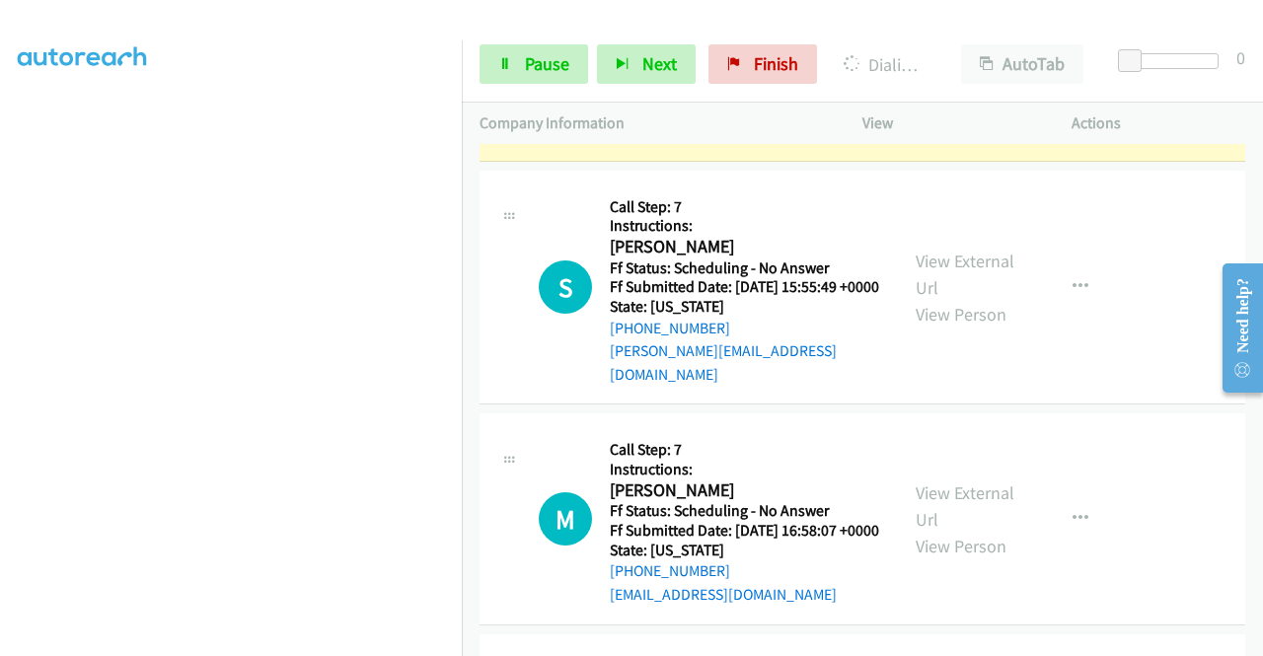
scroll to position [5484, 0]
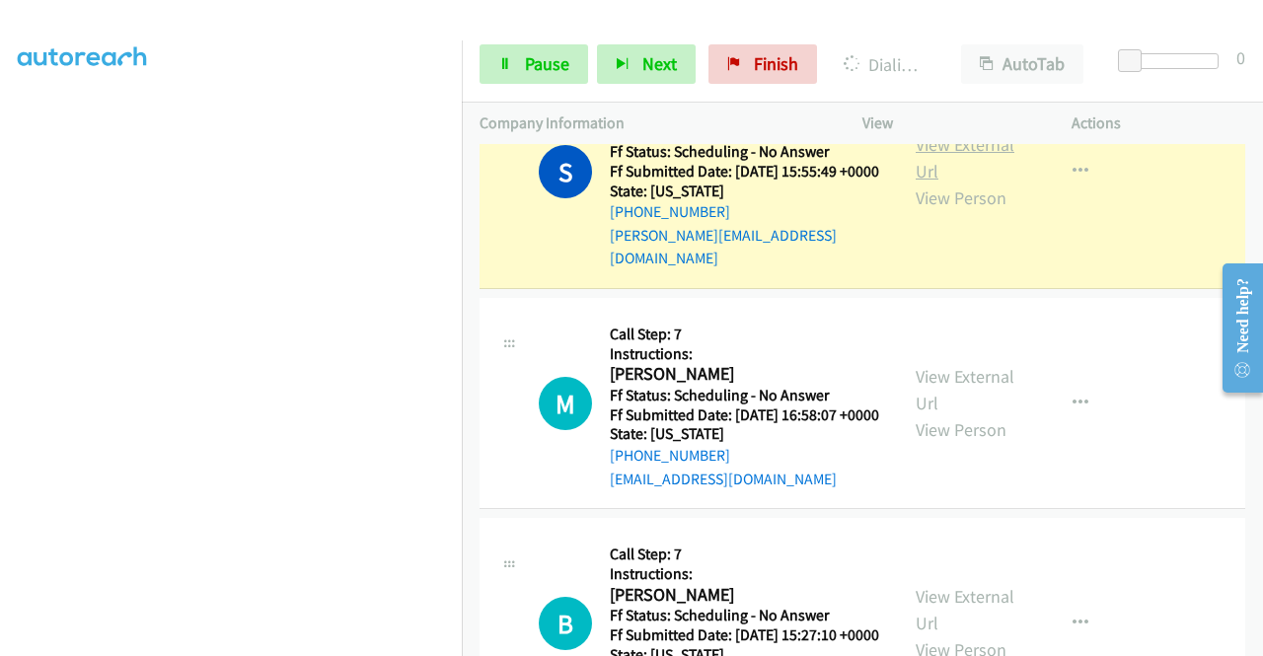
click at [953, 183] on link "View External Url" at bounding box center [965, 157] width 99 height 49
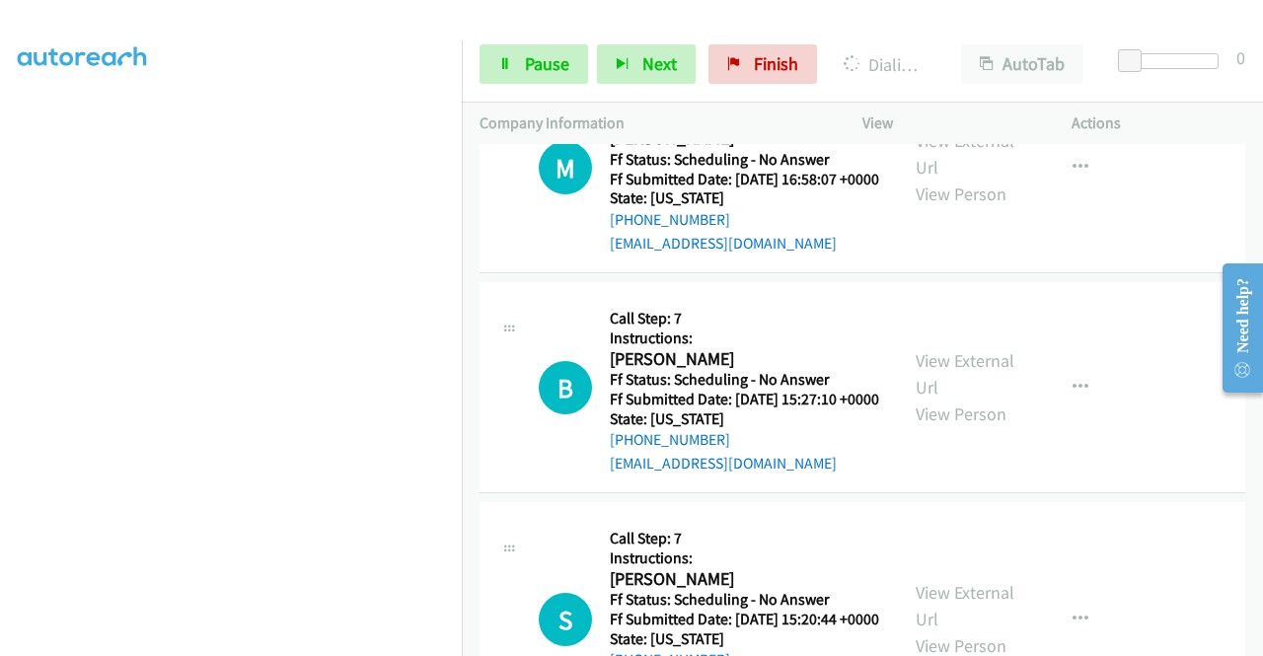
scroll to position [5759, 0]
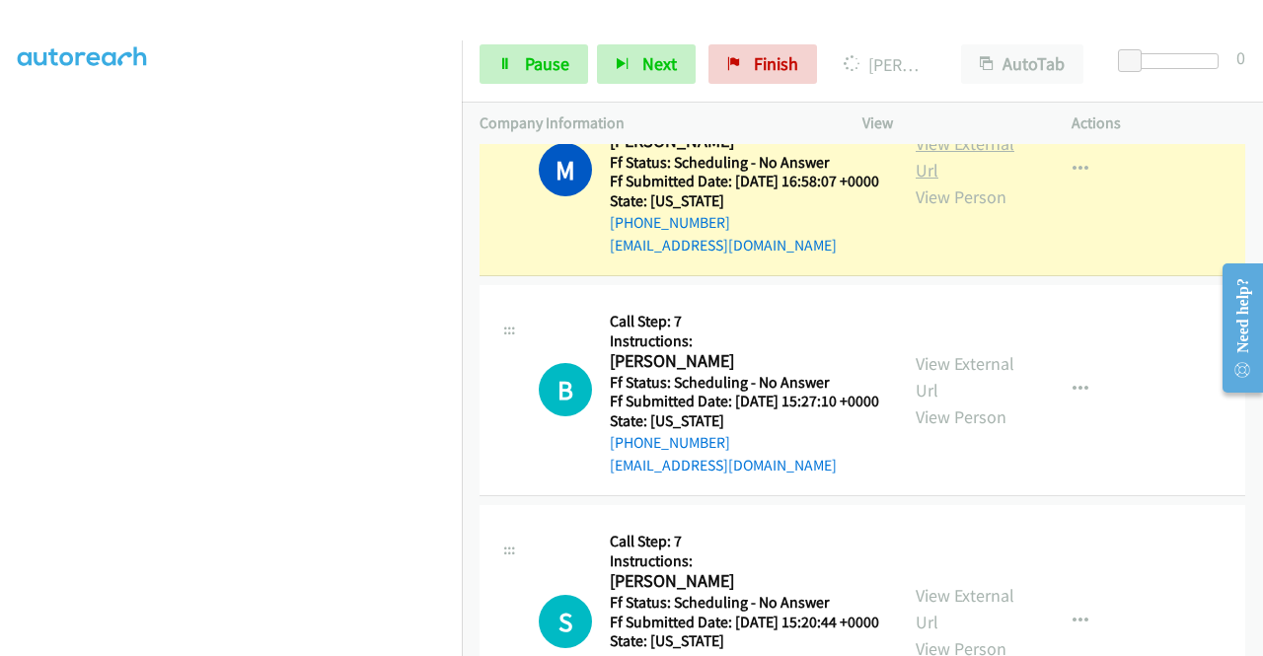
click at [985, 182] on link "View External Url" at bounding box center [965, 156] width 99 height 49
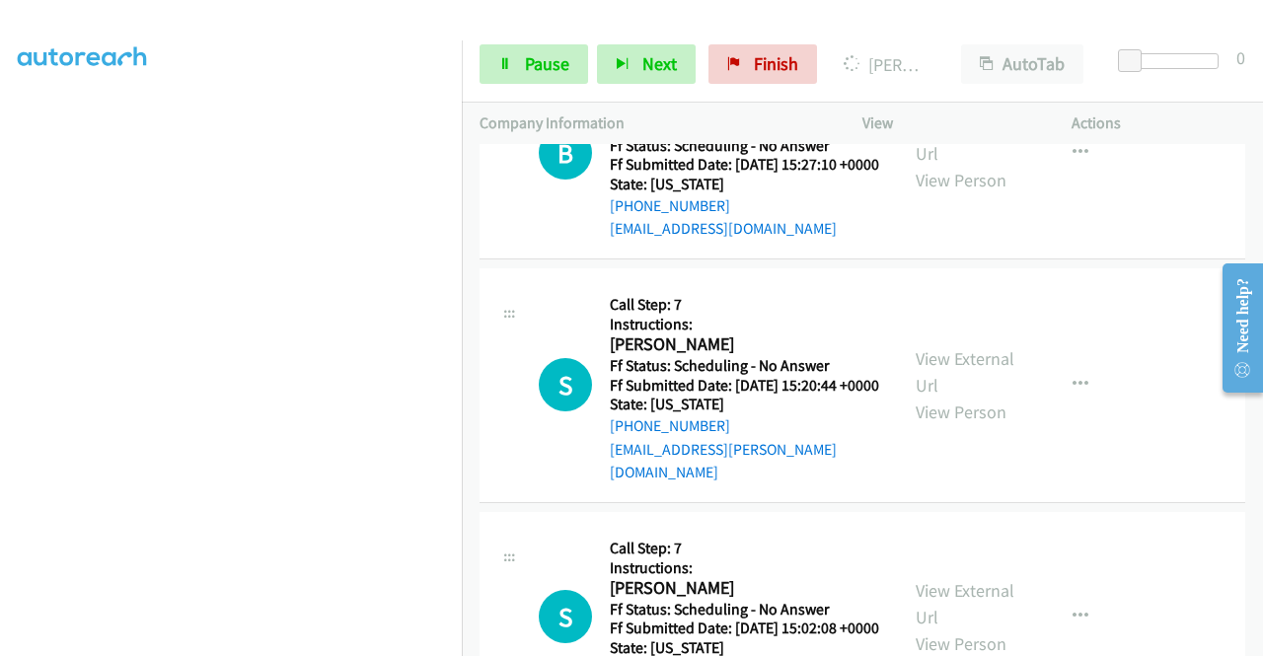
scroll to position [6010, 0]
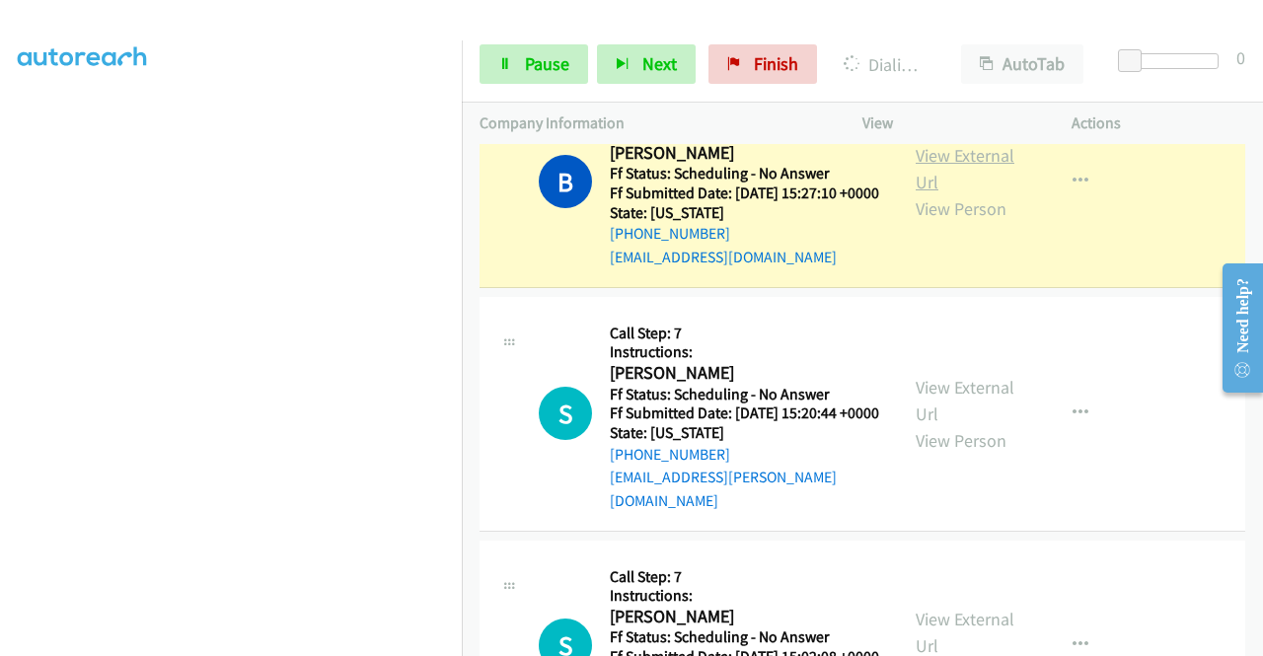
click at [953, 193] on link "View External Url" at bounding box center [965, 168] width 99 height 49
click at [521, 68] on link "Pause" at bounding box center [534, 63] width 109 height 39
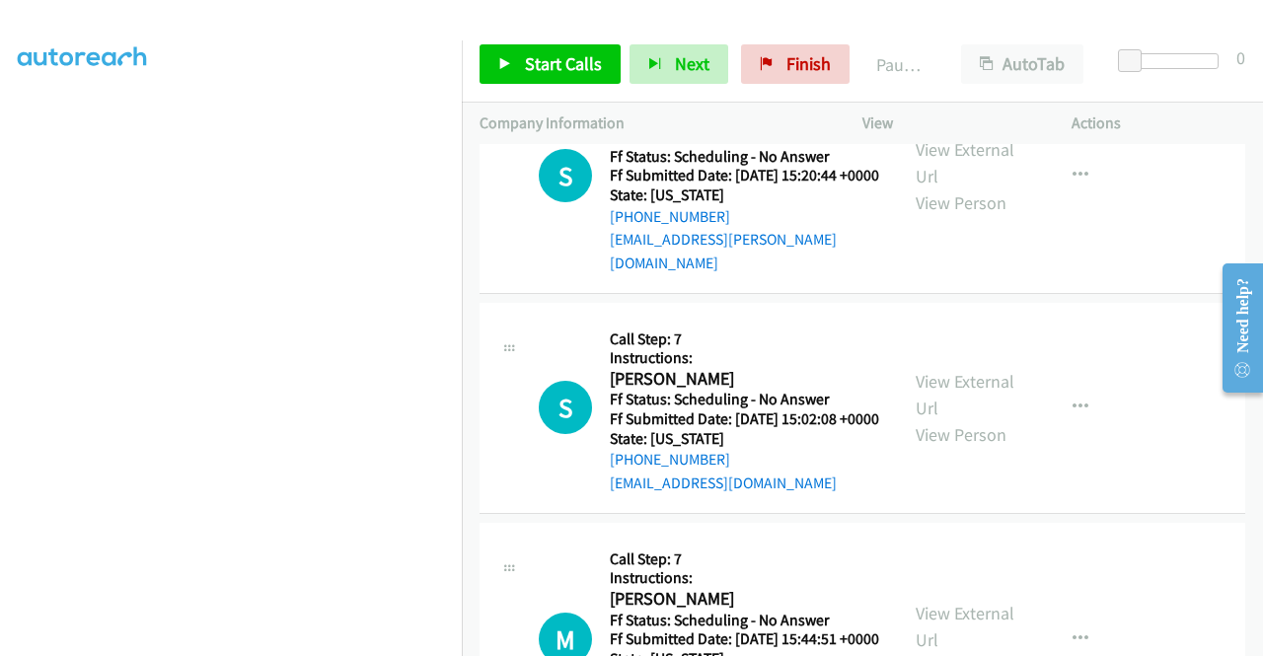
scroll to position [6259, 0]
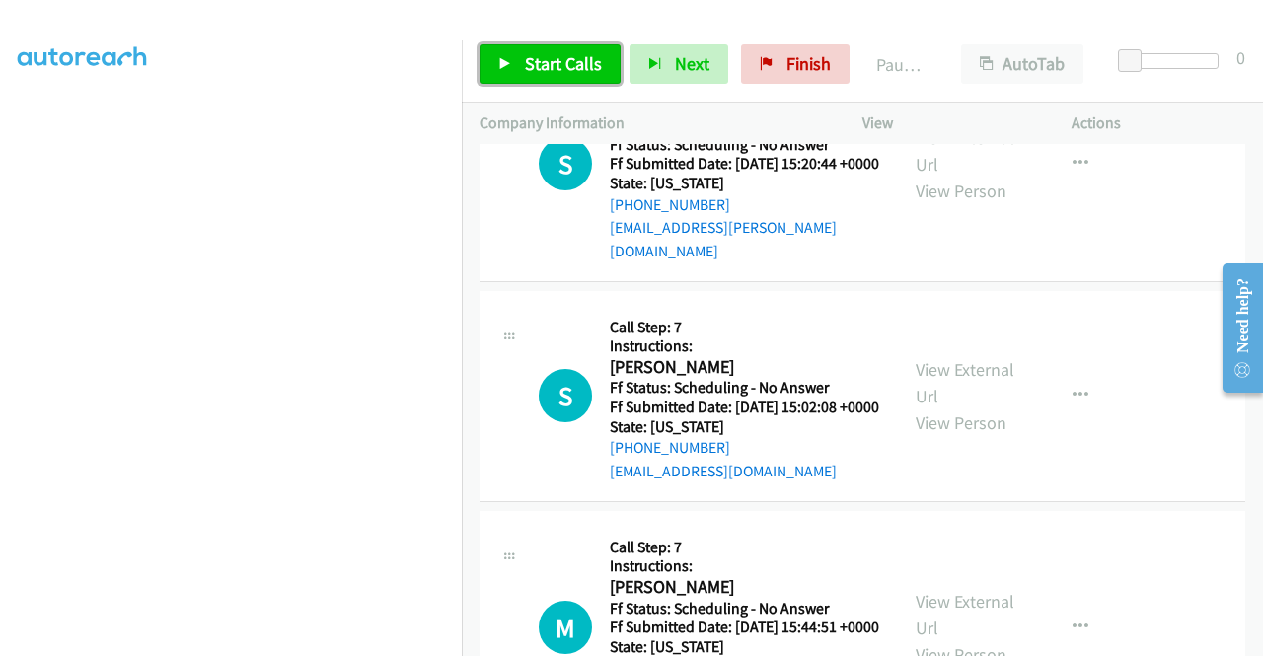
click at [572, 54] on span "Start Calls" at bounding box center [563, 63] width 77 height 23
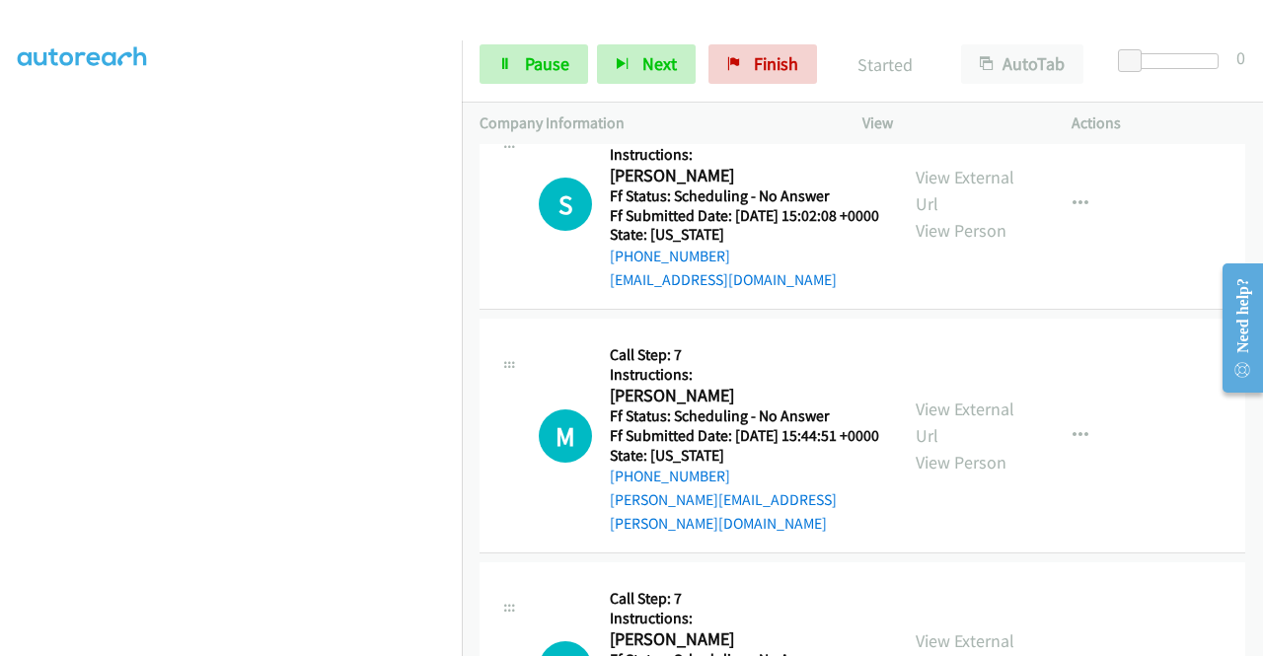
scroll to position [6522, 0]
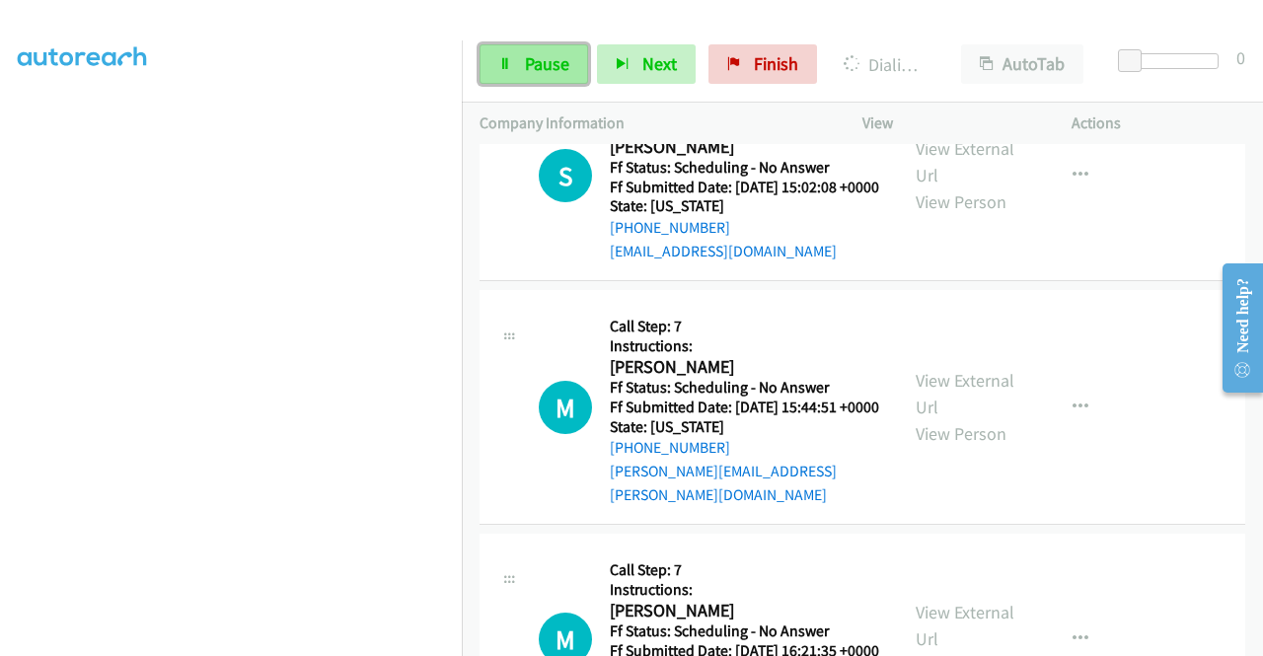
click at [570, 76] on link "Pause" at bounding box center [534, 63] width 109 height 39
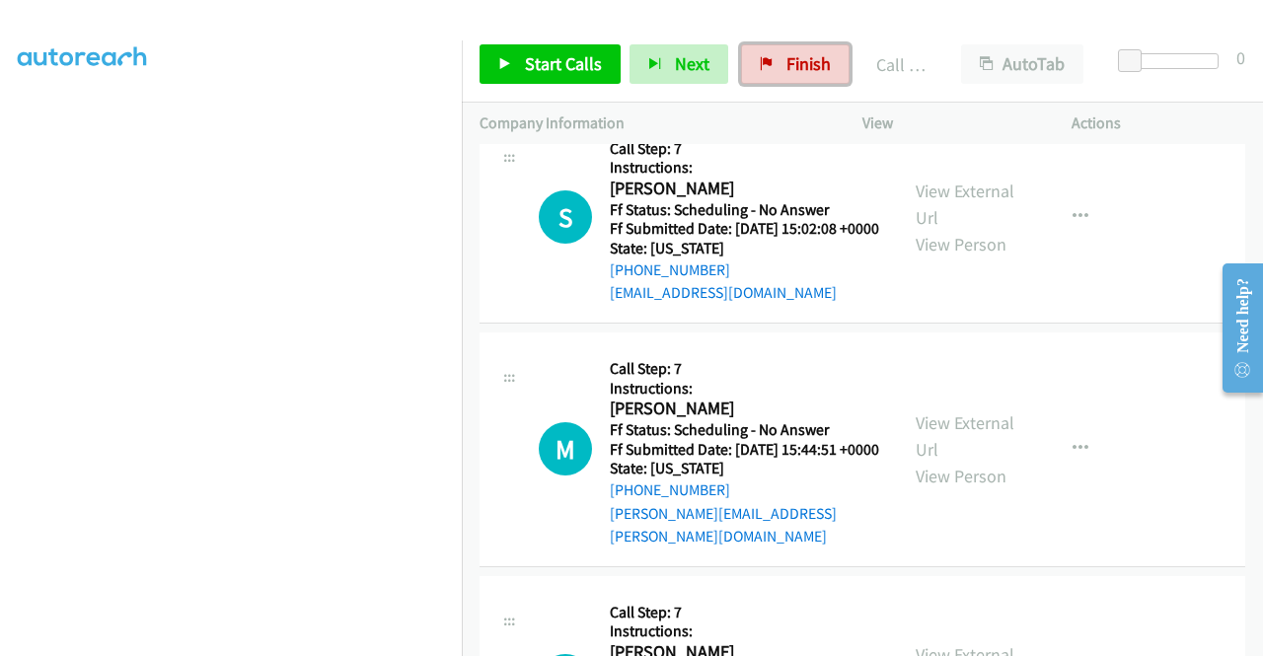
drag, startPoint x: 792, startPoint y: 76, endPoint x: 727, endPoint y: 102, distance: 70.0
click at [792, 76] on link "Finish" at bounding box center [795, 63] width 109 height 39
